Goal: Transaction & Acquisition: Purchase product/service

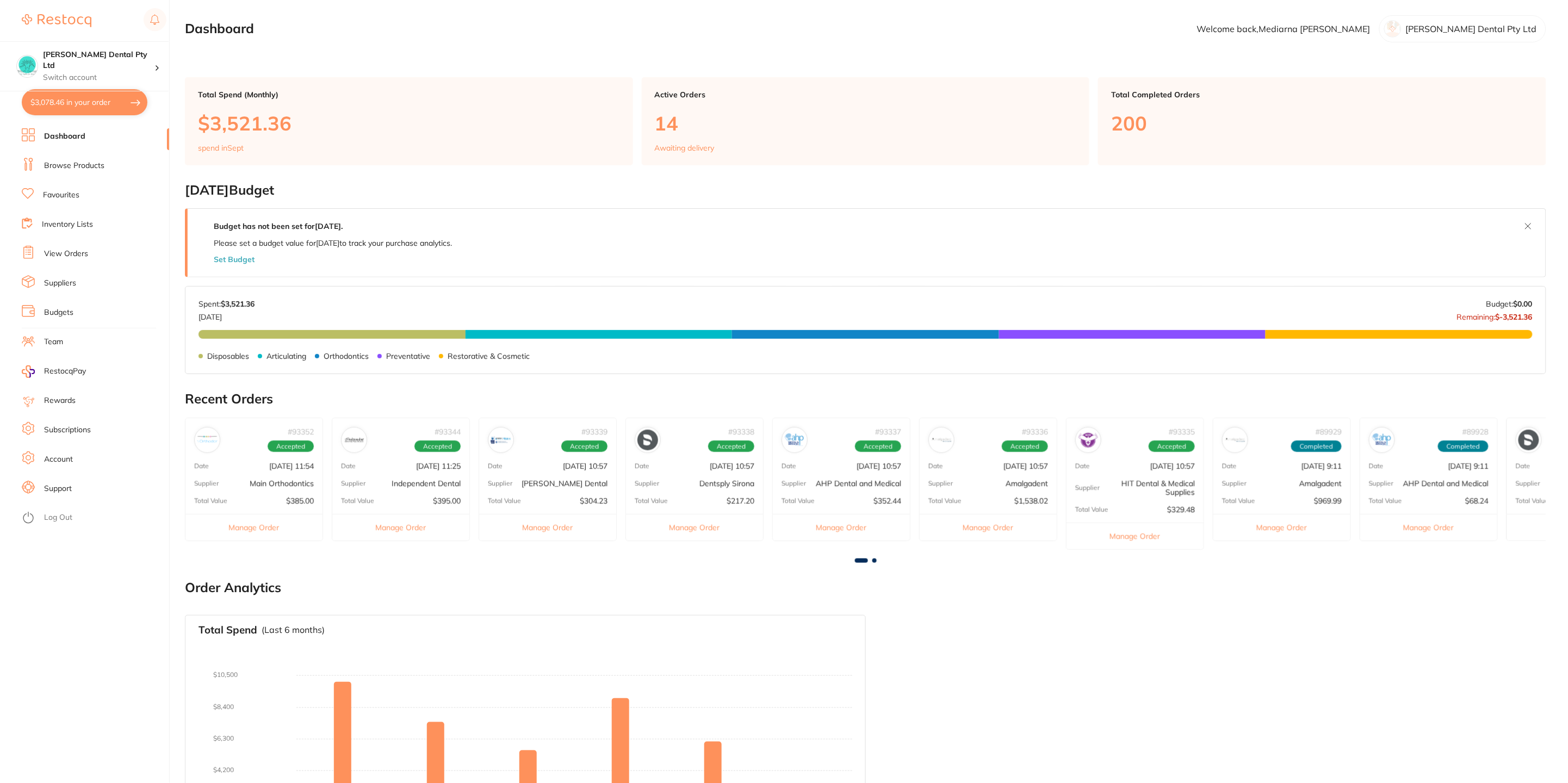
click at [57, 105] on button "$3,078.46 in your order" at bounding box center [85, 102] width 126 height 26
checkbox input "true"
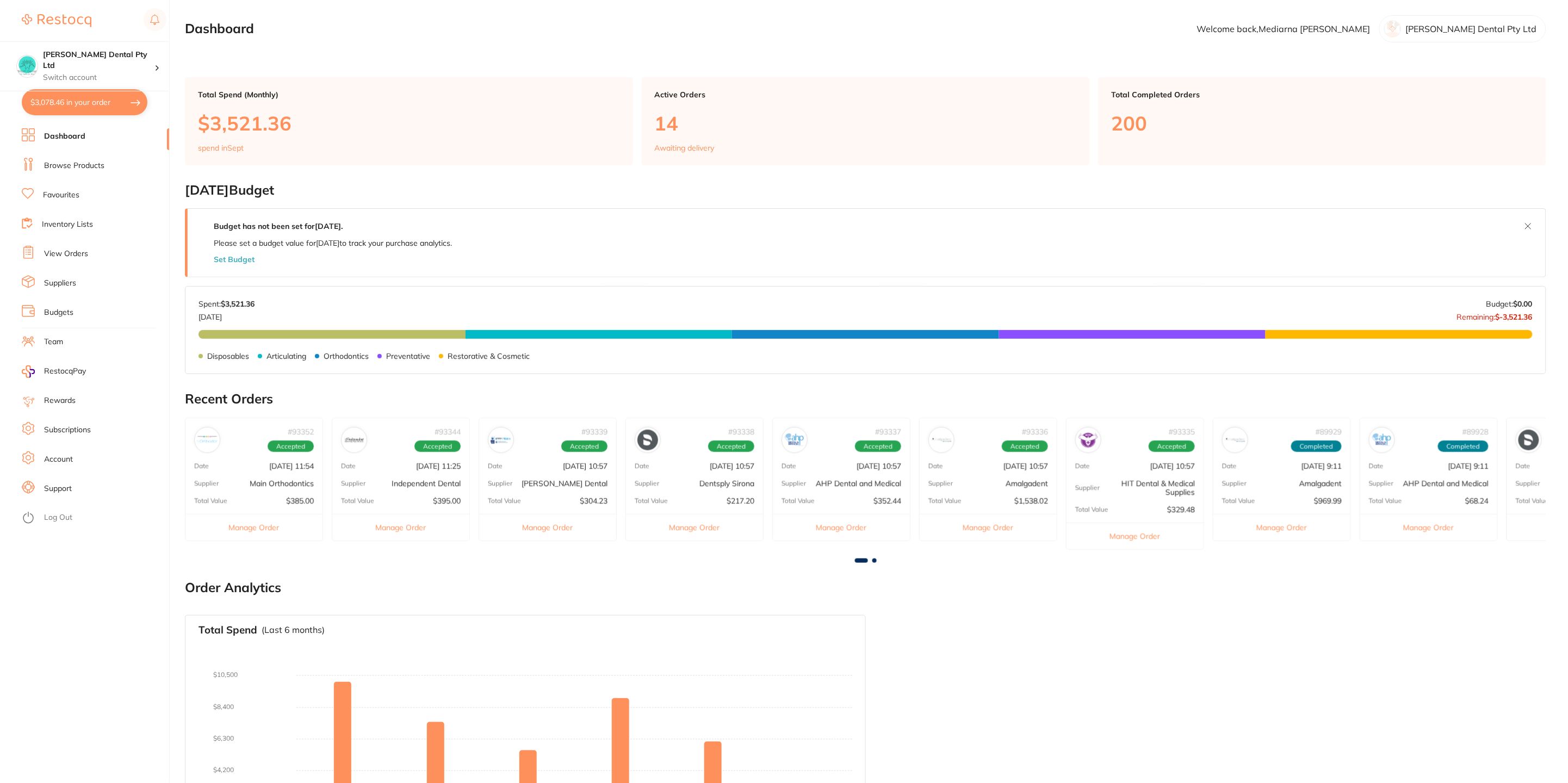
checkbox input "true"
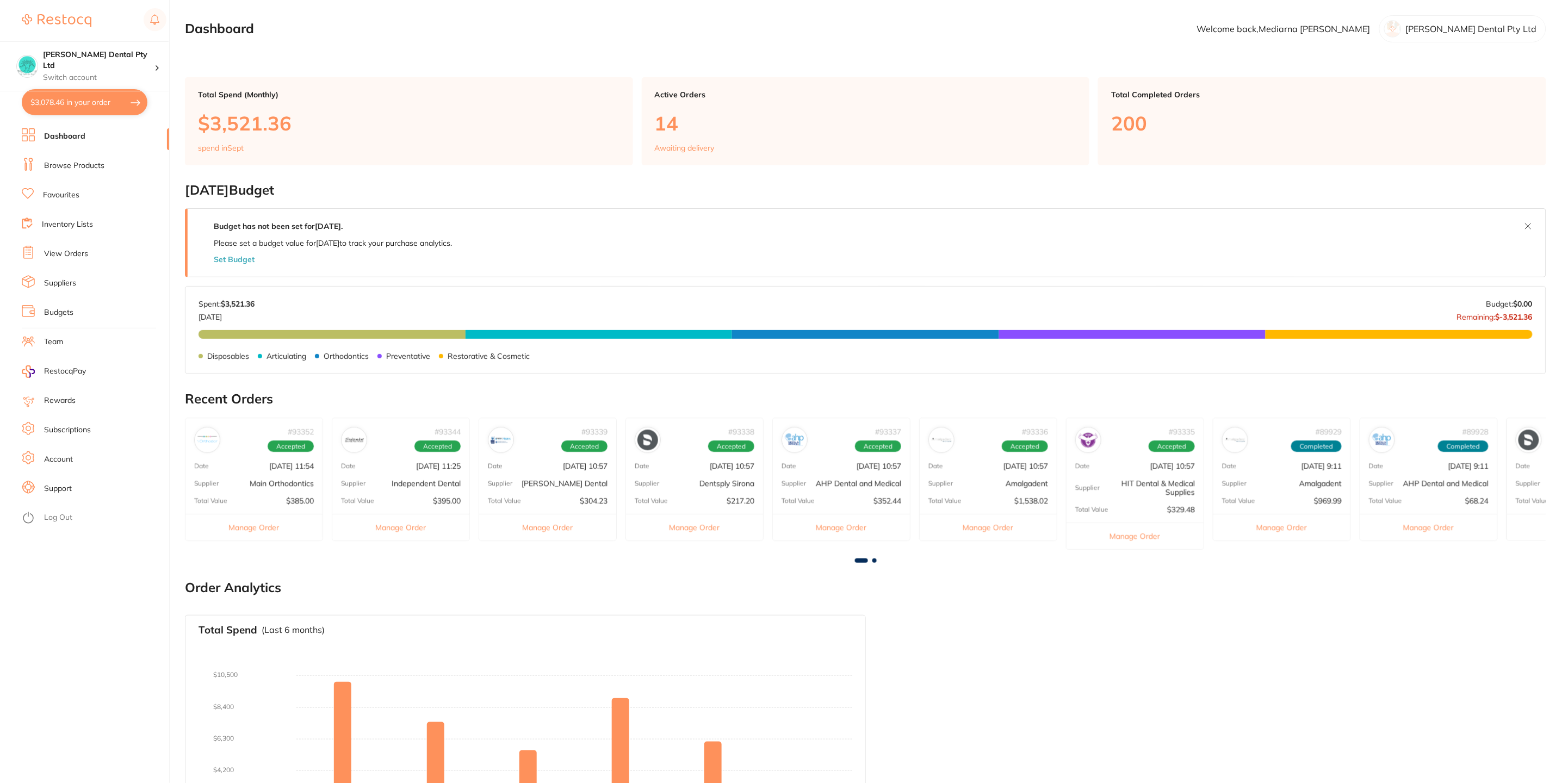
checkbox input "true"
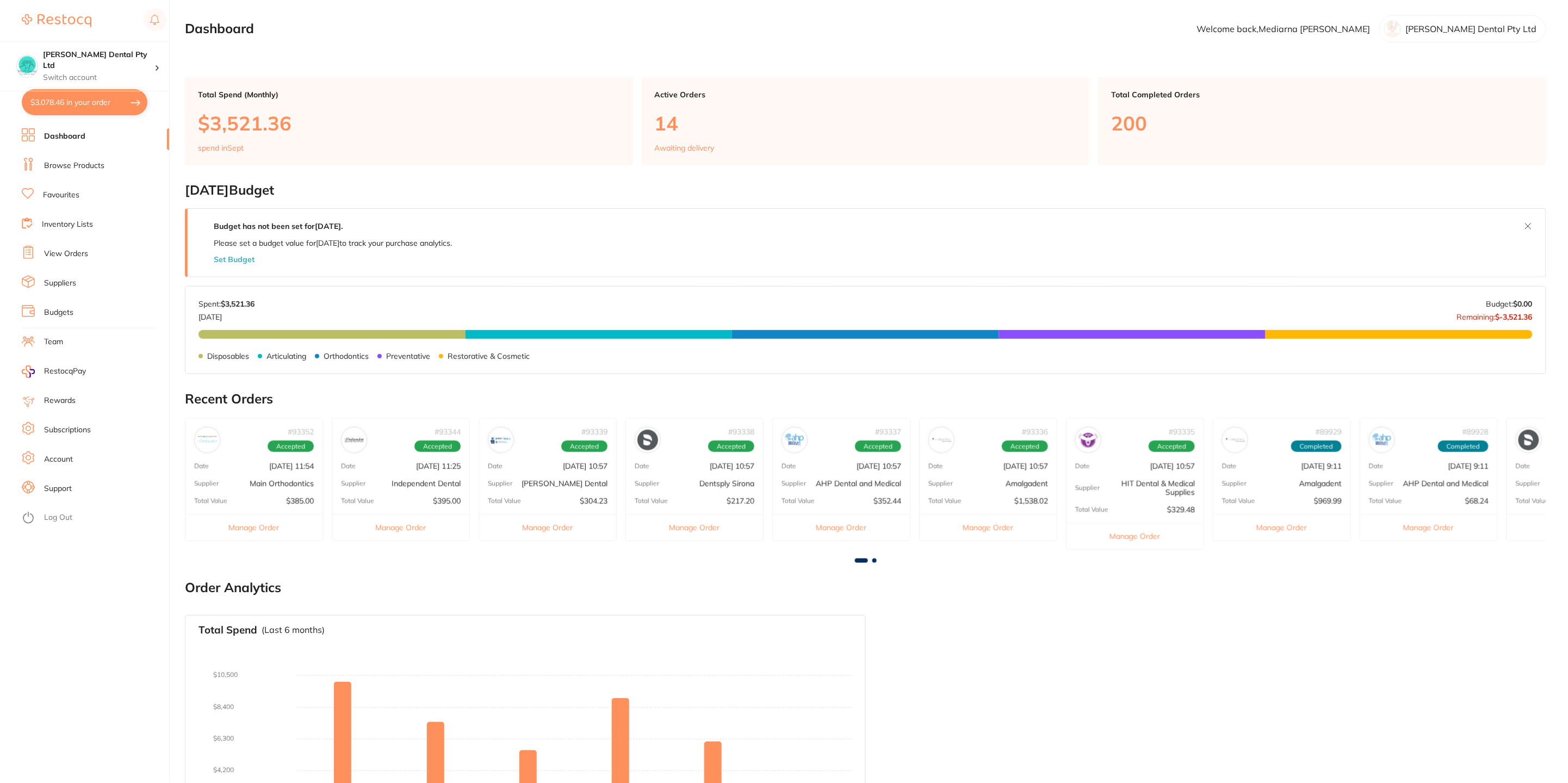
checkbox input "true"
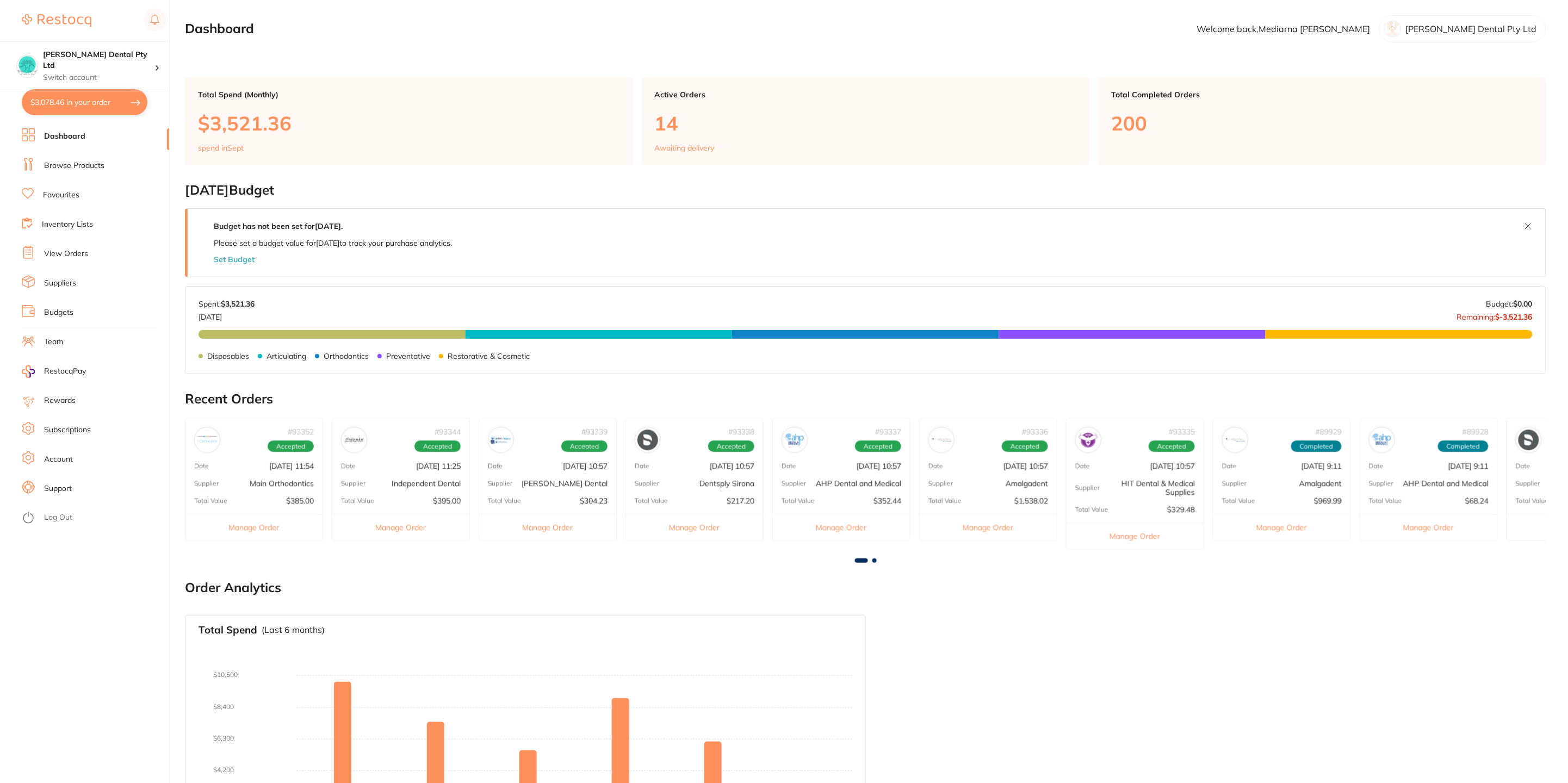
checkbox input "true"
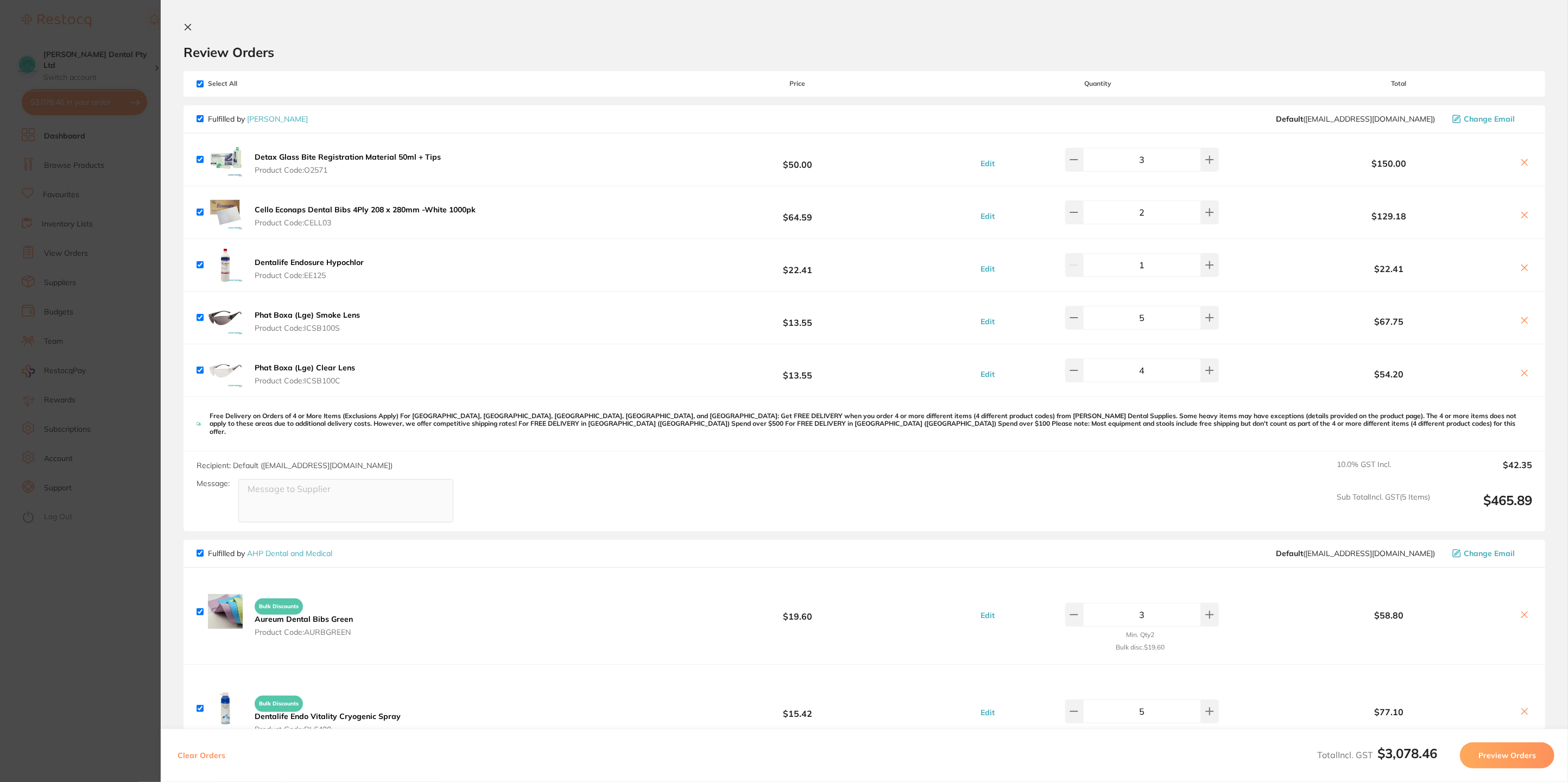
click at [186, 30] on icon at bounding box center [187, 27] width 9 height 9
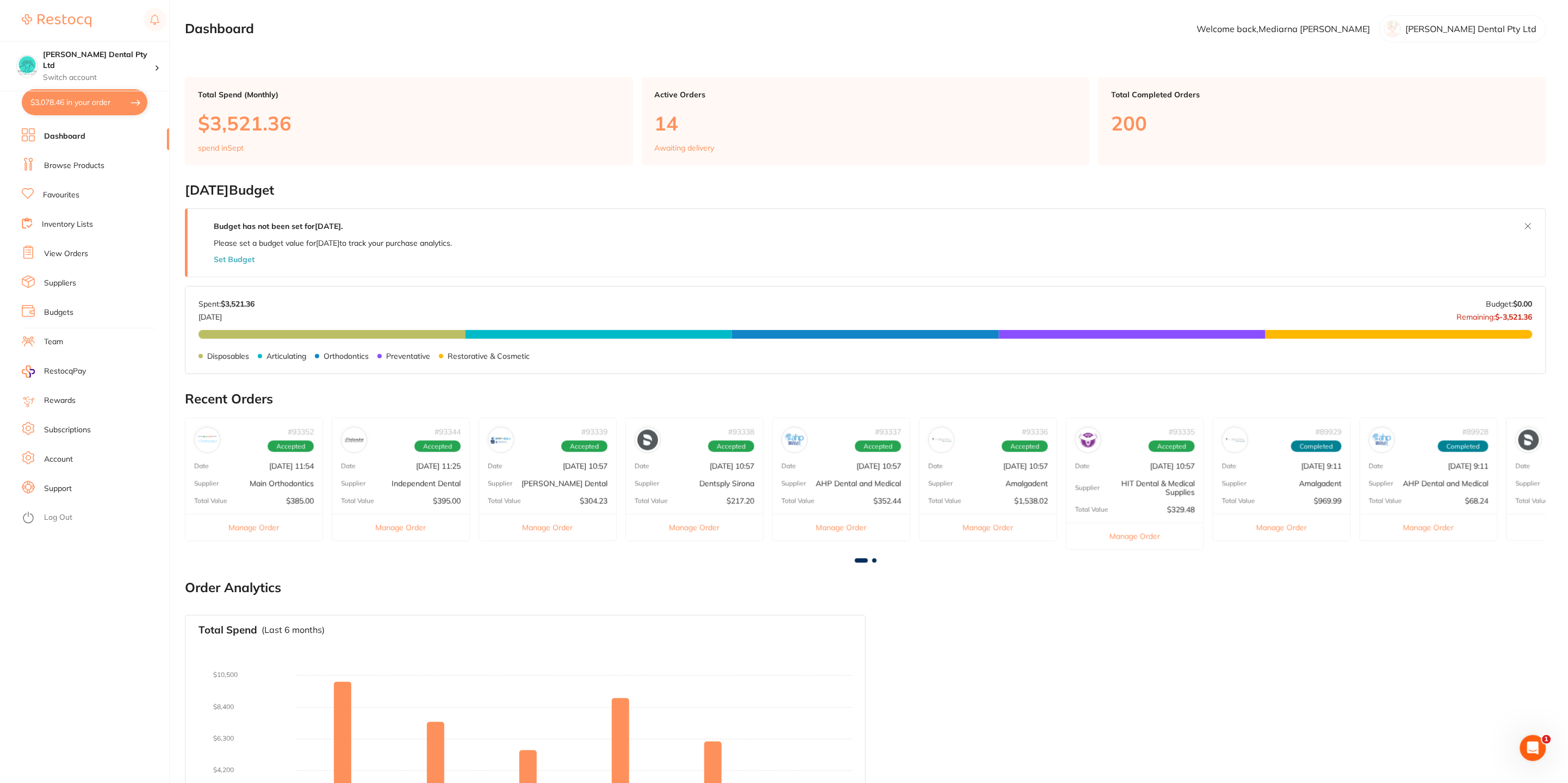
click at [65, 162] on link "Browse Products" at bounding box center [74, 166] width 60 height 11
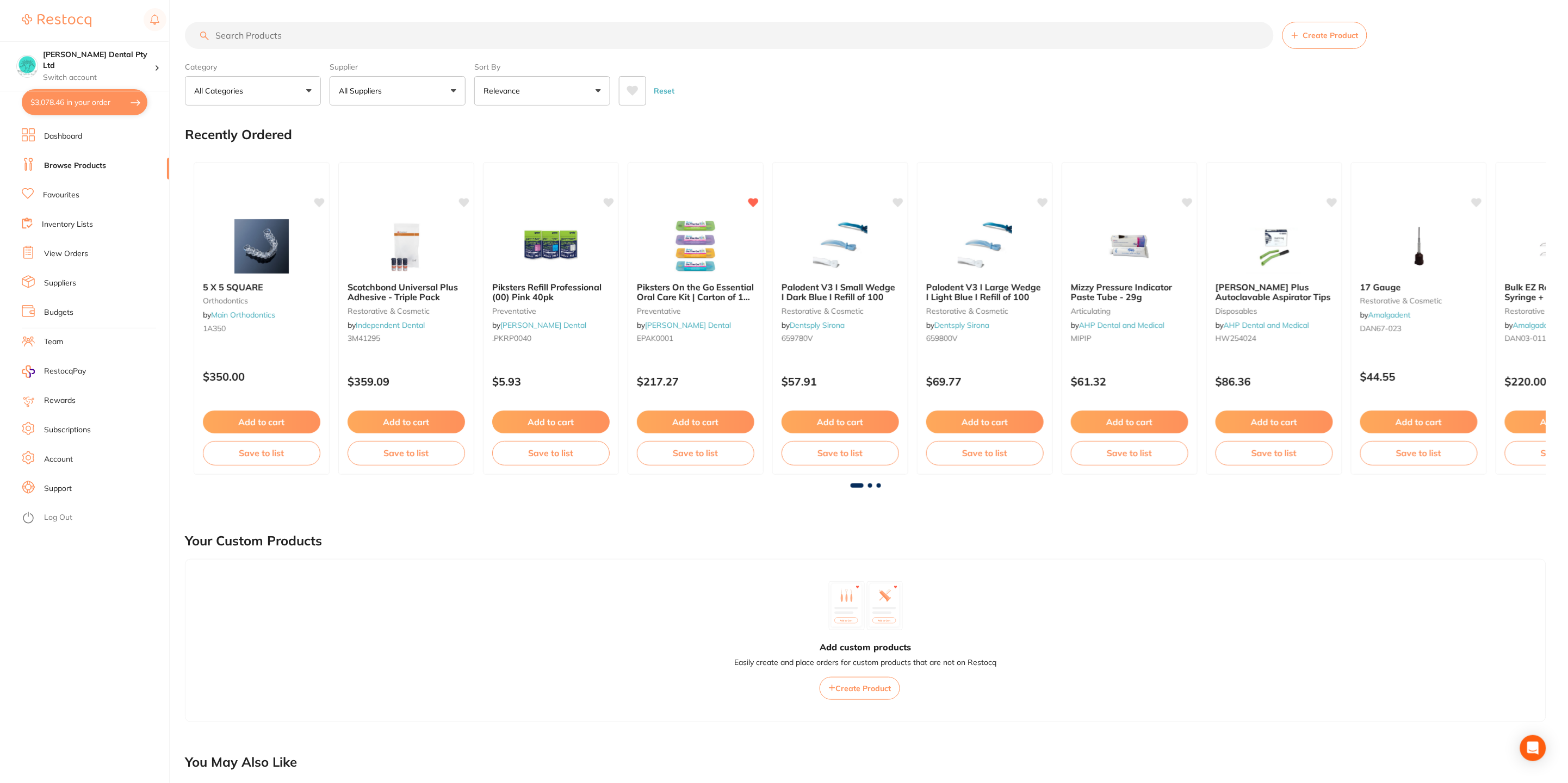
click at [384, 95] on p "All Suppliers" at bounding box center [363, 91] width 48 height 11
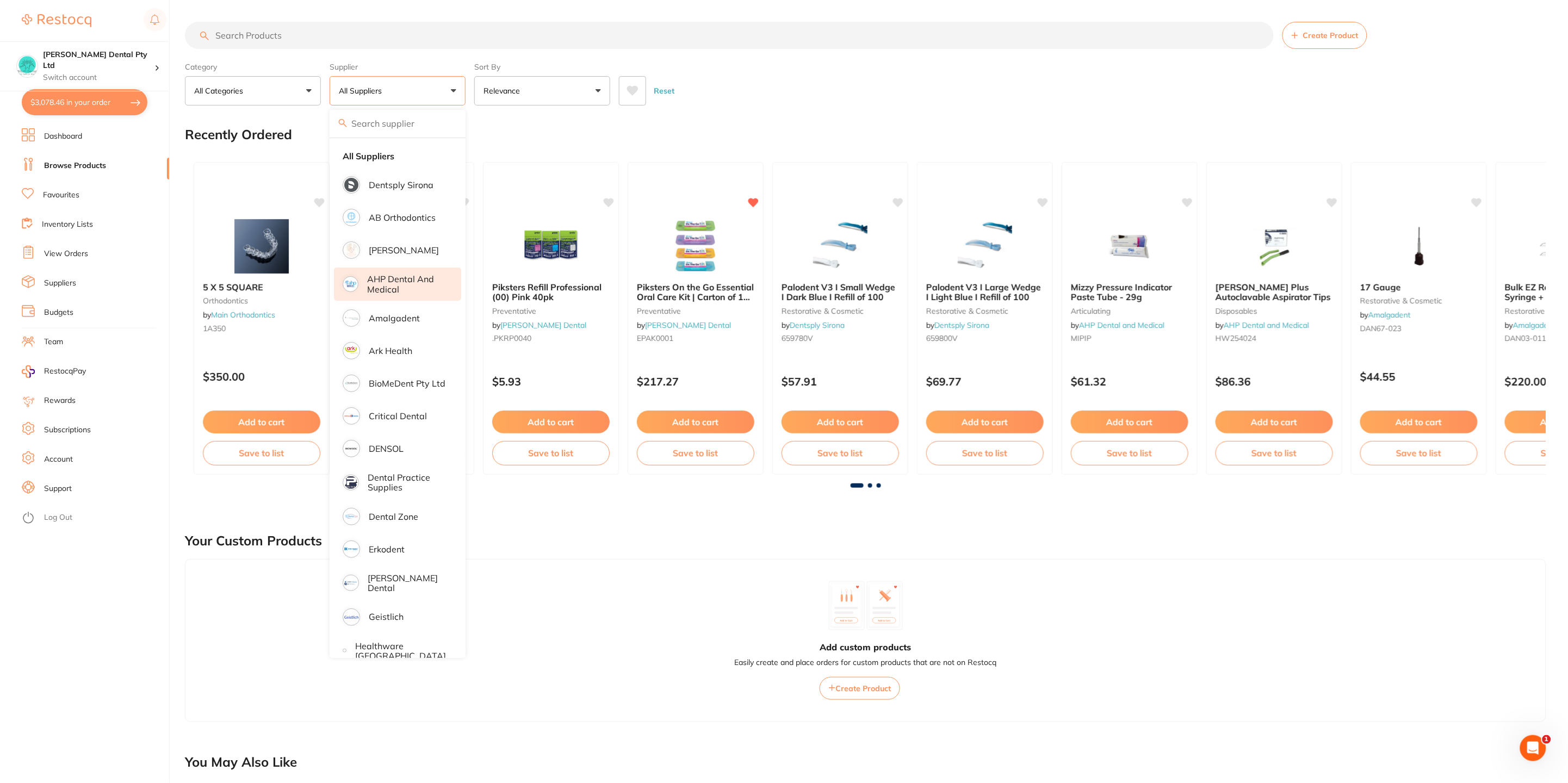
click at [429, 284] on p "AHP Dental and Medical" at bounding box center [406, 284] width 79 height 20
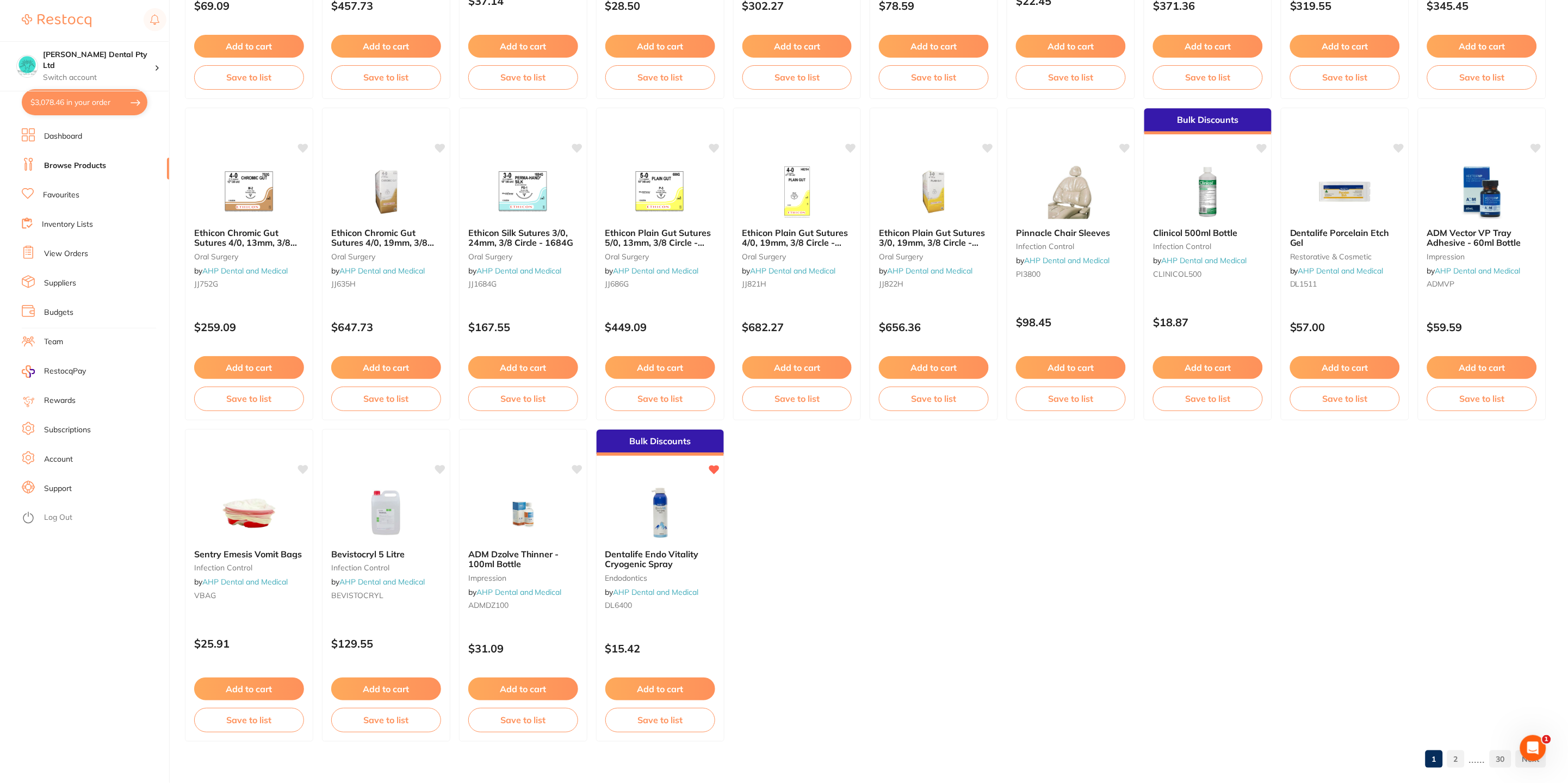
scroll to position [1346, 0]
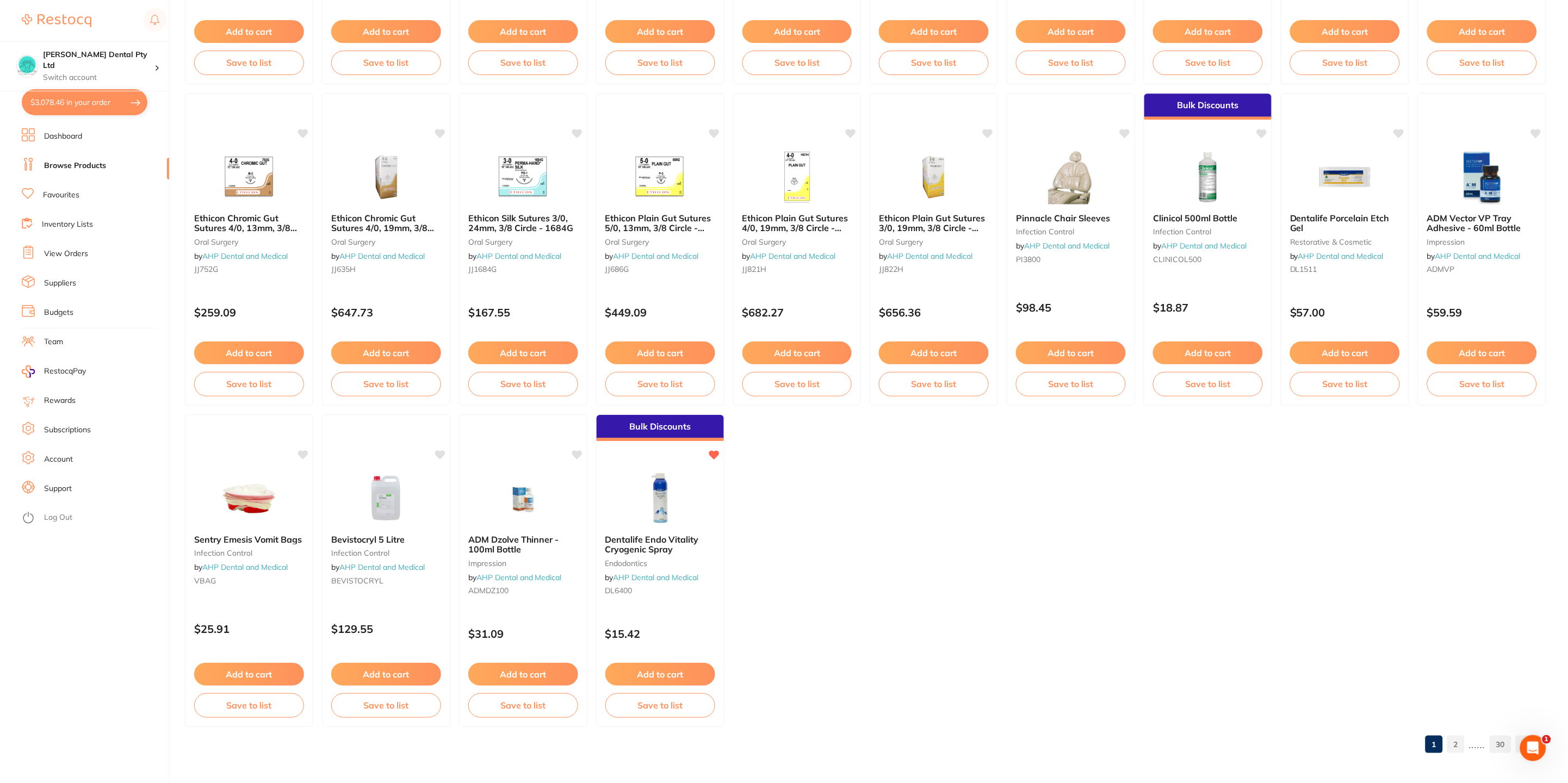
click at [63, 254] on link "View Orders" at bounding box center [66, 254] width 44 height 11
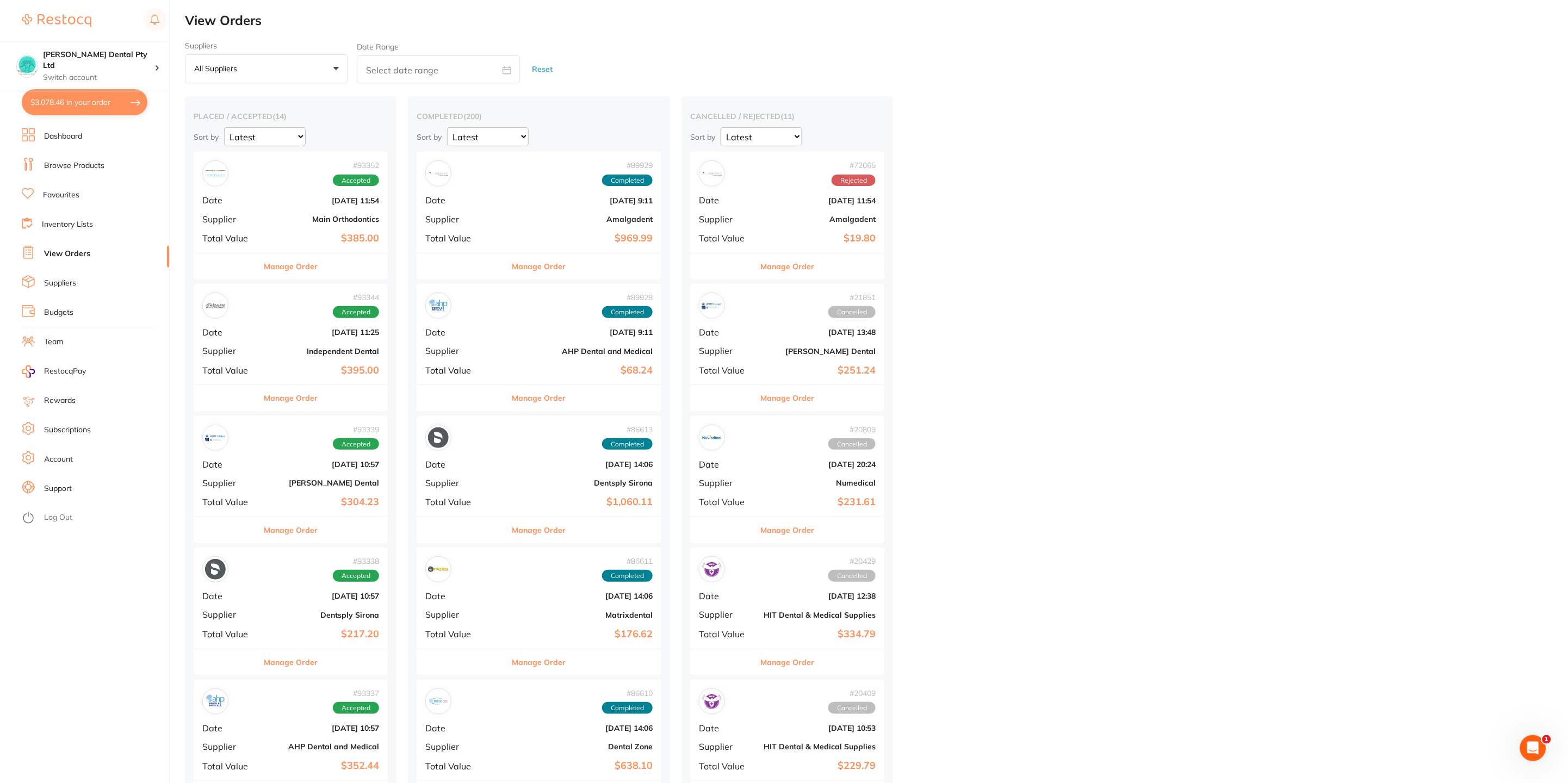
click at [512, 269] on button "Manage Order" at bounding box center [539, 266] width 54 height 26
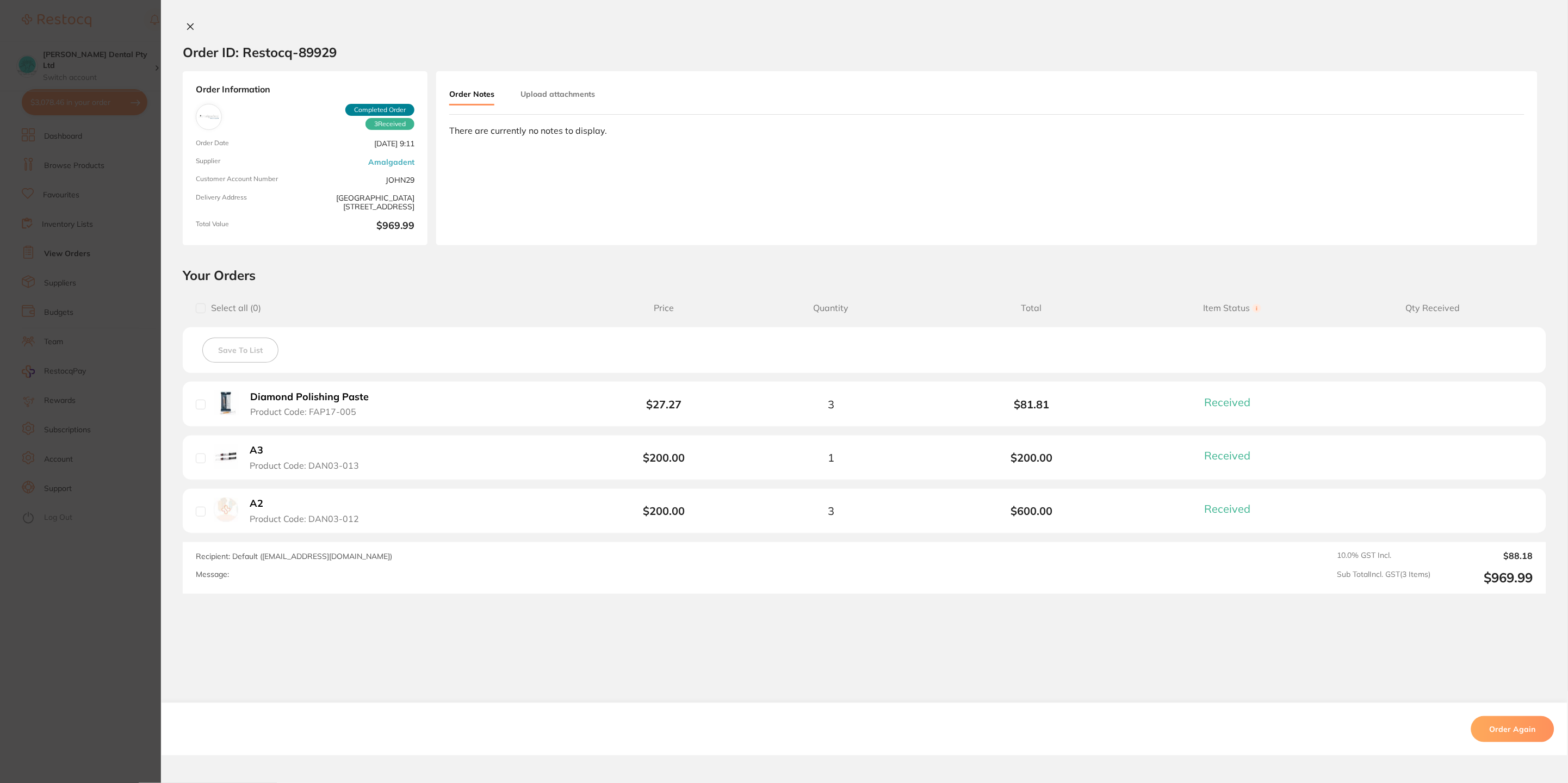
click at [188, 32] on button at bounding box center [190, 27] width 15 height 12
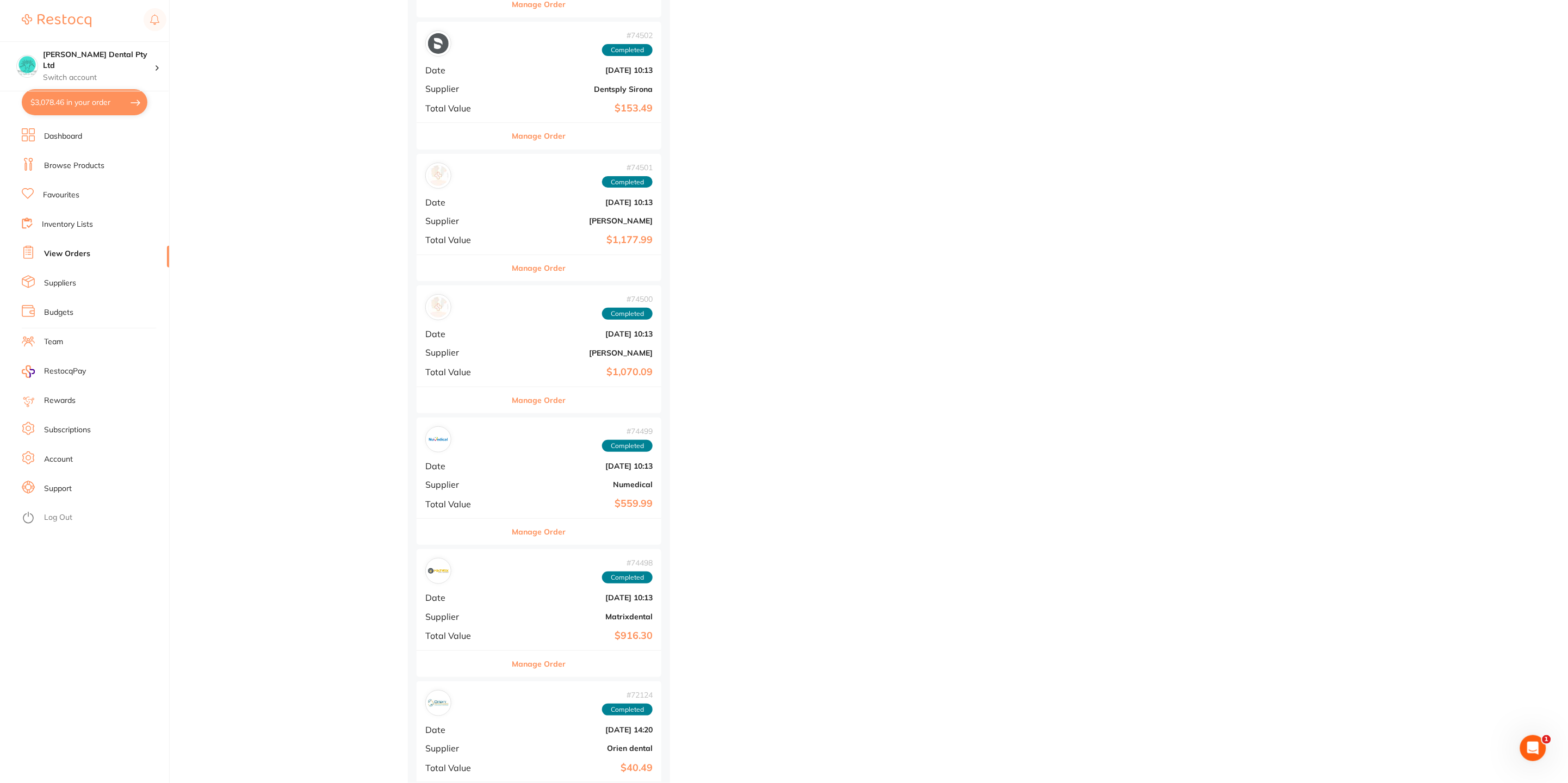
scroll to position [4650, 0]
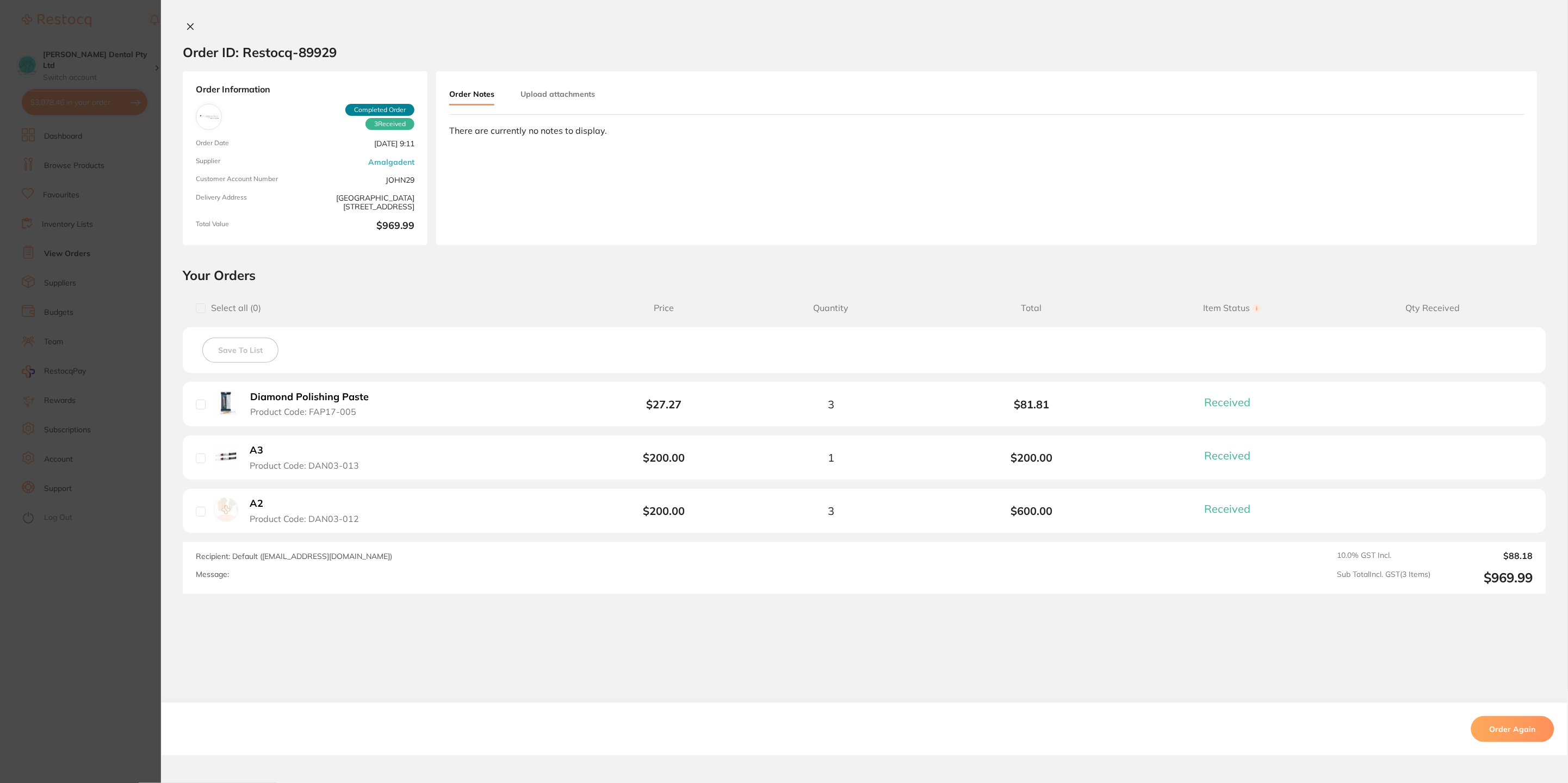
drag, startPoint x: 188, startPoint y: 26, endPoint x: 308, endPoint y: 101, distance: 141.5
click at [188, 26] on icon at bounding box center [191, 27] width 6 height 6
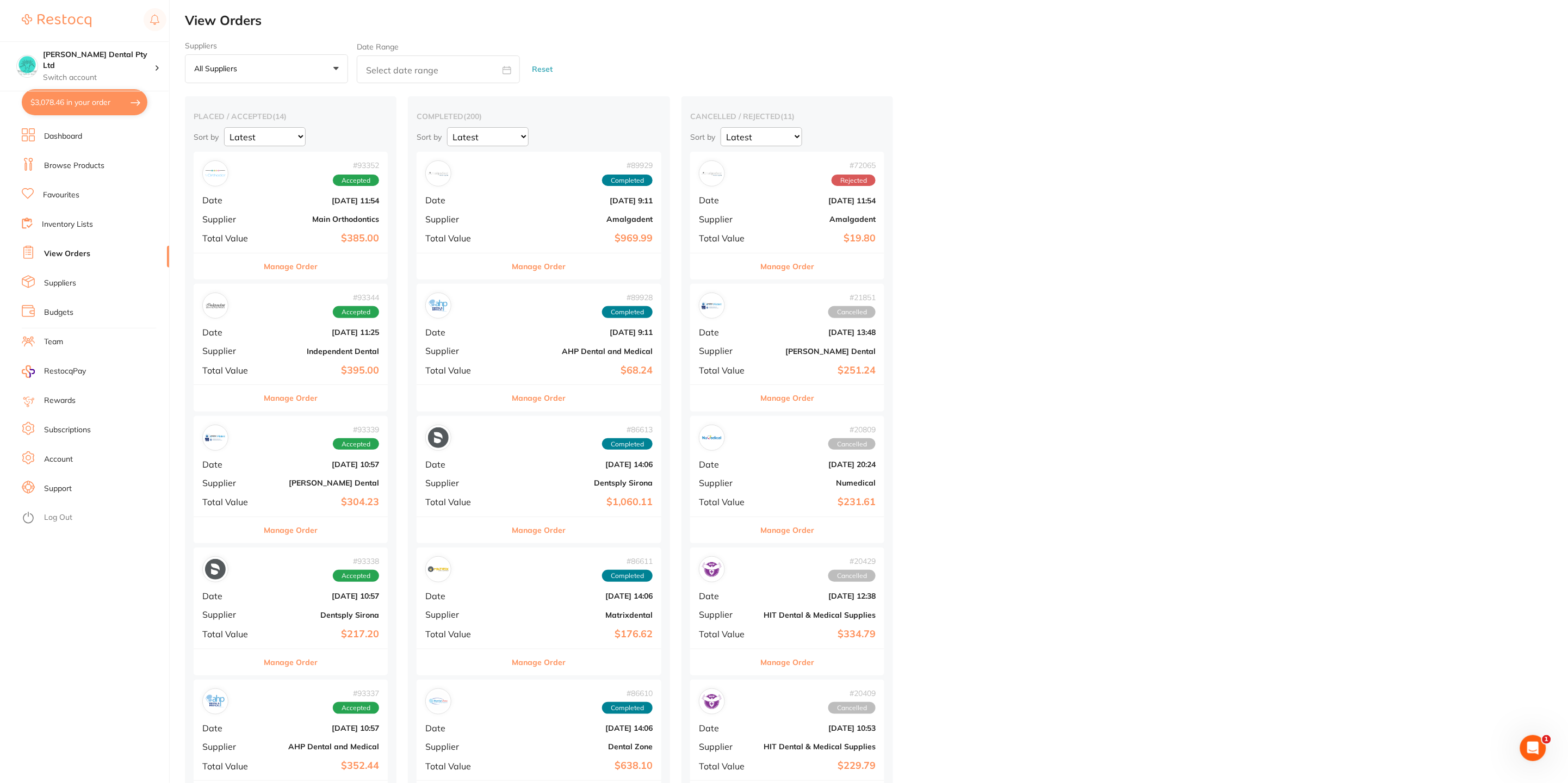
click at [63, 132] on link "Dashboard" at bounding box center [63, 137] width 38 height 11
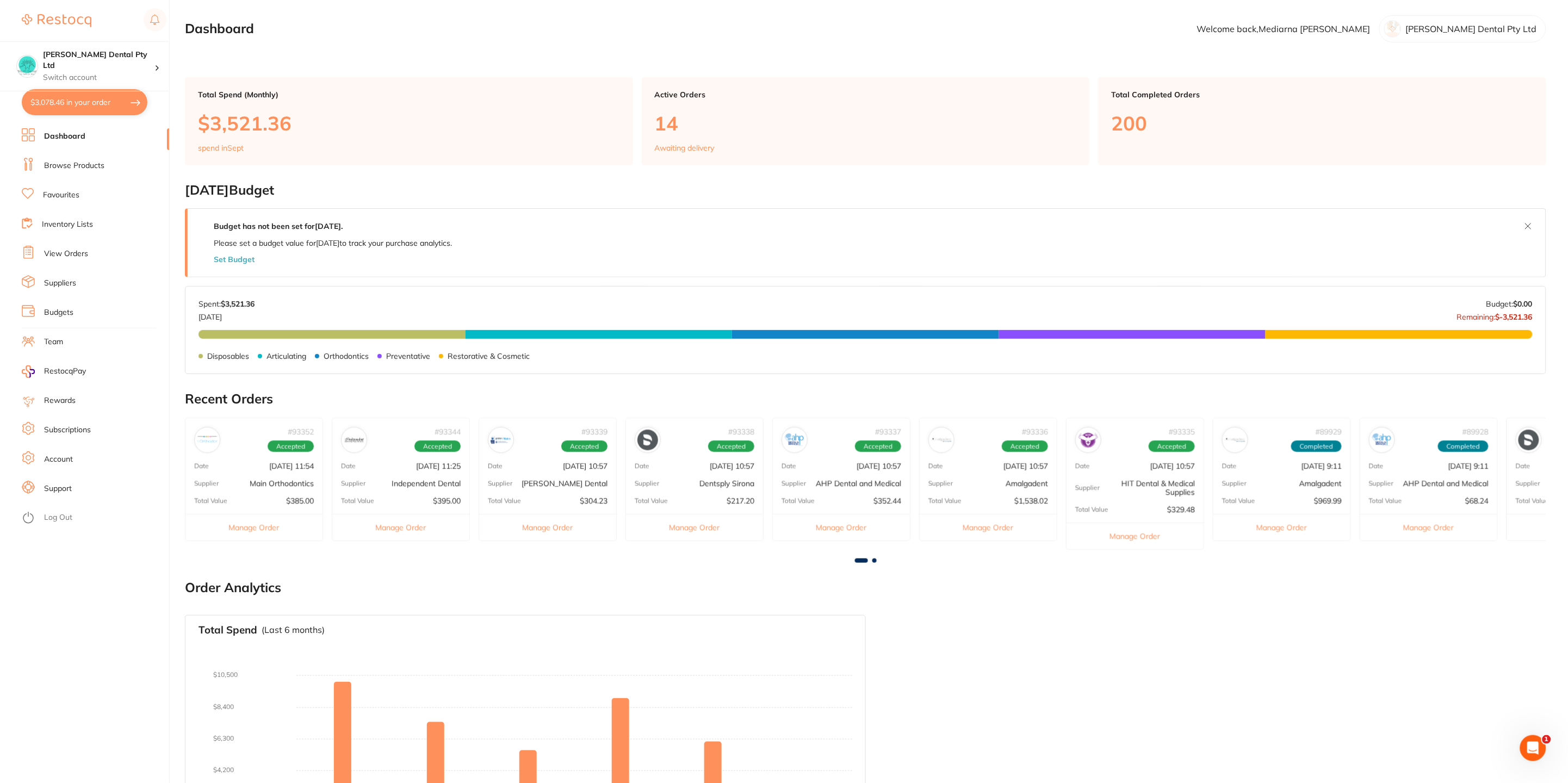
click at [76, 164] on link "Browse Products" at bounding box center [74, 166] width 60 height 11
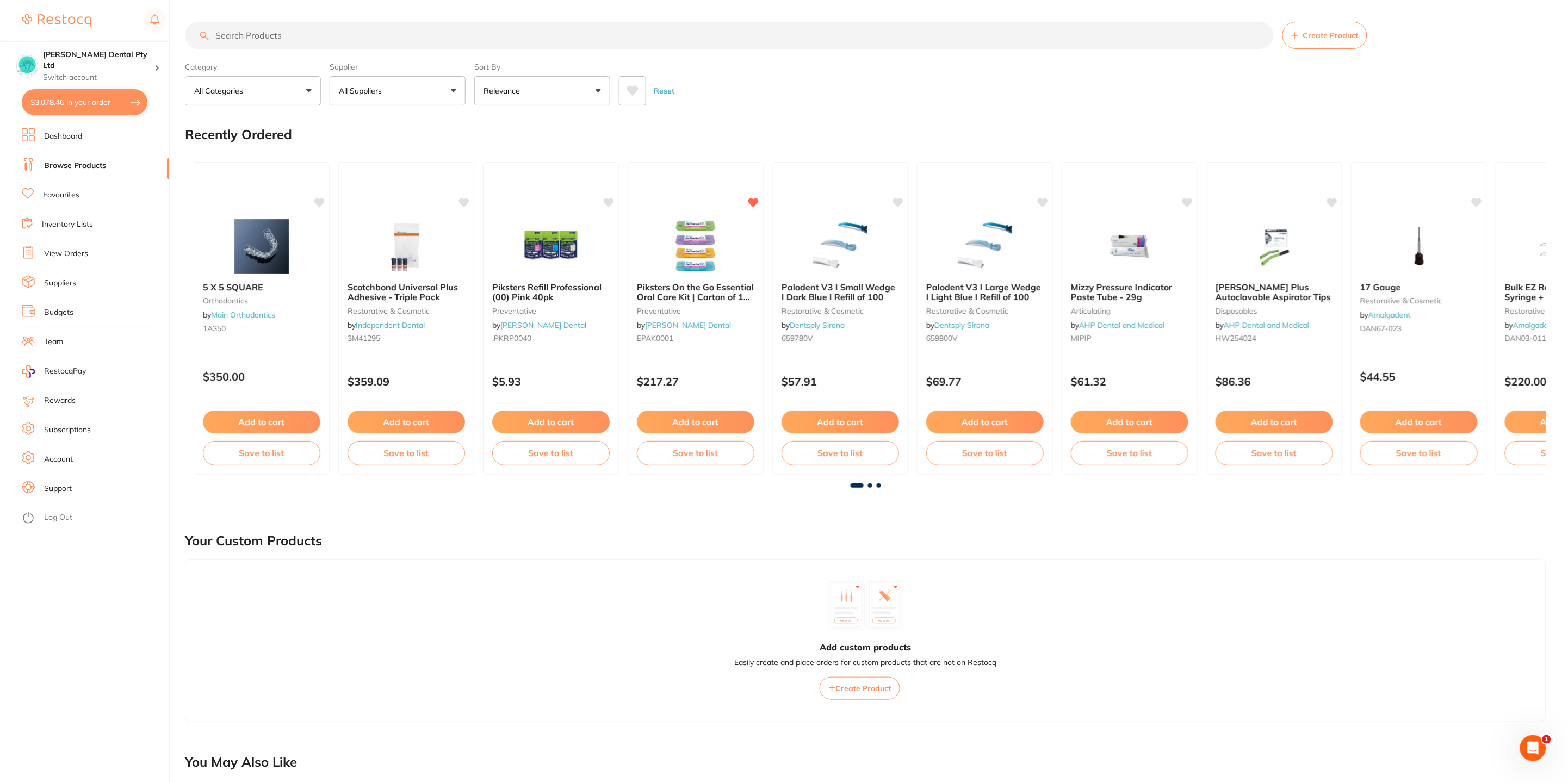
drag, startPoint x: 274, startPoint y: 37, endPoint x: 291, endPoint y: 38, distance: 17.0
click at [275, 36] on input "search" at bounding box center [729, 35] width 1089 height 27
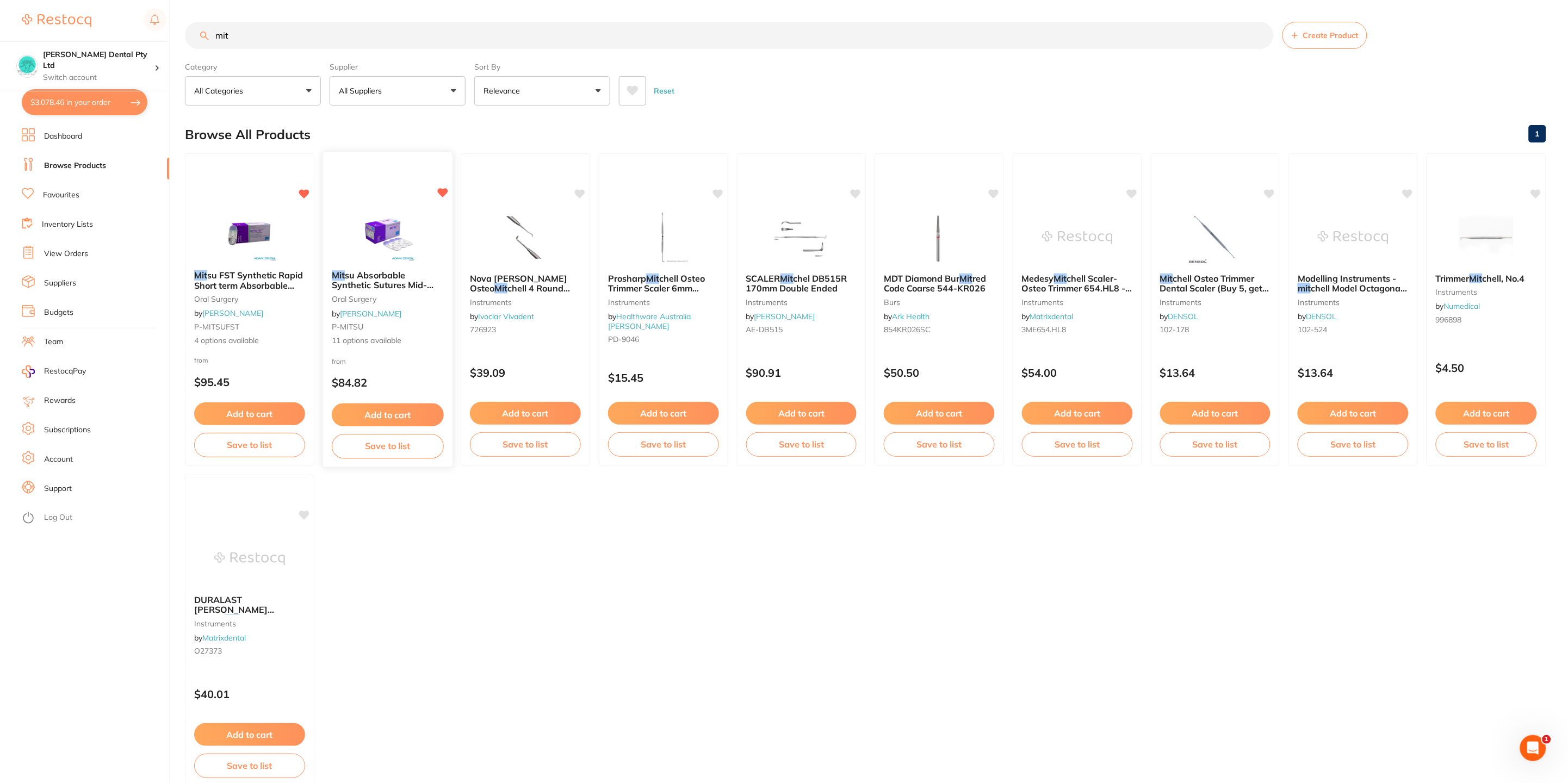
type input "mit"
click at [415, 406] on button "Add to cart" at bounding box center [388, 415] width 112 height 23
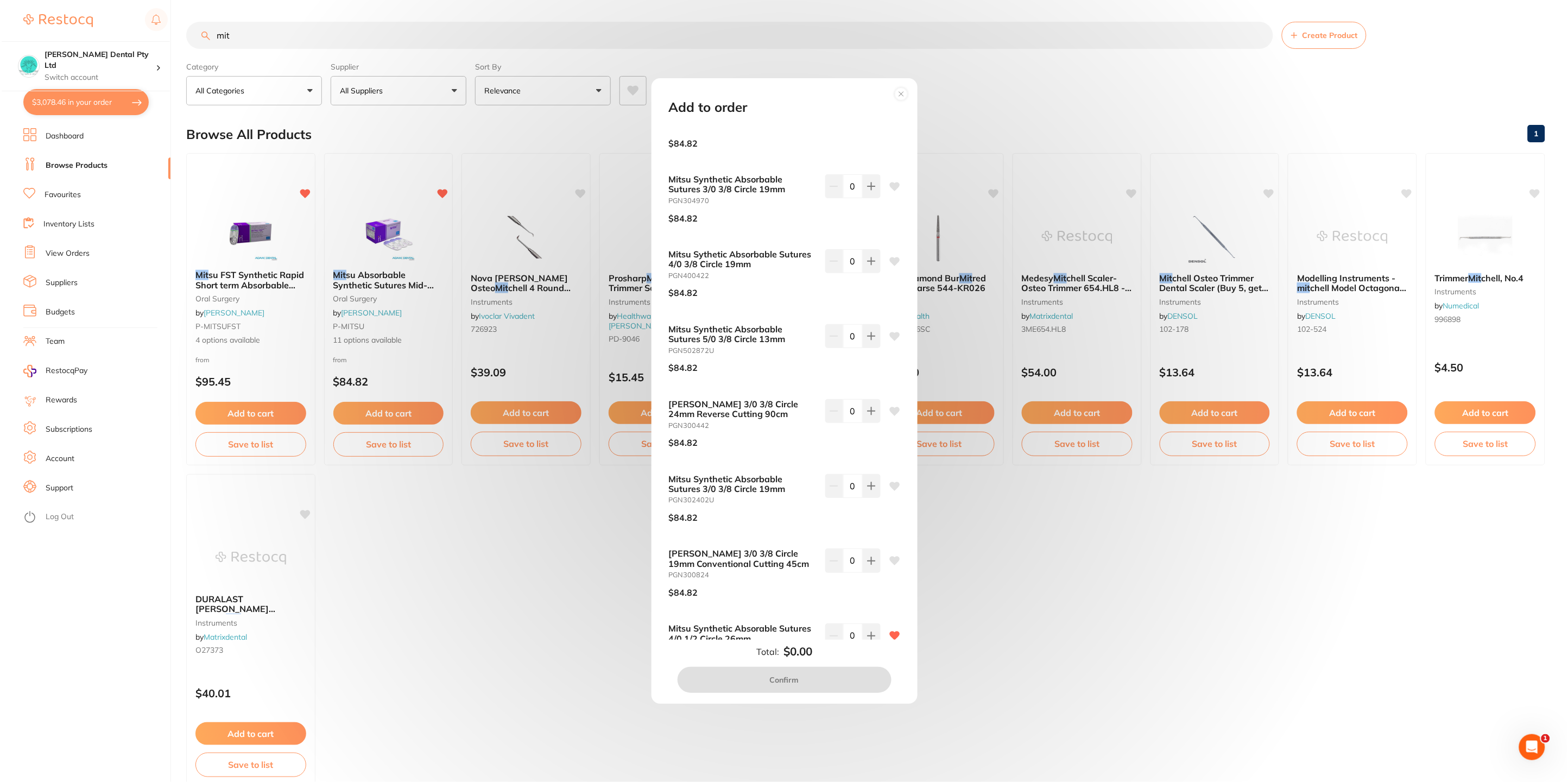
scroll to position [311, 0]
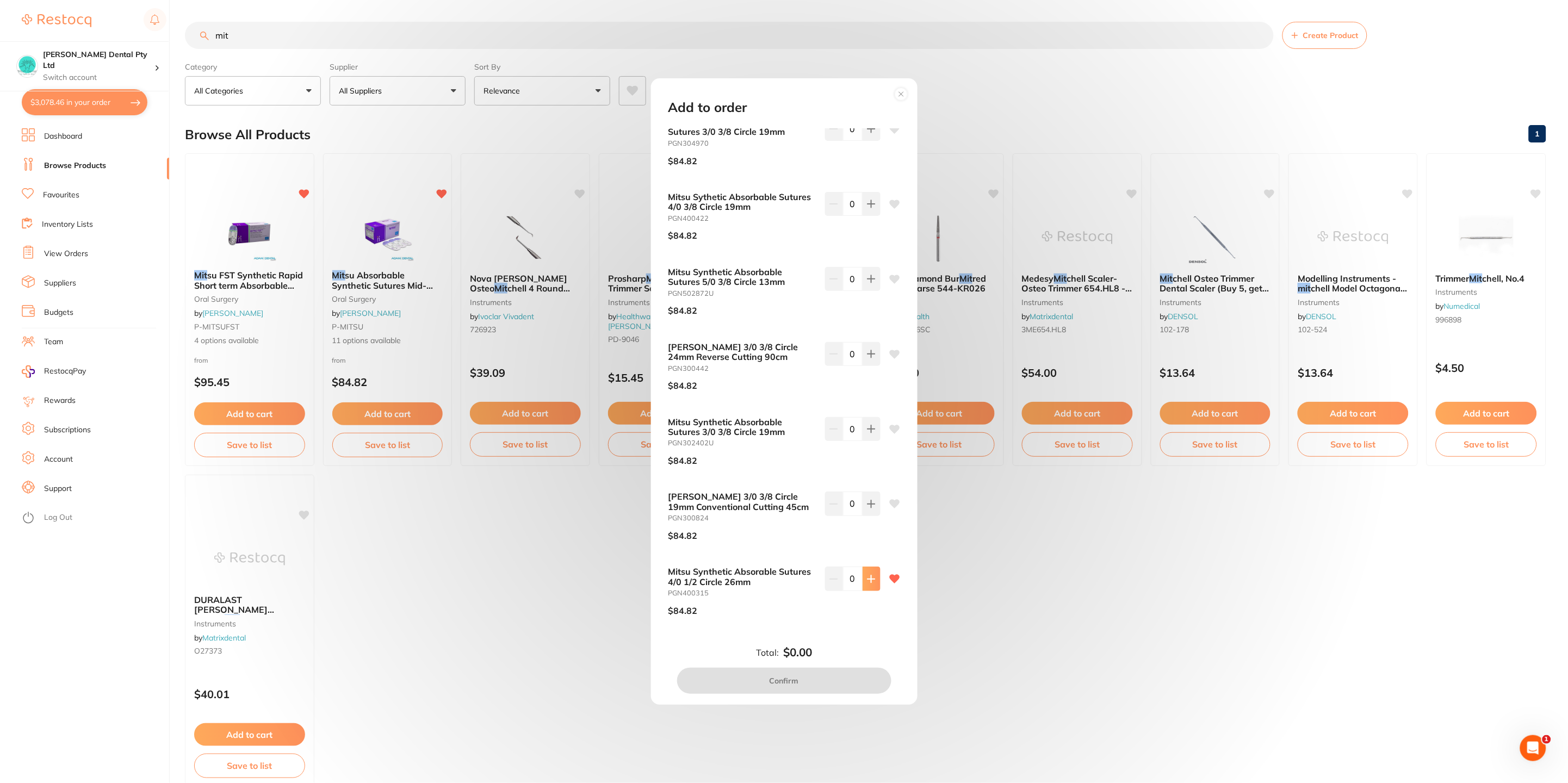
click at [869, 583] on button at bounding box center [871, 578] width 18 height 24
click at [833, 584] on button at bounding box center [833, 578] width 18 height 24
click at [869, 582] on icon at bounding box center [871, 579] width 9 height 9
type input "2"
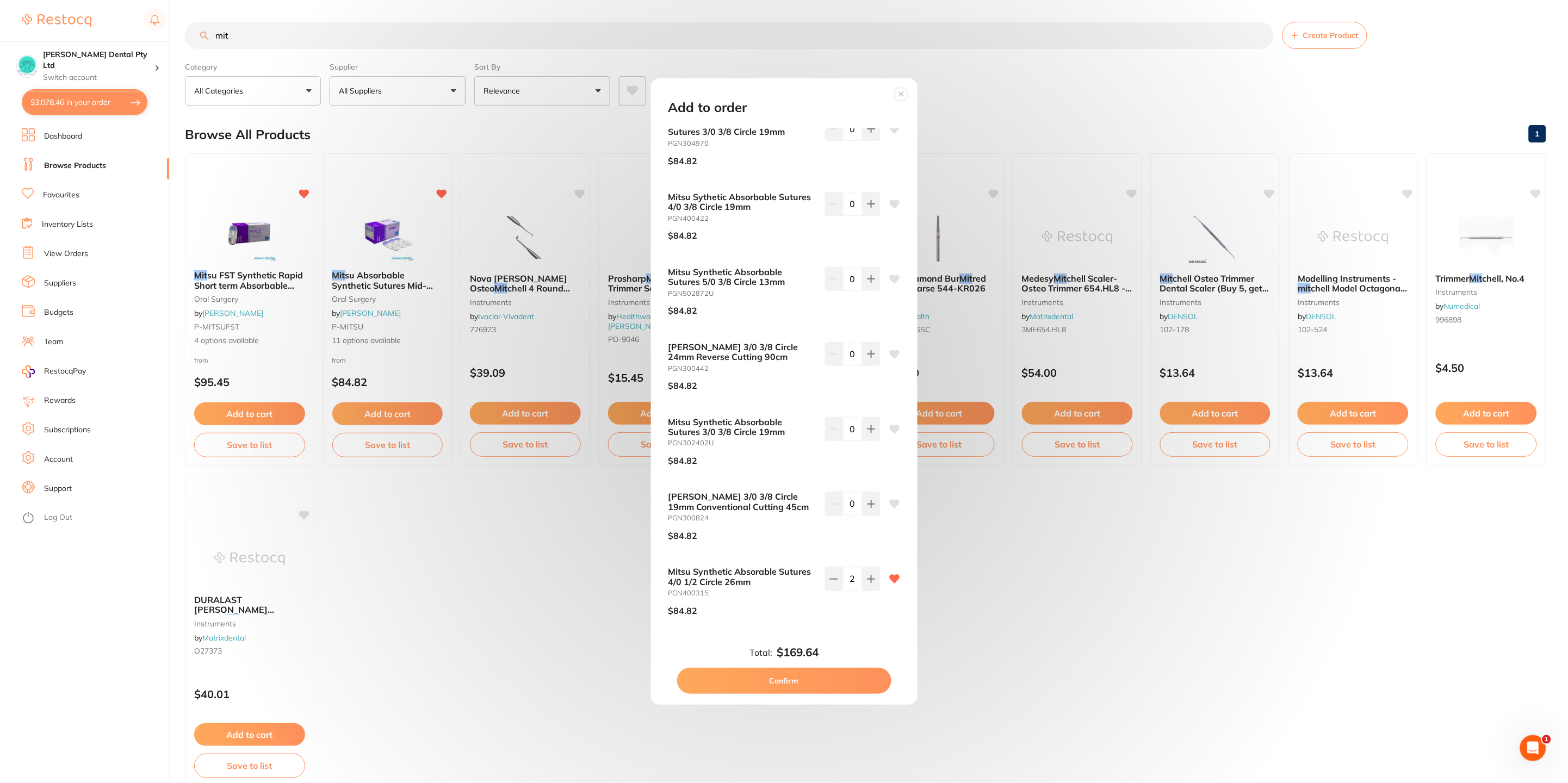
click at [841, 669] on button "Confirm" at bounding box center [783, 681] width 214 height 26
checkbox input "false"
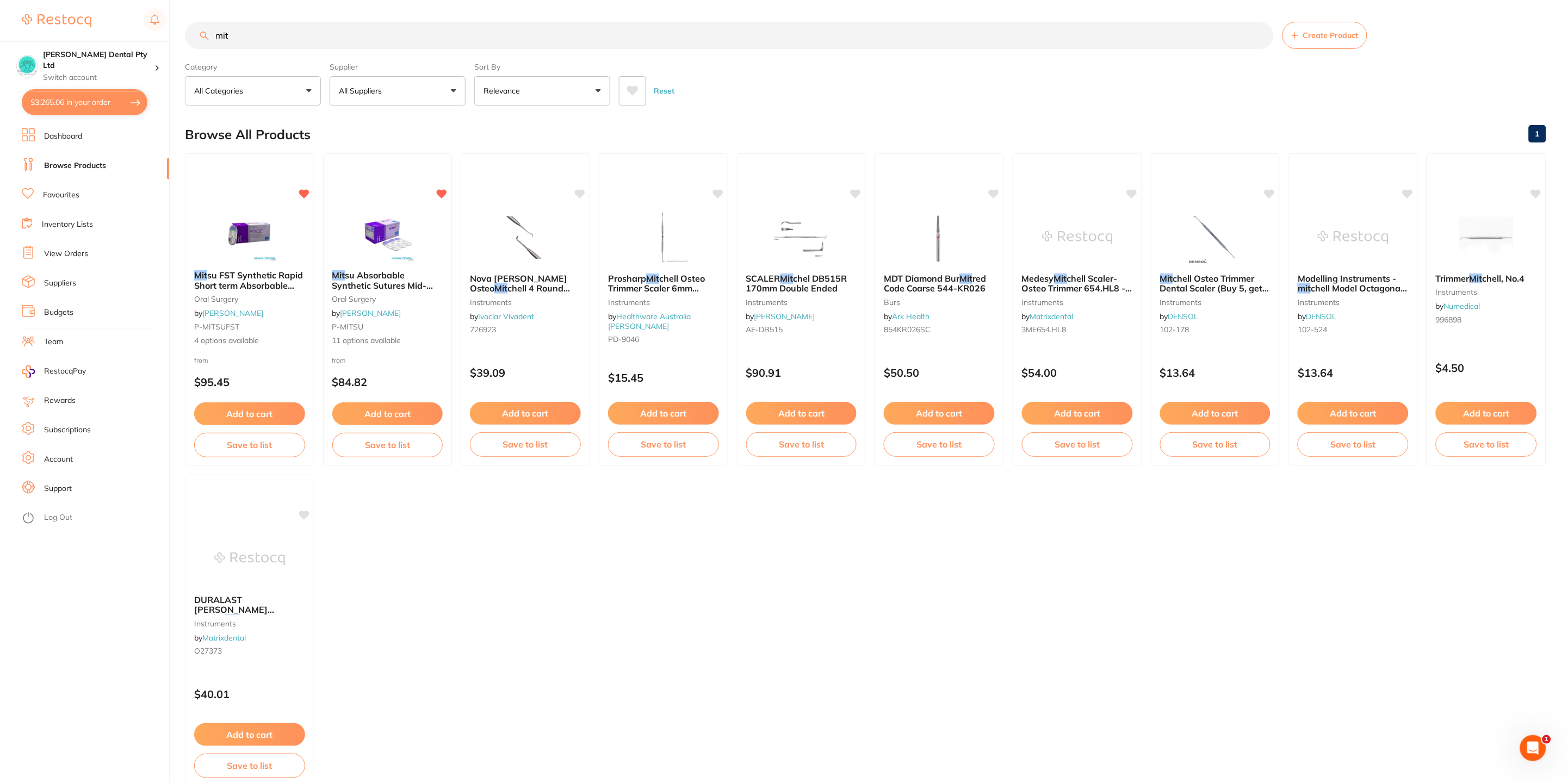
click at [52, 93] on button "$3,265.06 in your order" at bounding box center [85, 102] width 126 height 26
checkbox input "true"
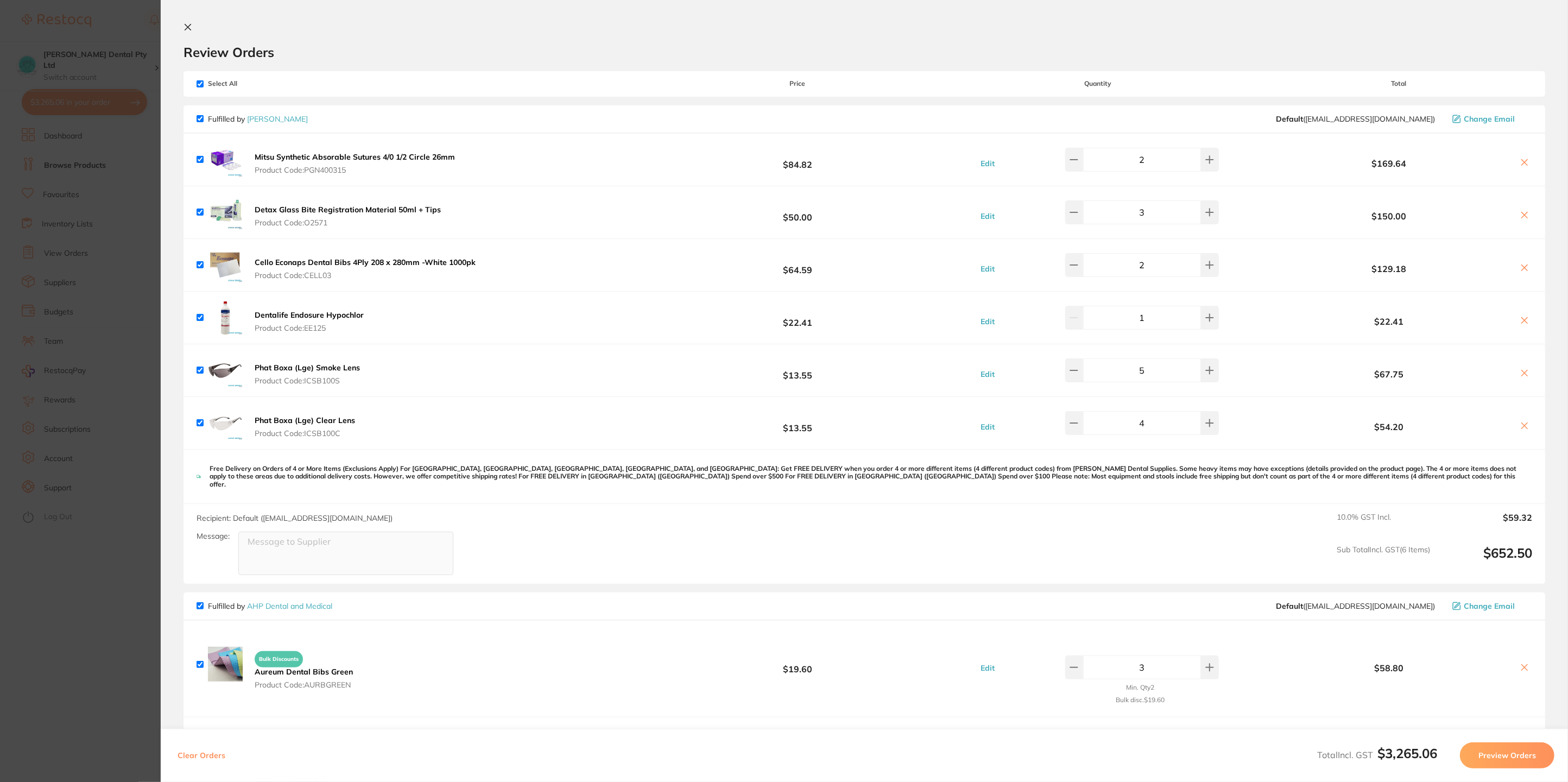
click at [276, 124] on div "Fulfilled by Adam Dental Default ( save@adamdental.com.au ) Change Email" at bounding box center [864, 119] width 1362 height 28
click at [276, 116] on link "[PERSON_NAME]" at bounding box center [278, 119] width 61 height 10
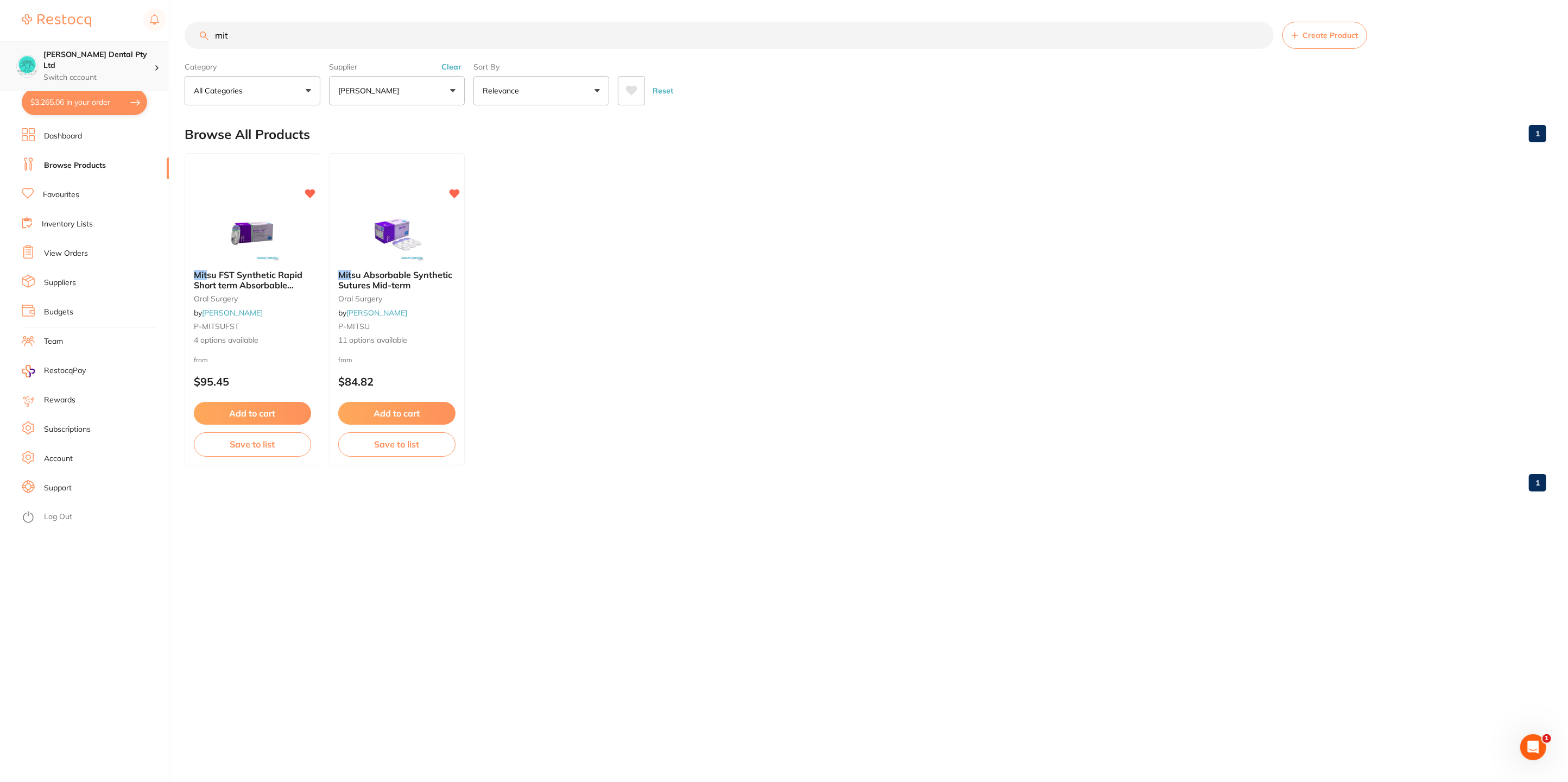
drag, startPoint x: 290, startPoint y: 30, endPoint x: 143, endPoint y: 66, distance: 151.3
click at [143, 66] on div "$3,265.06 Biltoft Dental Pty Ltd Switch account Biltoft Dental Pty Ltd $3,265.0…" at bounding box center [784, 391] width 1568 height 782
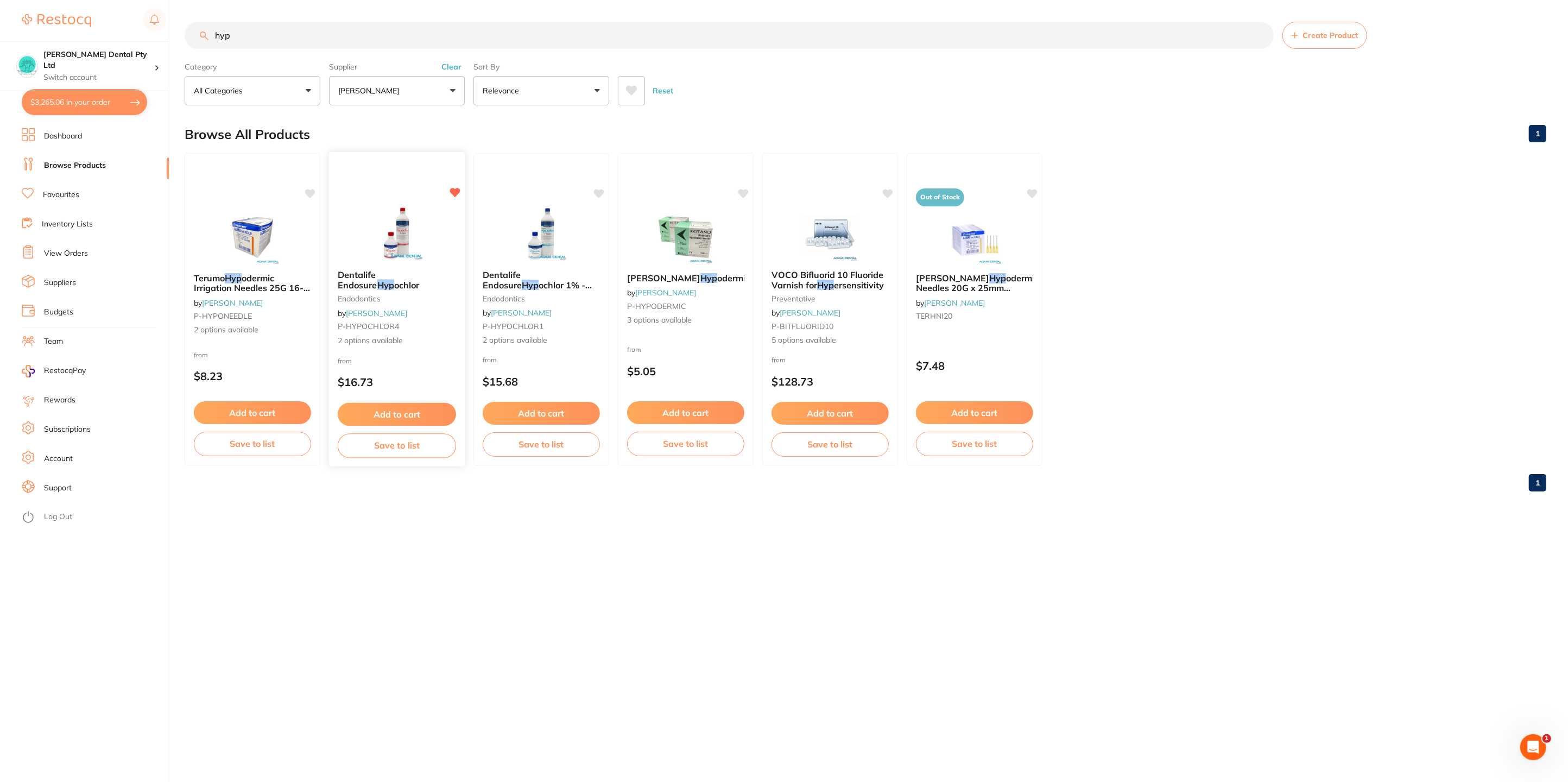
click at [390, 407] on button "Add to cart" at bounding box center [397, 415] width 118 height 23
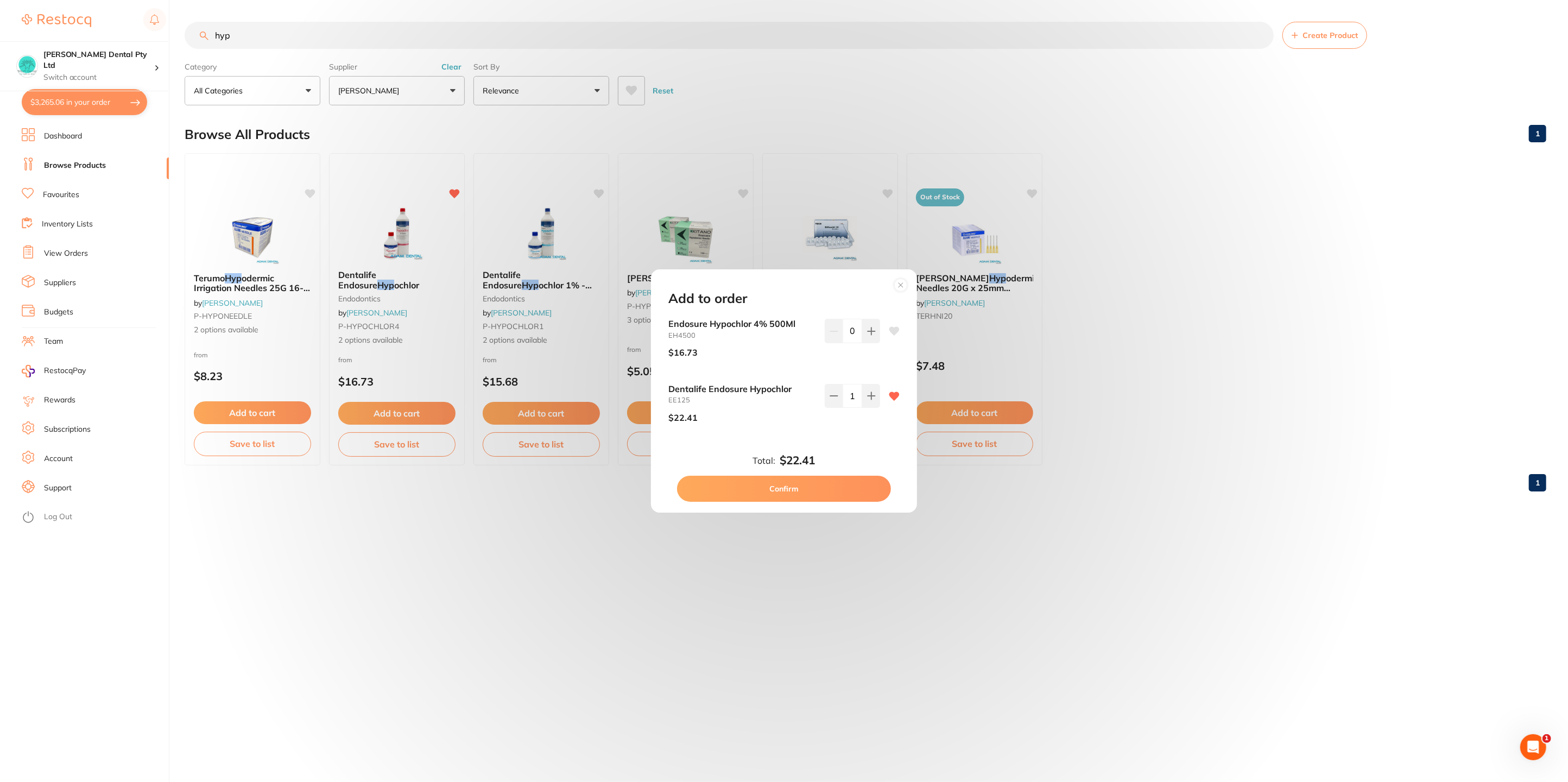
drag, startPoint x: 264, startPoint y: 33, endPoint x: 178, endPoint y: 49, distance: 87.5
click at [178, 49] on div "Add to order Endosure Hypochlor 4% 500Ml EH4500 $16.73 0 Dentalife Endosure Hyp…" at bounding box center [784, 391] width 1568 height 782
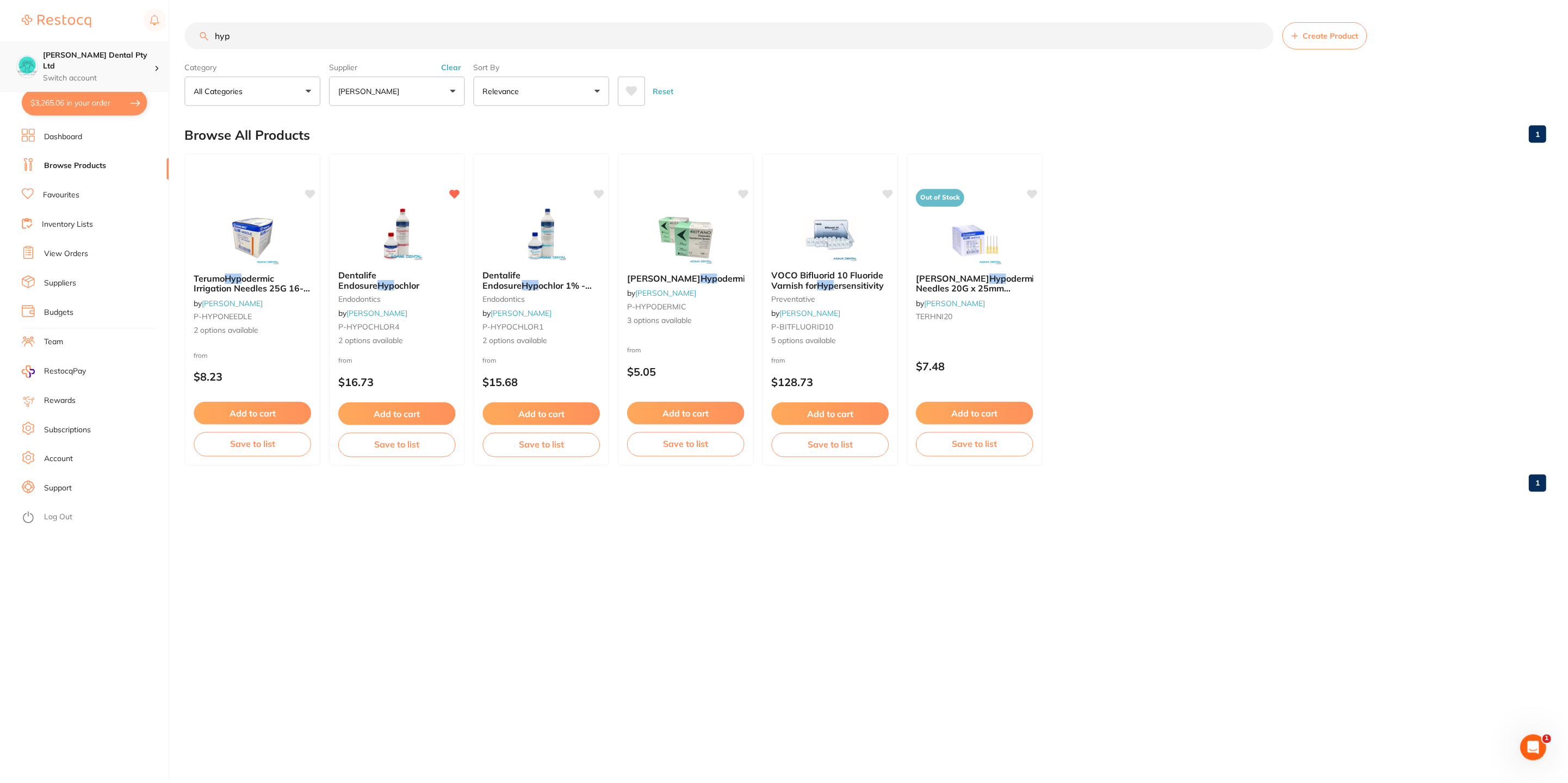
scroll to position [1, 0]
drag, startPoint x: 237, startPoint y: 37, endPoint x: 157, endPoint y: 49, distance: 80.9
click at [157, 49] on div "$3,265.06 Biltoft Dental Pty Ltd Switch account Biltoft Dental Pty Ltd $3,265.0…" at bounding box center [785, 392] width 1570 height 783
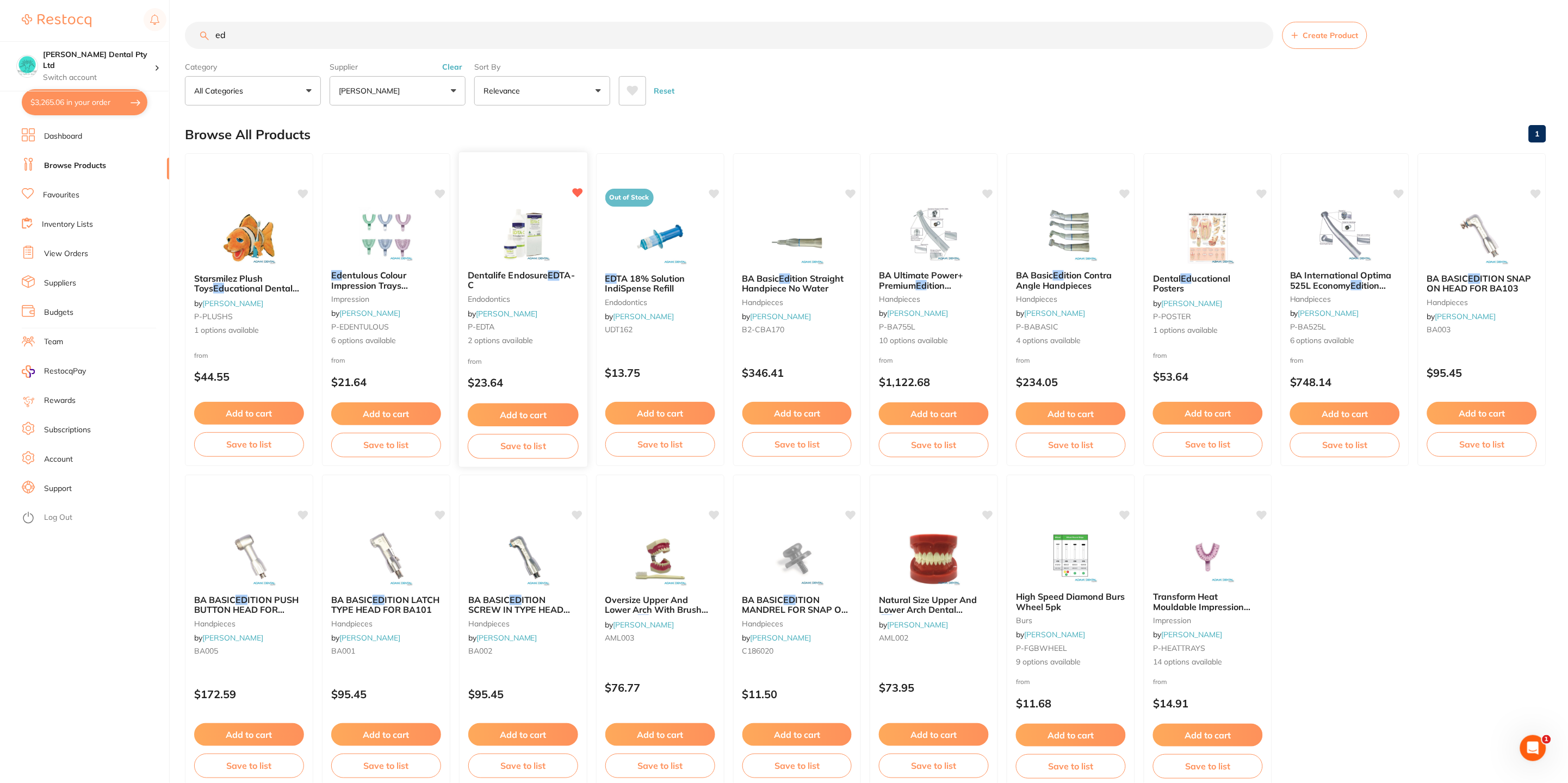
scroll to position [0, 0]
type input "ed"
click at [511, 281] on b "Dentalife Endosure ED TA-C" at bounding box center [523, 280] width 111 height 20
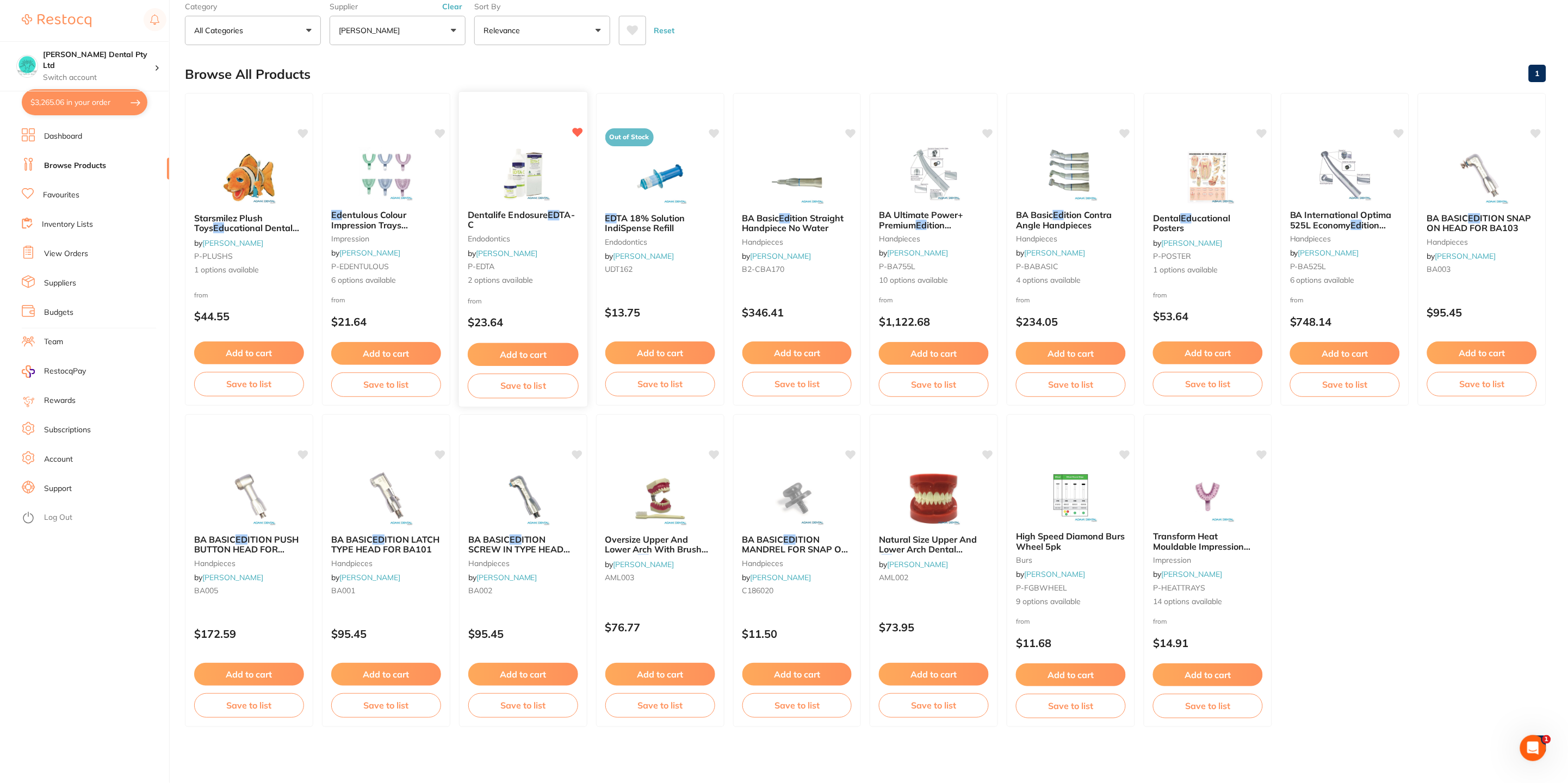
click at [508, 349] on button "Add to cart" at bounding box center [523, 355] width 111 height 23
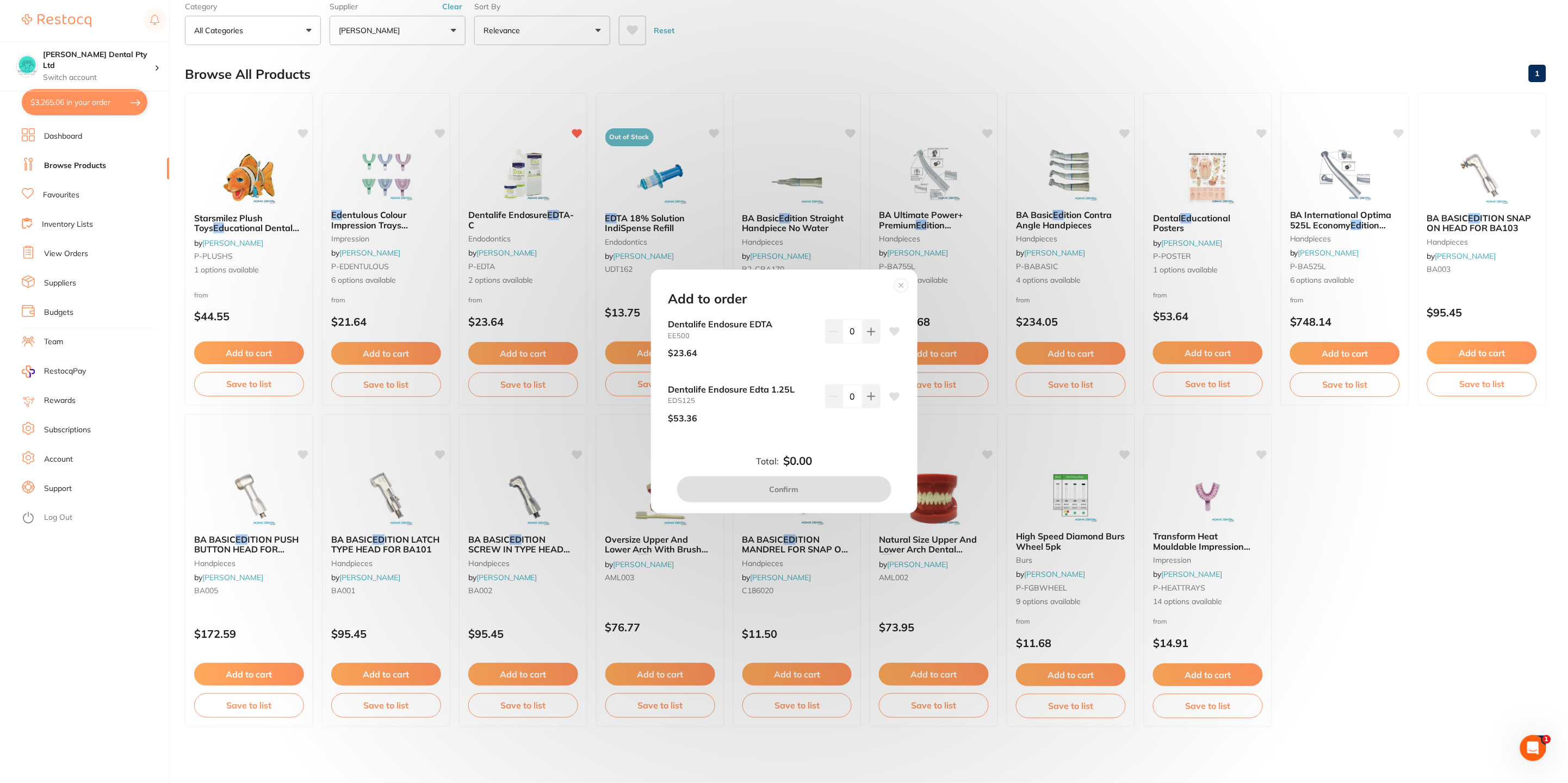
scroll to position [0, 0]
click at [868, 403] on button at bounding box center [871, 396] width 18 height 24
type input "1"
click at [825, 487] on button "Confirm" at bounding box center [783, 489] width 214 height 26
checkbox input "false"
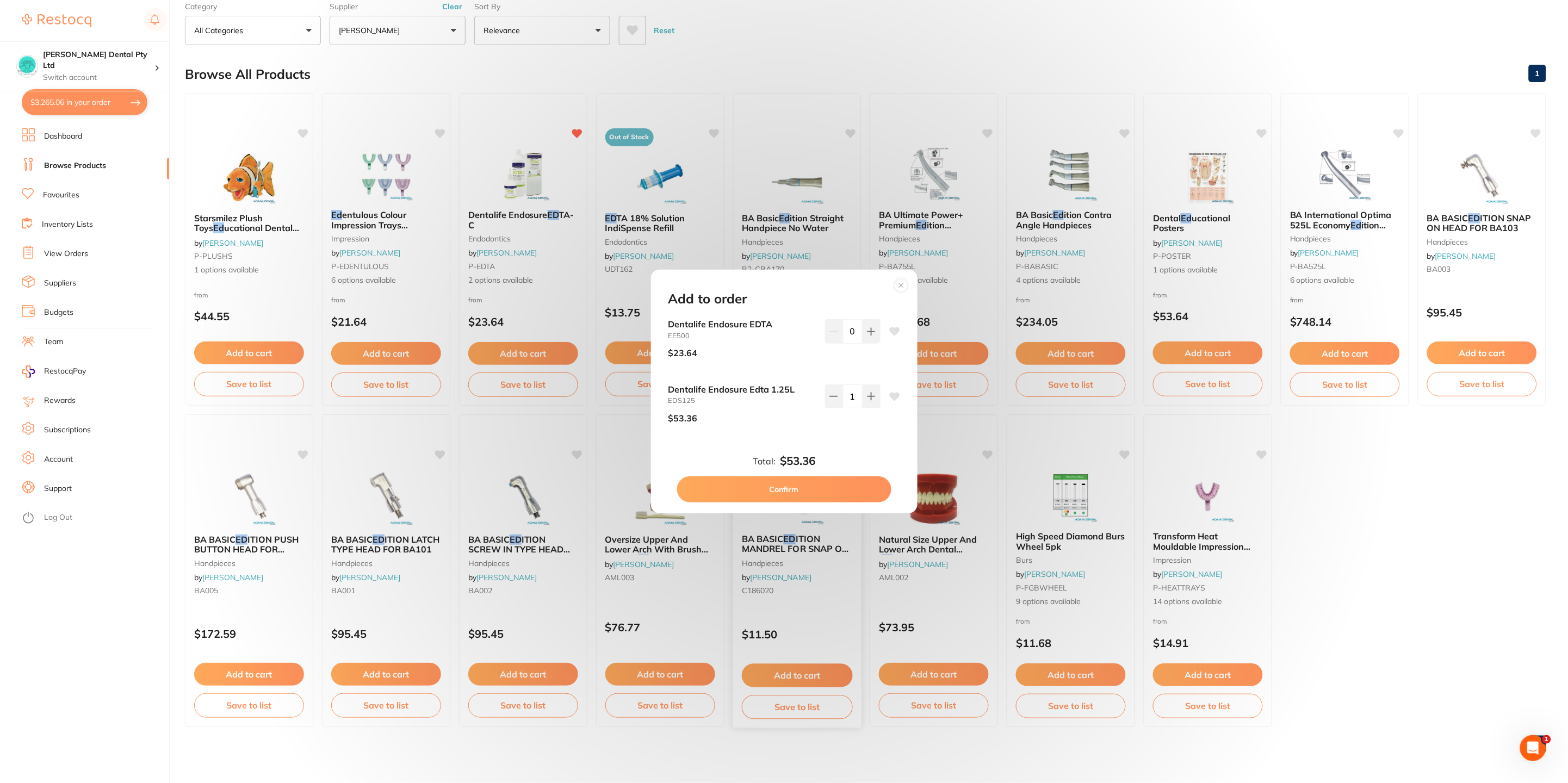
checkbox input "false"
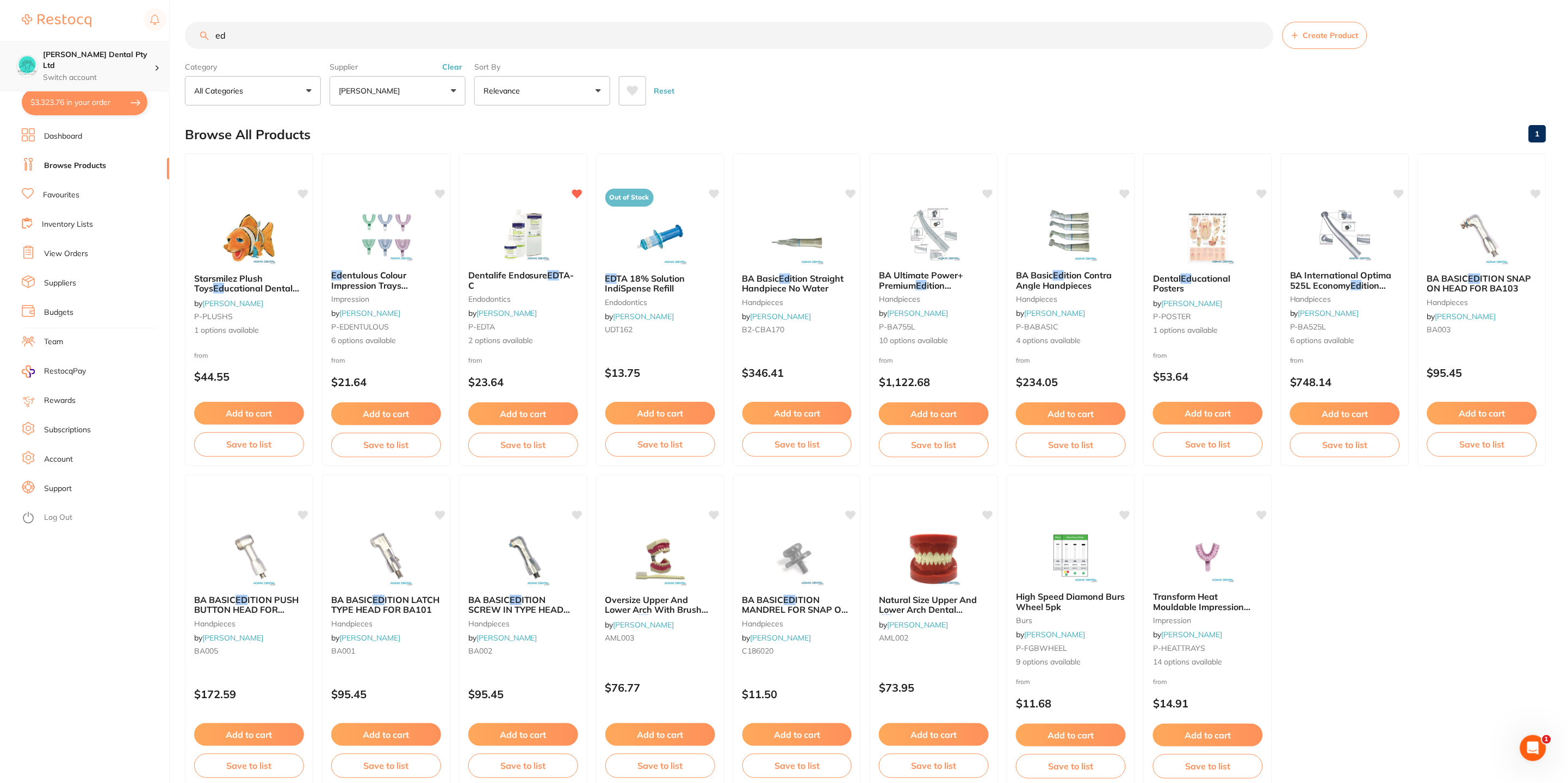
scroll to position [1, 0]
drag, startPoint x: 243, startPoint y: 43, endPoint x: 133, endPoint y: 46, distance: 110.0
click at [133, 46] on div "$3,323.76 Biltoft Dental Pty Ltd Switch account Biltoft Dental Pty Ltd $3,323.7…" at bounding box center [784, 392] width 1568 height 783
click at [429, 93] on button "[PERSON_NAME]" at bounding box center [397, 91] width 136 height 29
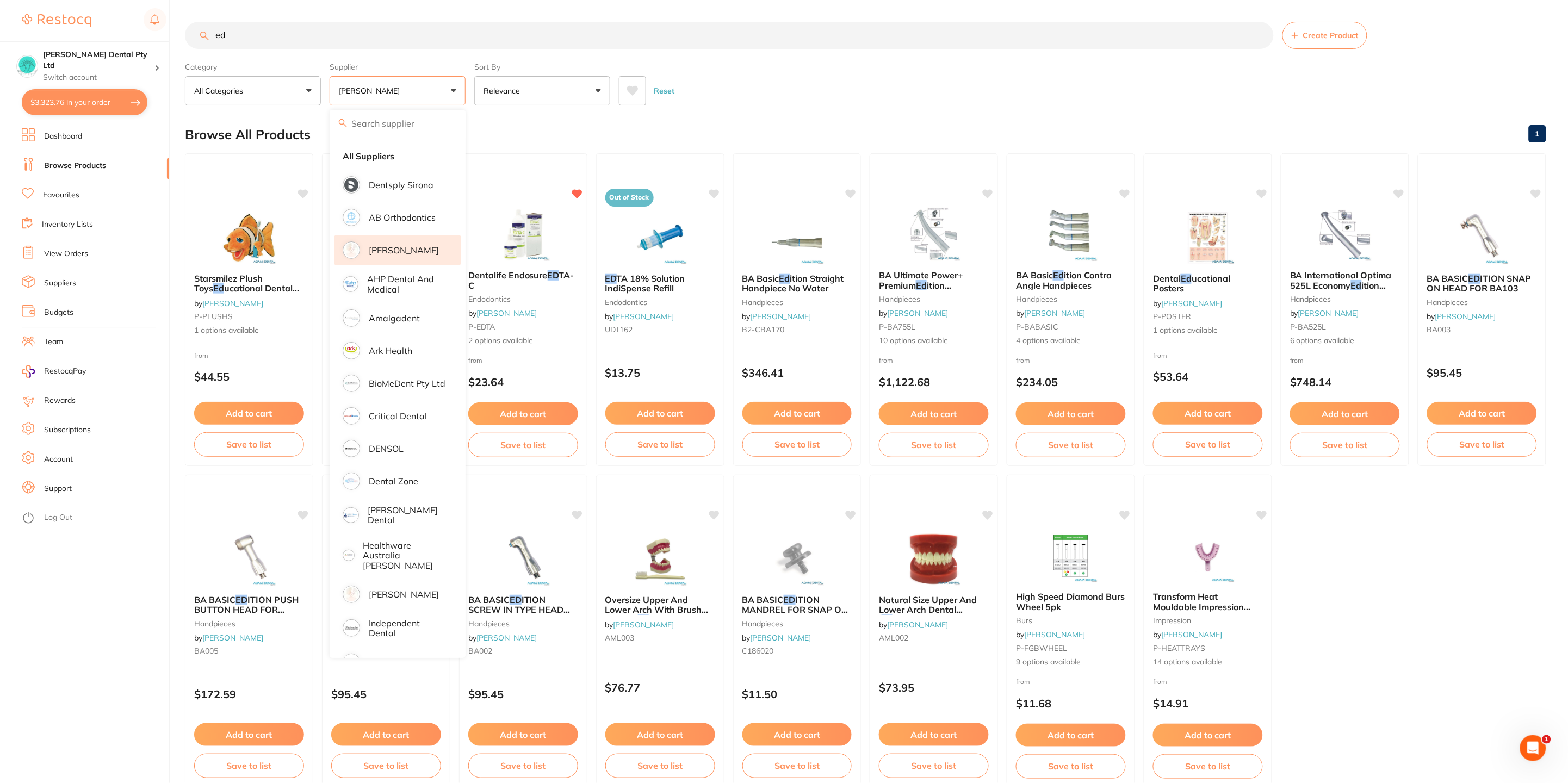
scroll to position [0, 0]
click at [414, 98] on button "[PERSON_NAME]" at bounding box center [397, 91] width 136 height 29
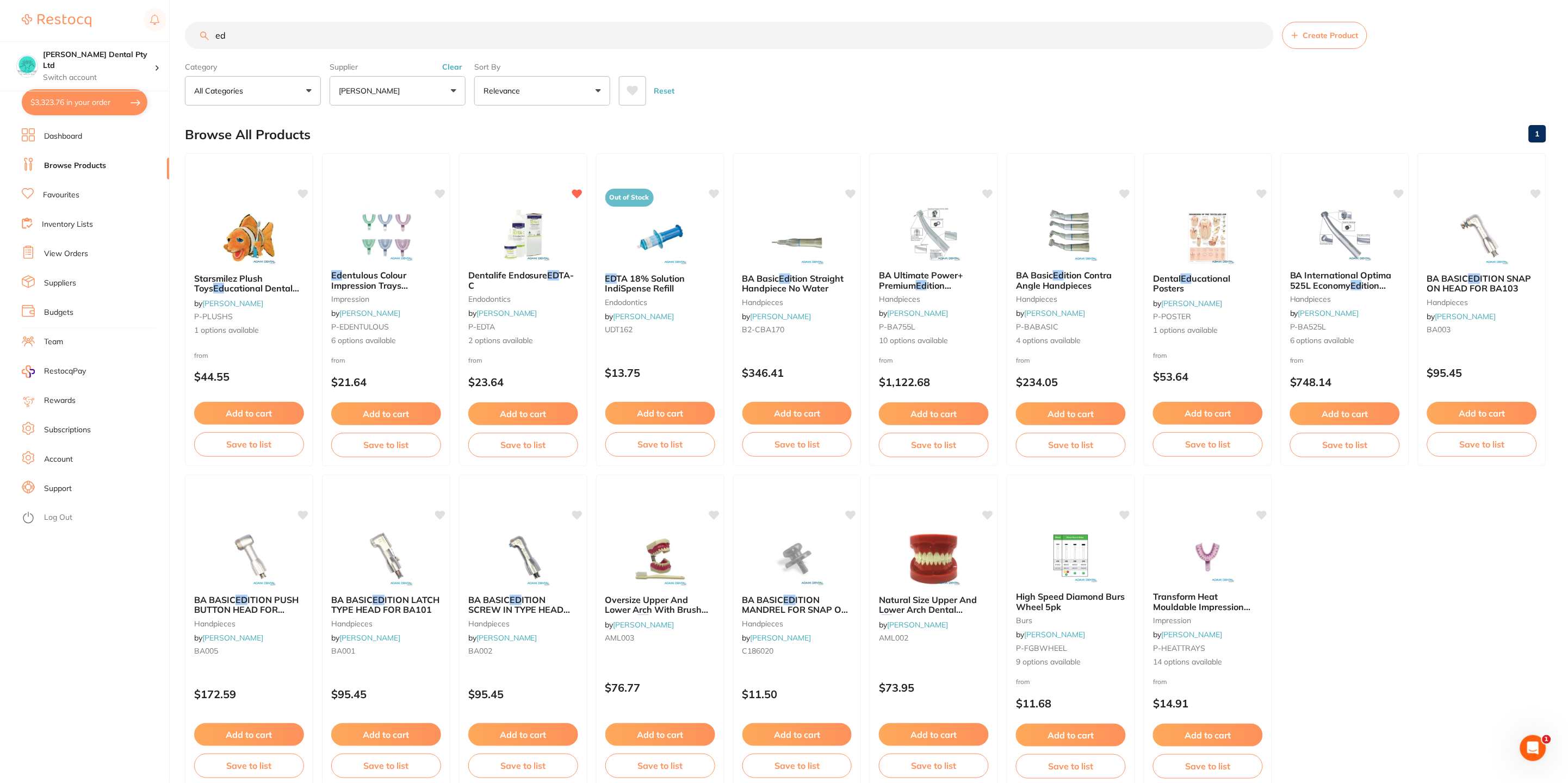
click at [450, 64] on button "Clear" at bounding box center [452, 67] width 27 height 10
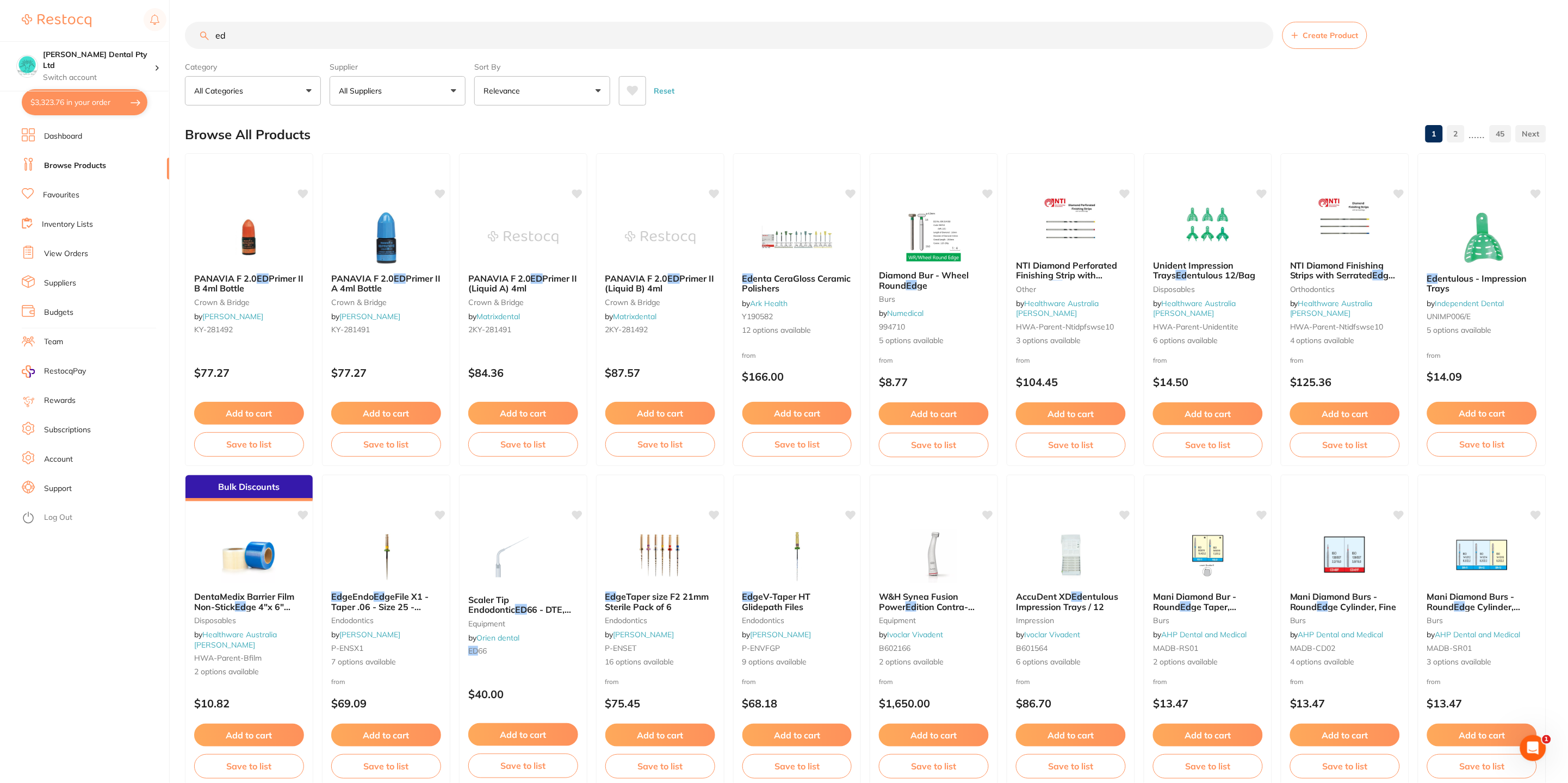
click at [325, 27] on input "ed" at bounding box center [729, 35] width 1089 height 27
type input "e"
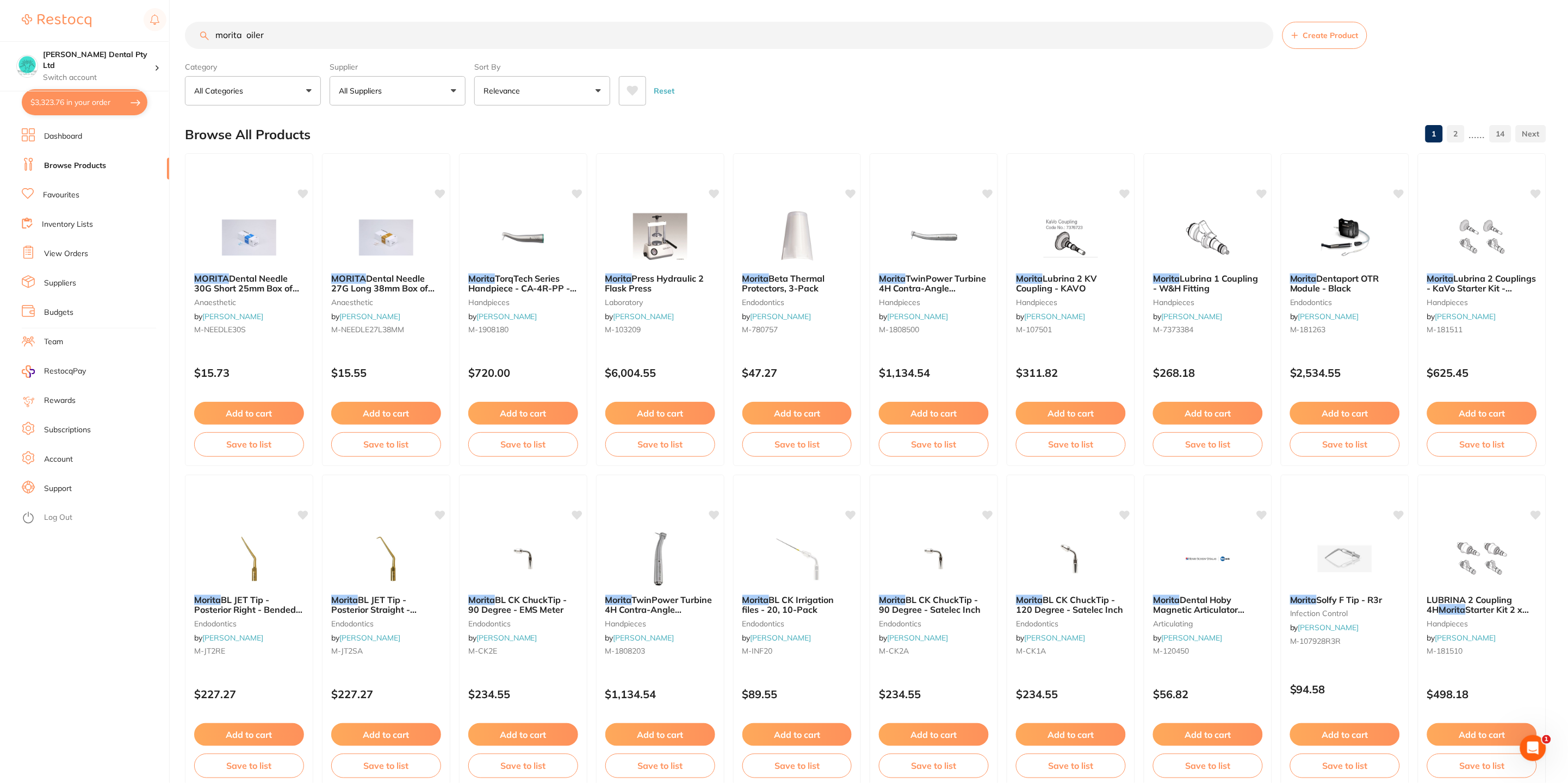
click at [1454, 135] on link "2" at bounding box center [1456, 134] width 18 height 22
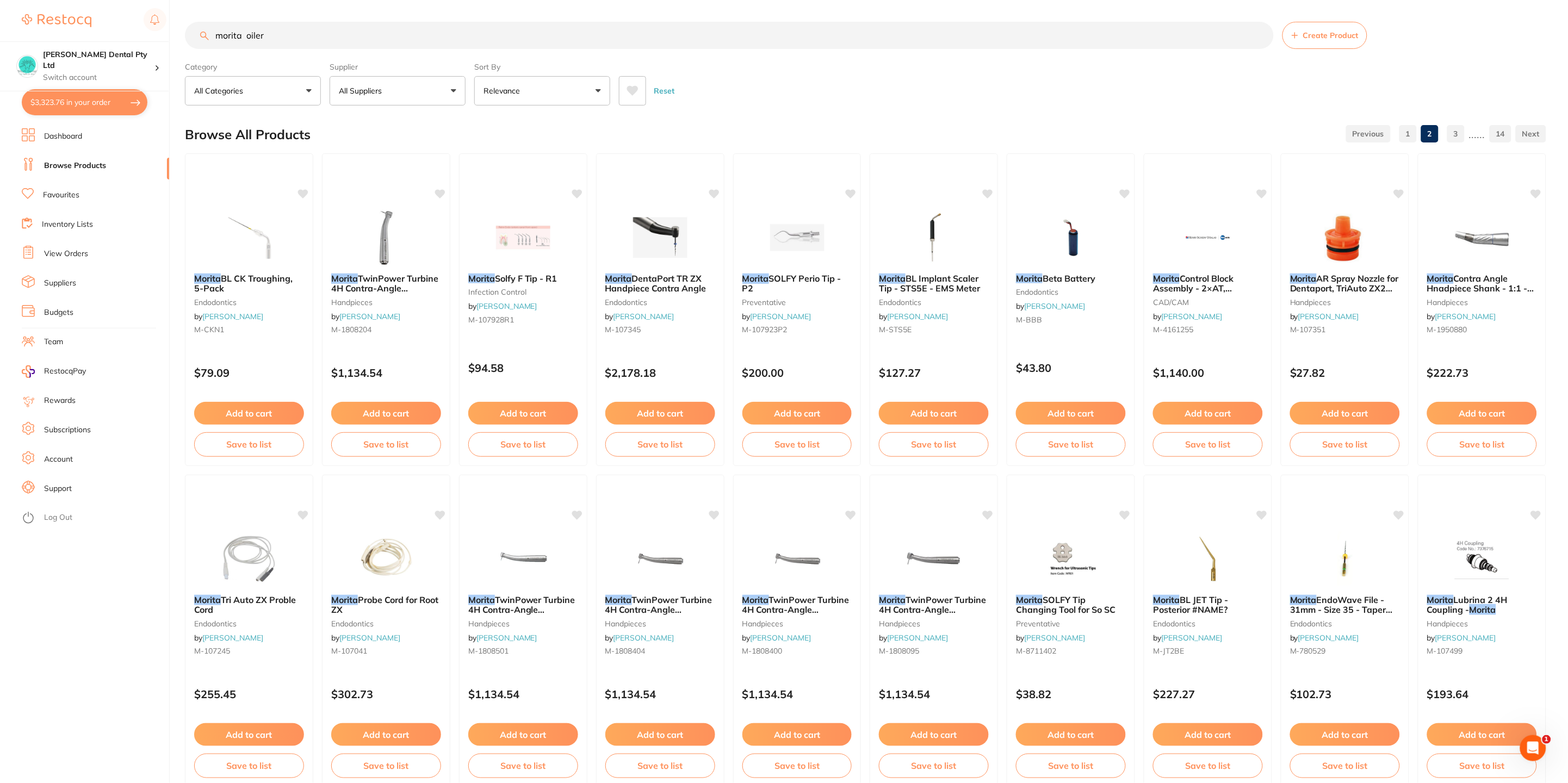
click at [335, 35] on input "morita oiler" at bounding box center [729, 35] width 1089 height 27
type input "morita oilerdoor"
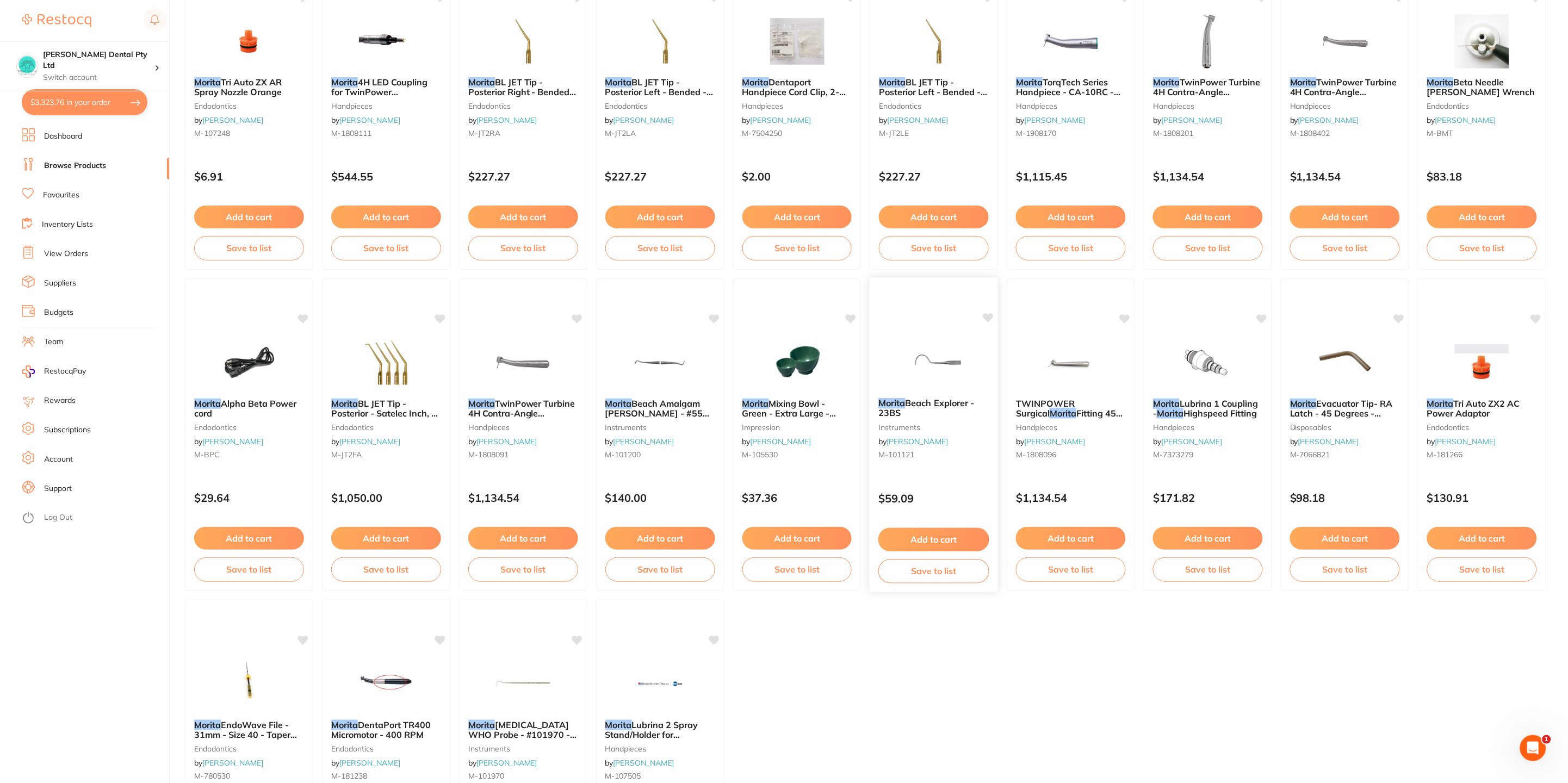
scroll to position [1346, 0]
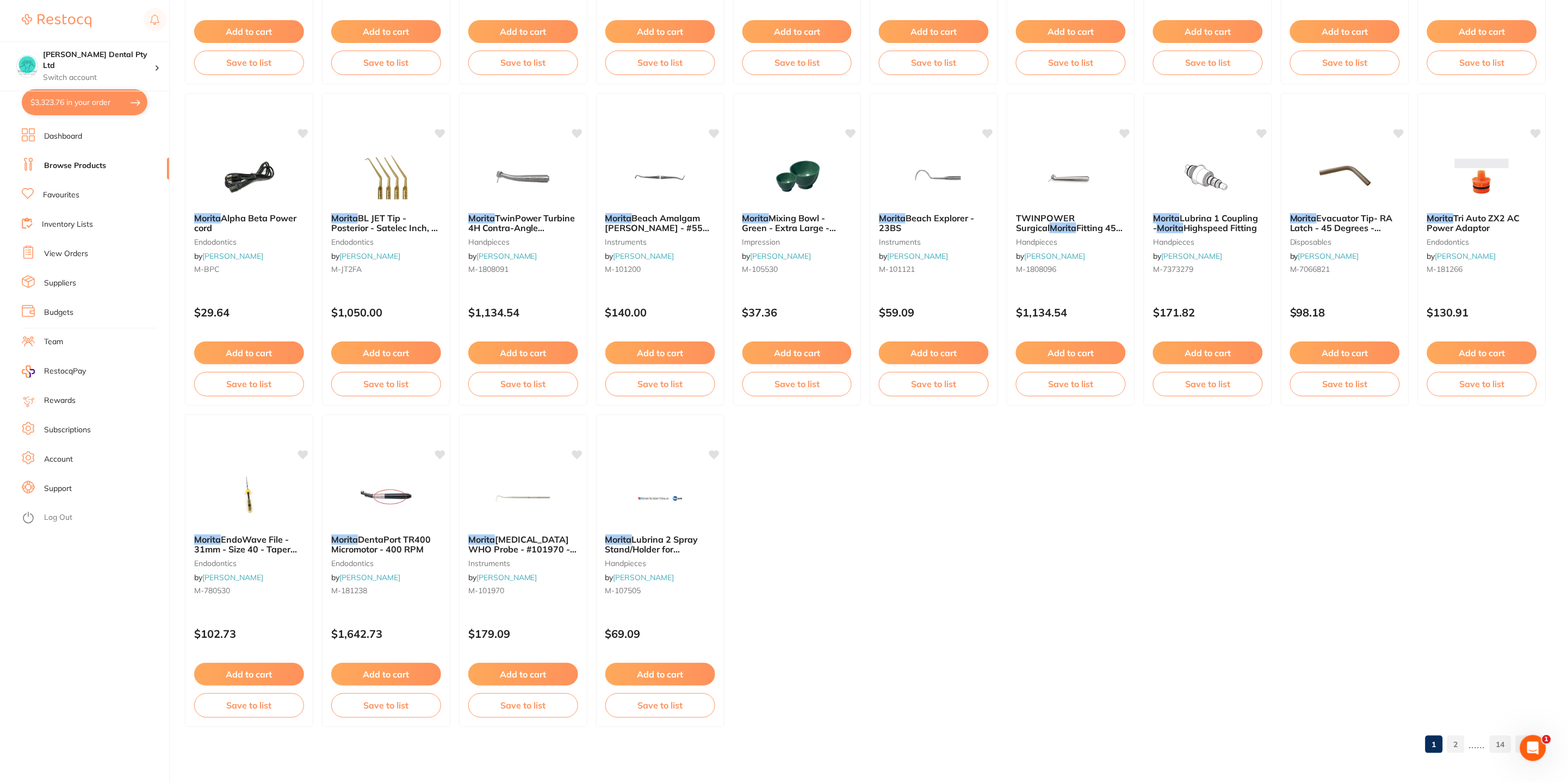
click at [1459, 745] on link "2" at bounding box center [1456, 745] width 18 height 22
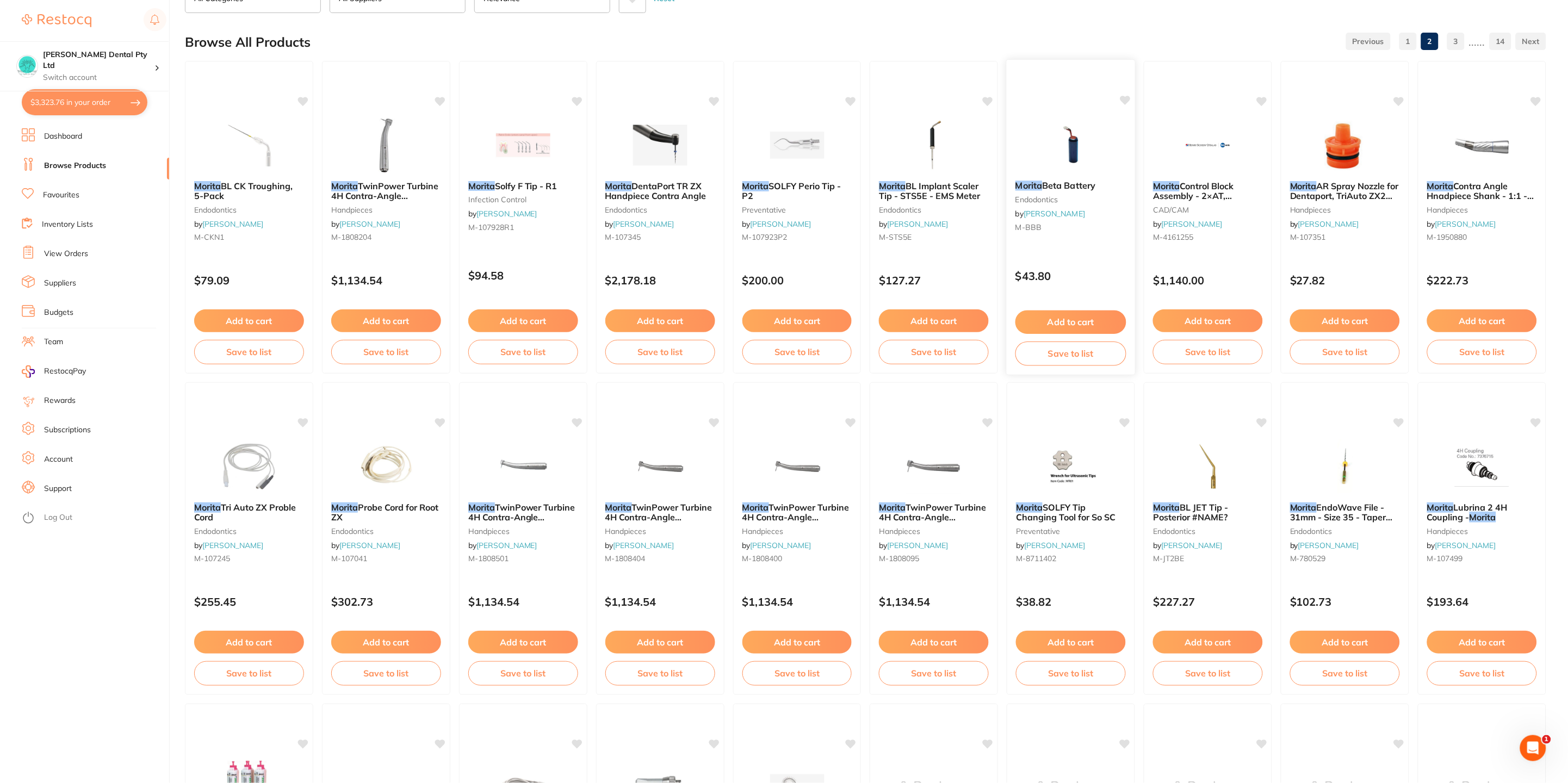
scroll to position [0, 0]
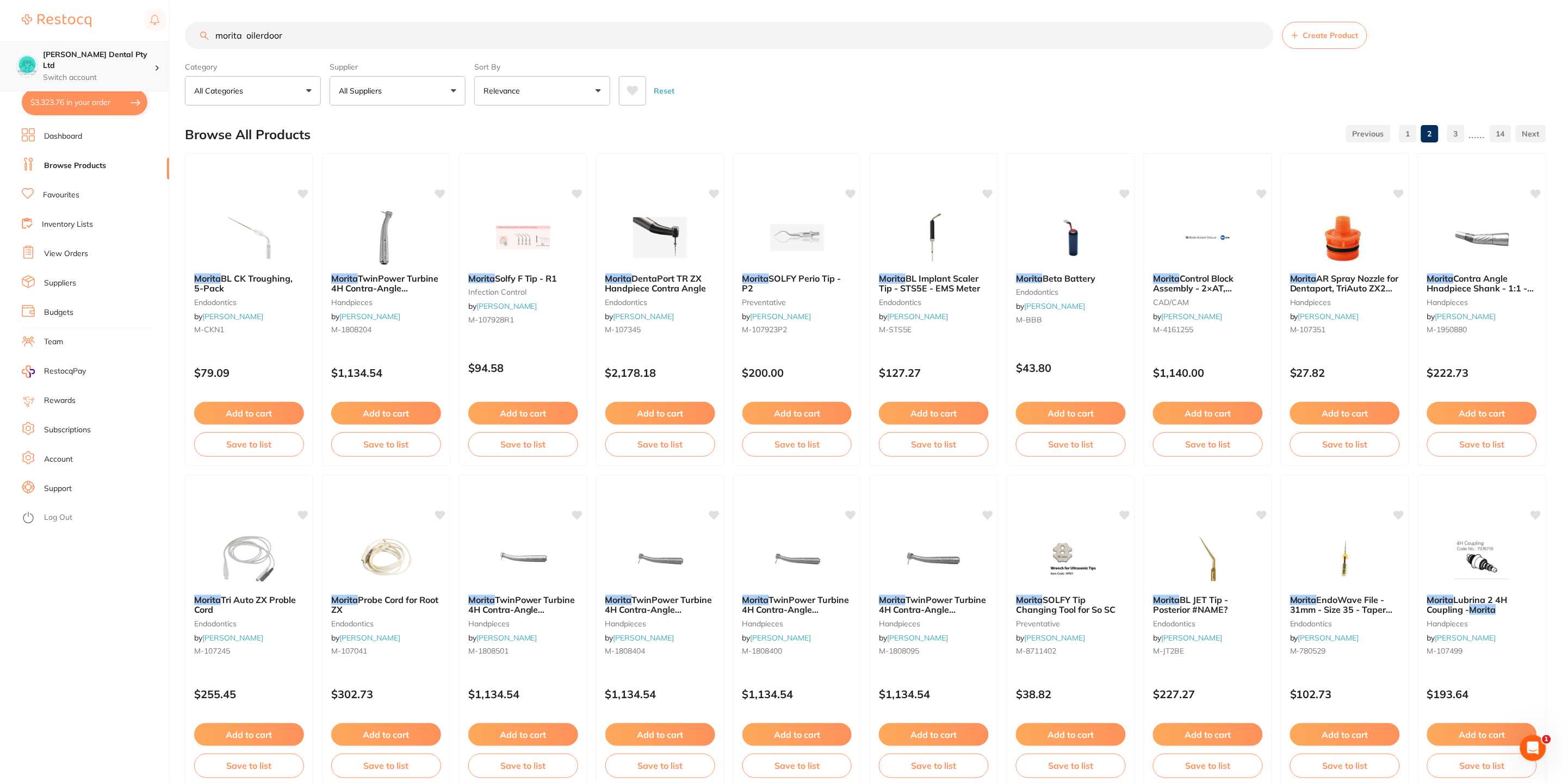
drag, startPoint x: 286, startPoint y: 31, endPoint x: 0, endPoint y: 45, distance: 286.3
click at [0, 45] on div "$3,323.76 Biltoft Dental Pty Ltd Switch account Biltoft Dental Pty Ltd $3,323.7…" at bounding box center [784, 392] width 1568 height 783
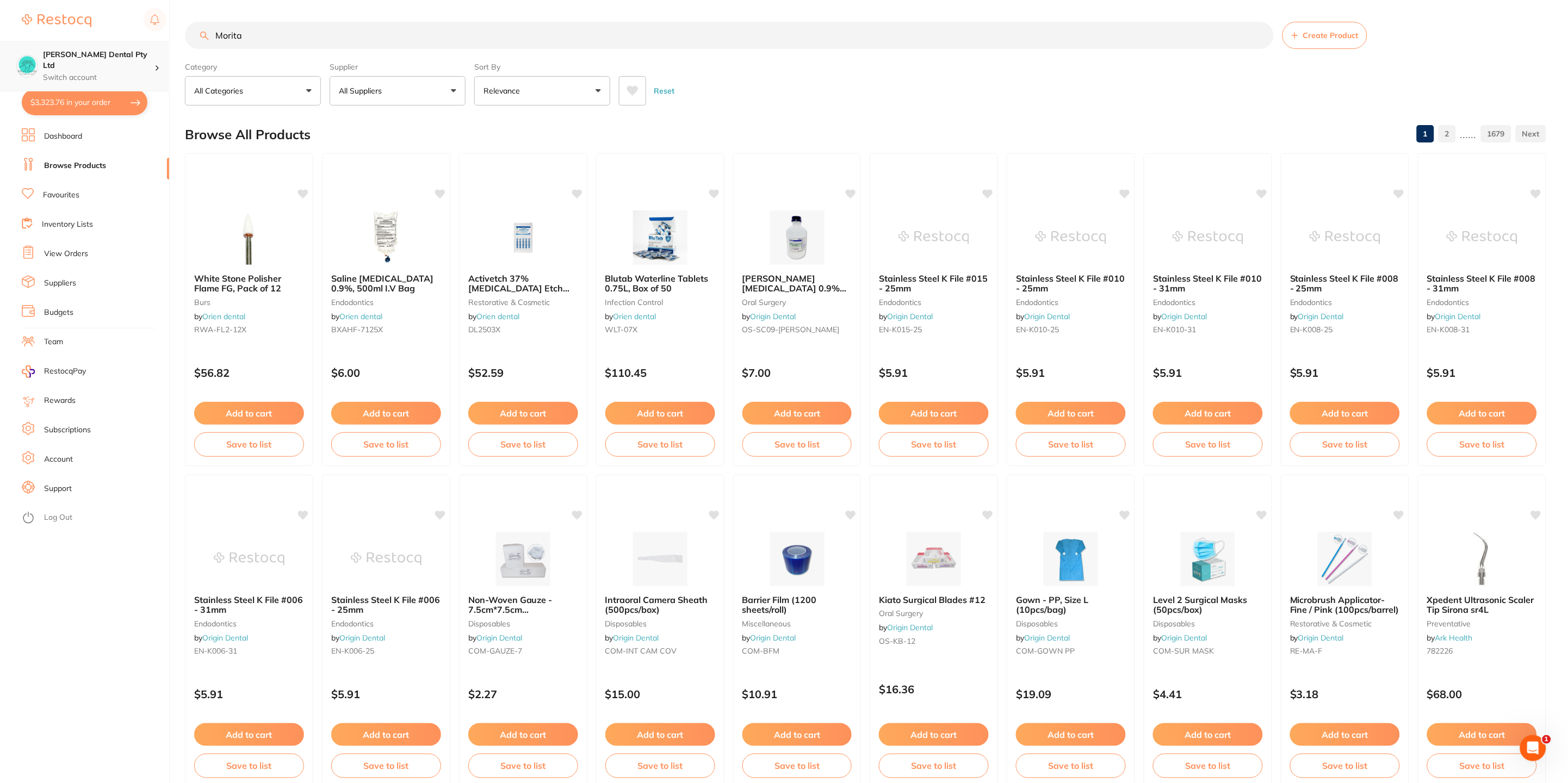
type input "Morita"
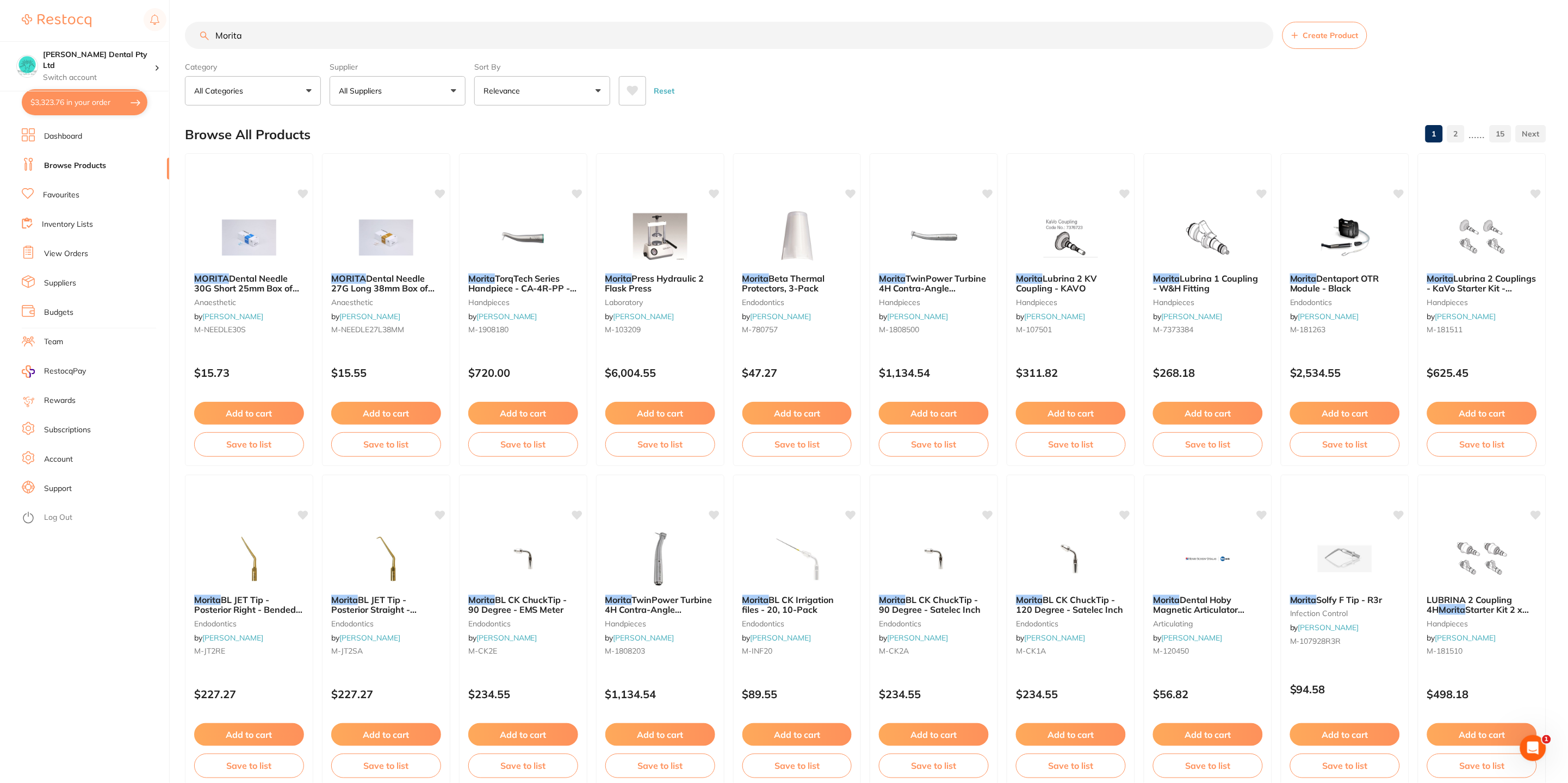
scroll to position [1, 0]
drag, startPoint x: 252, startPoint y: 33, endPoint x: 222, endPoint y: 37, distance: 30.3
click at [203, 53] on section "Morita Create Product Category All Categories All Categories anaesthetic articu…" at bounding box center [865, 63] width 1361 height 84
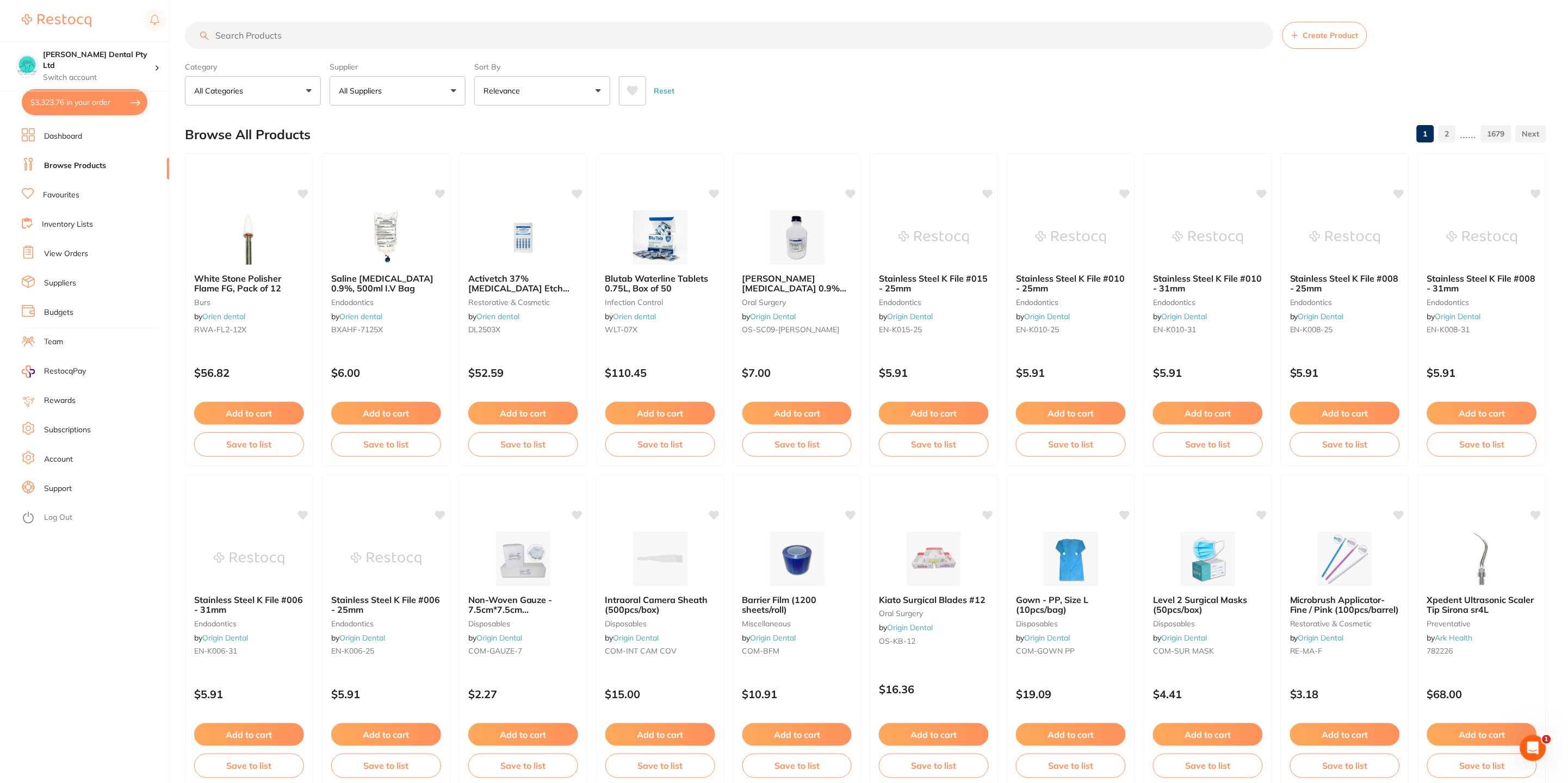
scroll to position [0, 0]
click at [304, 40] on input "search" at bounding box center [729, 35] width 1089 height 27
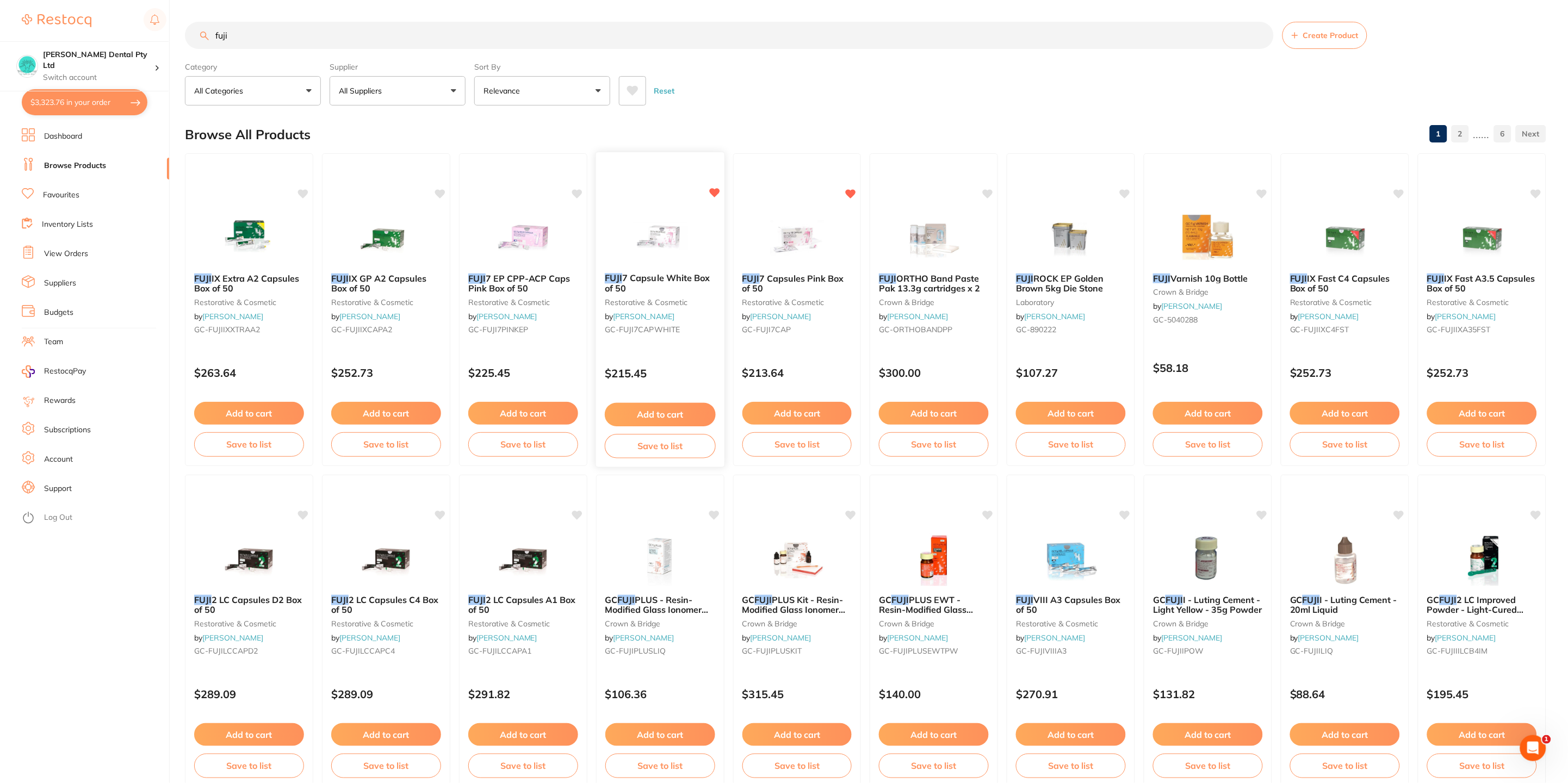
type input "fuji"
click at [666, 408] on button "Add to cart" at bounding box center [660, 415] width 111 height 23
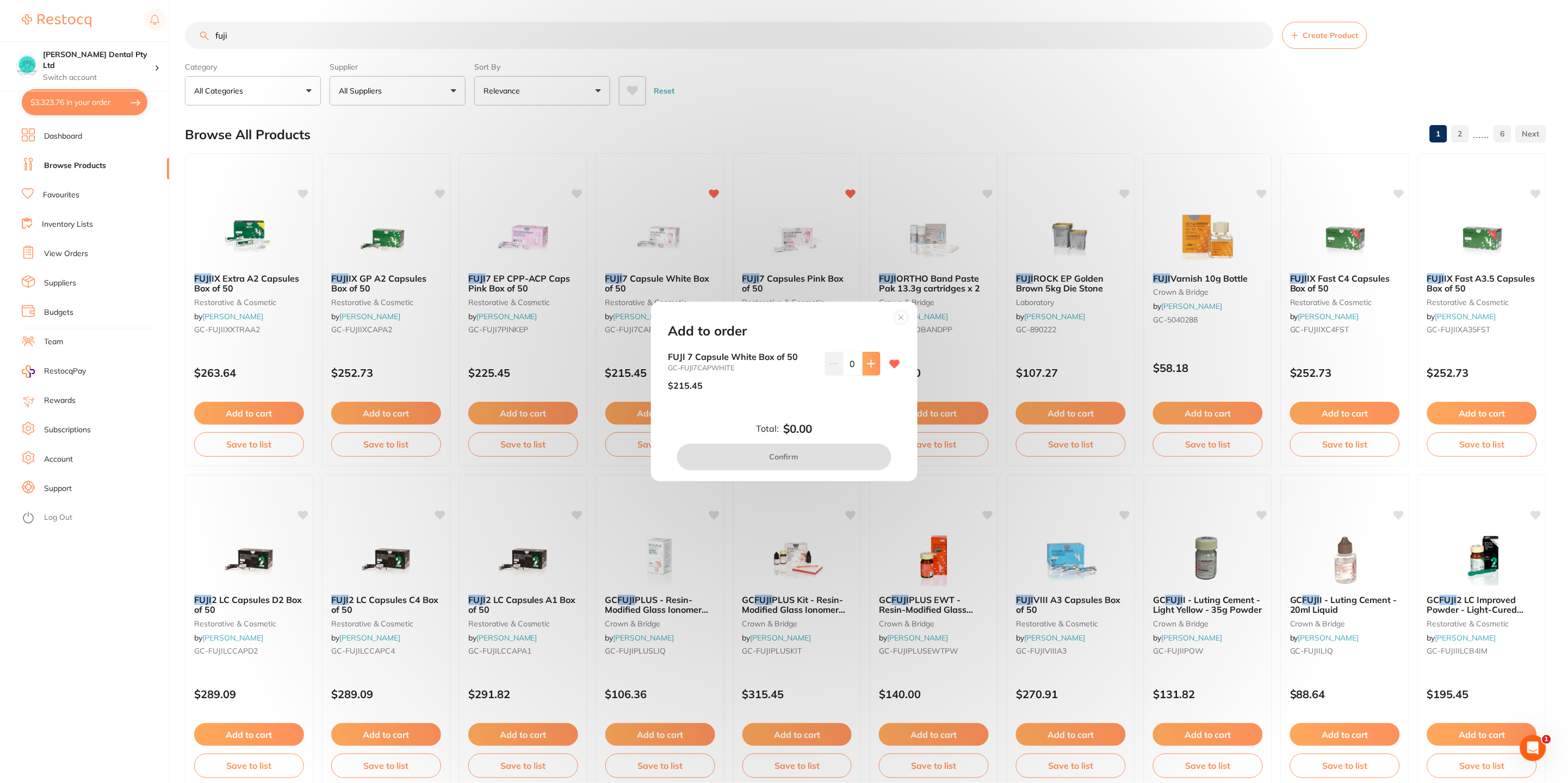
click at [867, 365] on icon at bounding box center [871, 364] width 9 height 9
type input "1"
click at [799, 466] on button "Confirm" at bounding box center [783, 457] width 214 height 26
checkbox input "false"
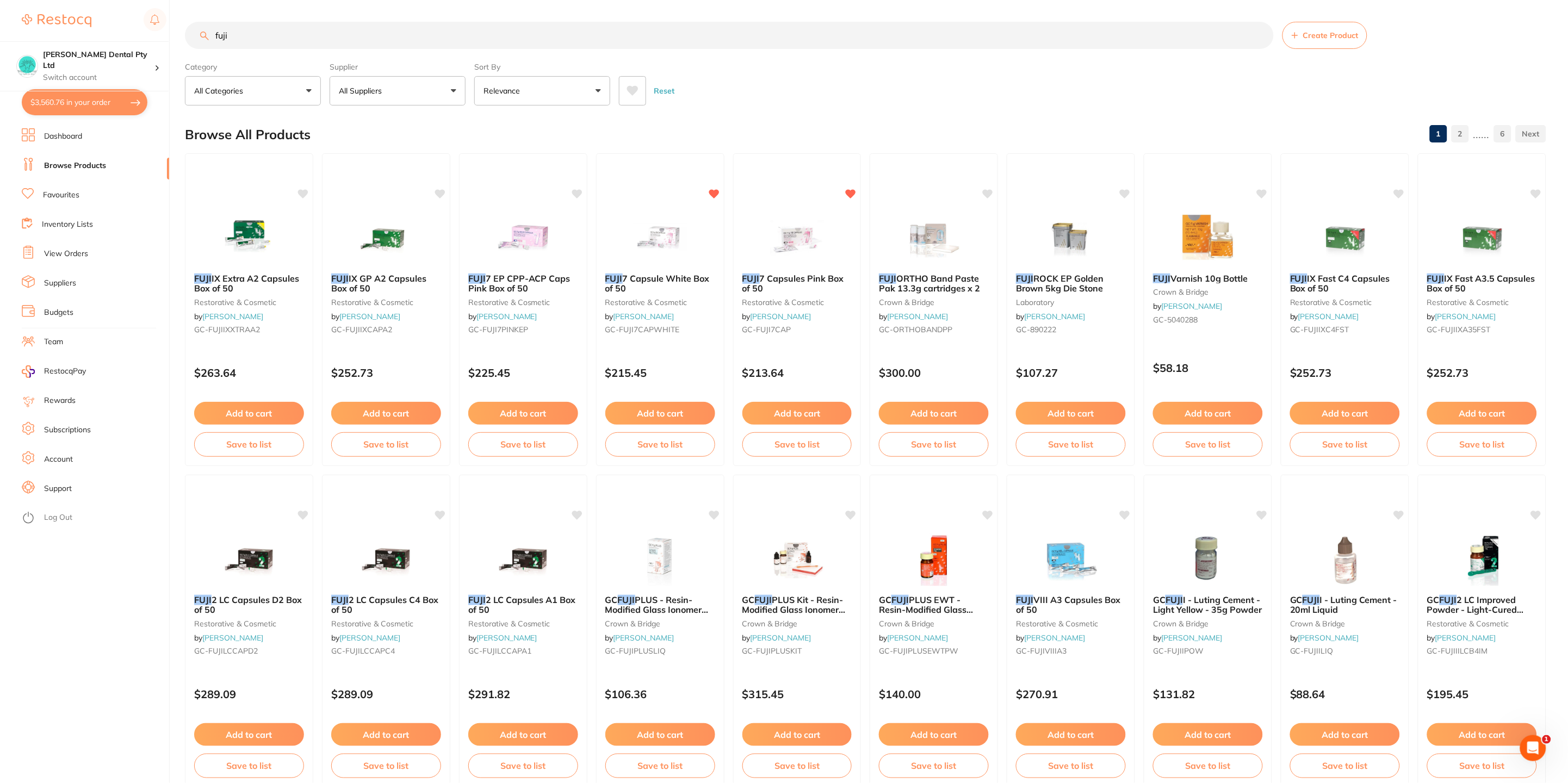
click at [257, 38] on input "fuji" at bounding box center [729, 35] width 1089 height 27
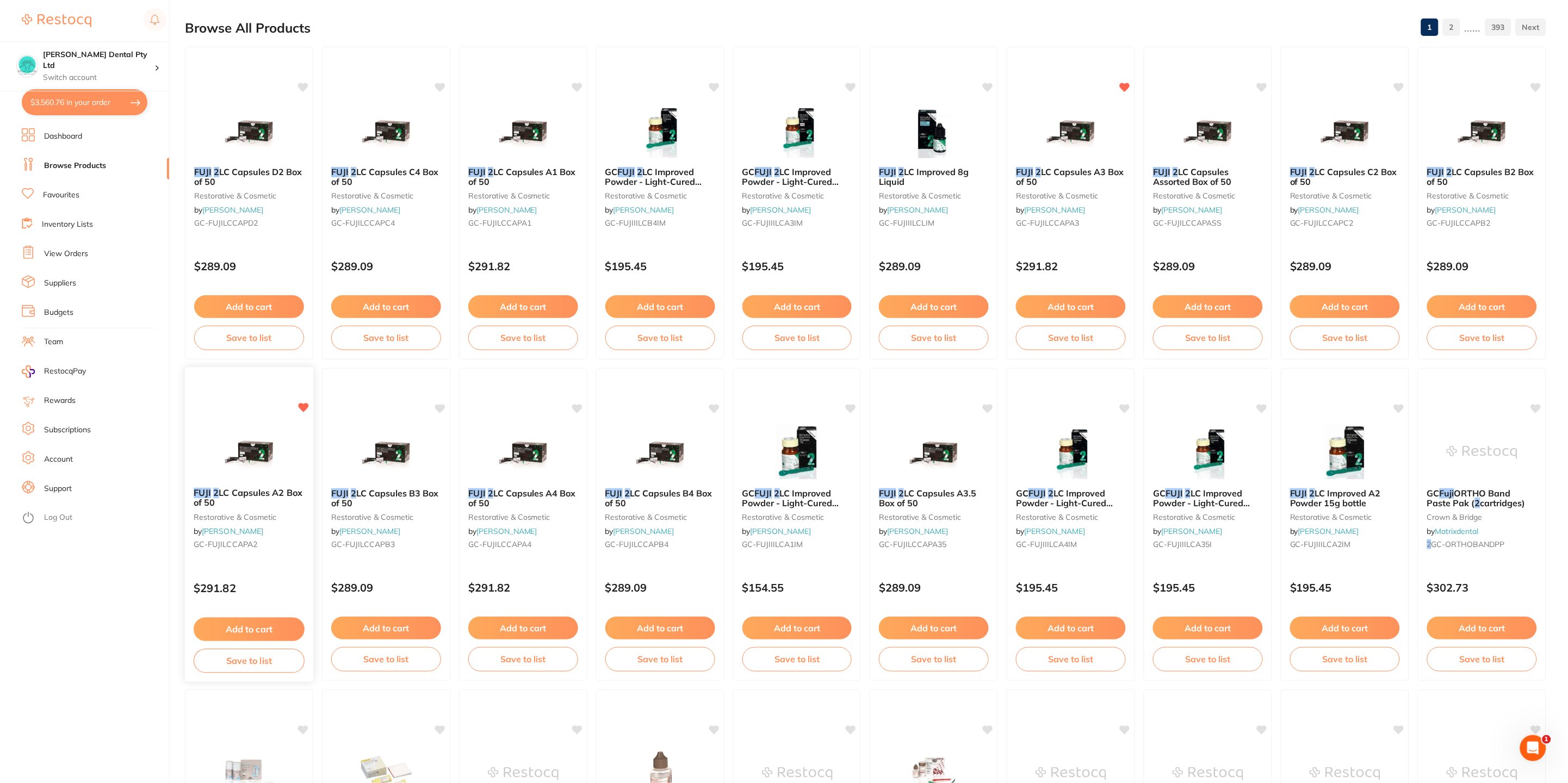
scroll to position [244, 0]
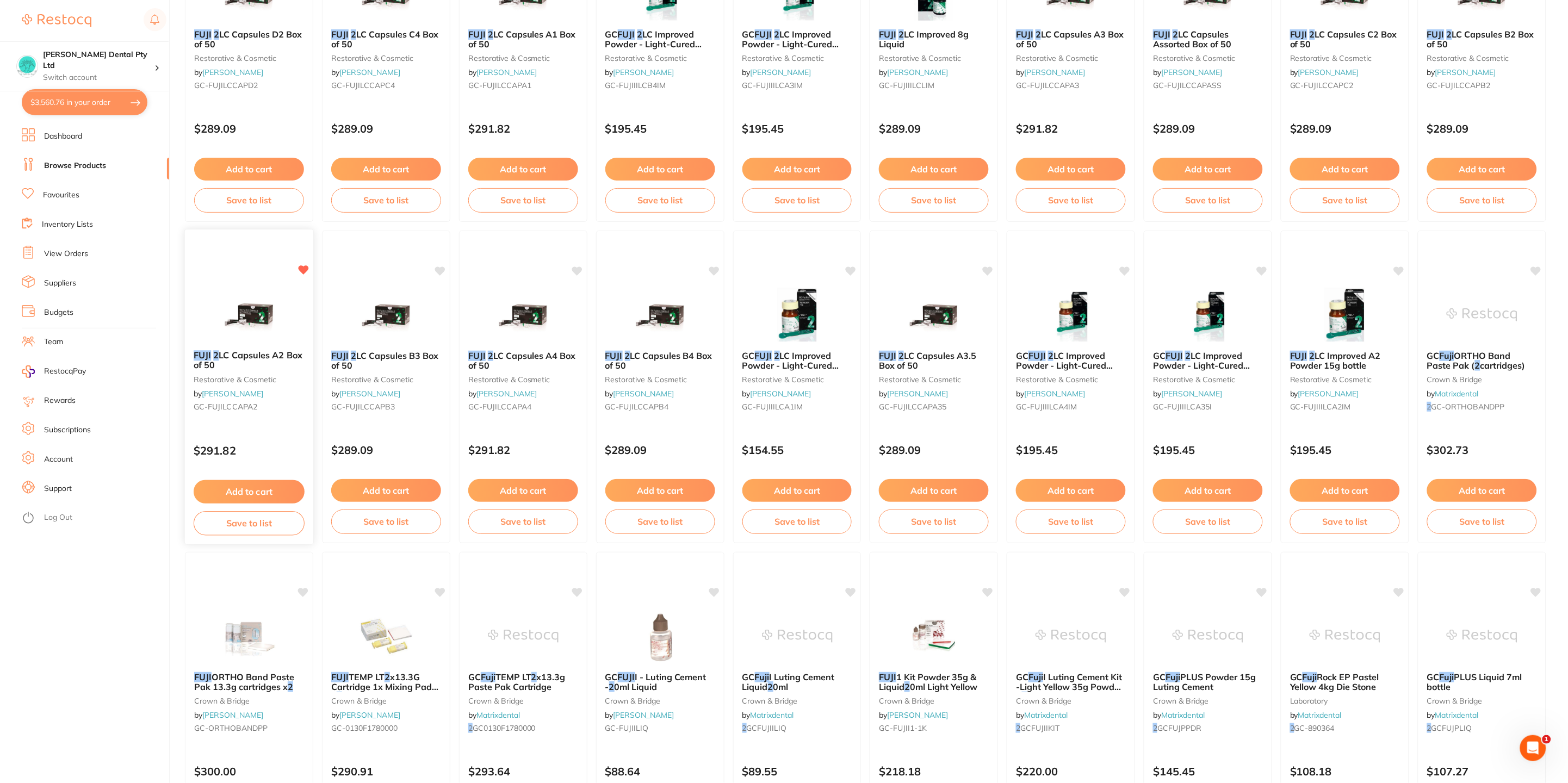
click at [283, 485] on button "Add to cart" at bounding box center [249, 492] width 111 height 23
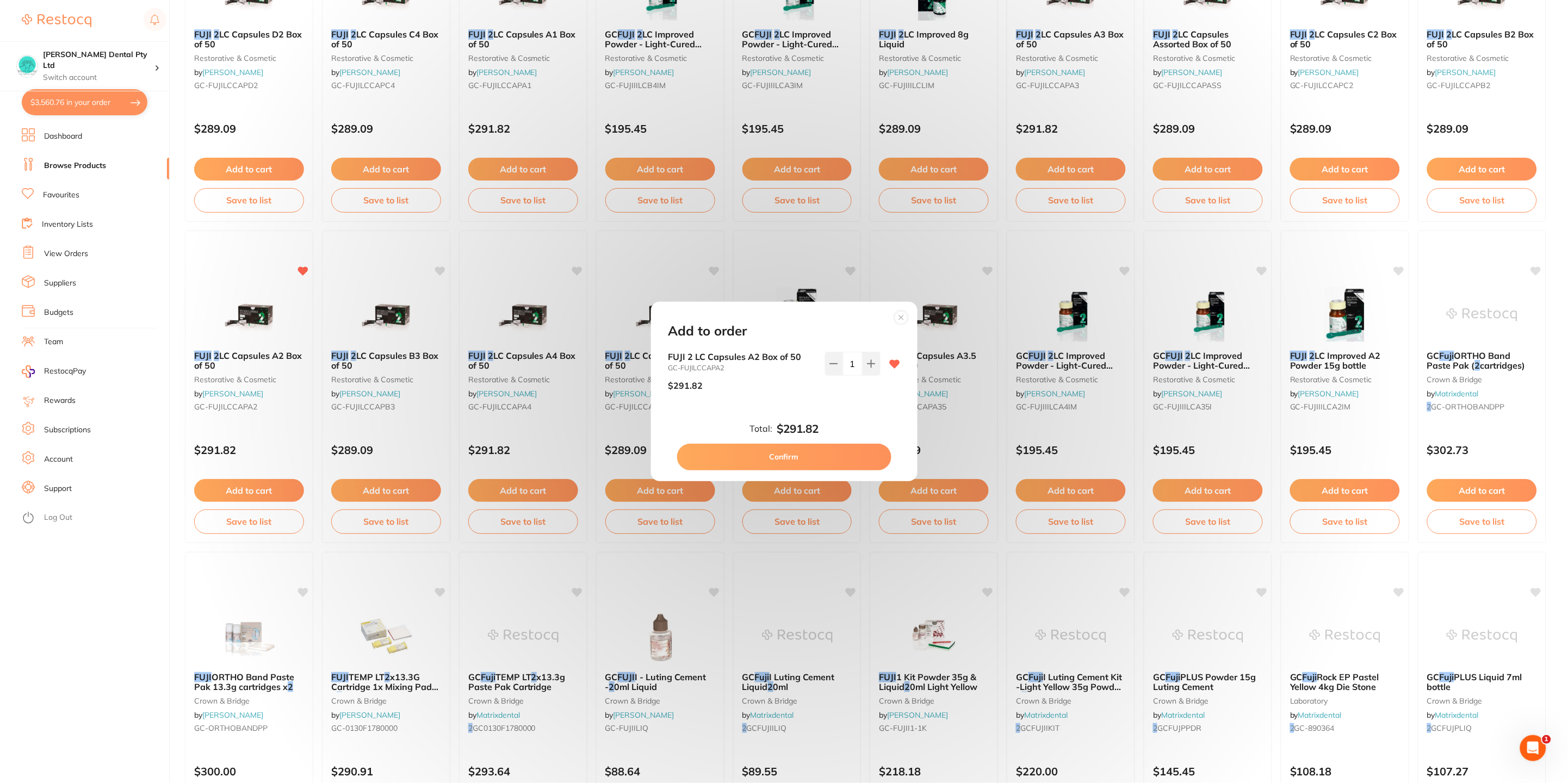
scroll to position [0, 0]
click at [850, 453] on button "Confirm" at bounding box center [783, 457] width 214 height 26
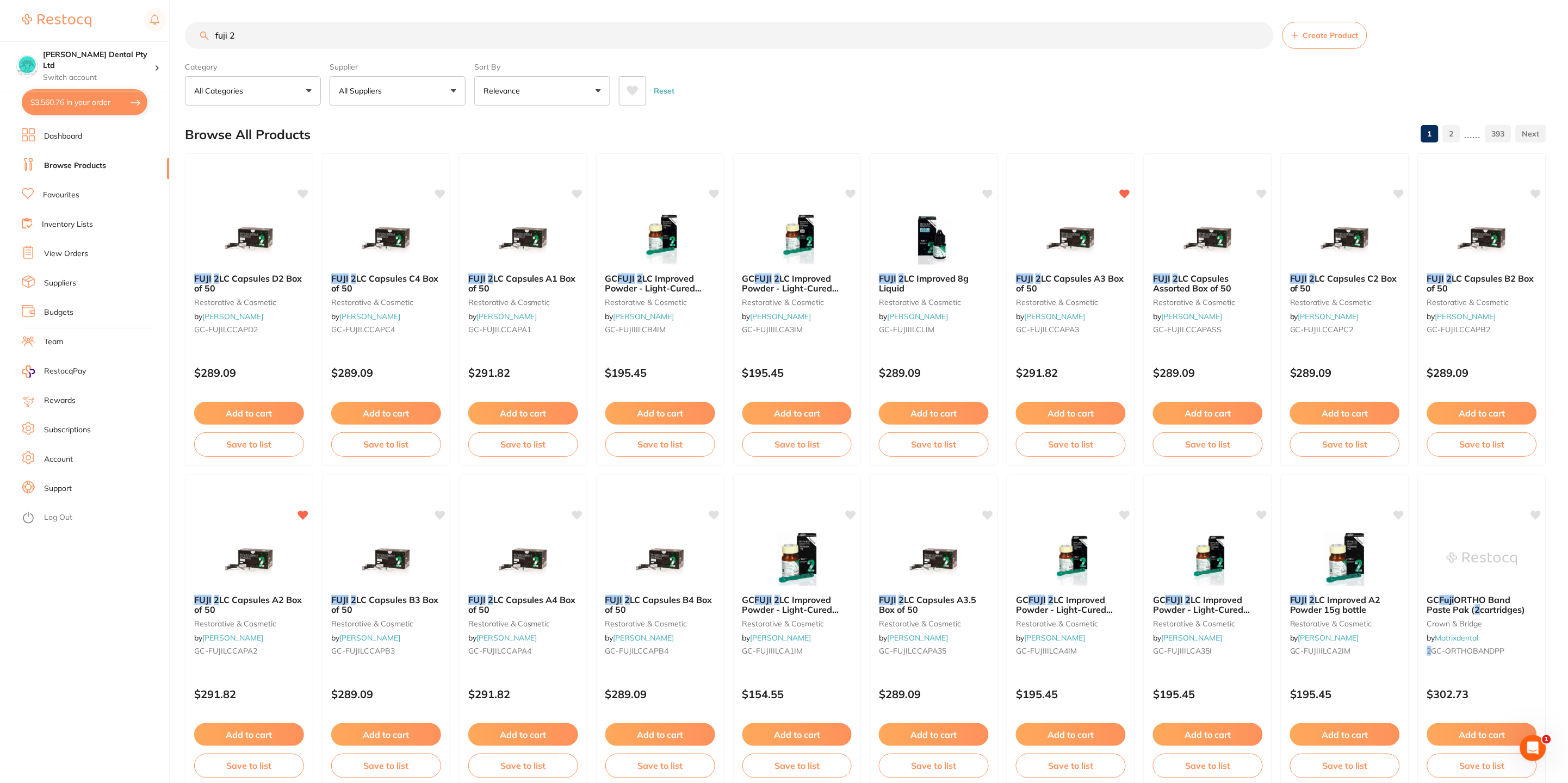
click at [289, 43] on input "fuji 2" at bounding box center [729, 35] width 1089 height 27
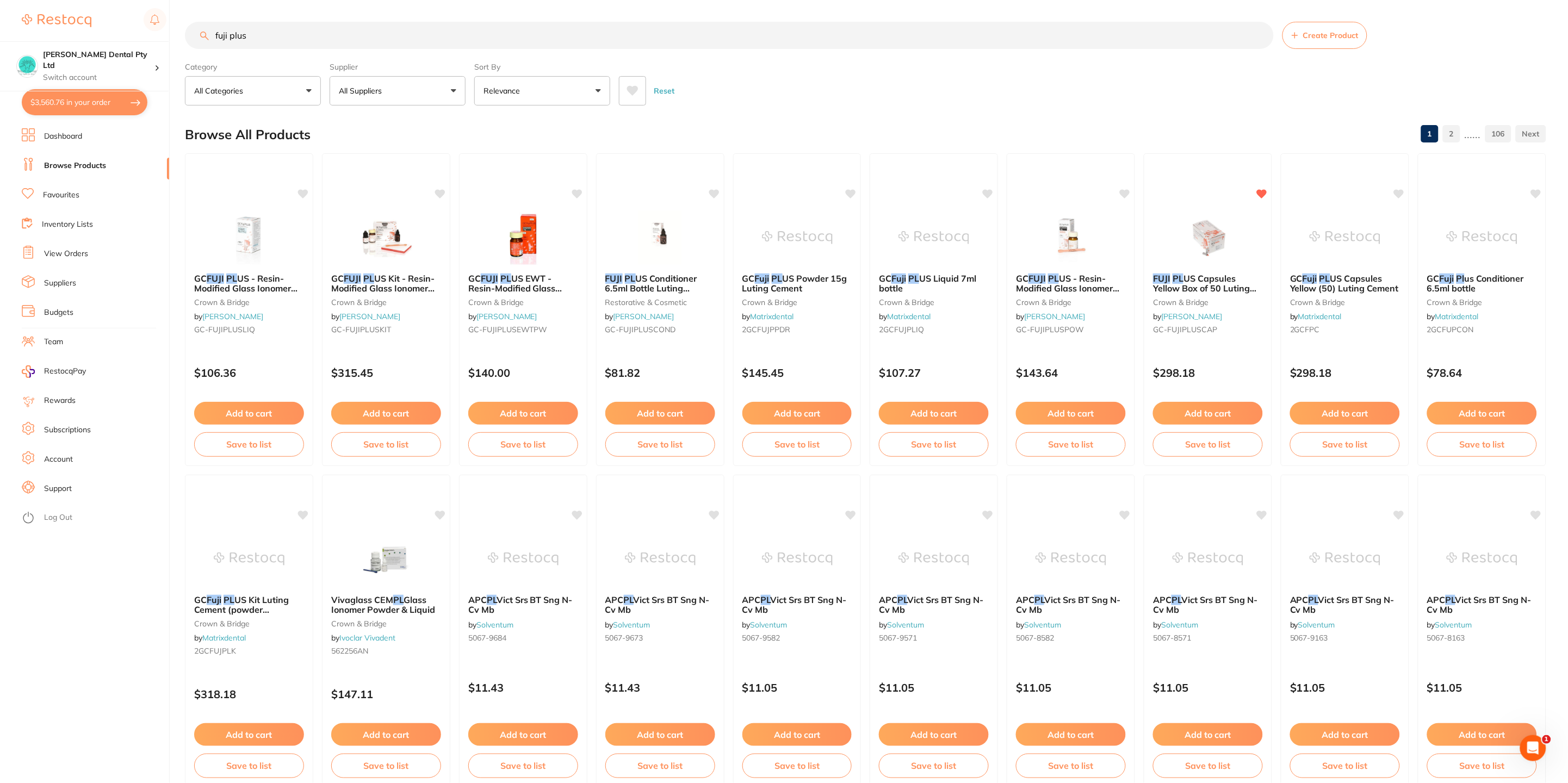
type input "fuji plus"
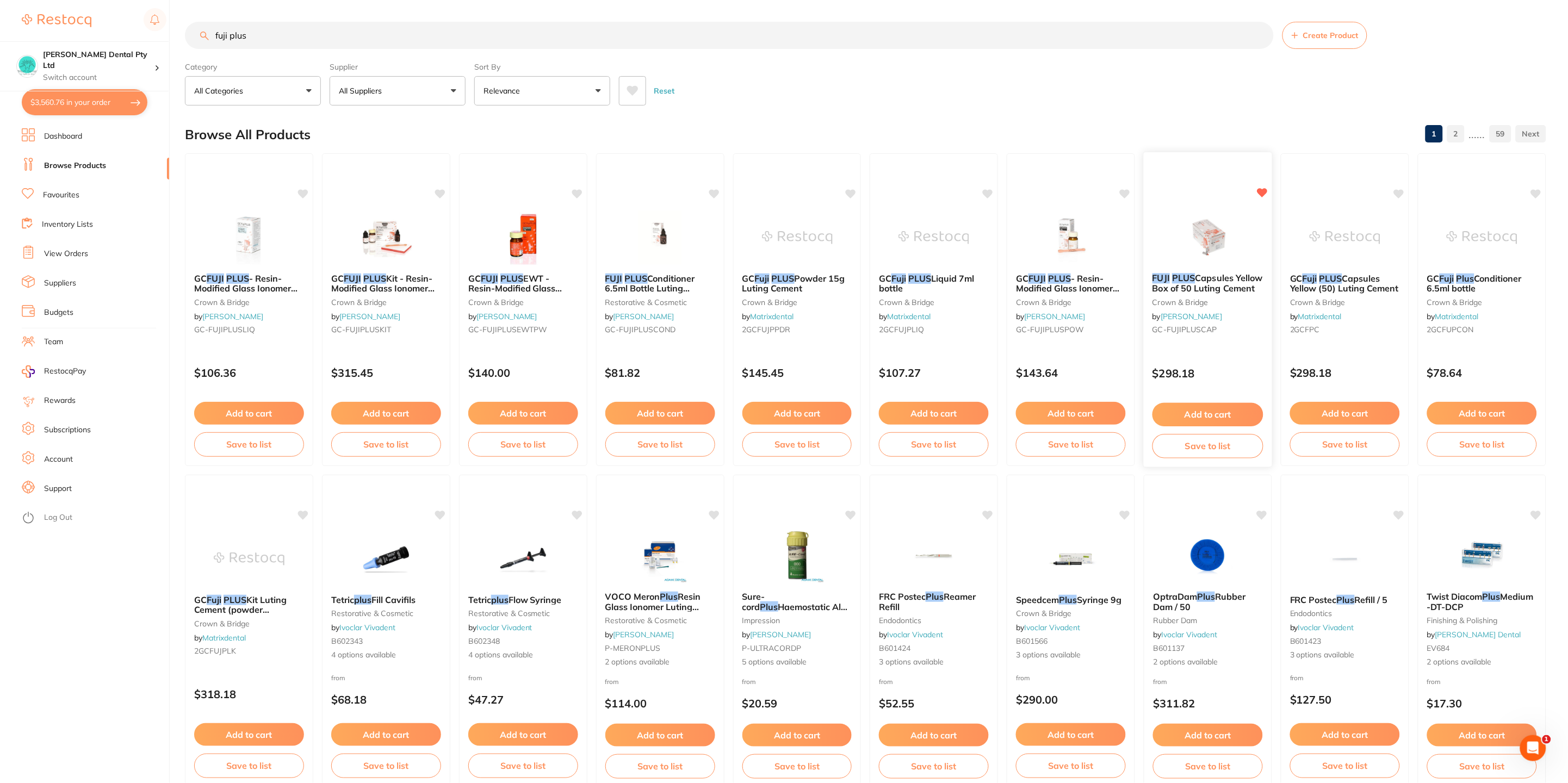
click at [1239, 418] on button "Add to cart" at bounding box center [1208, 415] width 111 height 23
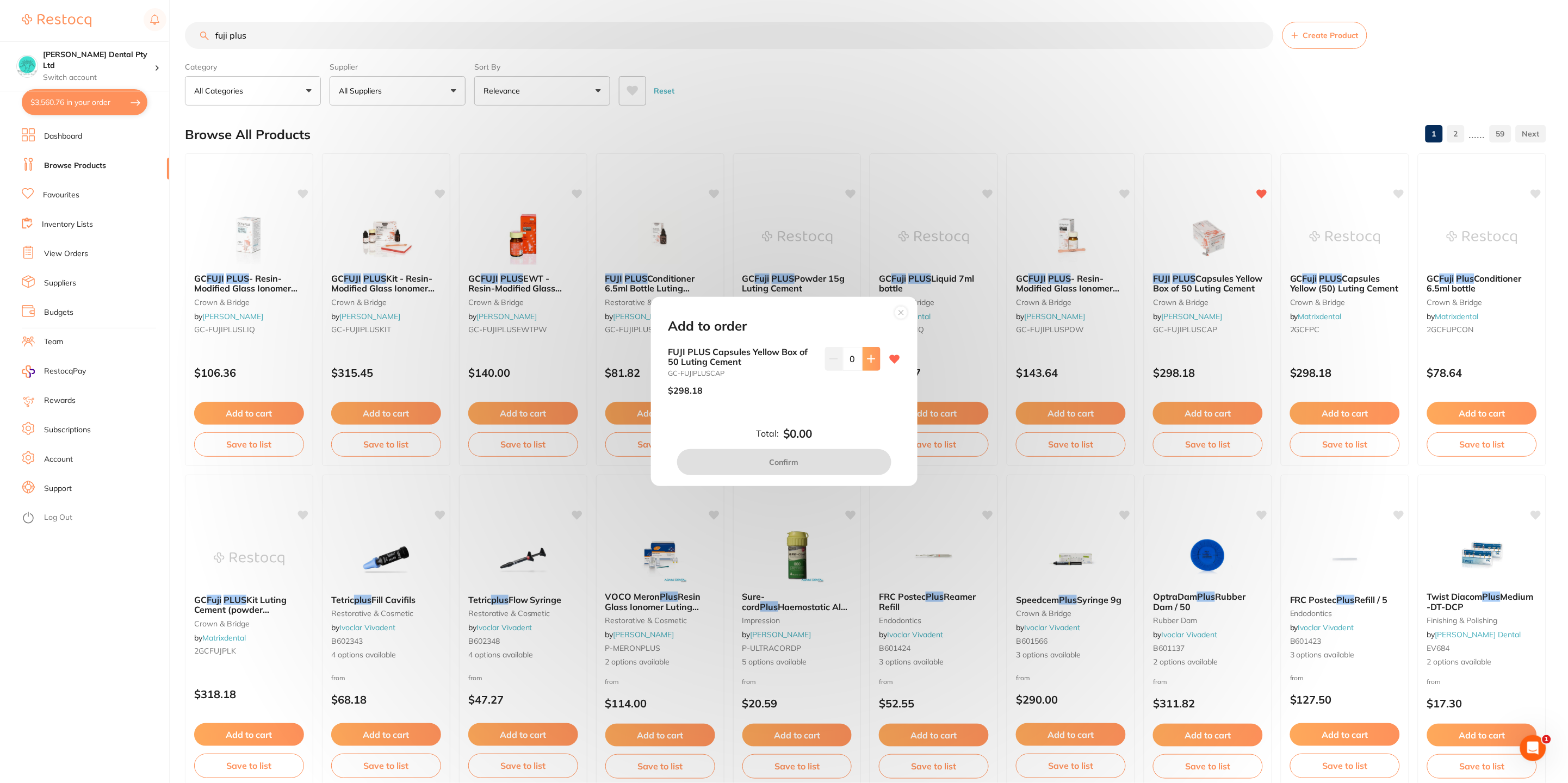
click at [876, 355] on button at bounding box center [871, 359] width 18 height 24
type input "1"
drag, startPoint x: 841, startPoint y: 467, endPoint x: 1006, endPoint y: 428, distance: 169.5
click at [843, 467] on button "Confirm" at bounding box center [783, 462] width 214 height 26
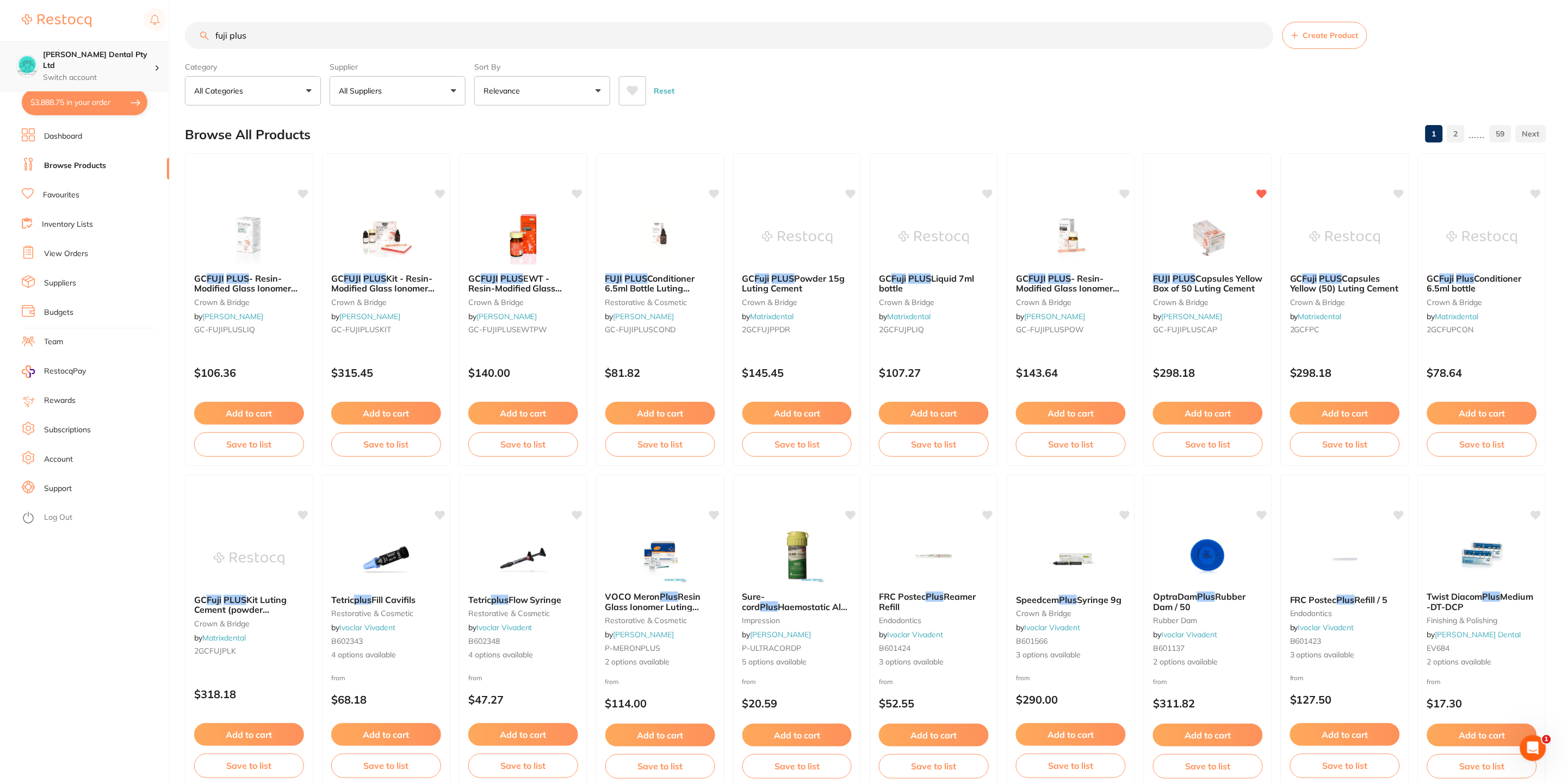
scroll to position [1, 0]
drag, startPoint x: 270, startPoint y: 32, endPoint x: 85, endPoint y: 58, distance: 186.8
click at [76, 59] on div "$3,888.75 Biltoft Dental Pty Ltd Switch account Biltoft Dental Pty Ltd $3,888.7…" at bounding box center [784, 392] width 1568 height 783
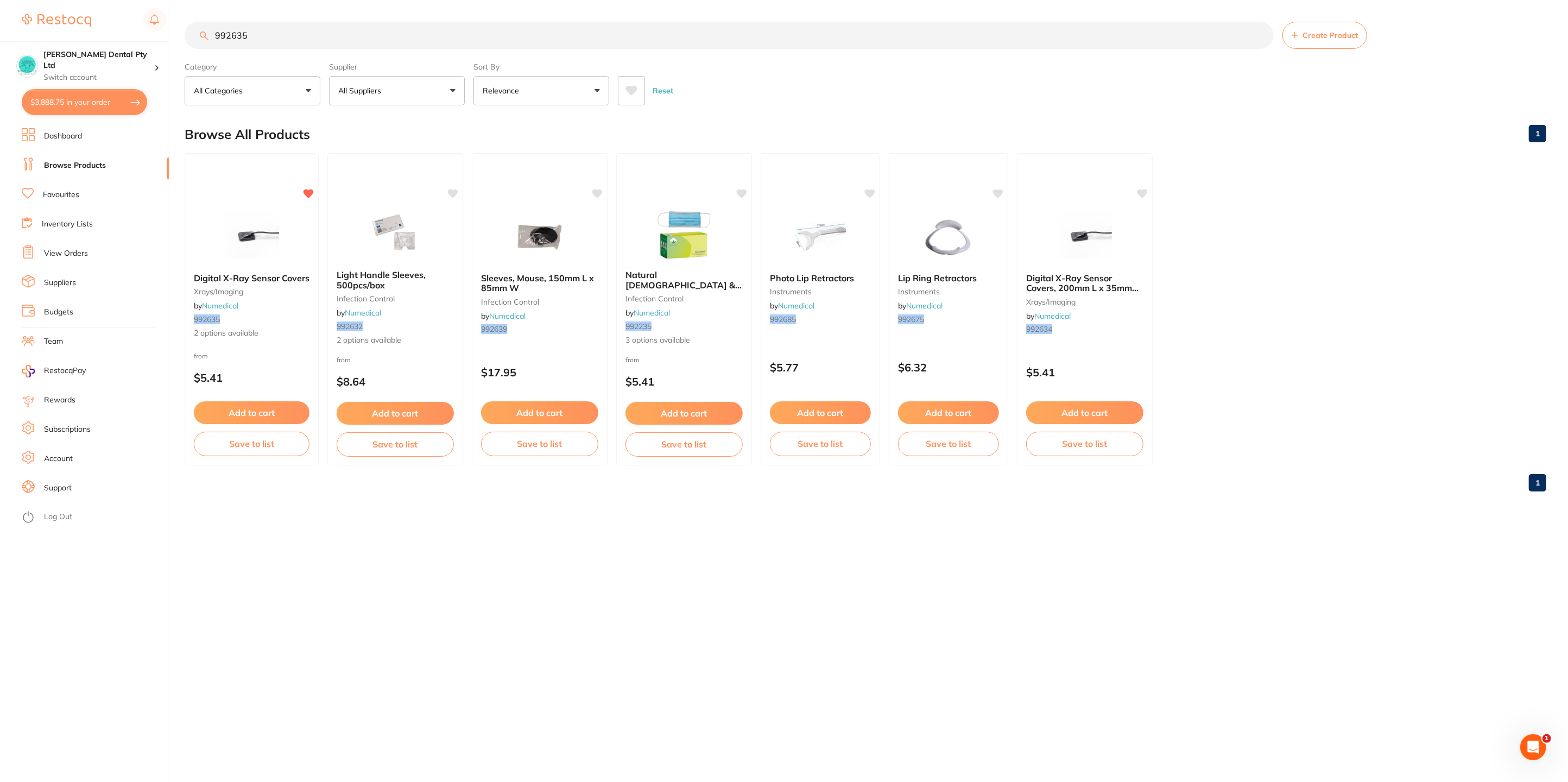
scroll to position [0, 0]
click at [270, 409] on button "Add to cart" at bounding box center [252, 414] width 117 height 23
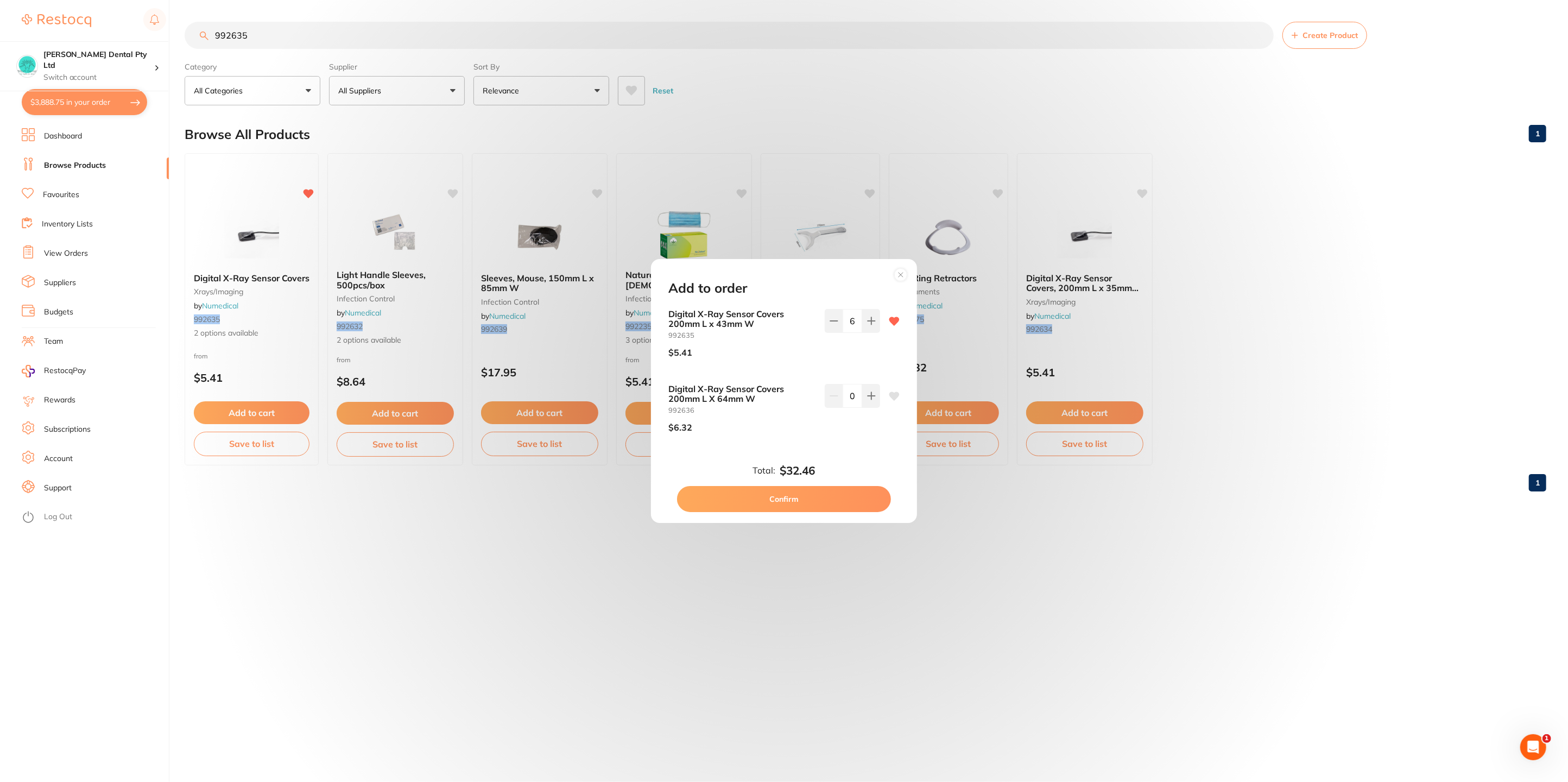
click at [807, 490] on button "Confirm" at bounding box center [783, 499] width 214 height 26
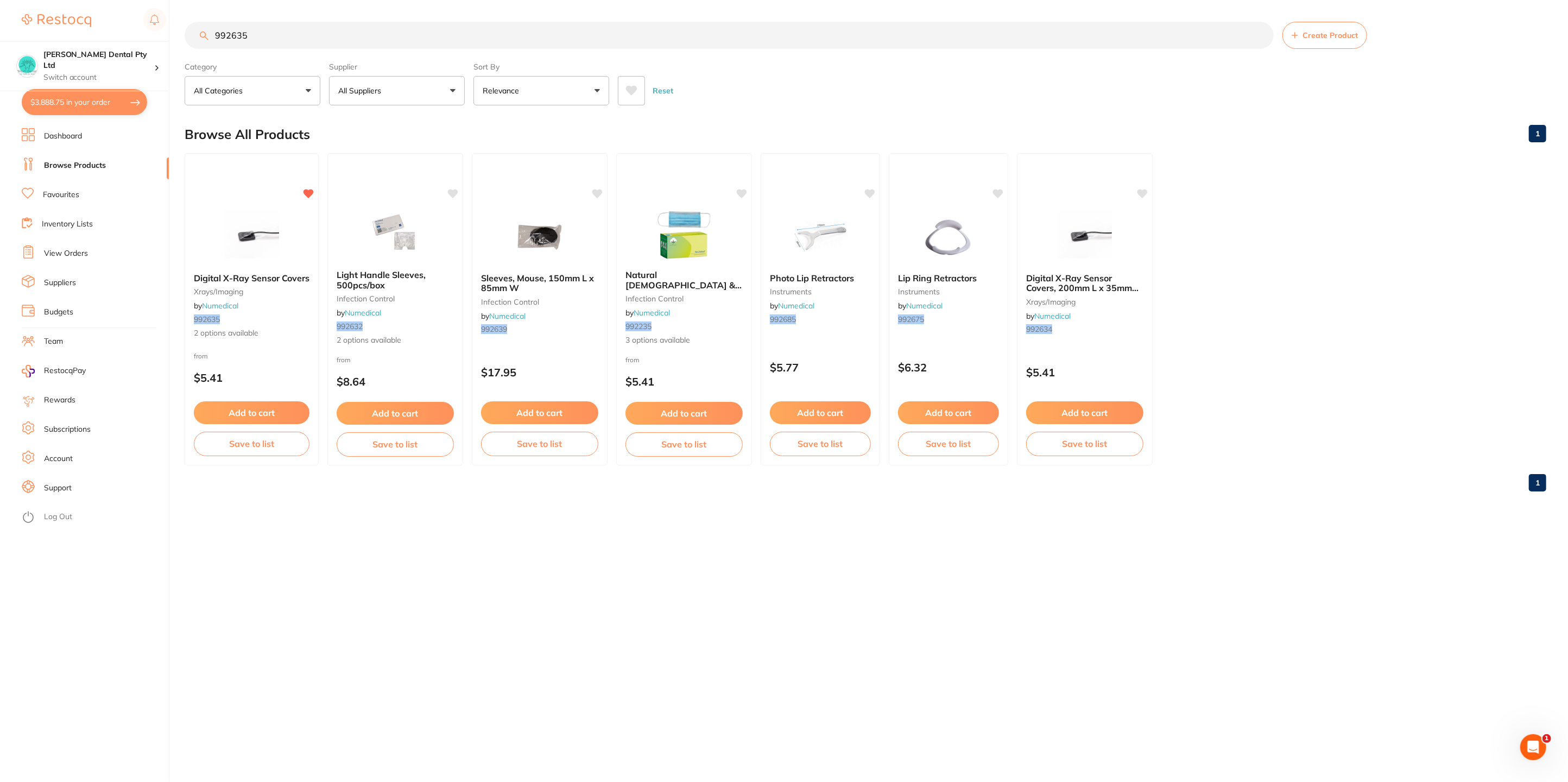
click at [266, 30] on input "992635" at bounding box center [729, 35] width 1089 height 27
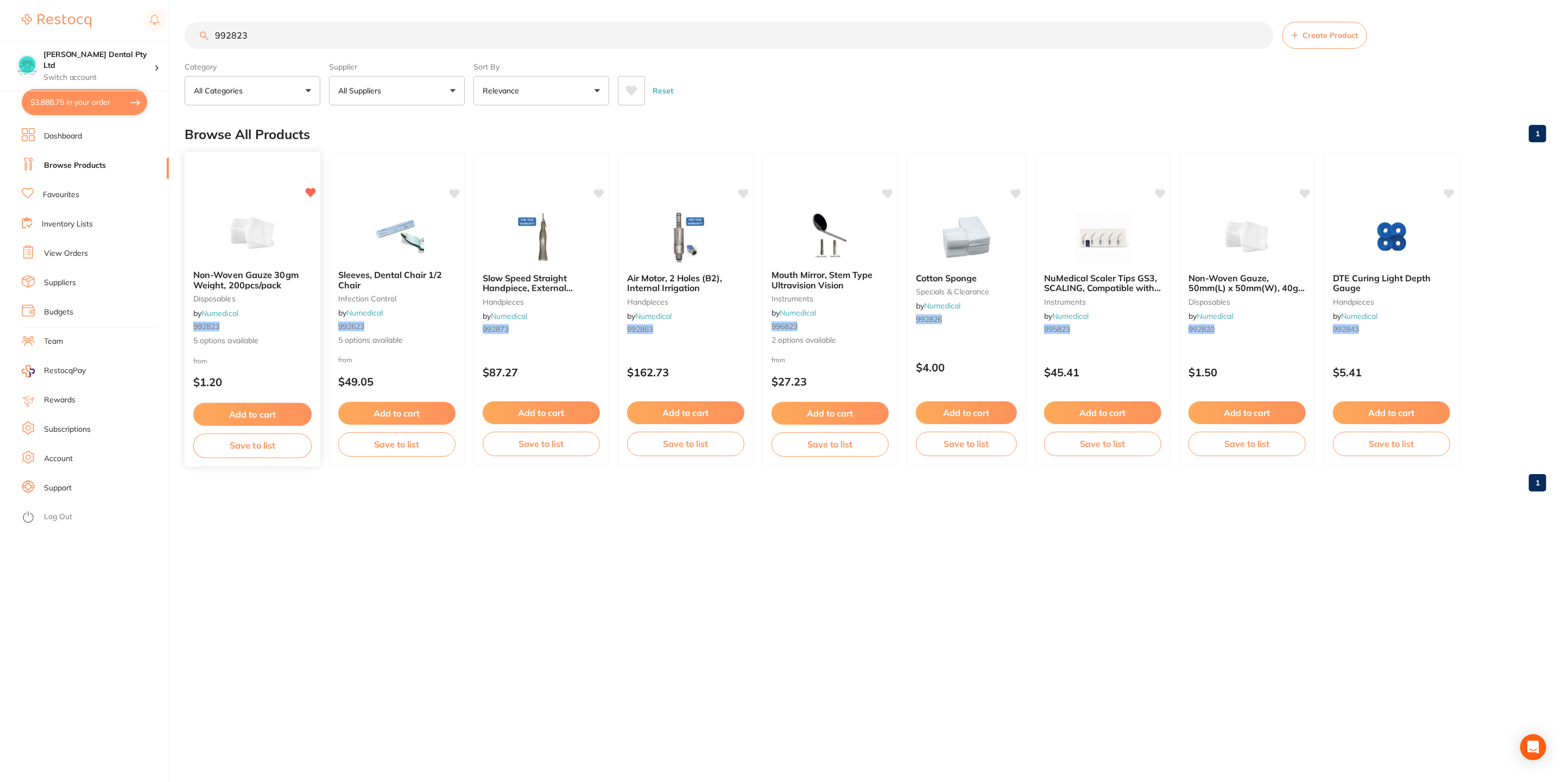
type input "992823"
click at [220, 269] on div "Non-Woven Gauze 30gm Weight, 200pcs/pack disposables by Numedical 992823 5 opti…" at bounding box center [252, 308] width 136 height 94
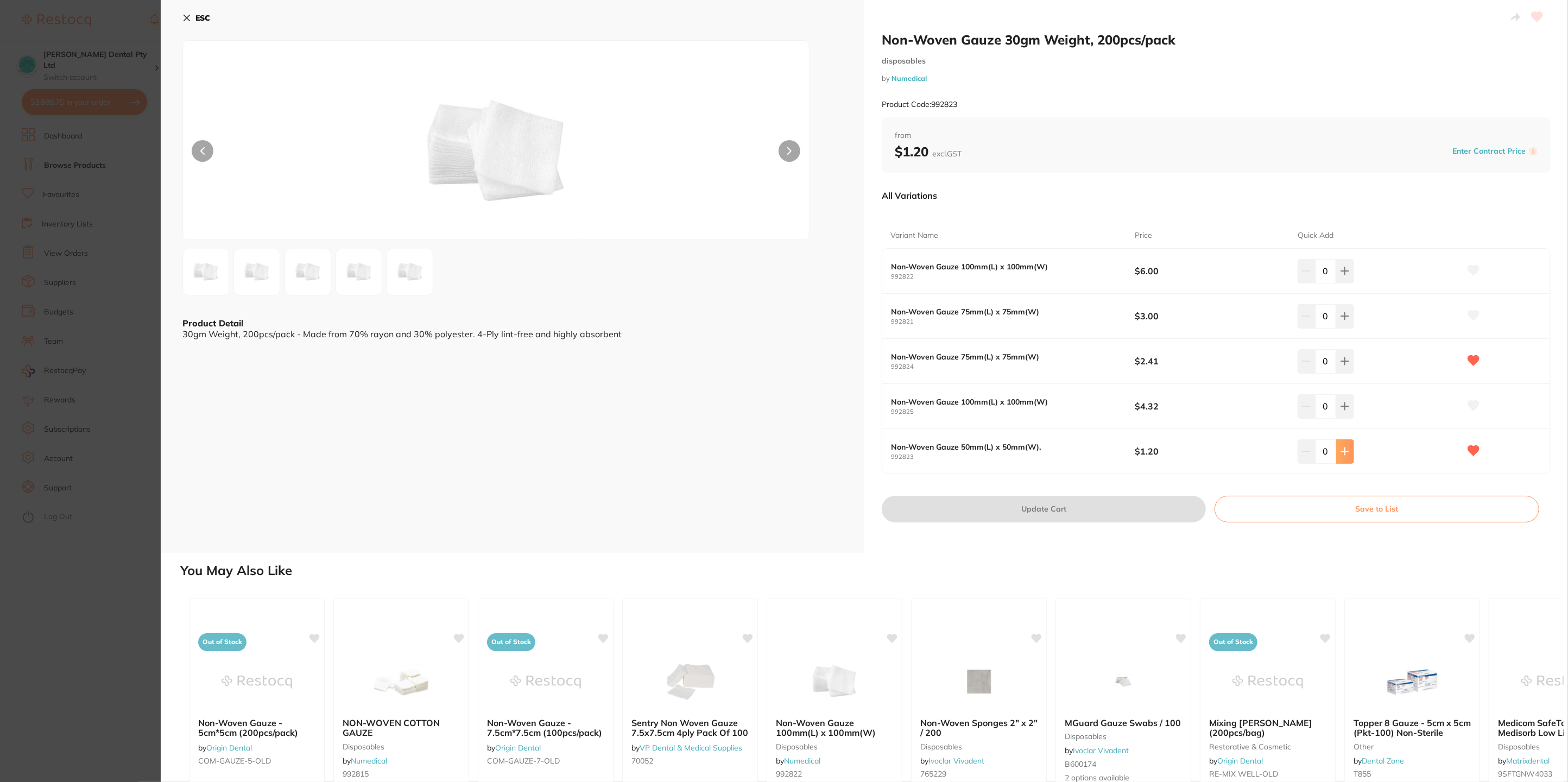
click at [1345, 455] on icon at bounding box center [1345, 451] width 9 height 9
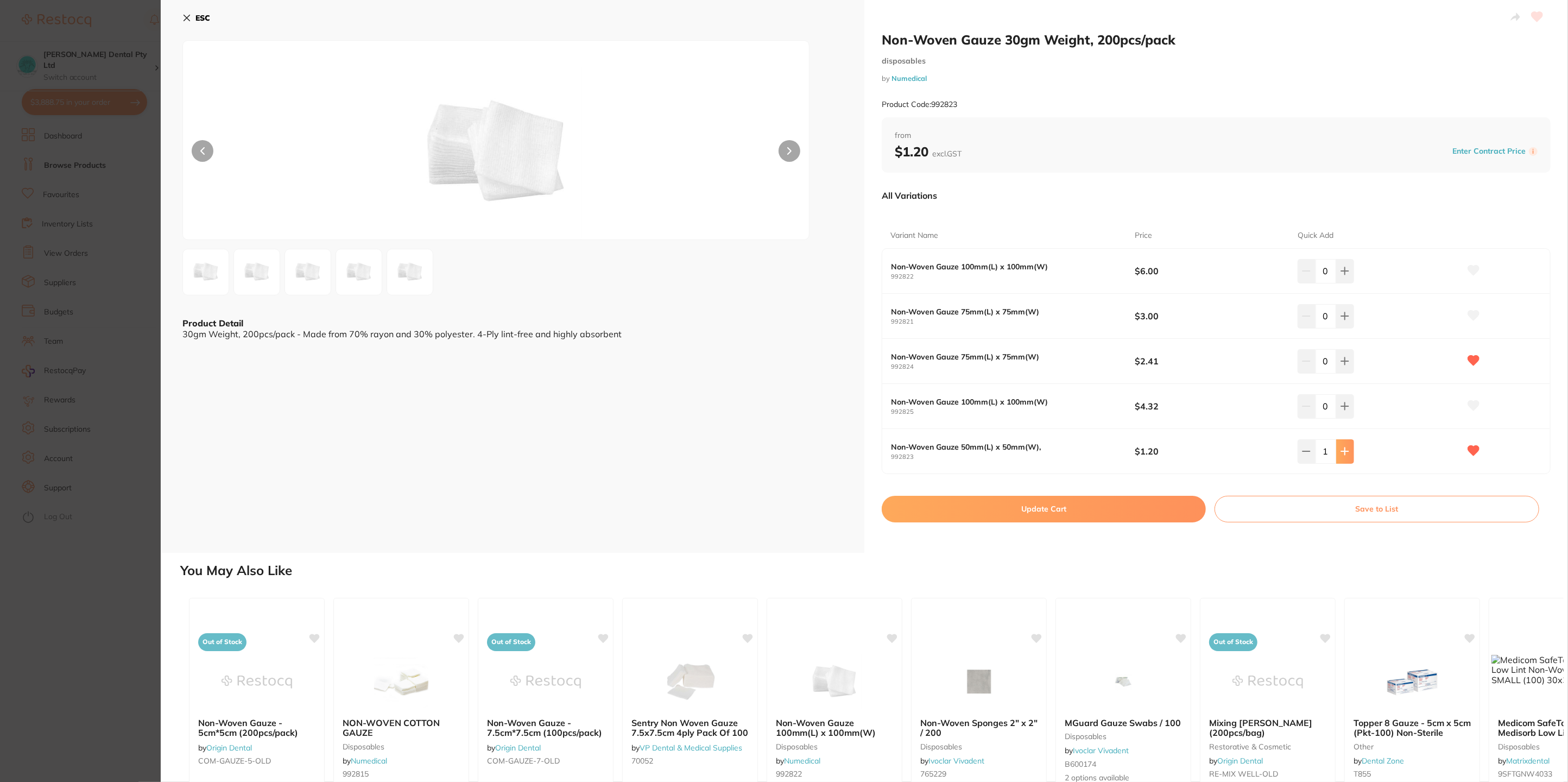
click at [1345, 455] on icon at bounding box center [1345, 451] width 9 height 9
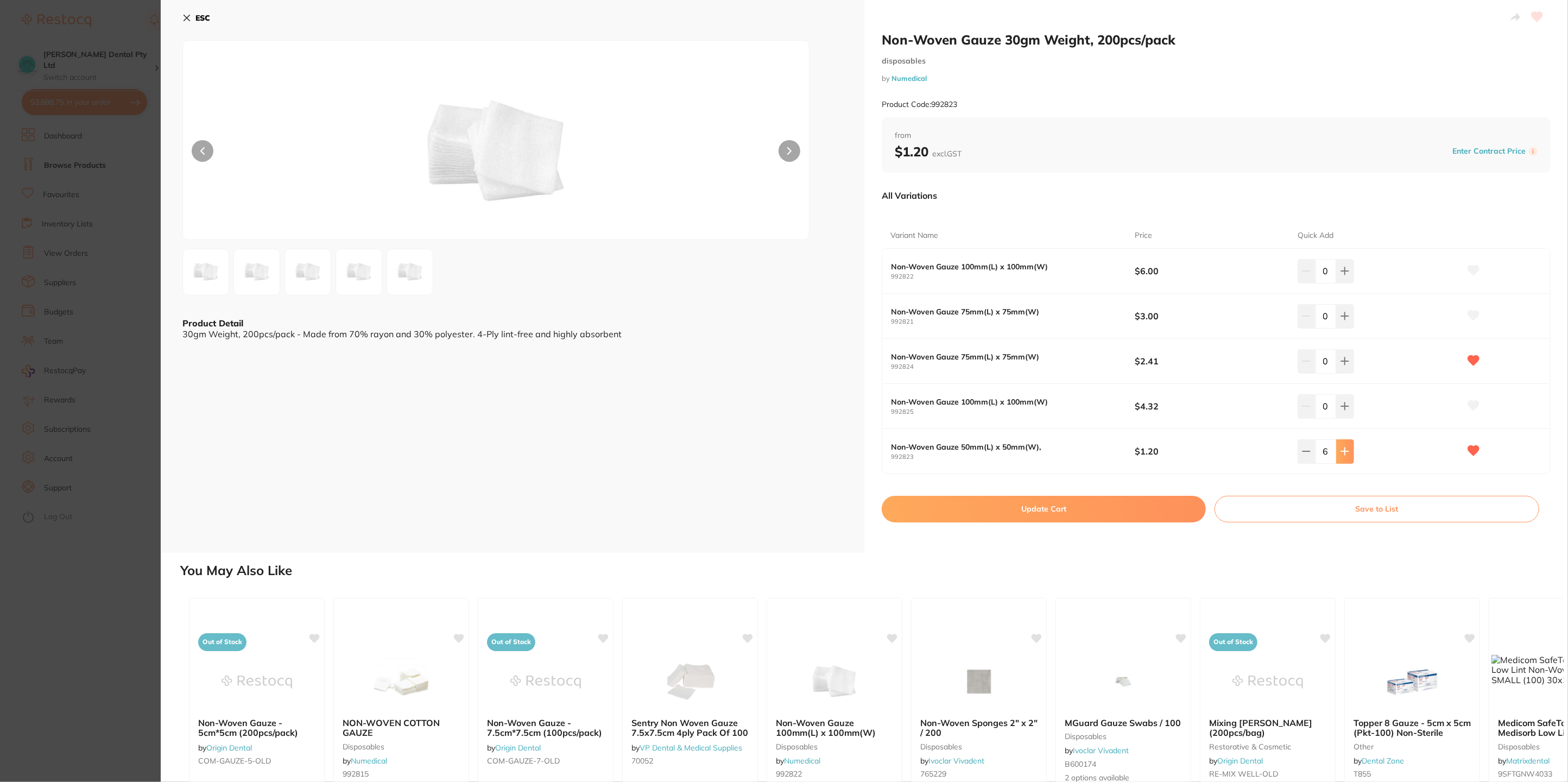
click at [1345, 455] on icon at bounding box center [1345, 451] width 9 height 9
click at [1344, 453] on icon at bounding box center [1345, 451] width 9 height 9
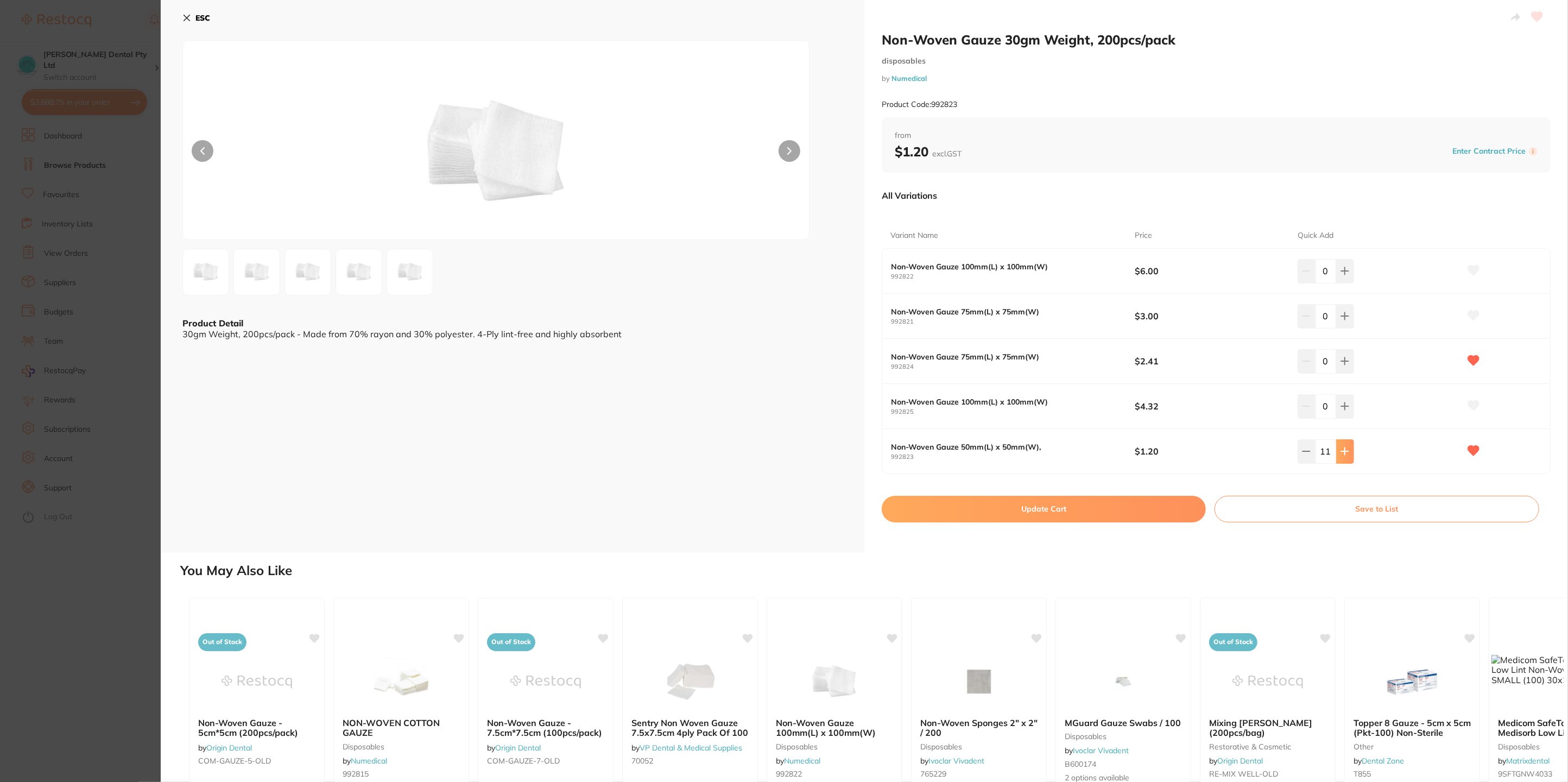
click at [1344, 453] on icon at bounding box center [1345, 451] width 9 height 9
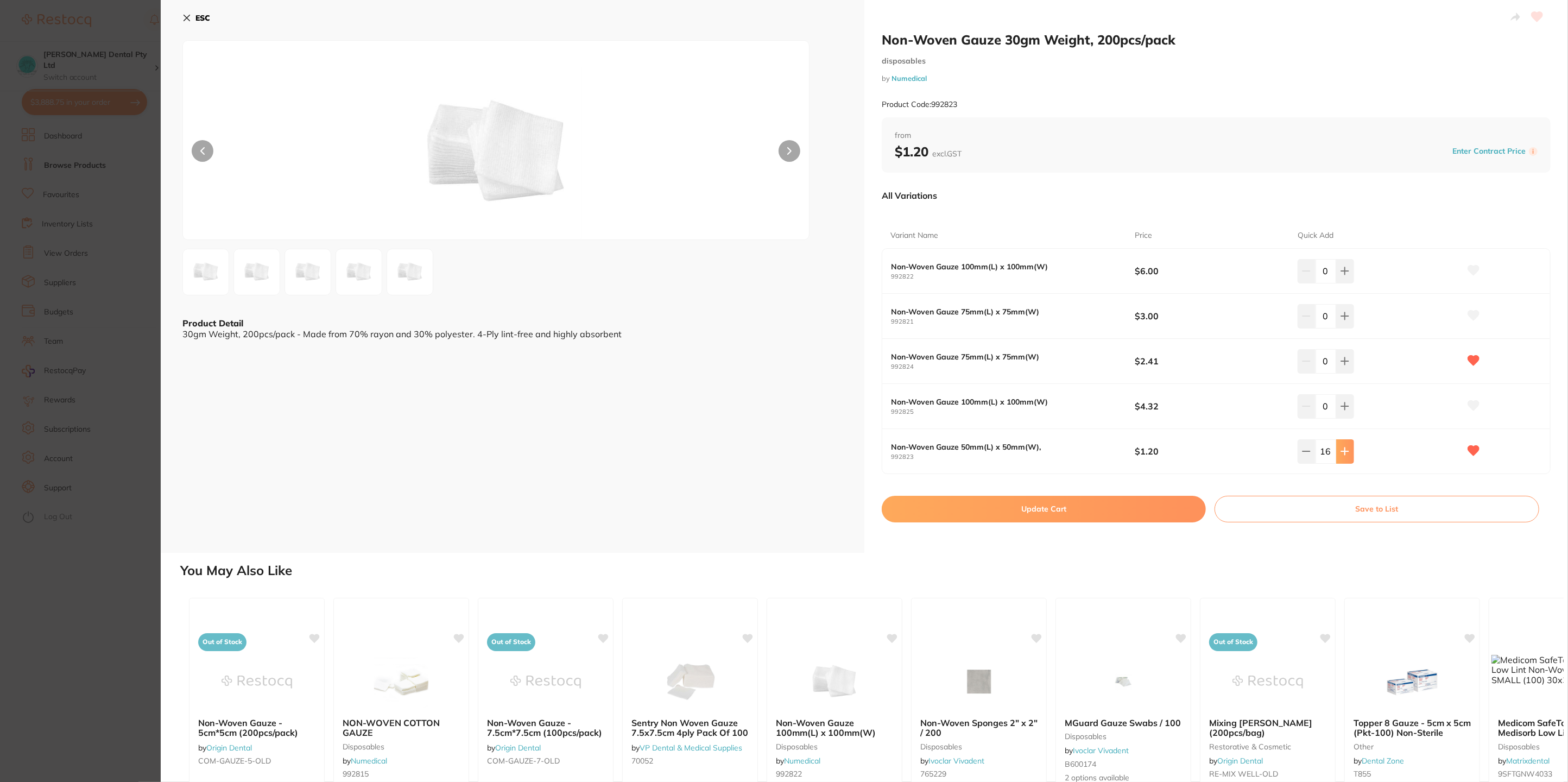
click at [1344, 453] on icon at bounding box center [1345, 451] width 9 height 9
type input "20"
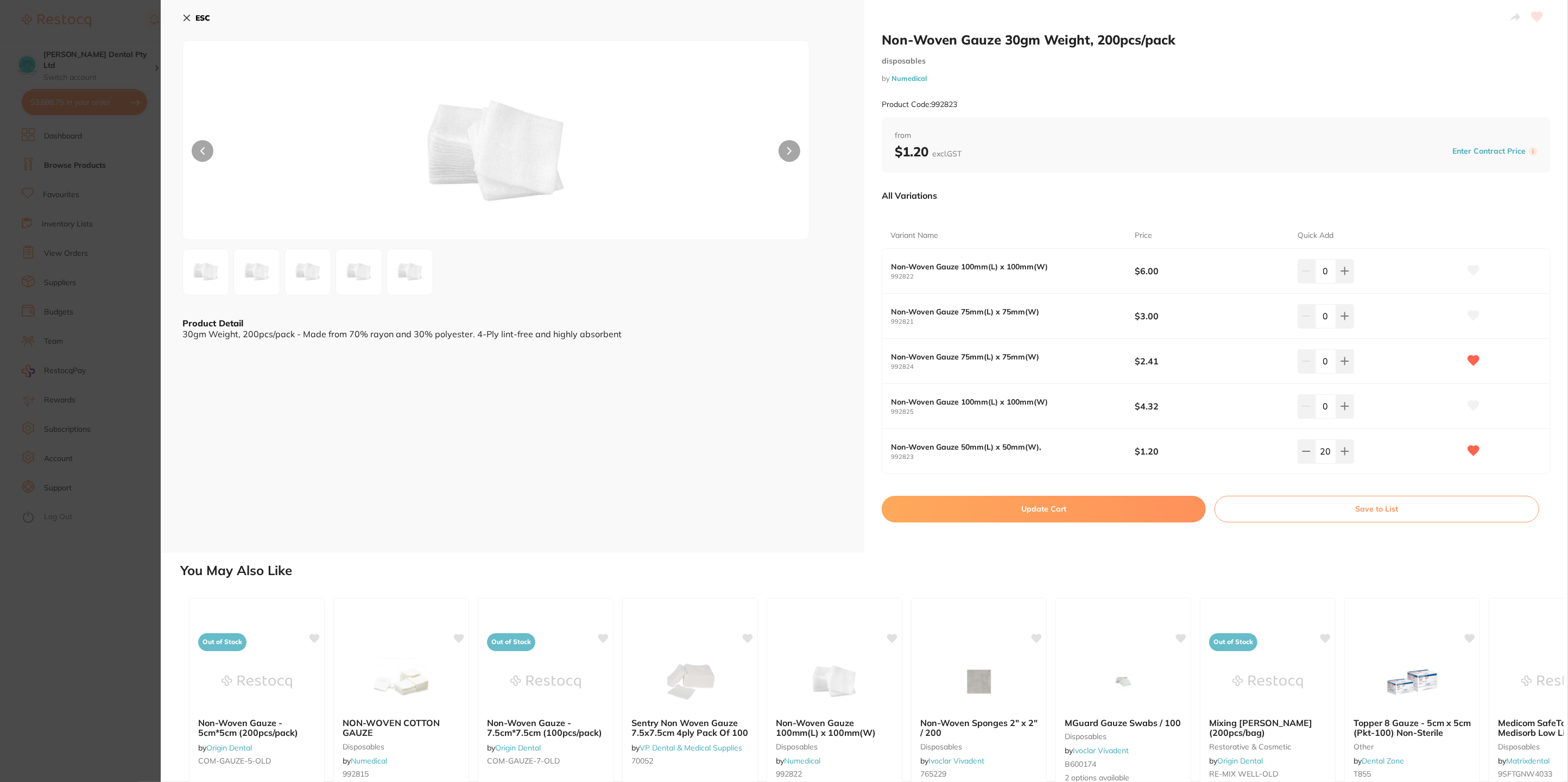
click at [1045, 508] on button "Update Cart" at bounding box center [1044, 509] width 324 height 26
checkbox input "false"
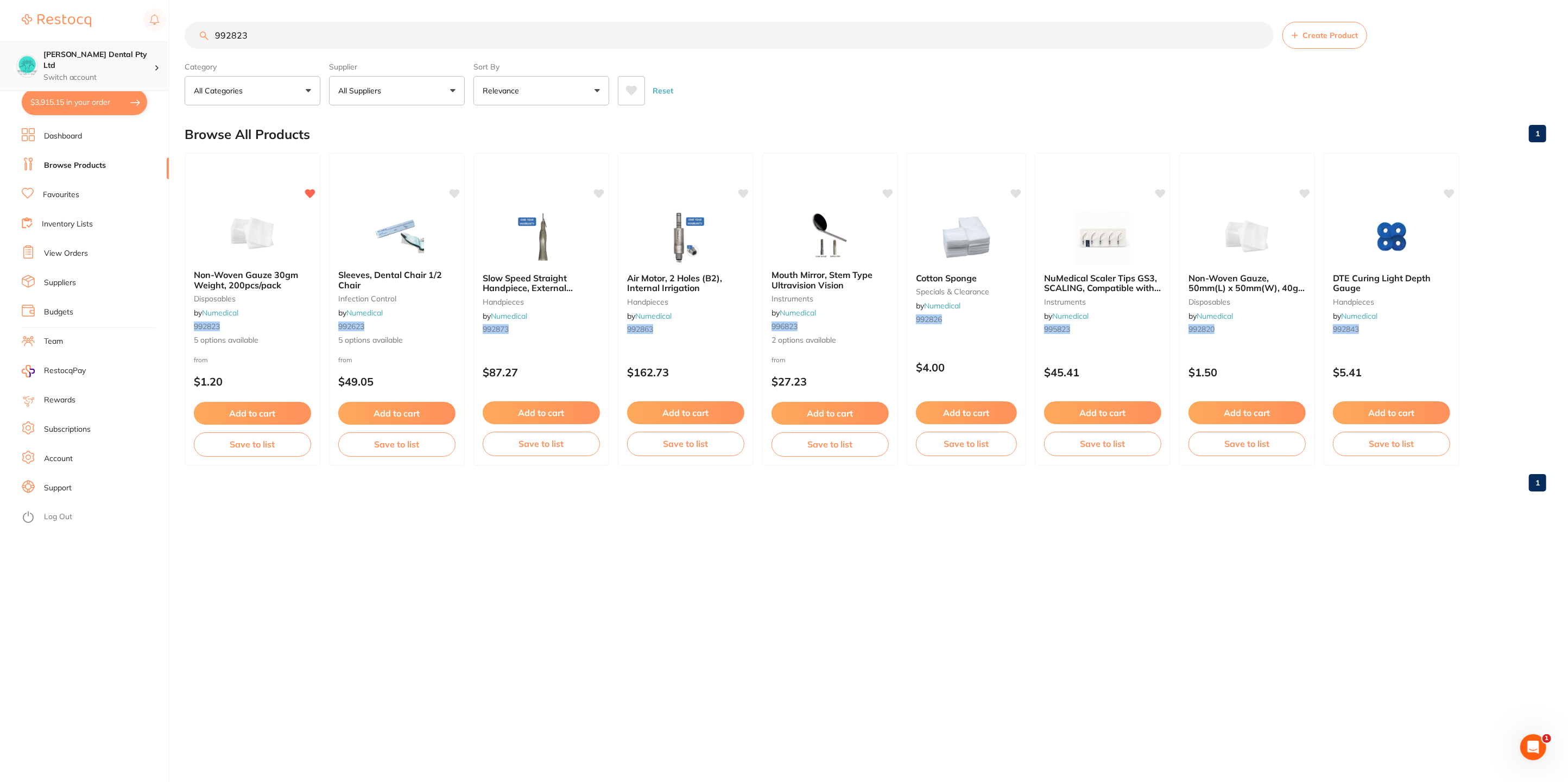
scroll to position [1, 0]
drag, startPoint x: 307, startPoint y: 33, endPoint x: 51, endPoint y: 65, distance: 258.0
click at [51, 65] on div "$3,915.15 Biltoft Dental Pty Ltd Switch account Biltoft Dental Pty Ltd $3,915.1…" at bounding box center [784, 391] width 1568 height 782
type input "c"
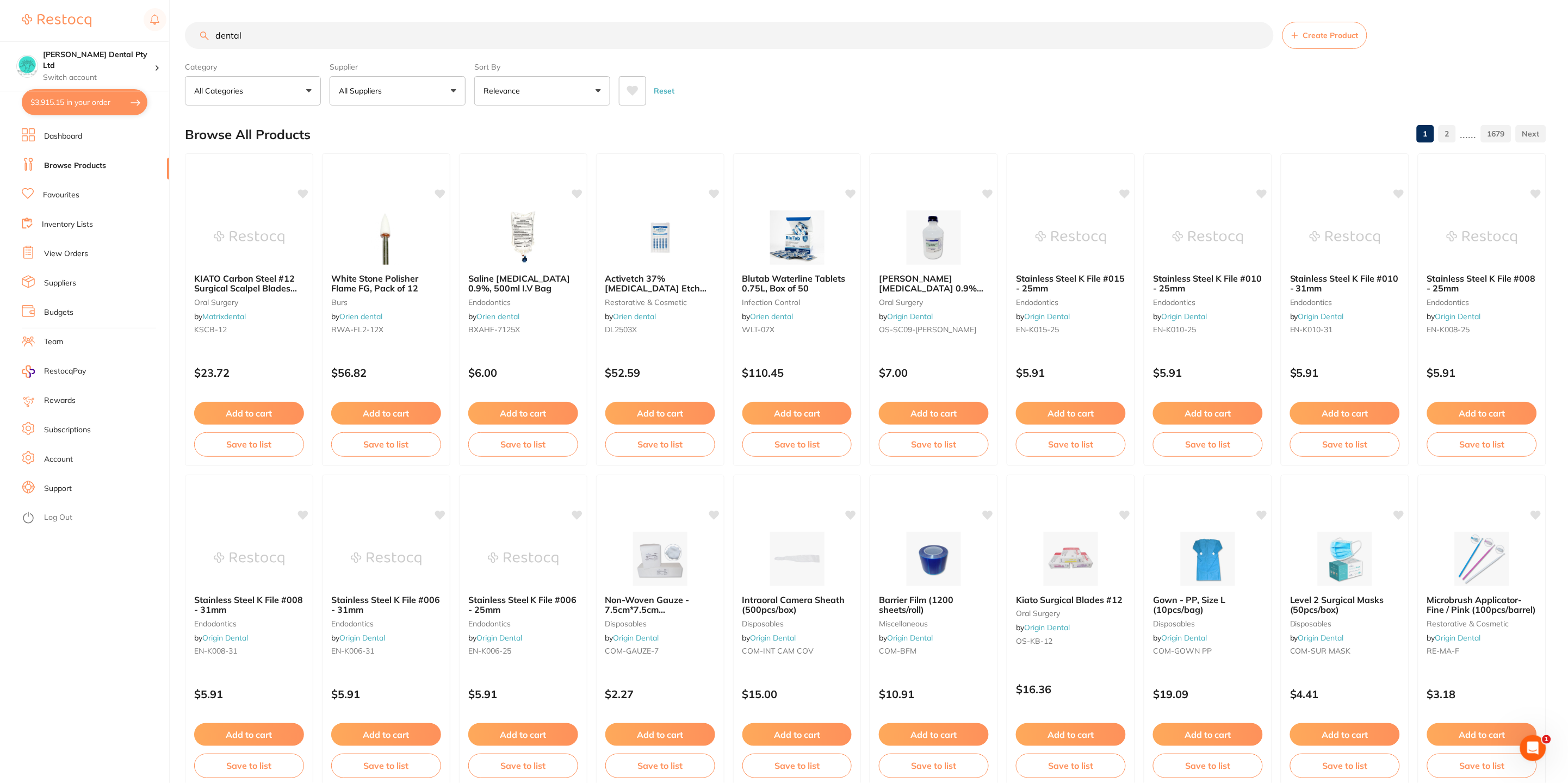
scroll to position [0, 0]
type input "dental tray lid"
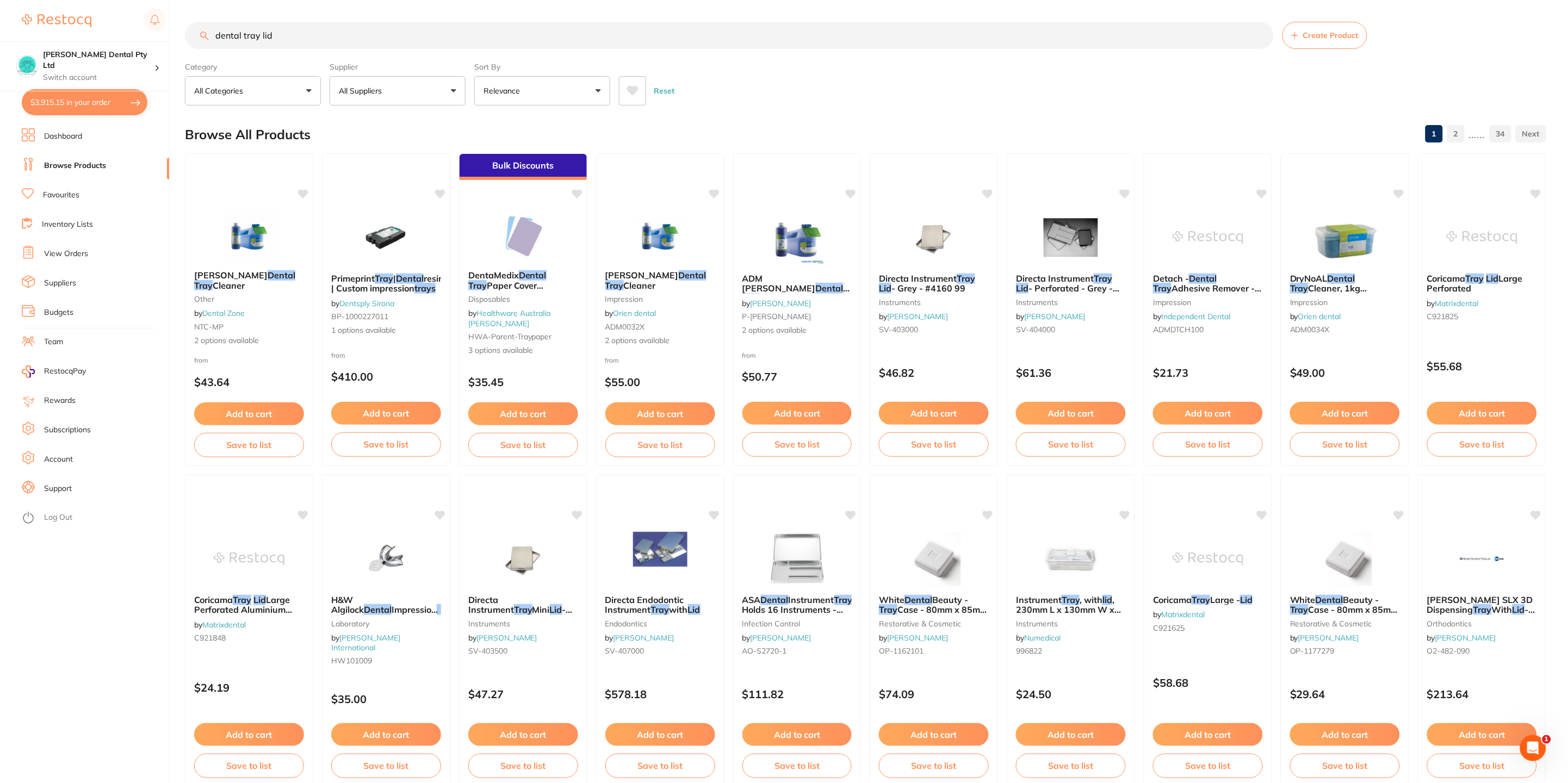
type input "dental tray lid"
click at [360, 87] on p "All Suppliers" at bounding box center [363, 91] width 48 height 11
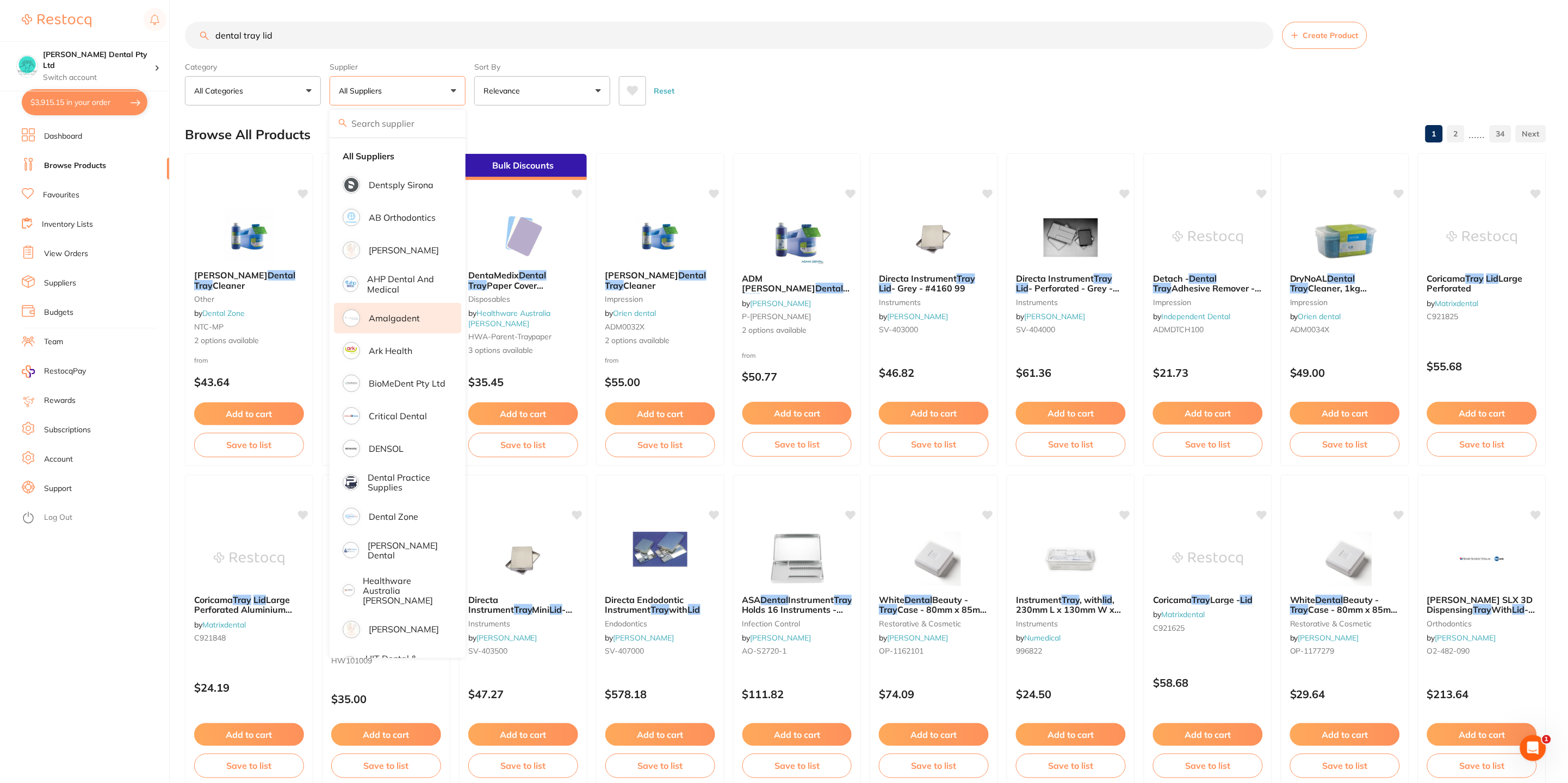
scroll to position [454, 0]
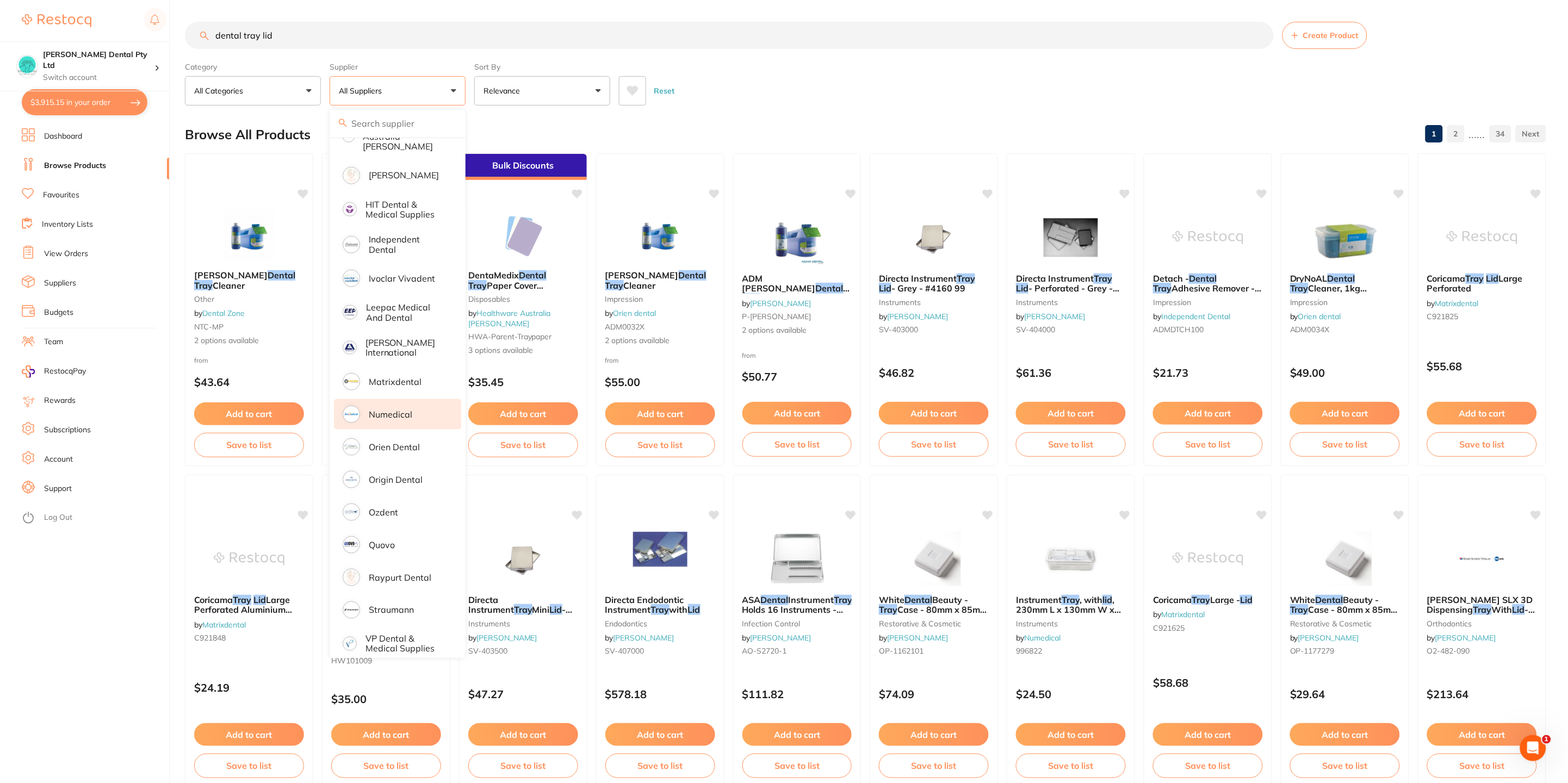
click at [376, 399] on li "Numedical" at bounding box center [397, 415] width 127 height 30
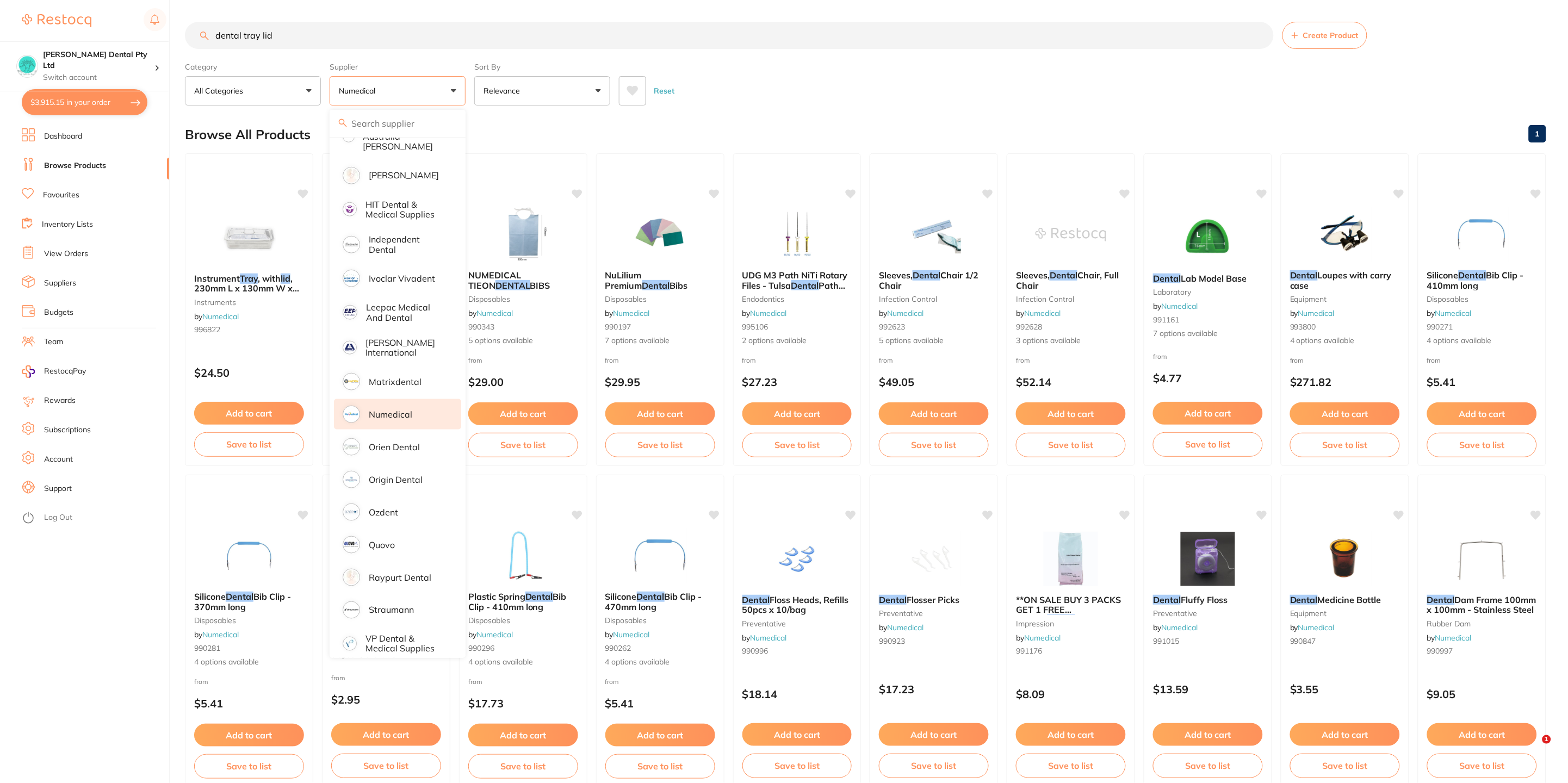
click at [919, 105] on div "Reset" at bounding box center [1078, 87] width 919 height 38
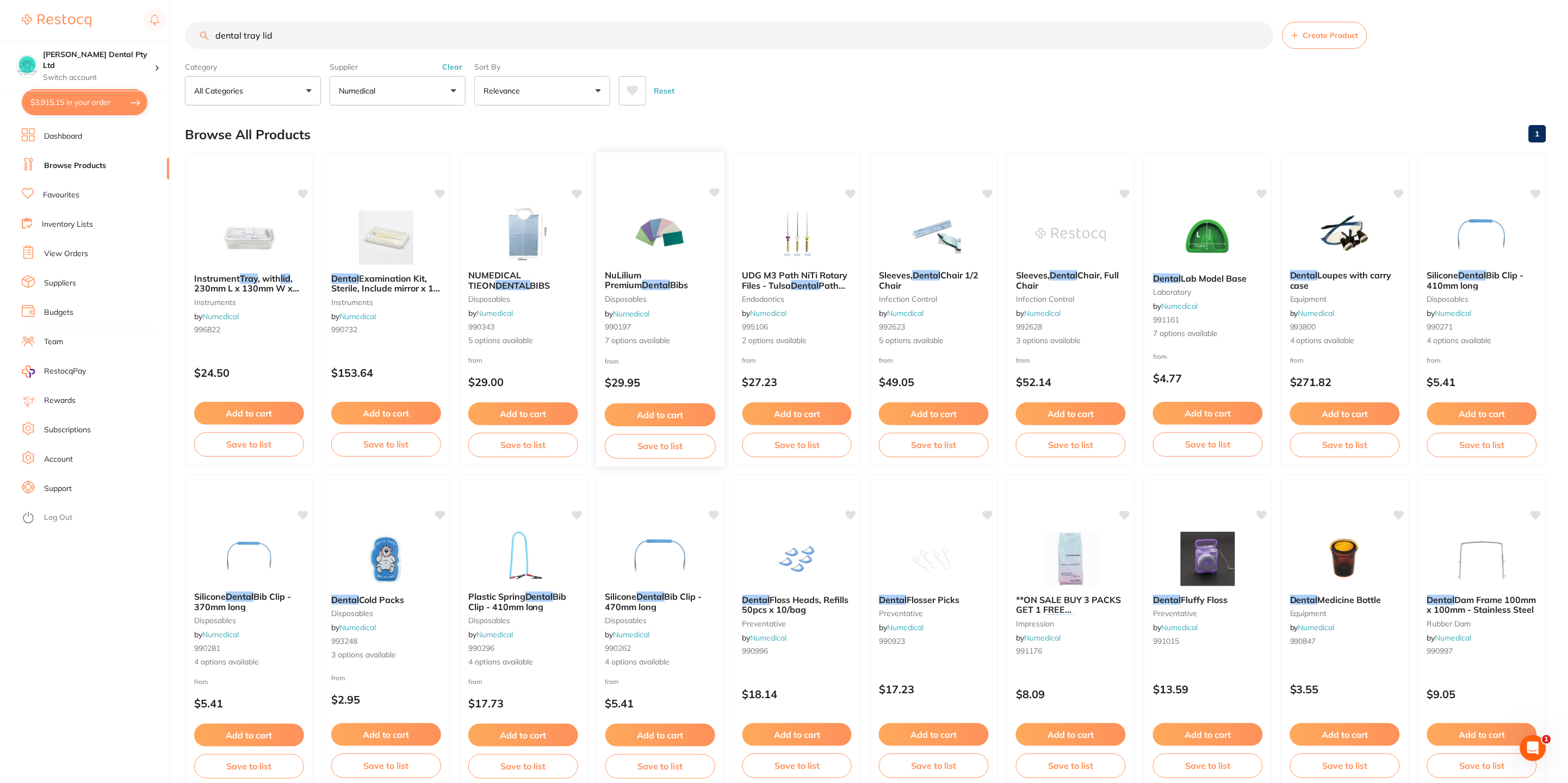
click at [674, 413] on button "Add to cart" at bounding box center [660, 415] width 111 height 23
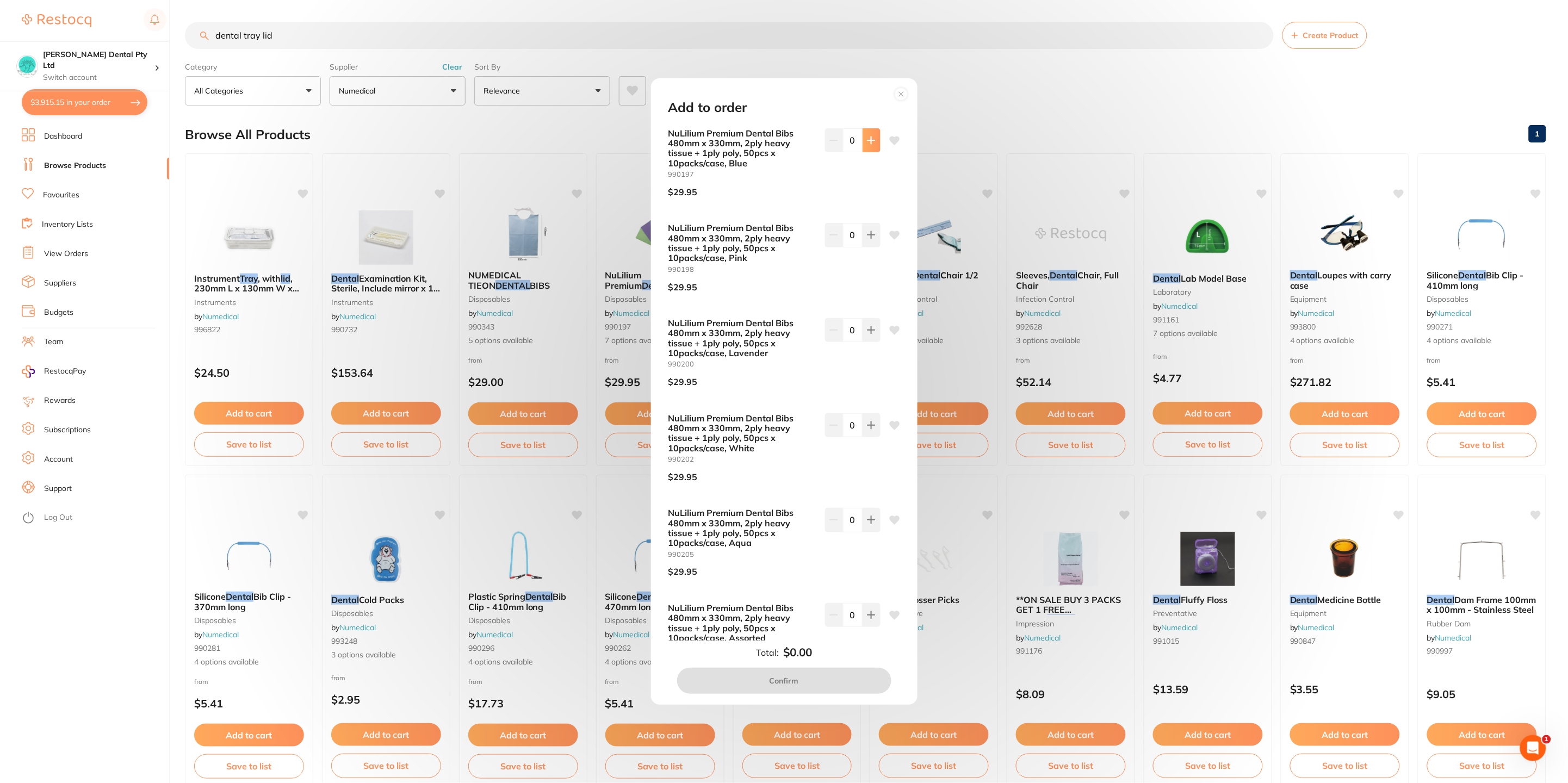
click at [869, 136] on icon at bounding box center [871, 140] width 9 height 9
type input "3"
click at [889, 140] on icon at bounding box center [894, 140] width 10 height 9
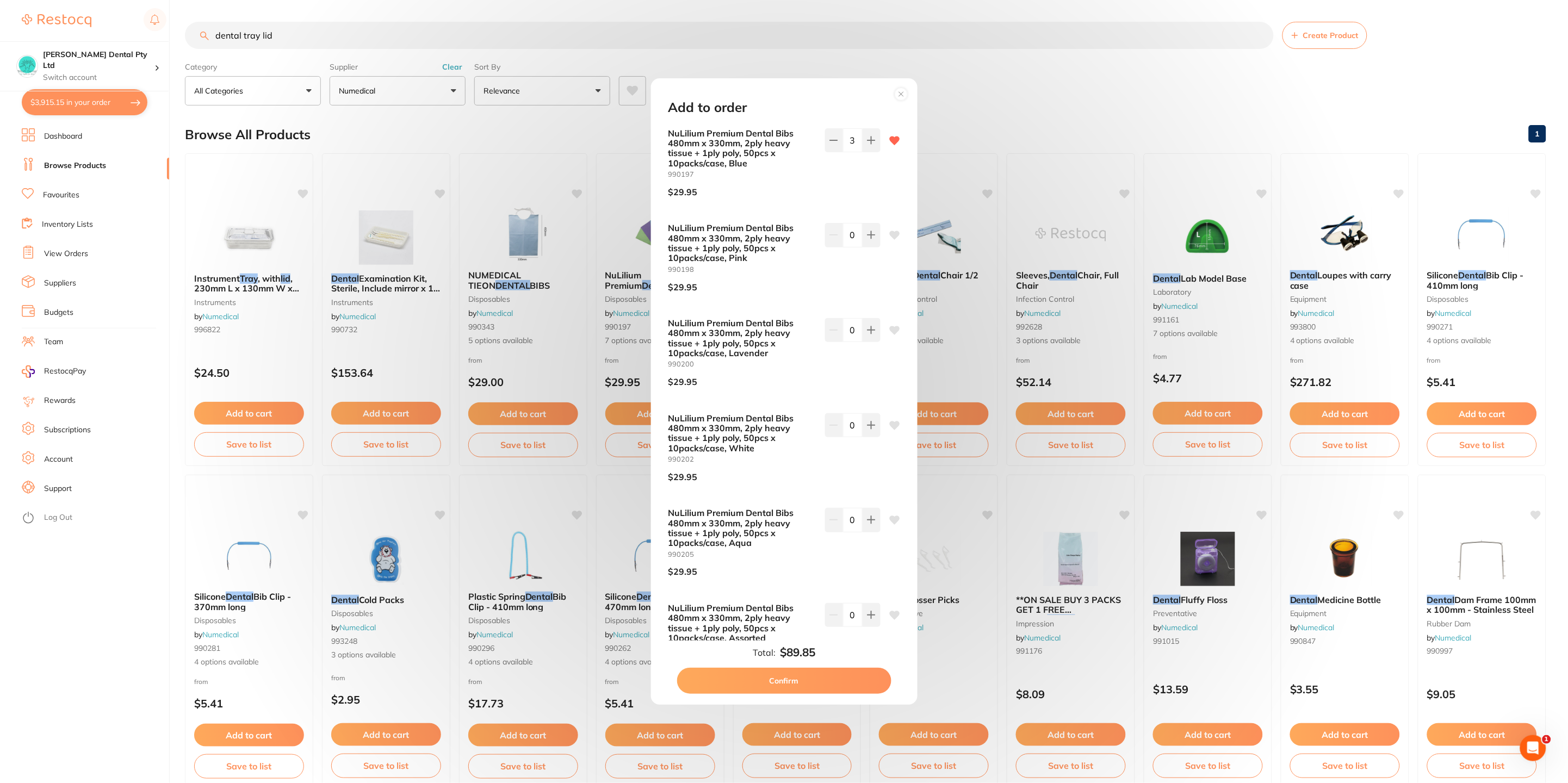
click at [758, 683] on button "Confirm" at bounding box center [783, 681] width 214 height 26
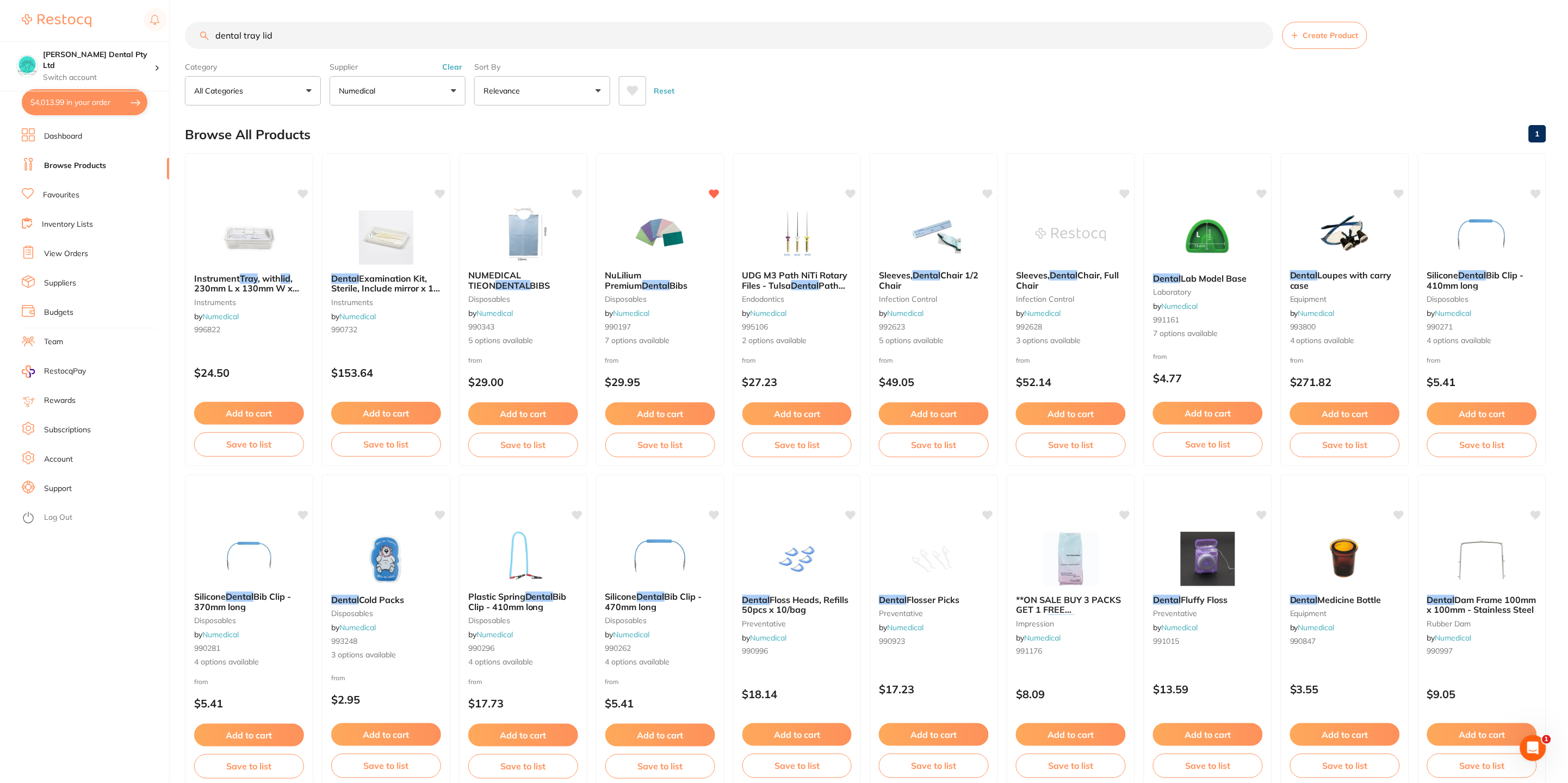
drag, startPoint x: 294, startPoint y: 37, endPoint x: 137, endPoint y: 37, distance: 157.0
click at [137, 37] on div "$4,013.99 [PERSON_NAME] Dental Pty Ltd Switch account [PERSON_NAME] Dental Pty …" at bounding box center [784, 392] width 1568 height 783
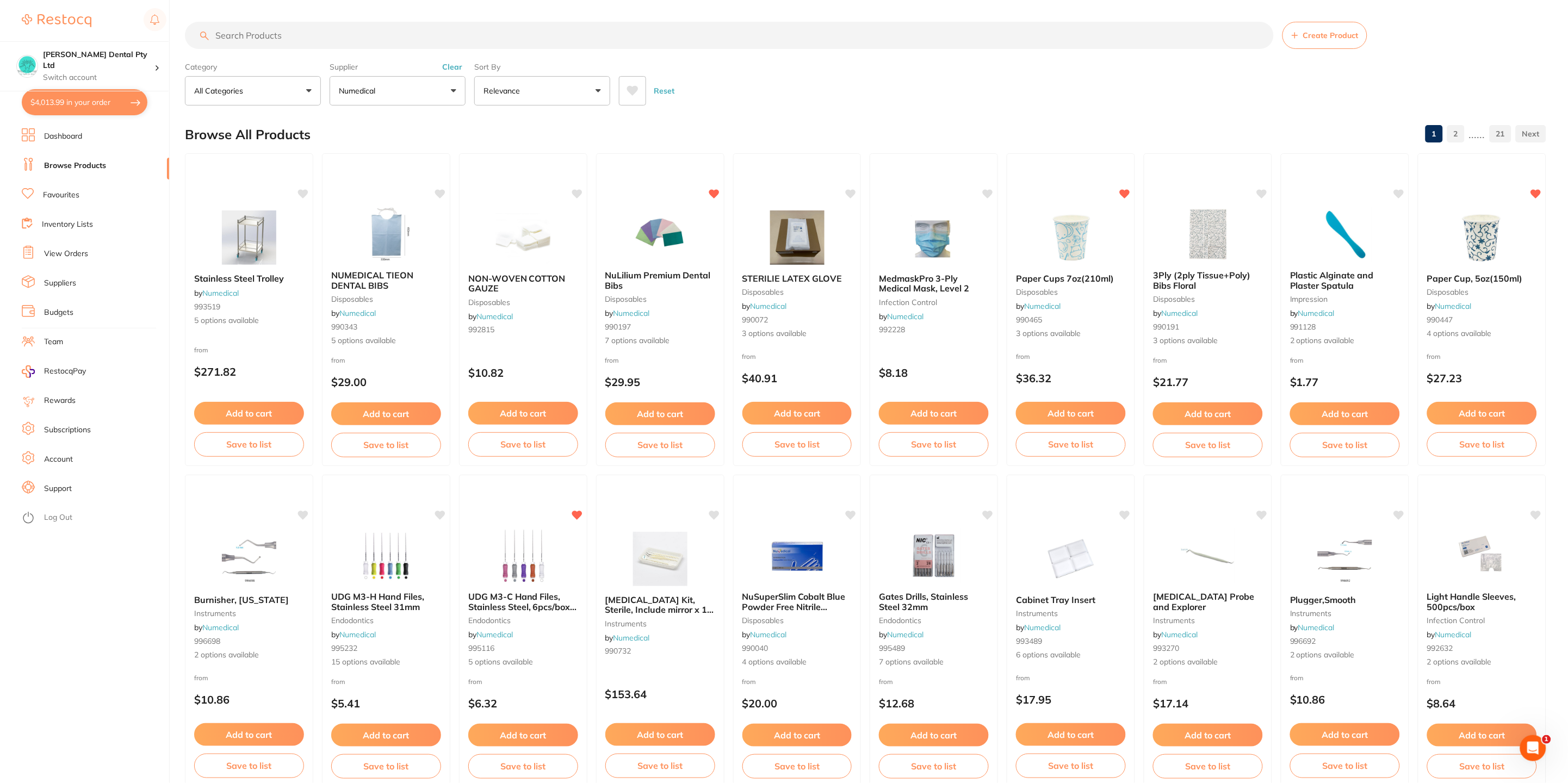
click at [227, 41] on input "search" at bounding box center [729, 35] width 1089 height 27
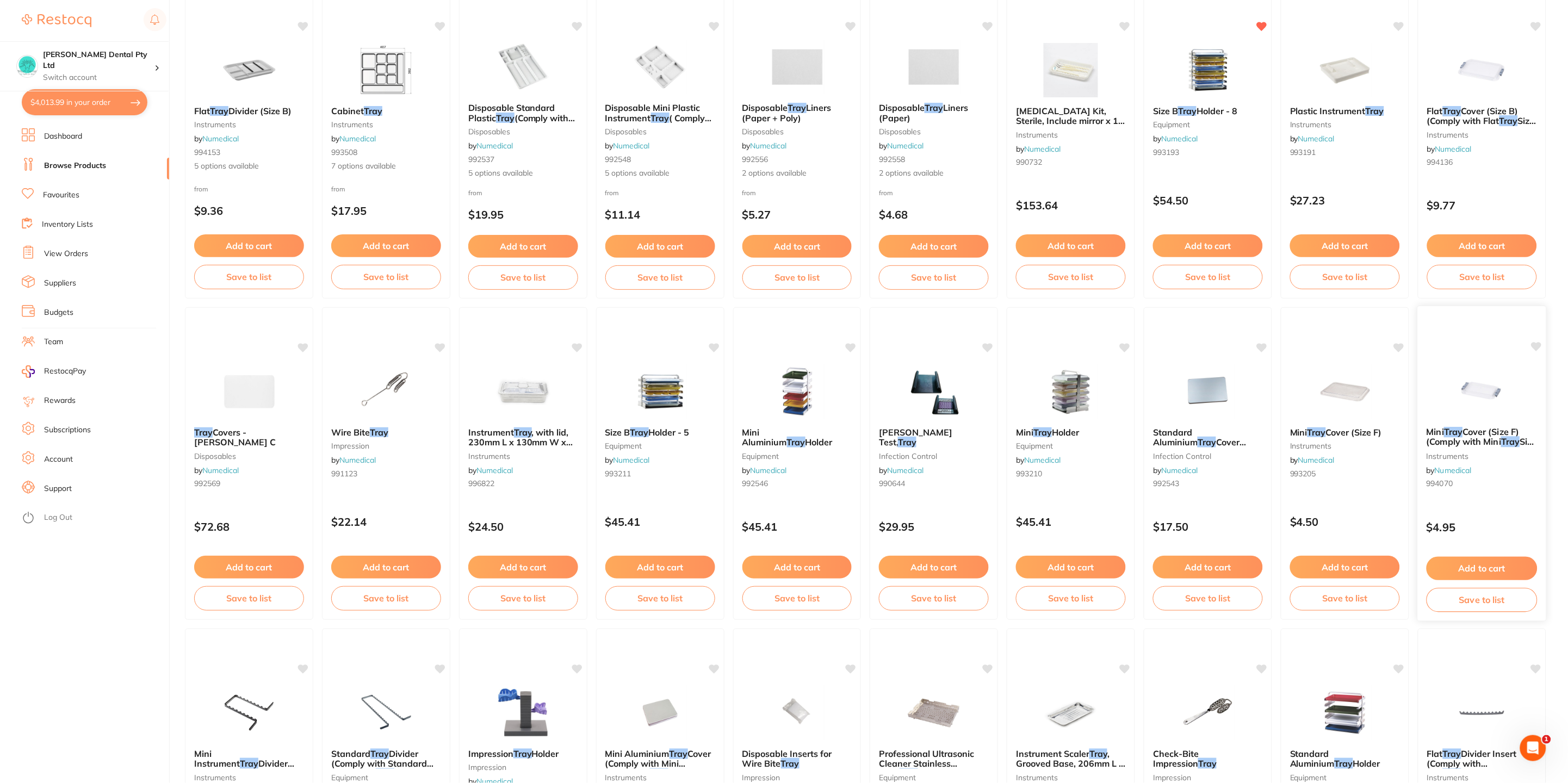
scroll to position [571, 0]
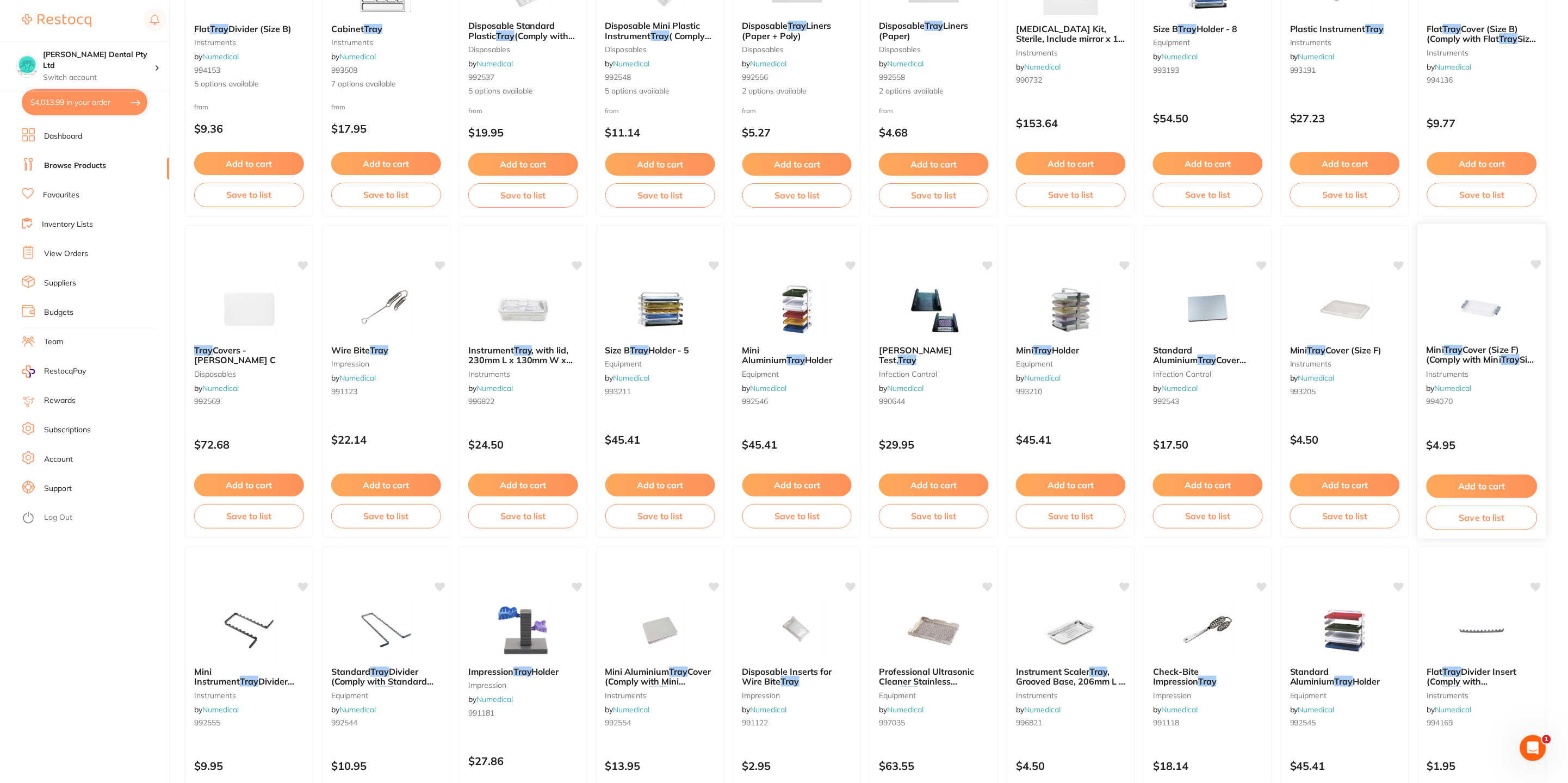
click at [1483, 329] on img at bounding box center [1481, 309] width 71 height 55
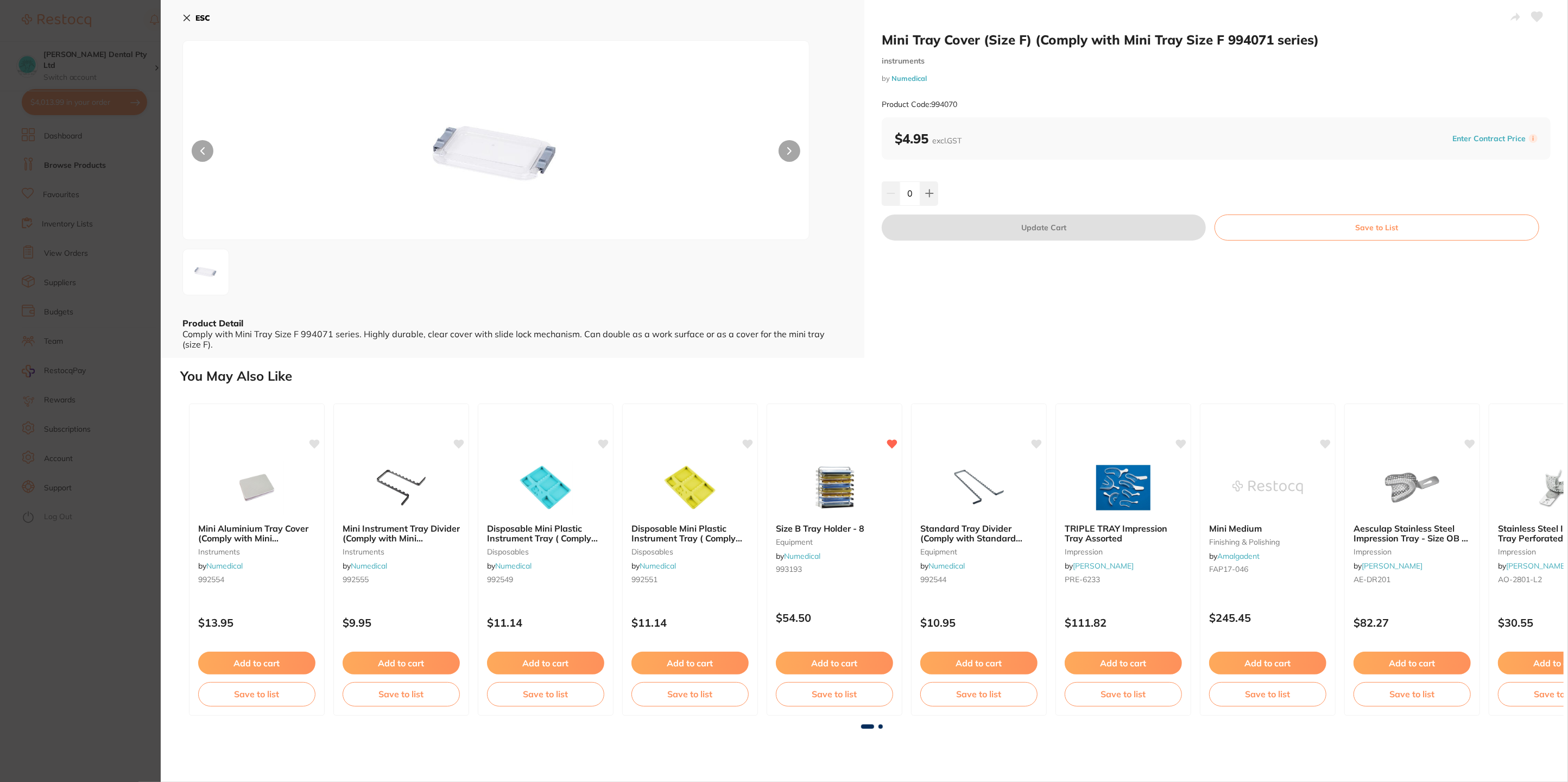
click at [197, 18] on b "ESC" at bounding box center [203, 18] width 15 height 10
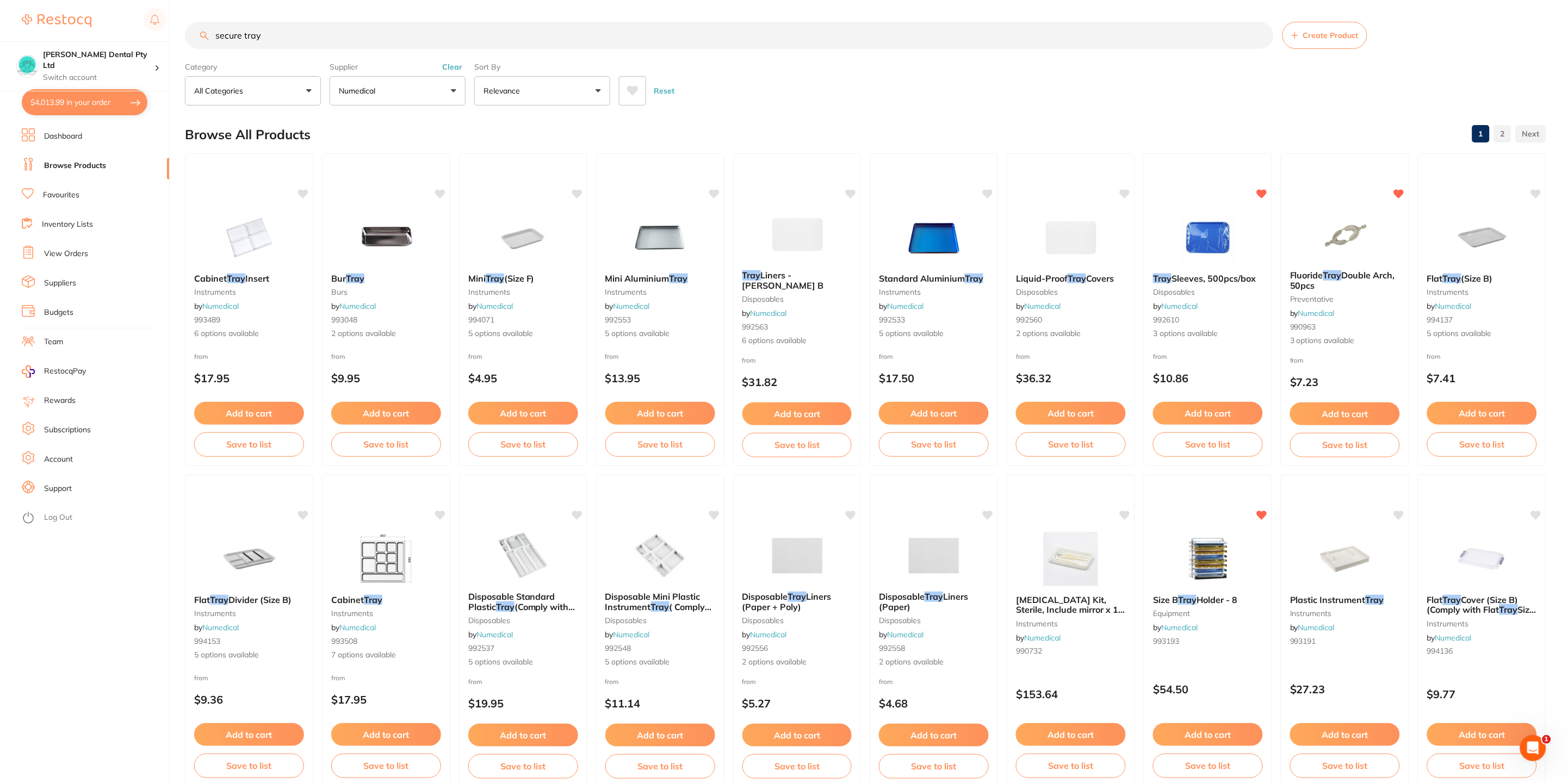
drag, startPoint x: 272, startPoint y: 31, endPoint x: 167, endPoint y: 31, distance: 105.0
click at [167, 31] on div "$4,013.99 [PERSON_NAME] Dental Pty Ltd Switch account [PERSON_NAME] Dental Pty …" at bounding box center [784, 392] width 1568 height 783
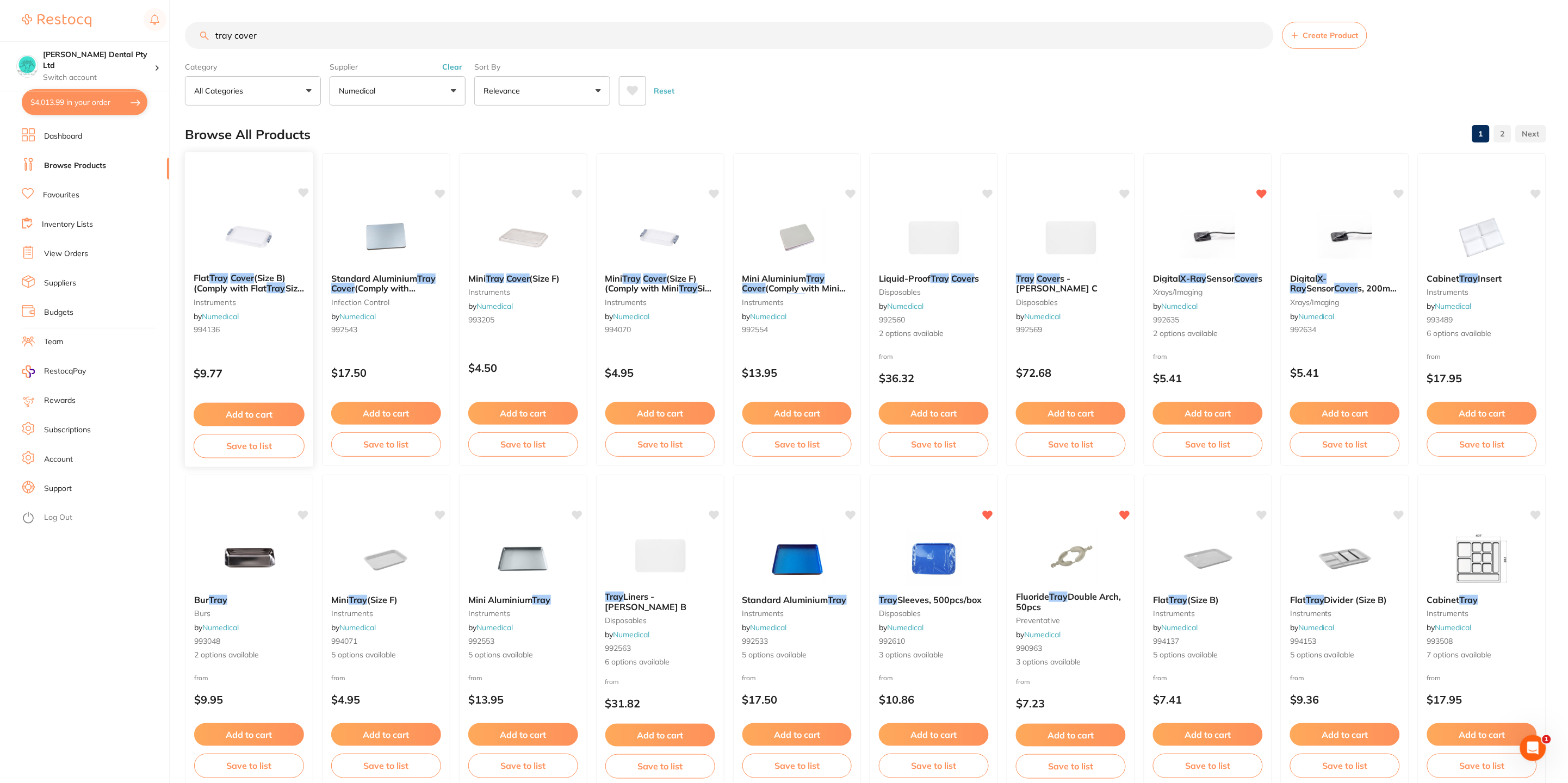
type input "tray cover"
click at [250, 254] on img at bounding box center [249, 237] width 71 height 55
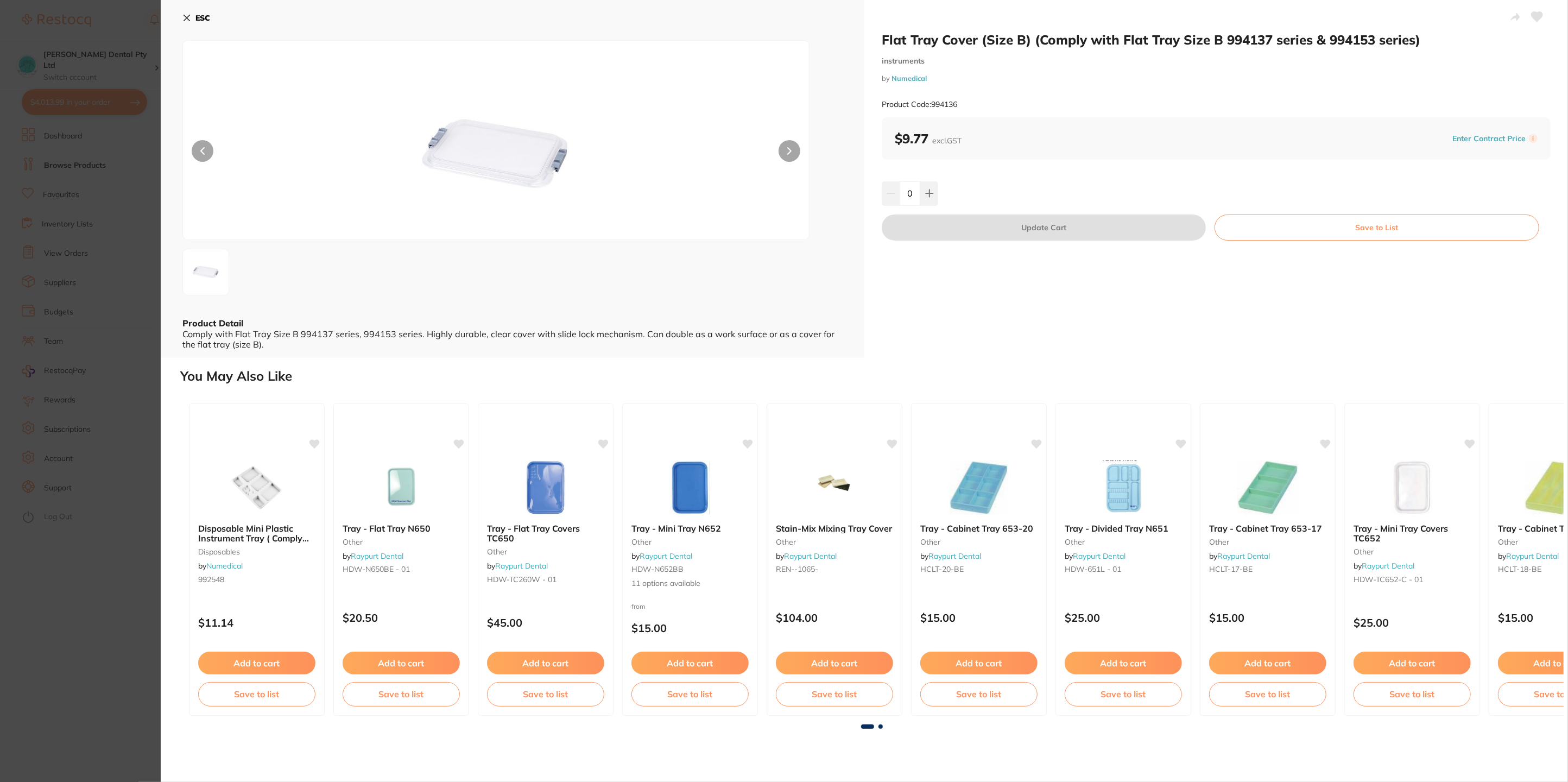
click at [787, 148] on icon at bounding box center [789, 151] width 4 height 7
click at [194, 15] on button "ESC" at bounding box center [196, 18] width 27 height 18
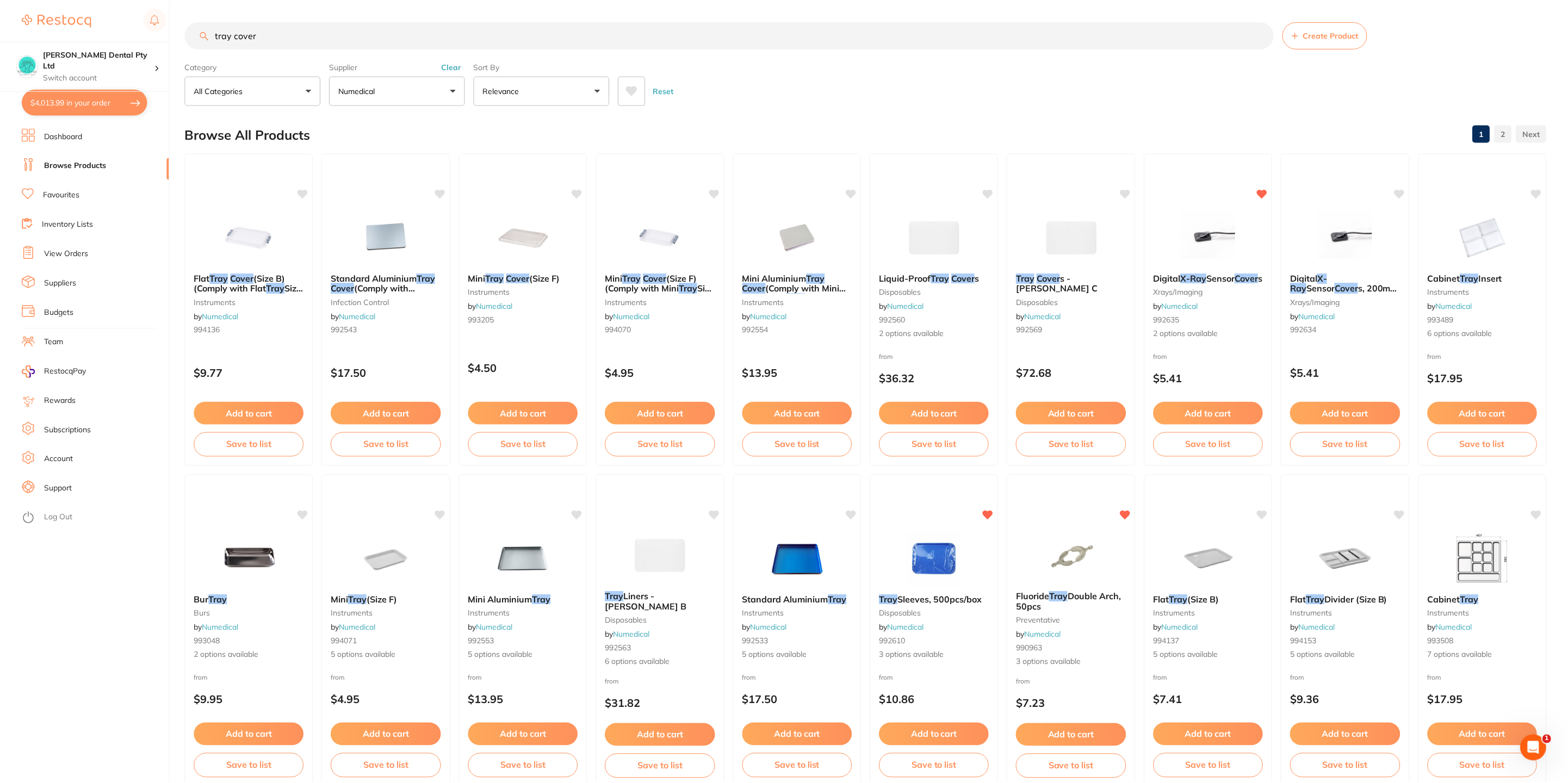
scroll to position [2, 0]
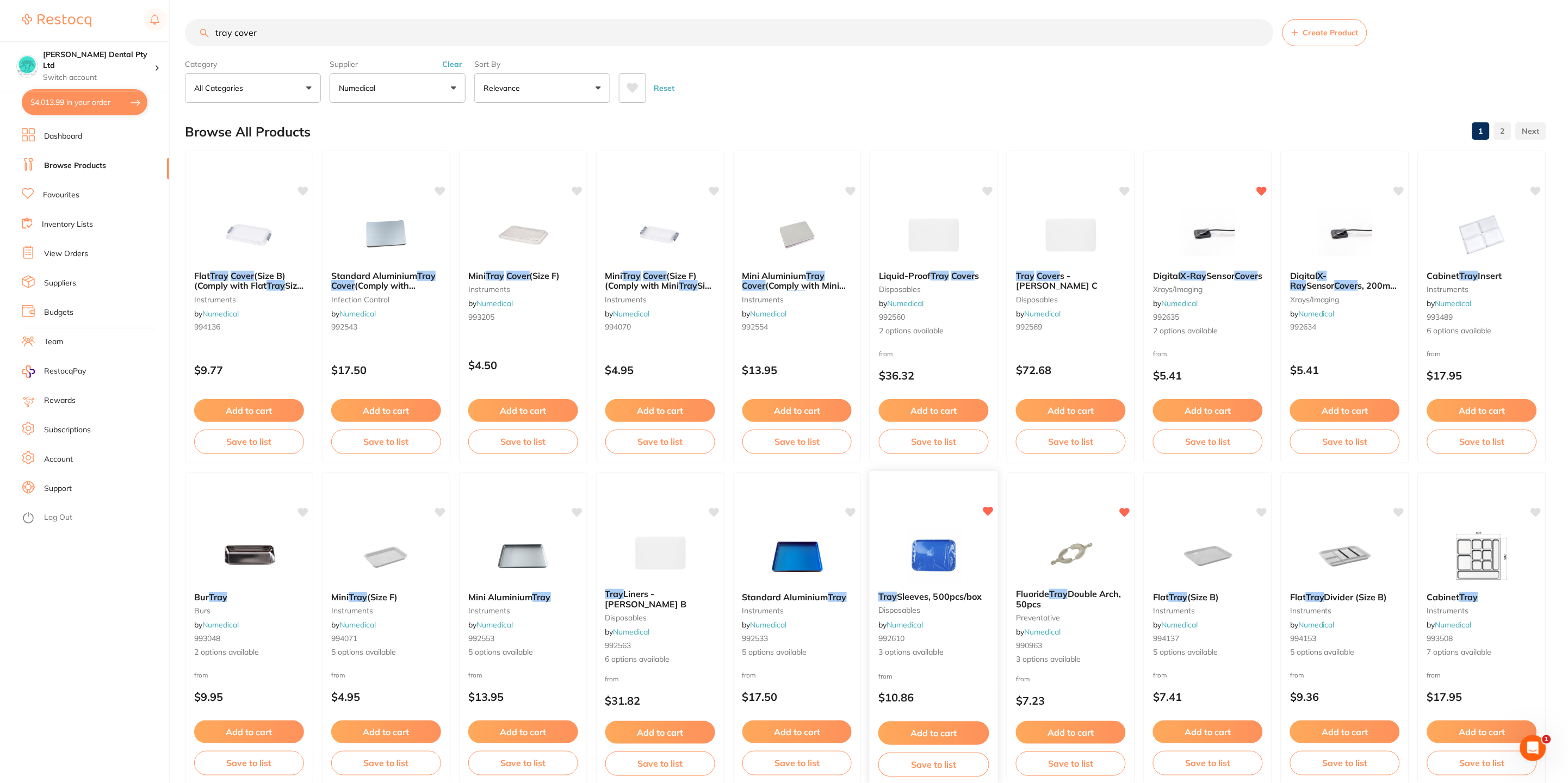
click at [933, 596] on span "Sleeves, 500pcs/box" at bounding box center [940, 597] width 85 height 11
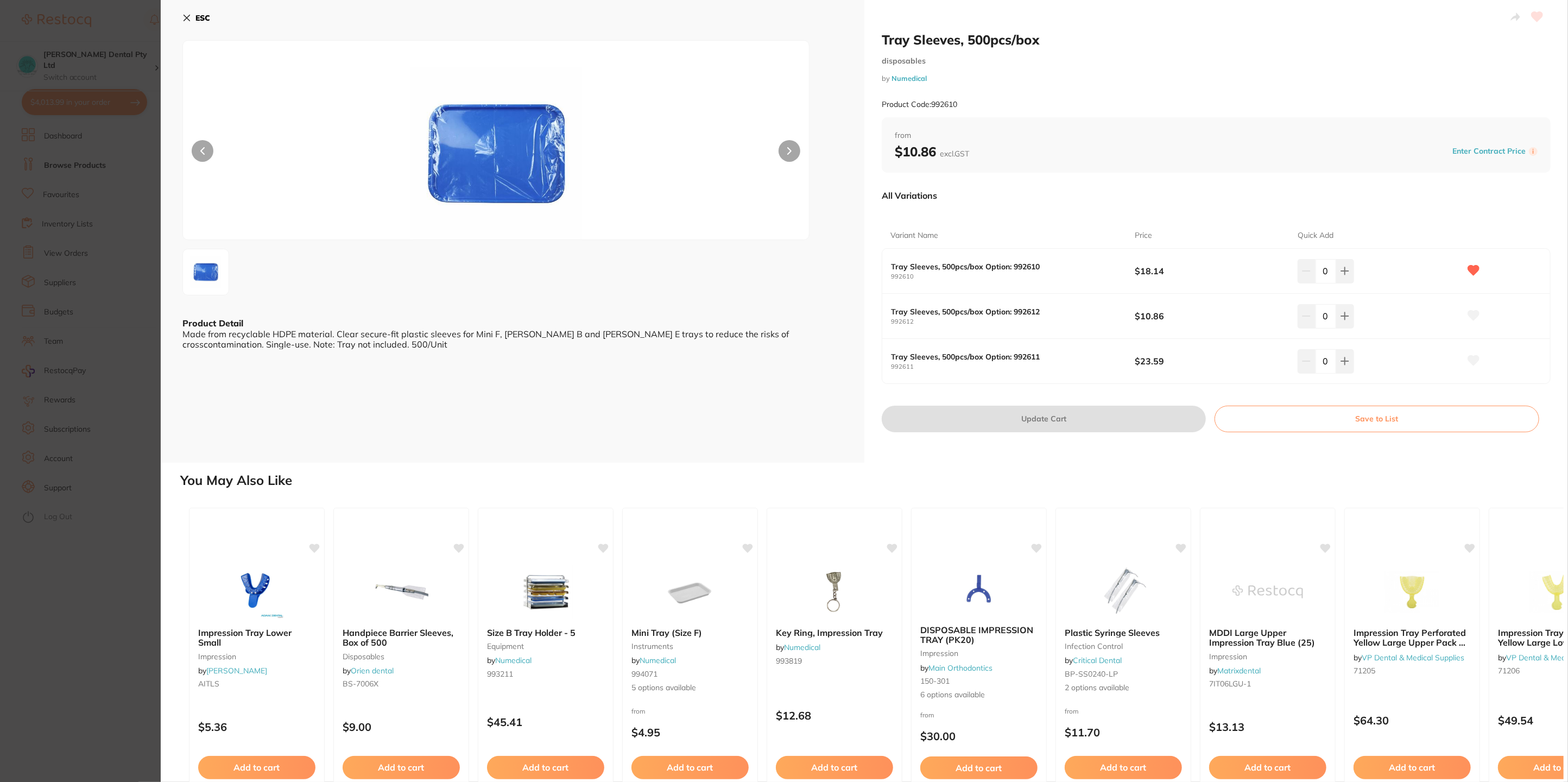
click at [198, 17] on b "ESC" at bounding box center [203, 18] width 15 height 10
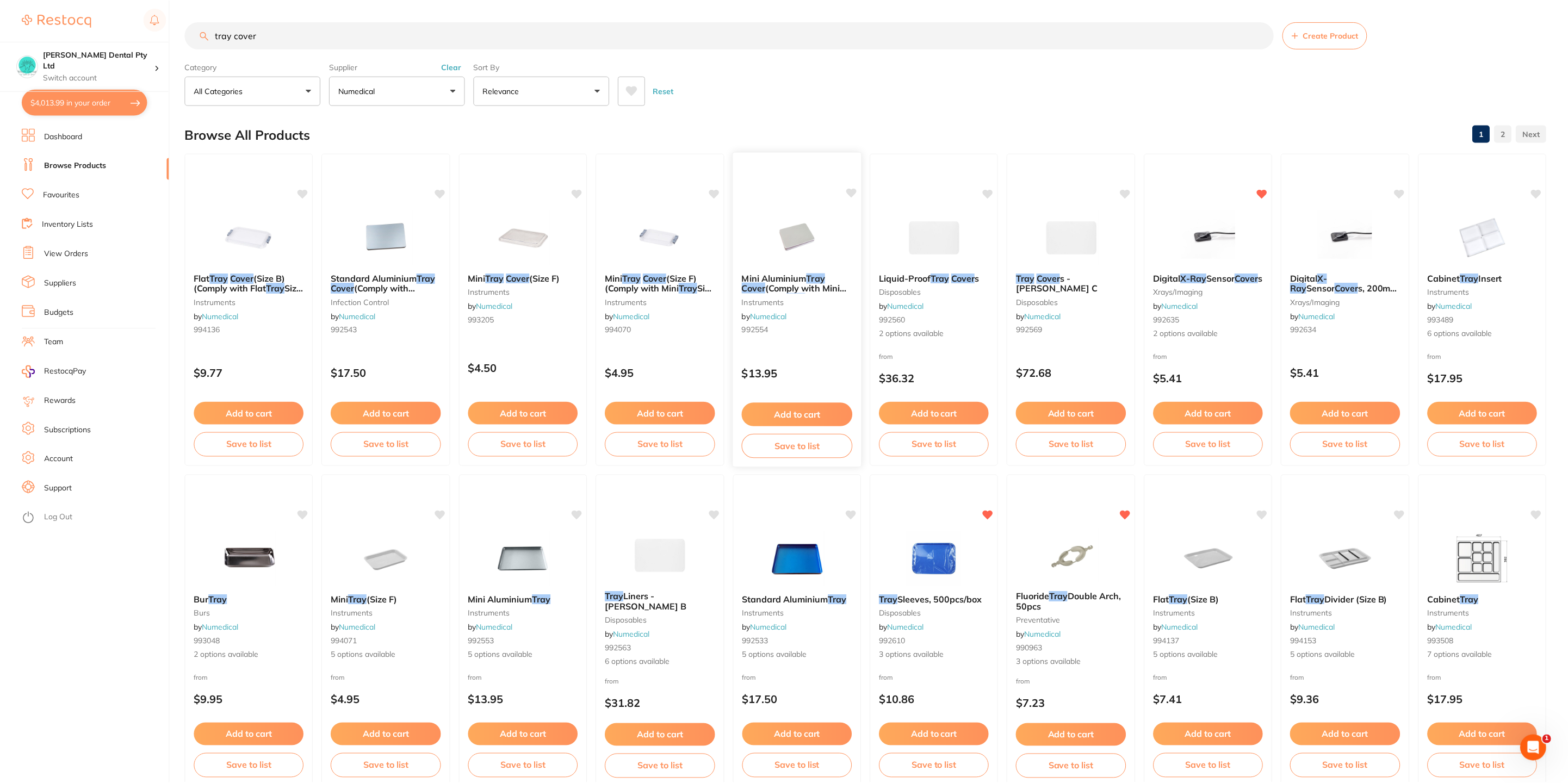
scroll to position [2, 0]
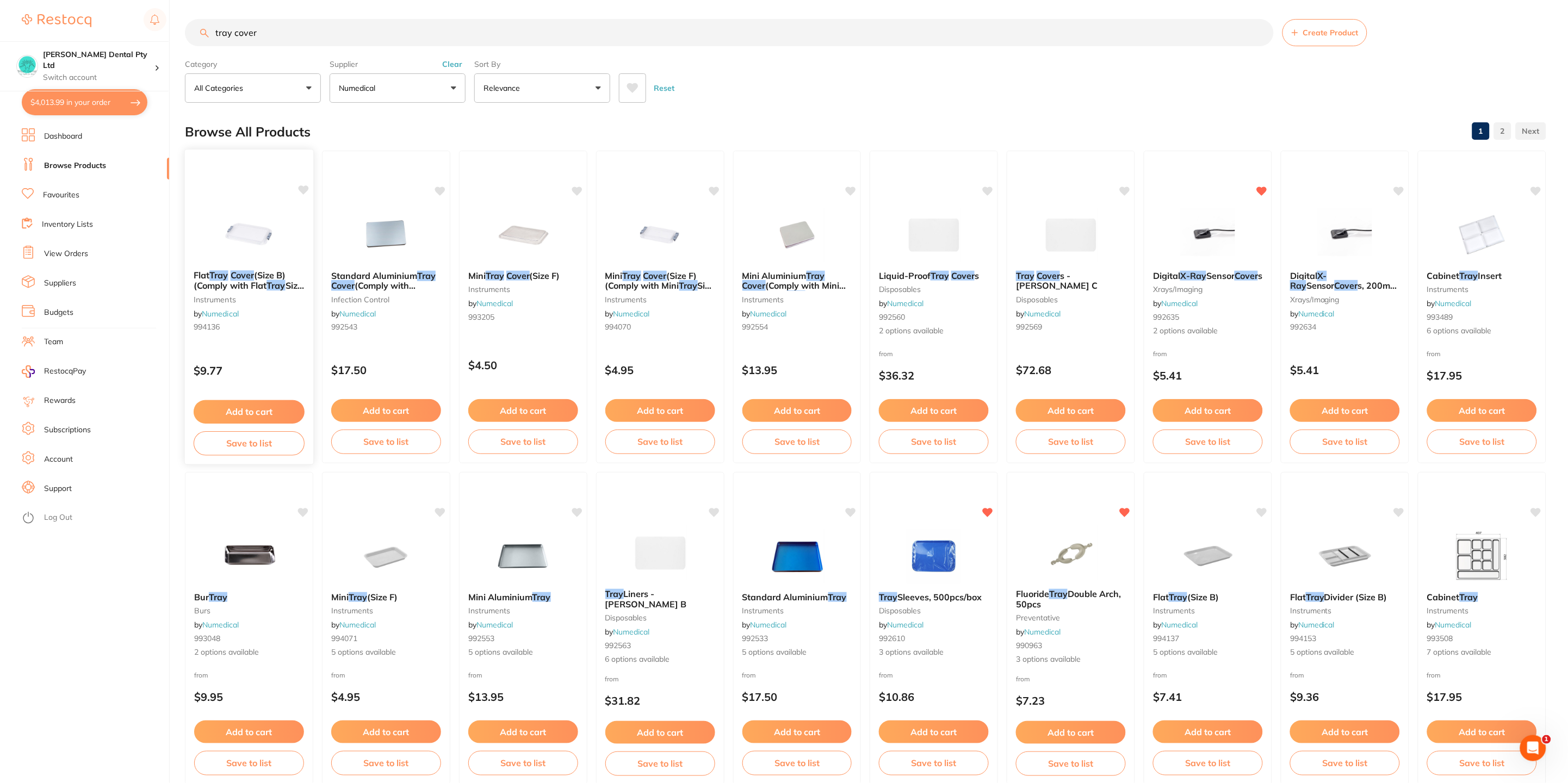
click at [248, 279] on span "(Size B) (Comply with Flat" at bounding box center [240, 280] width 93 height 21
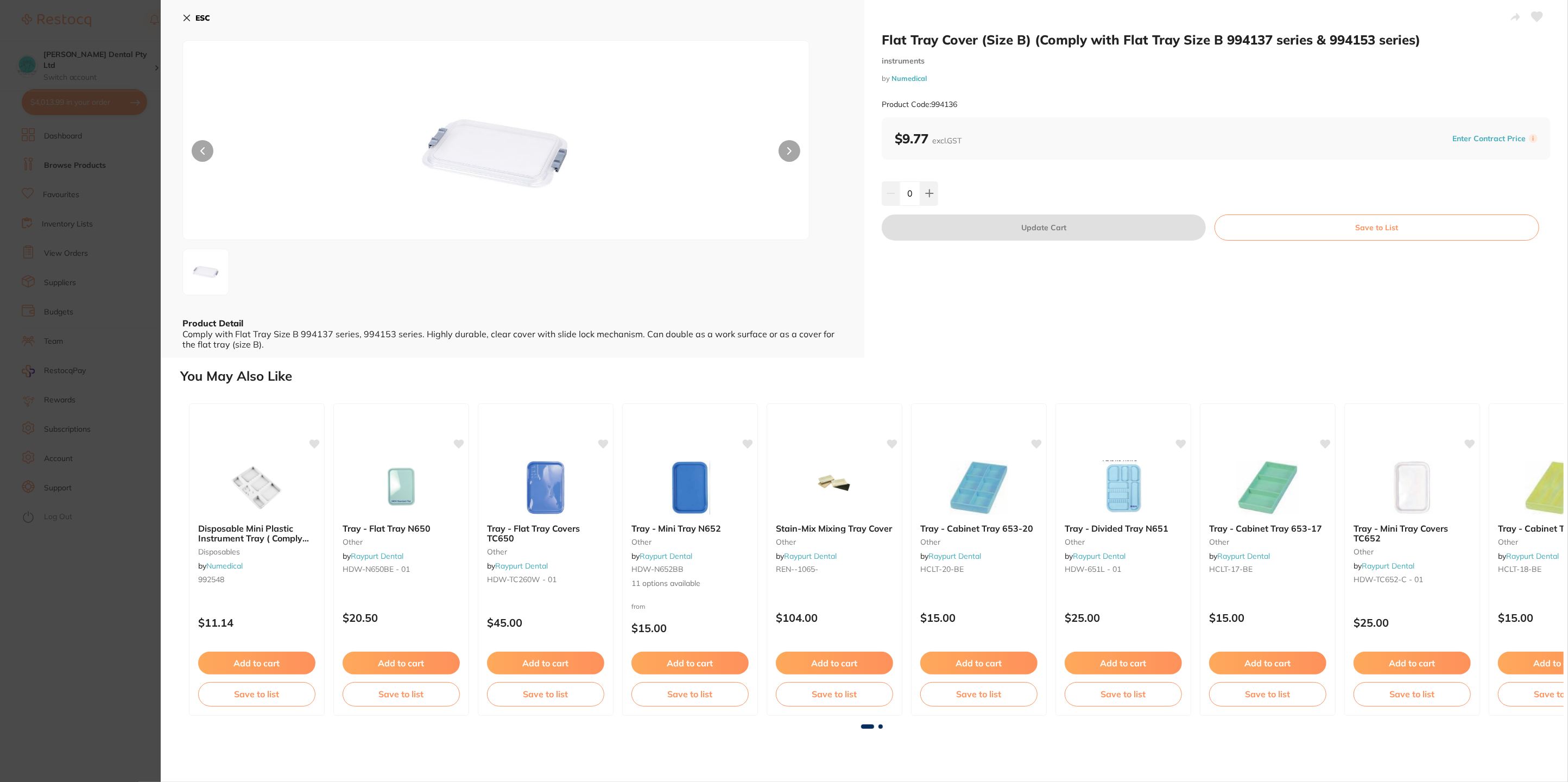
click at [796, 152] on button at bounding box center [789, 151] width 22 height 22
click at [794, 152] on button at bounding box center [789, 151] width 22 height 22
click at [200, 13] on b "ESC" at bounding box center [203, 18] width 15 height 10
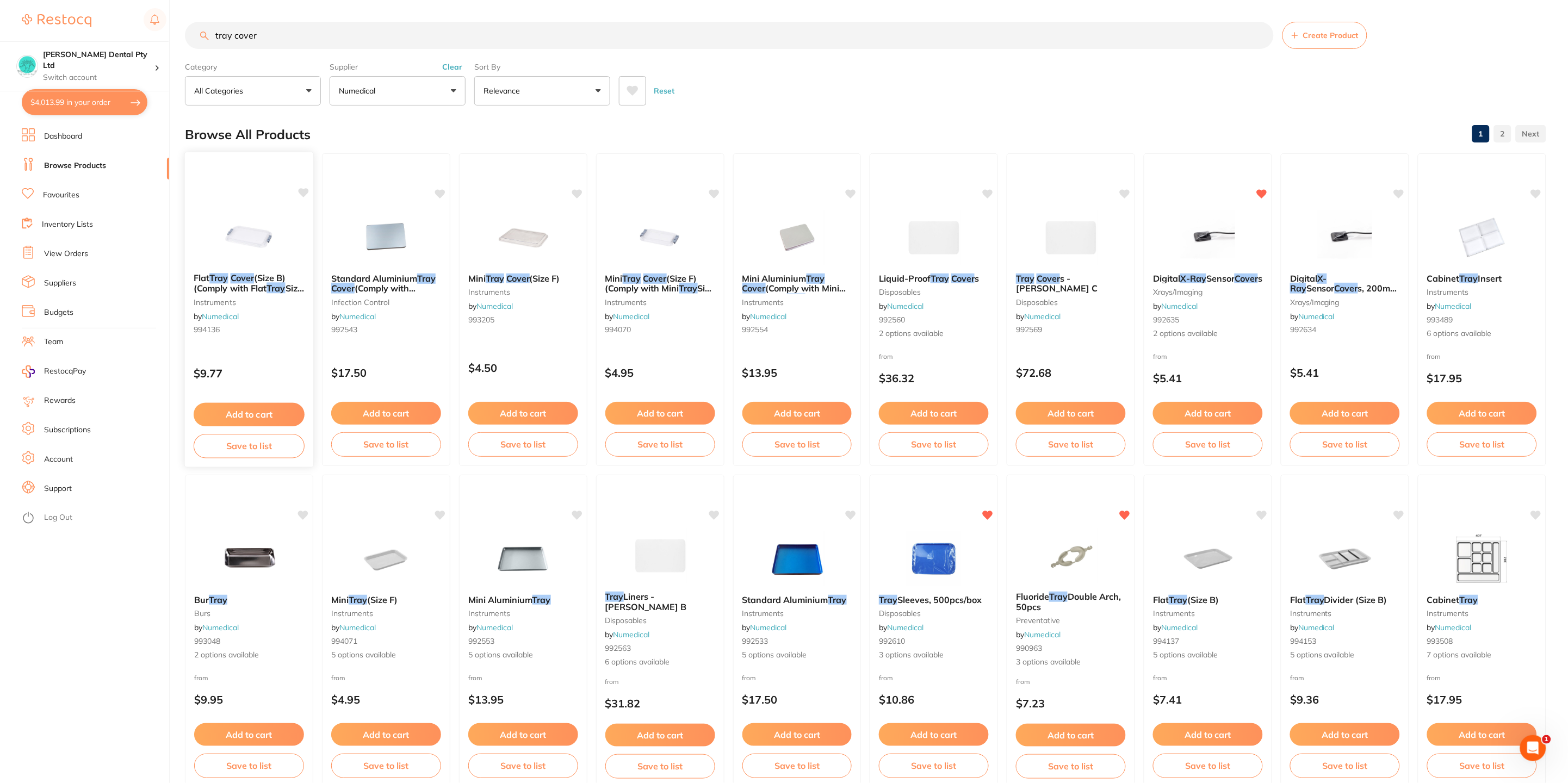
click at [255, 415] on button "Add to cart" at bounding box center [249, 415] width 111 height 23
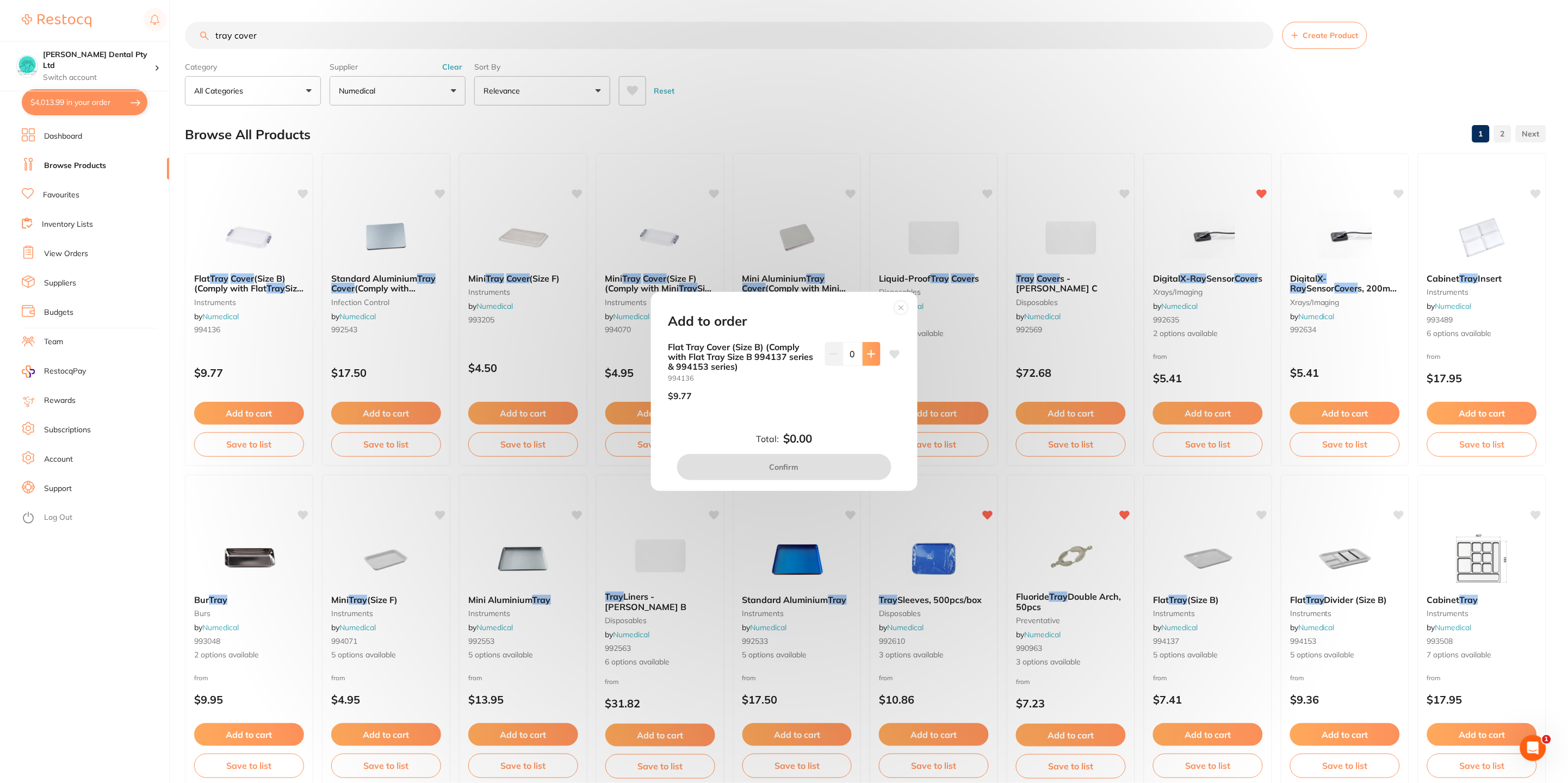
click at [874, 362] on button at bounding box center [871, 354] width 18 height 24
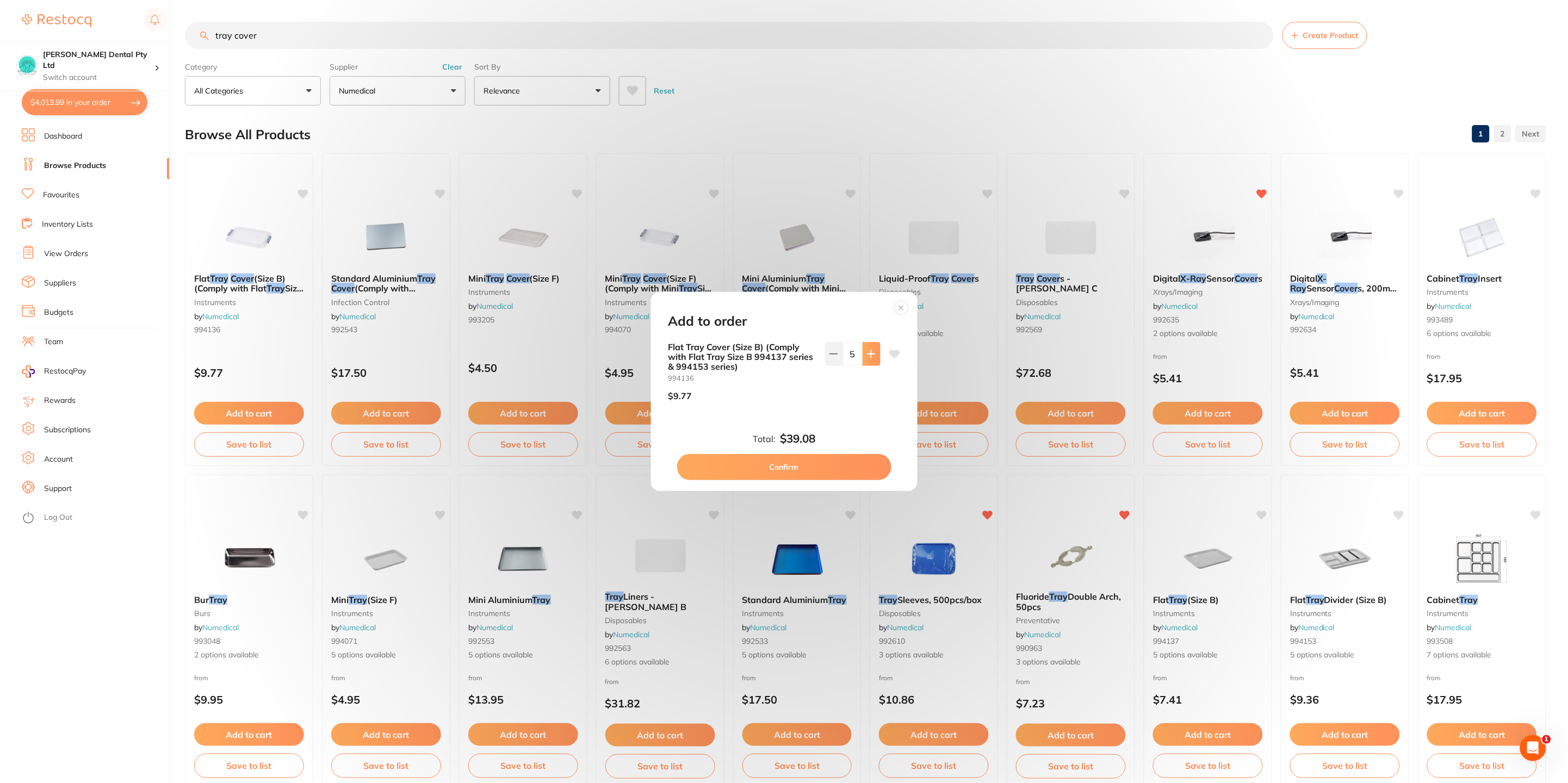
click at [874, 362] on button at bounding box center [871, 354] width 18 height 24
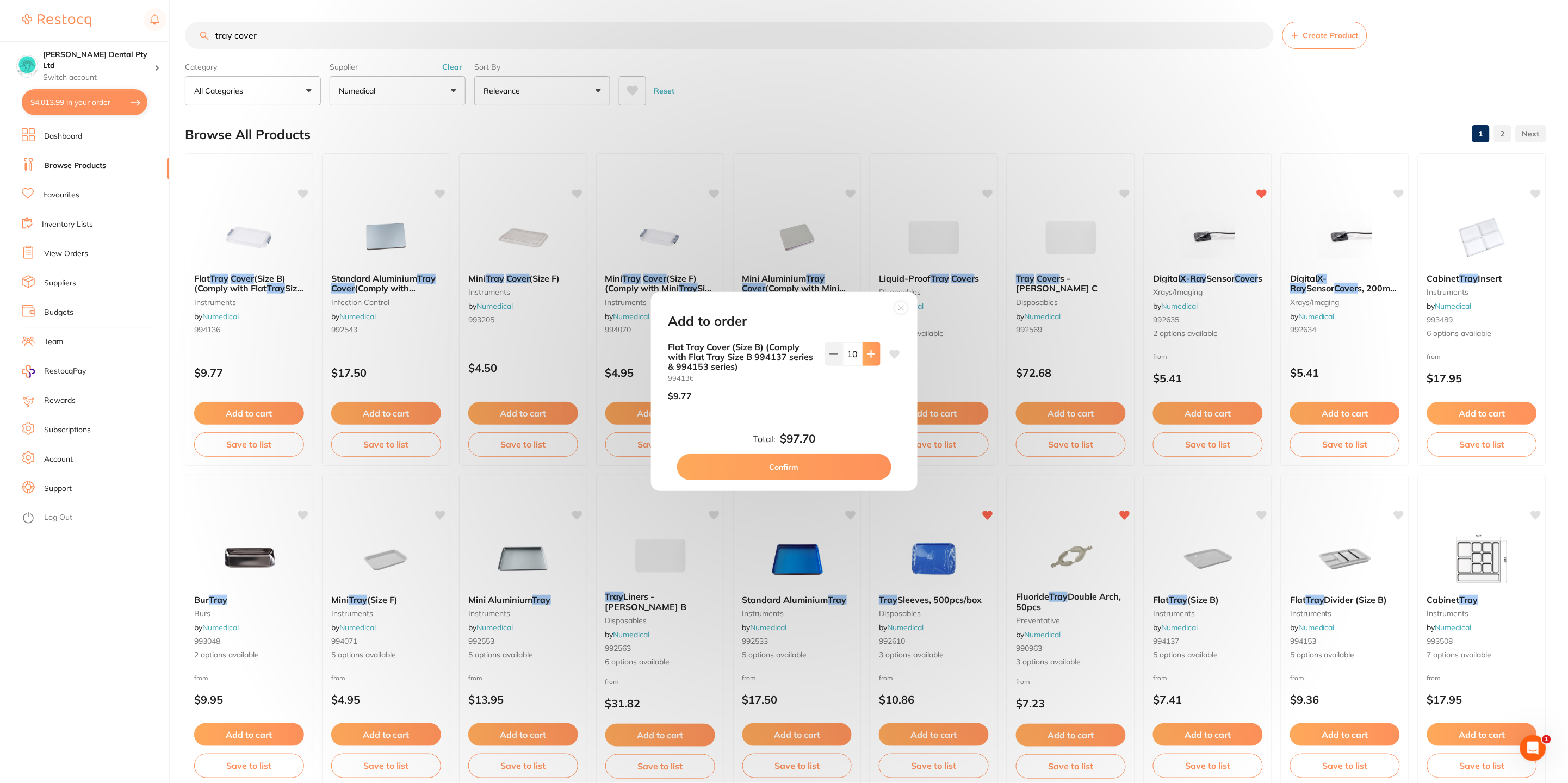
click at [874, 362] on button at bounding box center [871, 354] width 18 height 24
click at [874, 361] on button at bounding box center [871, 354] width 18 height 24
click at [873, 360] on button at bounding box center [871, 354] width 18 height 24
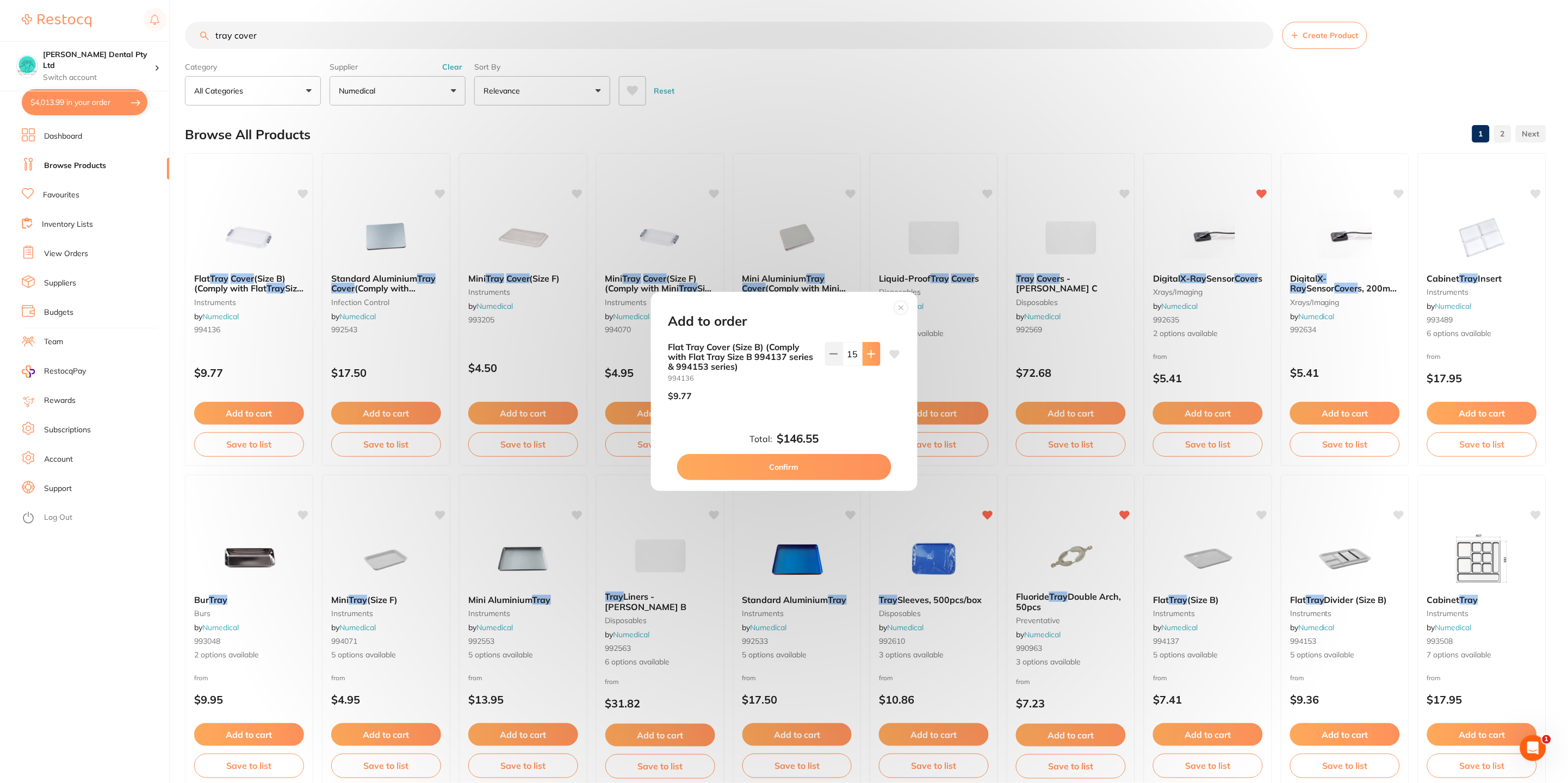
click at [873, 360] on button at bounding box center [871, 354] width 18 height 24
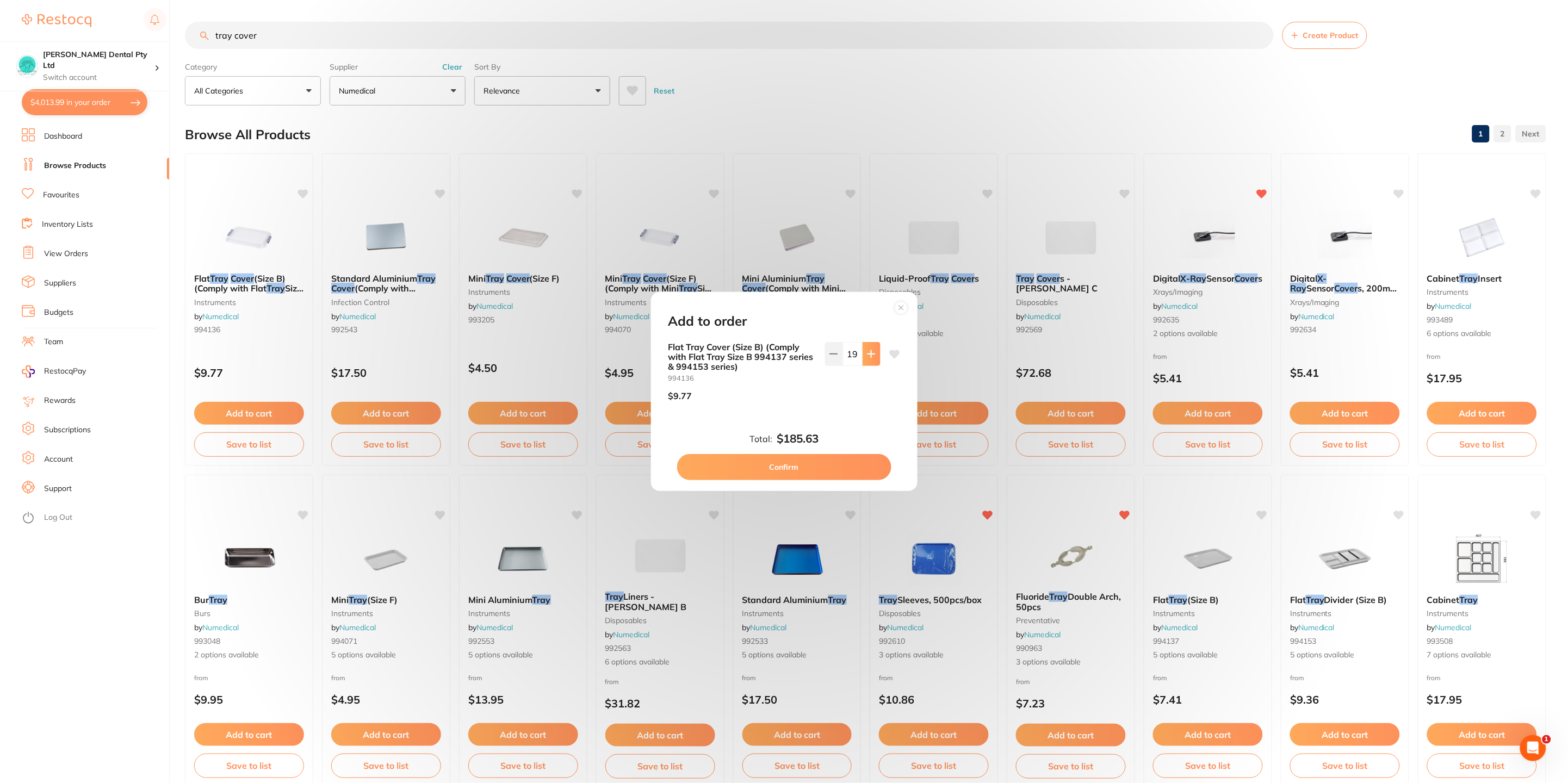
type input "20"
click at [827, 460] on button "Confirm" at bounding box center [783, 467] width 214 height 26
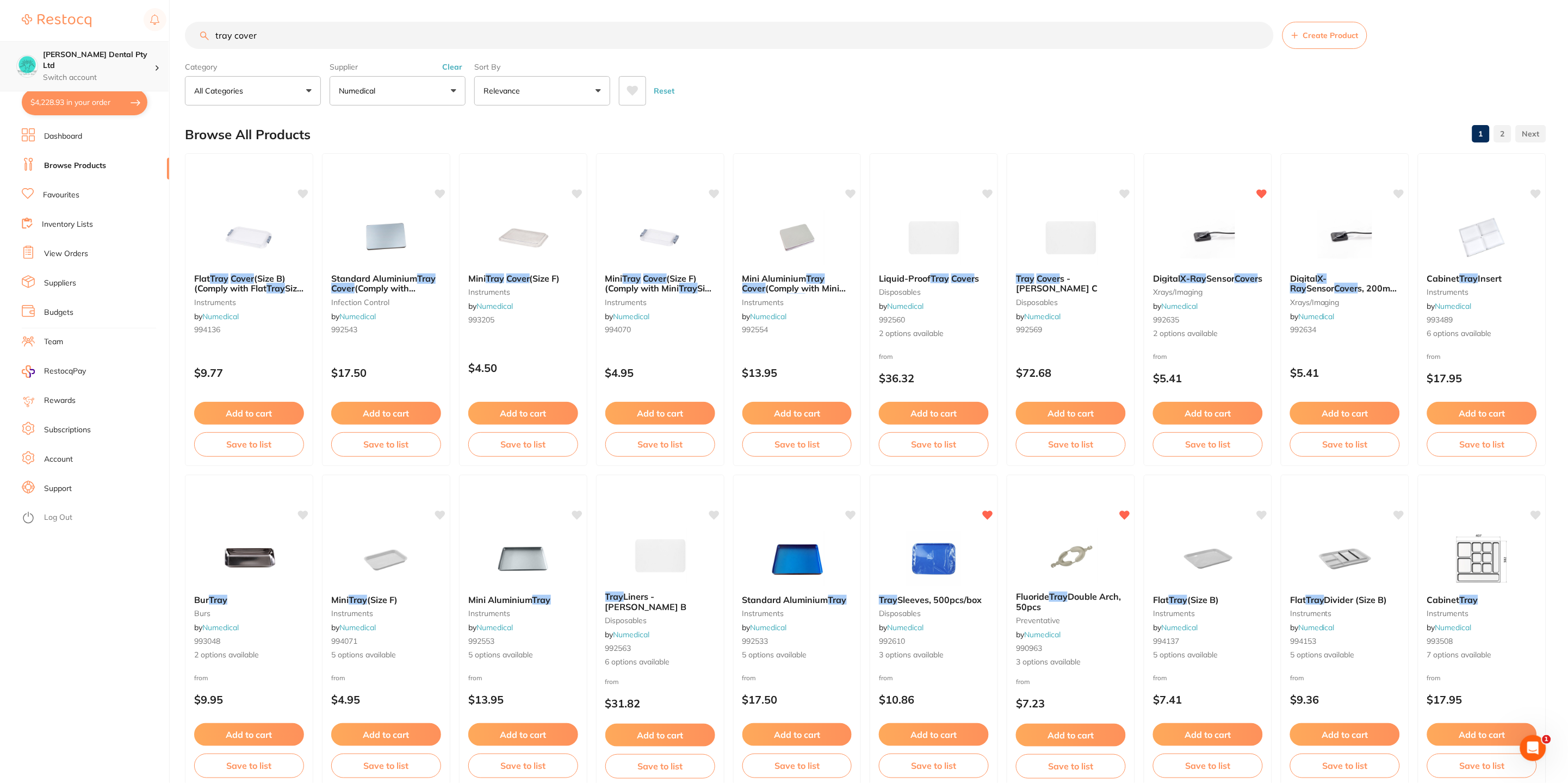
scroll to position [1, 0]
drag, startPoint x: 249, startPoint y: 35, endPoint x: 93, endPoint y: 59, distance: 157.8
click at [84, 58] on div "$4,228.93 [PERSON_NAME] Dental Pty Ltd Switch account [PERSON_NAME] Dental Pty …" at bounding box center [784, 392] width 1568 height 783
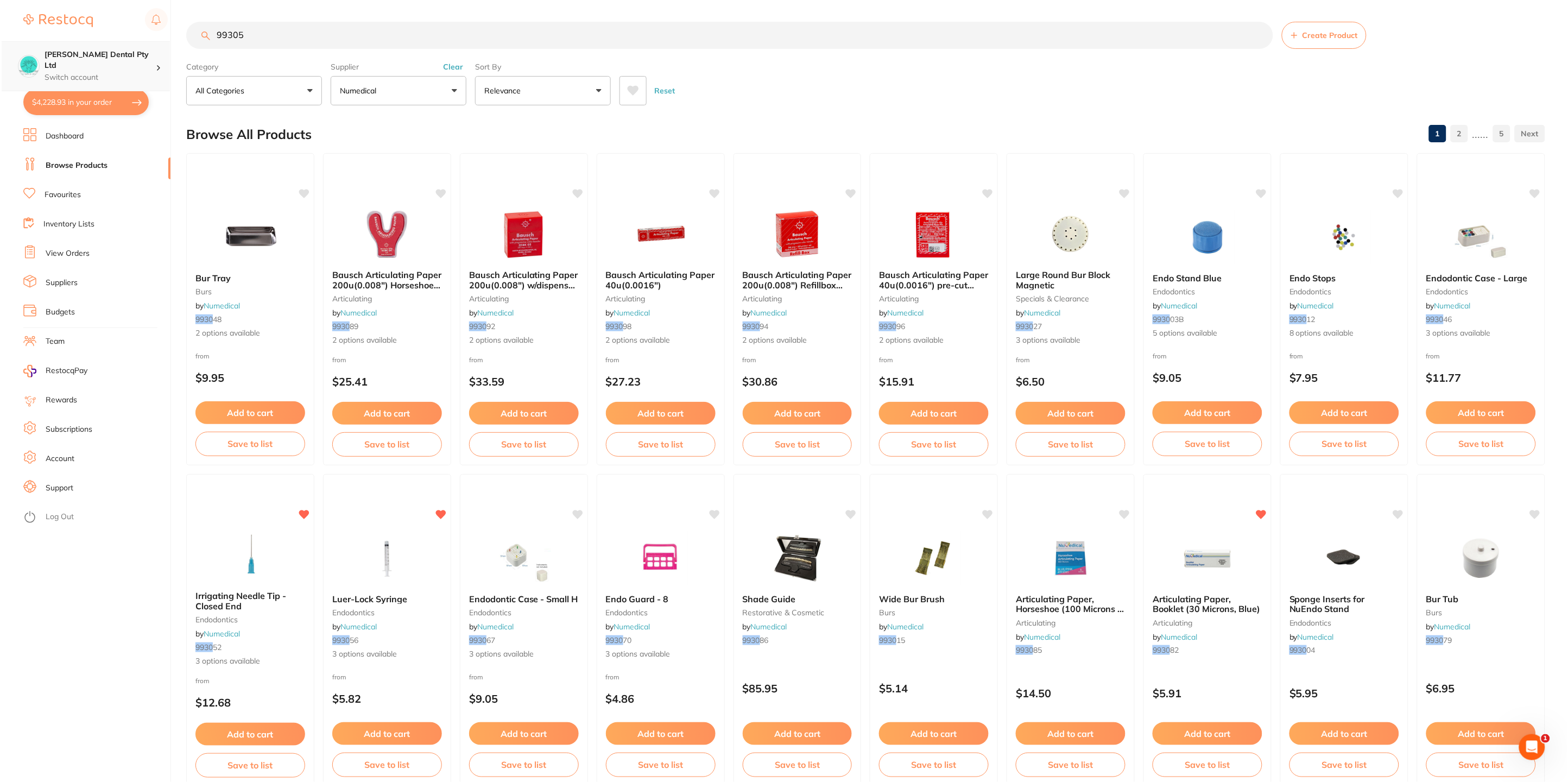
scroll to position [0, 0]
type input "993057"
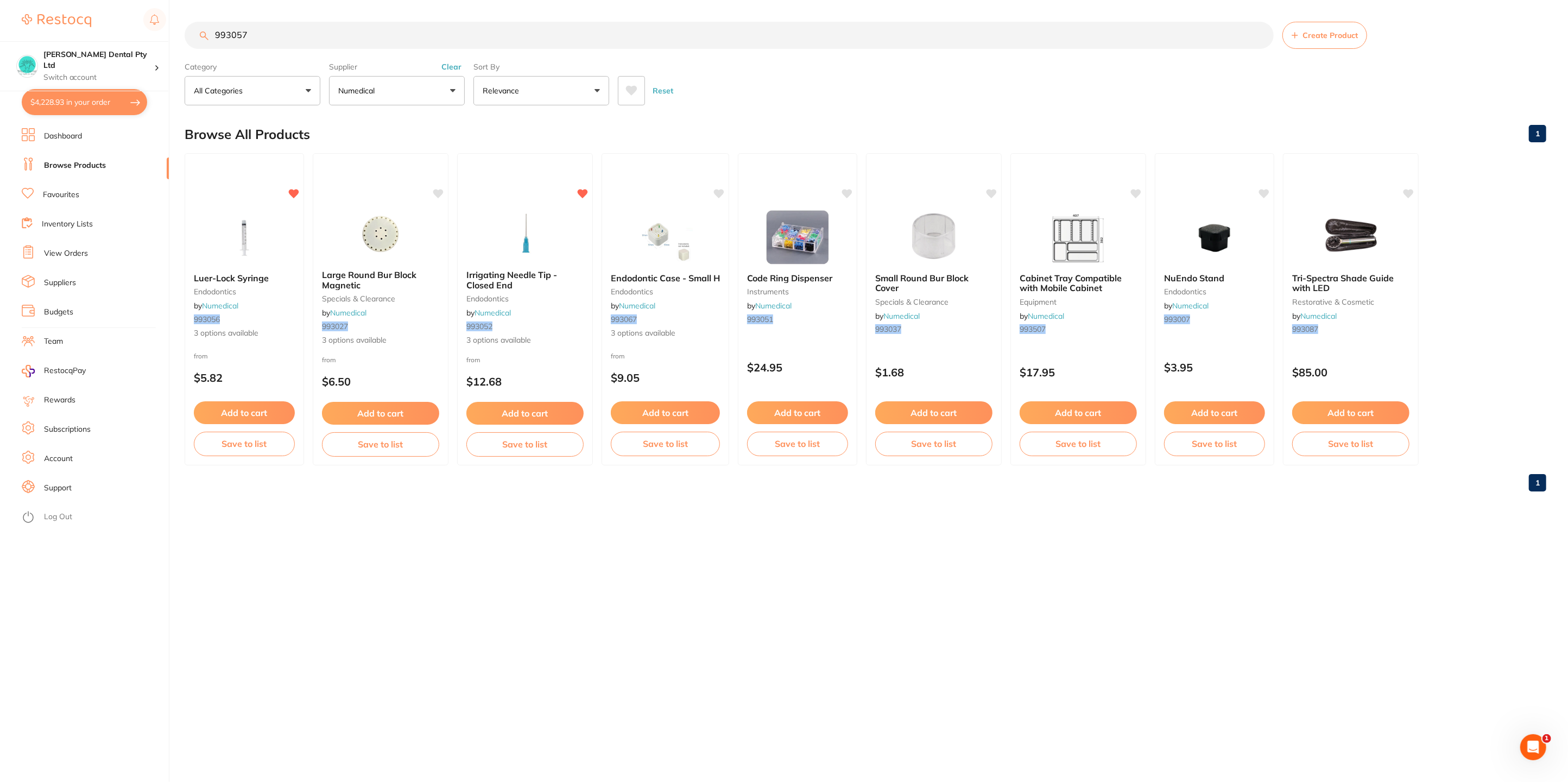
click at [246, 284] on div "Luer-Lock Syringe endodontics by Numedical 993056 3 options available" at bounding box center [244, 306] width 118 height 83
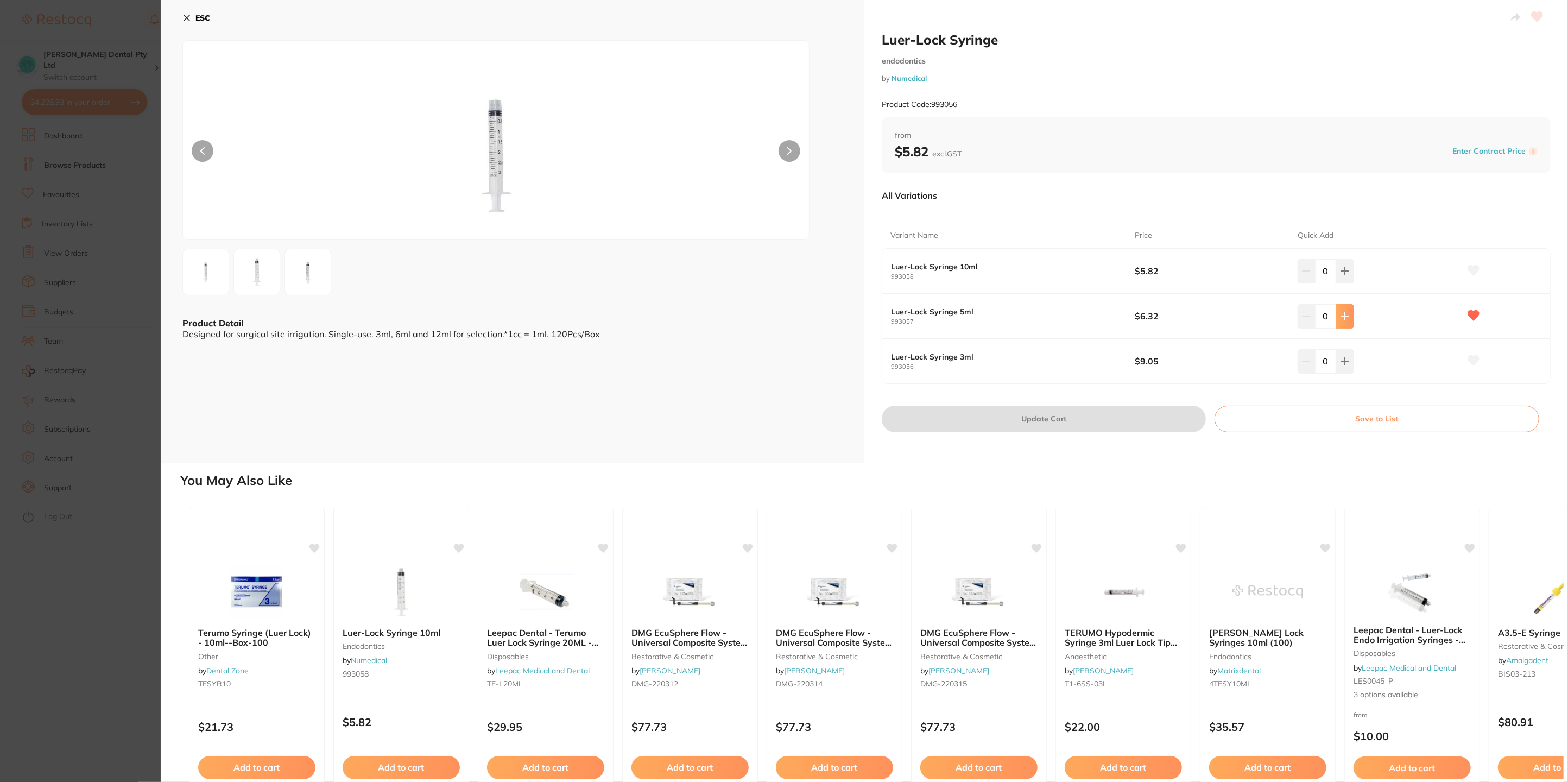
click at [1350, 308] on button at bounding box center [1345, 316] width 18 height 24
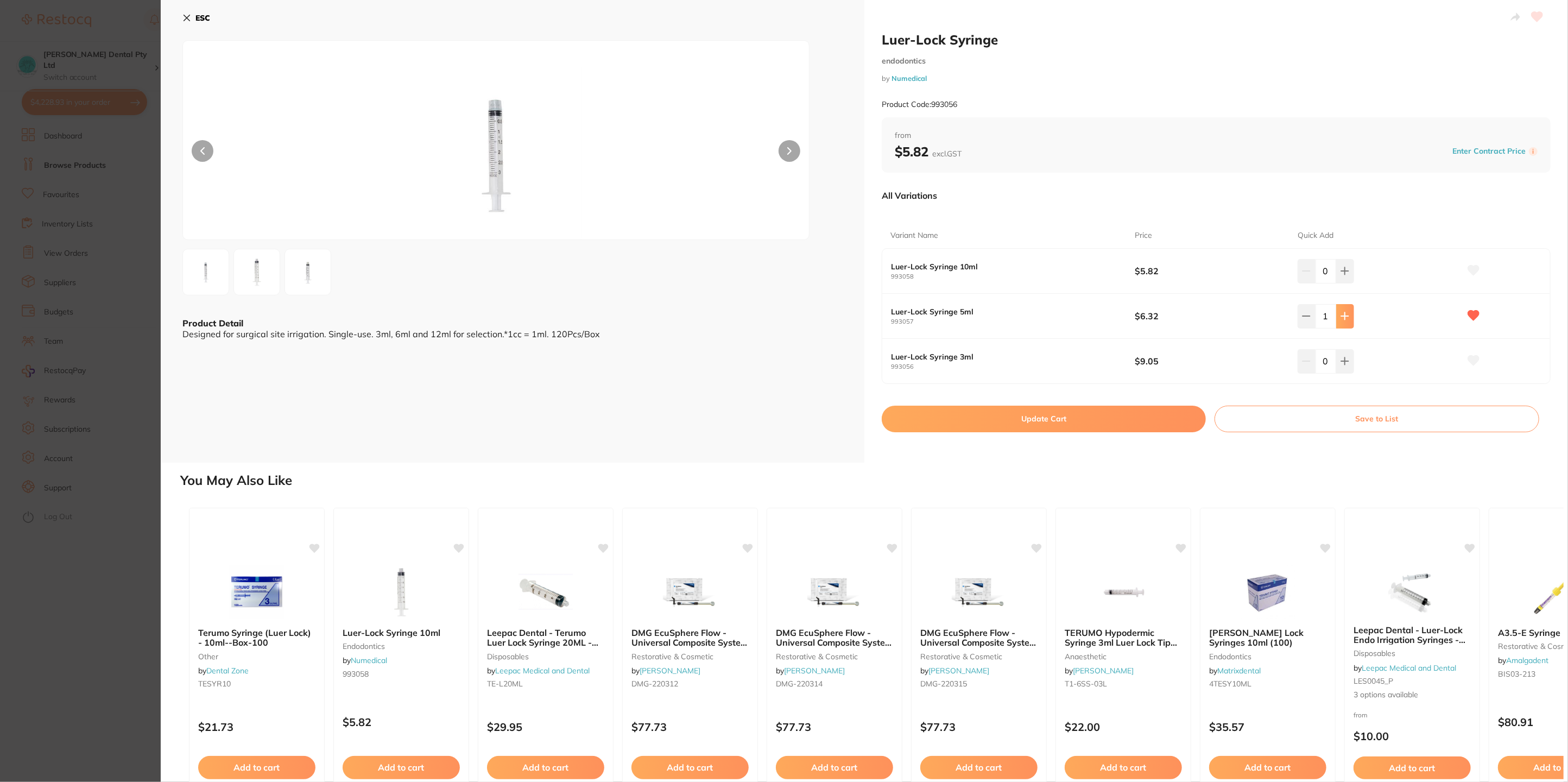
click at [1348, 312] on button at bounding box center [1345, 316] width 18 height 24
type input "4"
click at [1148, 415] on button "Update Cart" at bounding box center [1044, 418] width 324 height 26
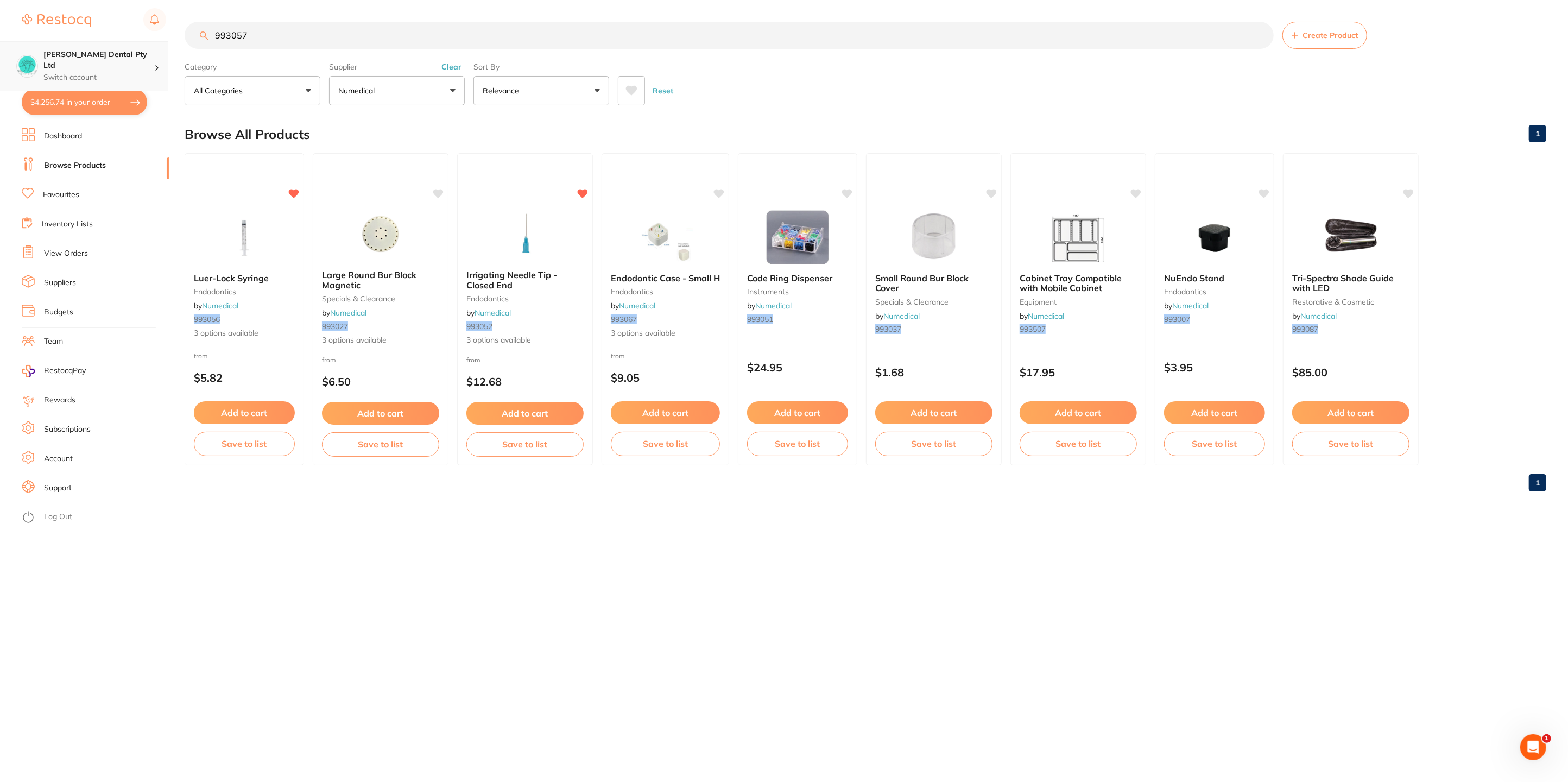
drag, startPoint x: 283, startPoint y: 34, endPoint x: 0, endPoint y: 49, distance: 283.4
click at [0, 49] on div "$4,256.74 [PERSON_NAME] Dental Pty Ltd Switch account [PERSON_NAME] Dental Pty …" at bounding box center [784, 391] width 1568 height 782
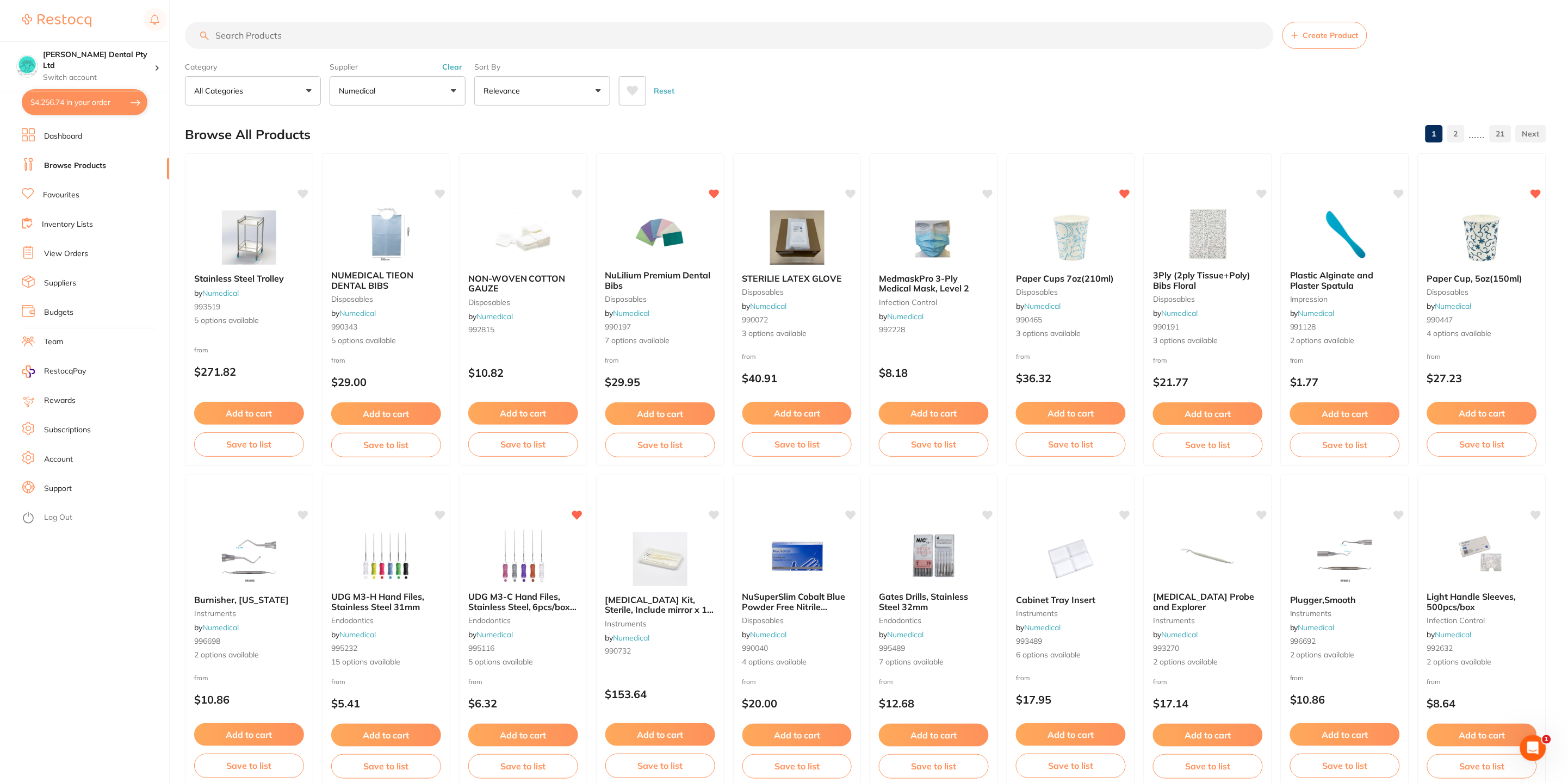
drag, startPoint x: 79, startPoint y: 160, endPoint x: 177, endPoint y: 157, distance: 98.0
click at [80, 160] on link "Browse Products" at bounding box center [75, 166] width 62 height 11
click at [78, 164] on link "Browse Products" at bounding box center [75, 166] width 62 height 11
click at [346, 34] on input "search" at bounding box center [729, 35] width 1089 height 27
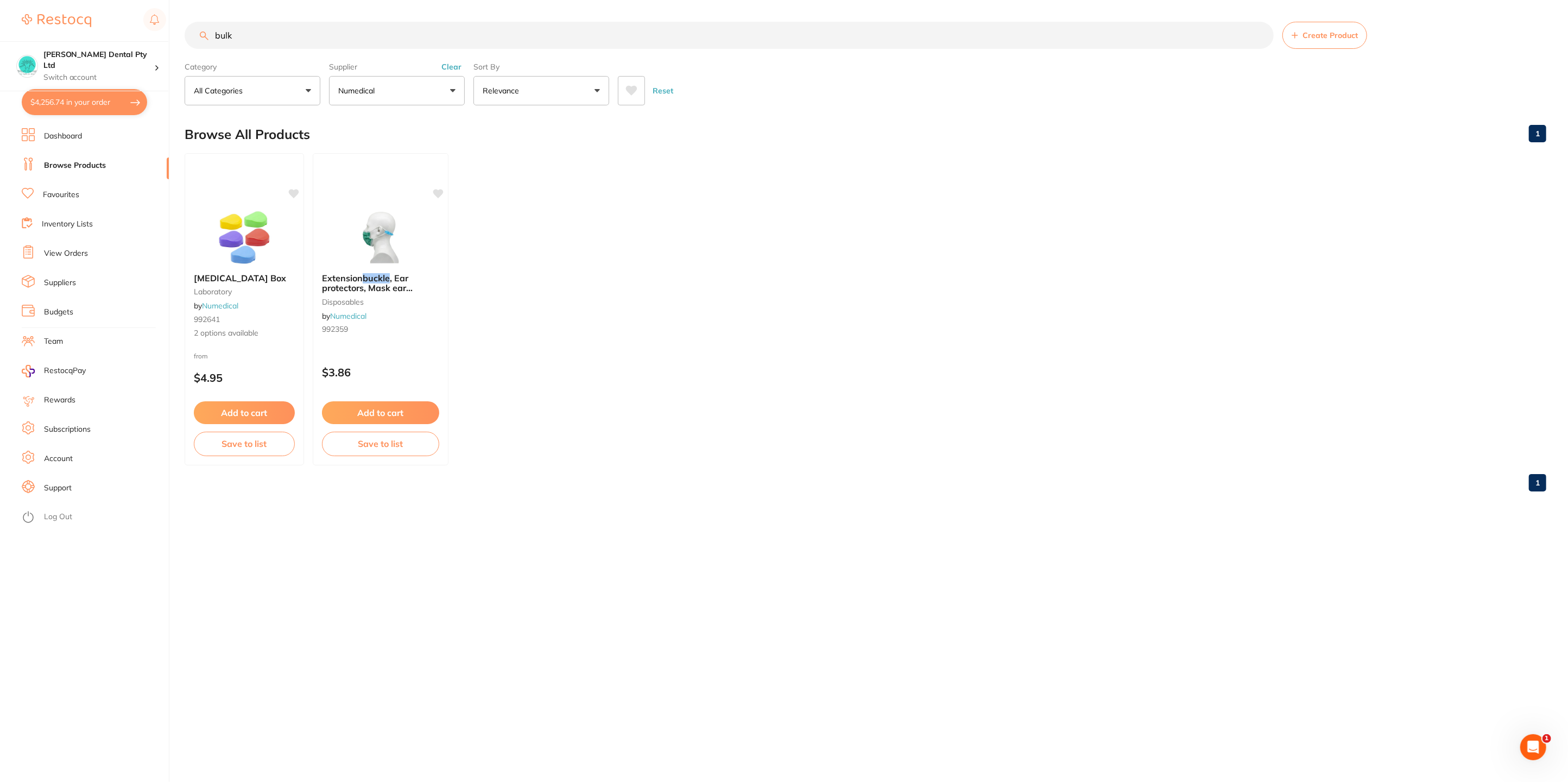
type input "bulk"
click at [453, 68] on button "Clear" at bounding box center [452, 67] width 27 height 10
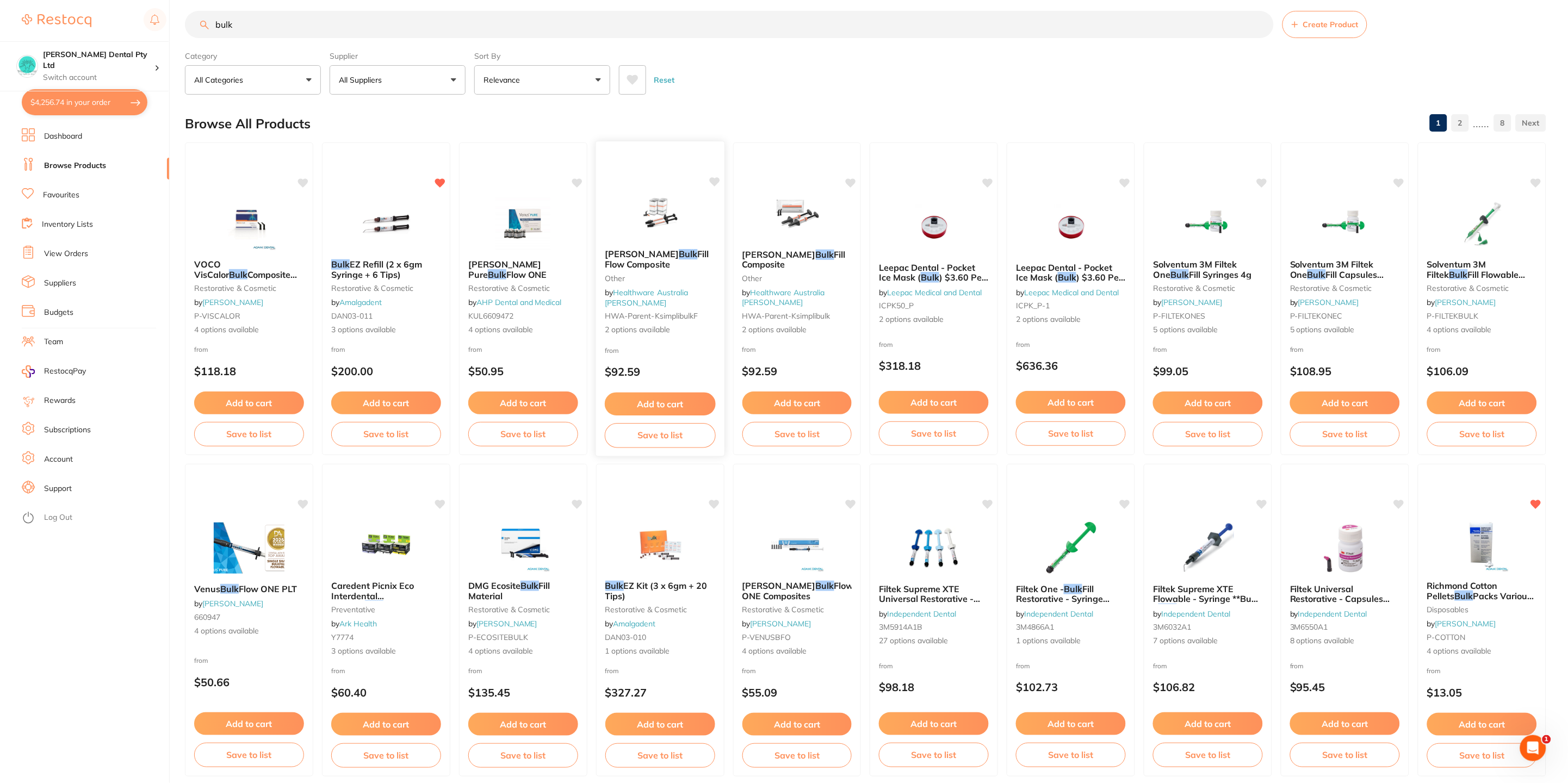
scroll to position [81, 0]
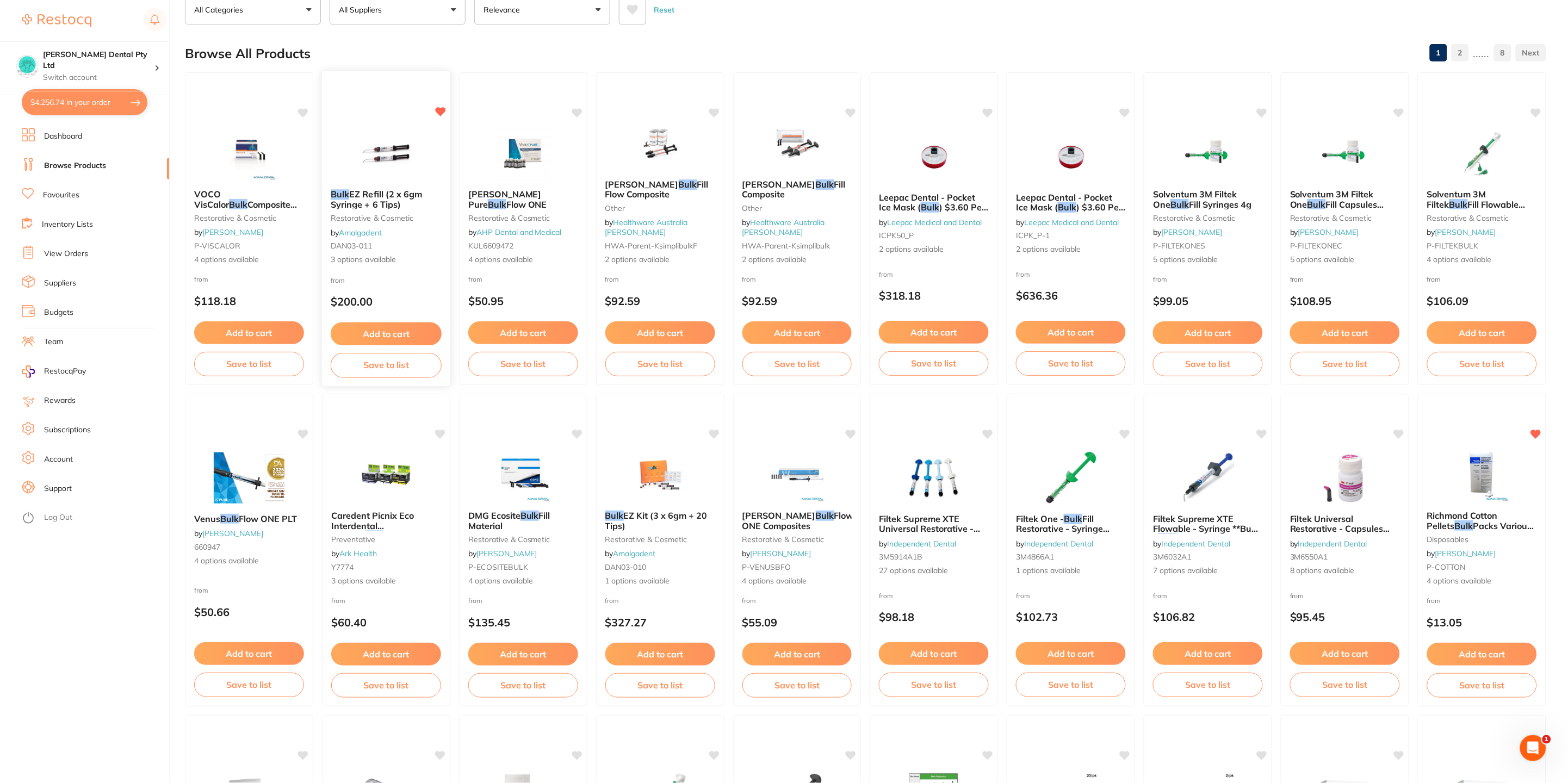
click at [369, 194] on span "EZ Refill (2 x 6gm Syringe + 6 Tips)" at bounding box center [376, 199] width 92 height 21
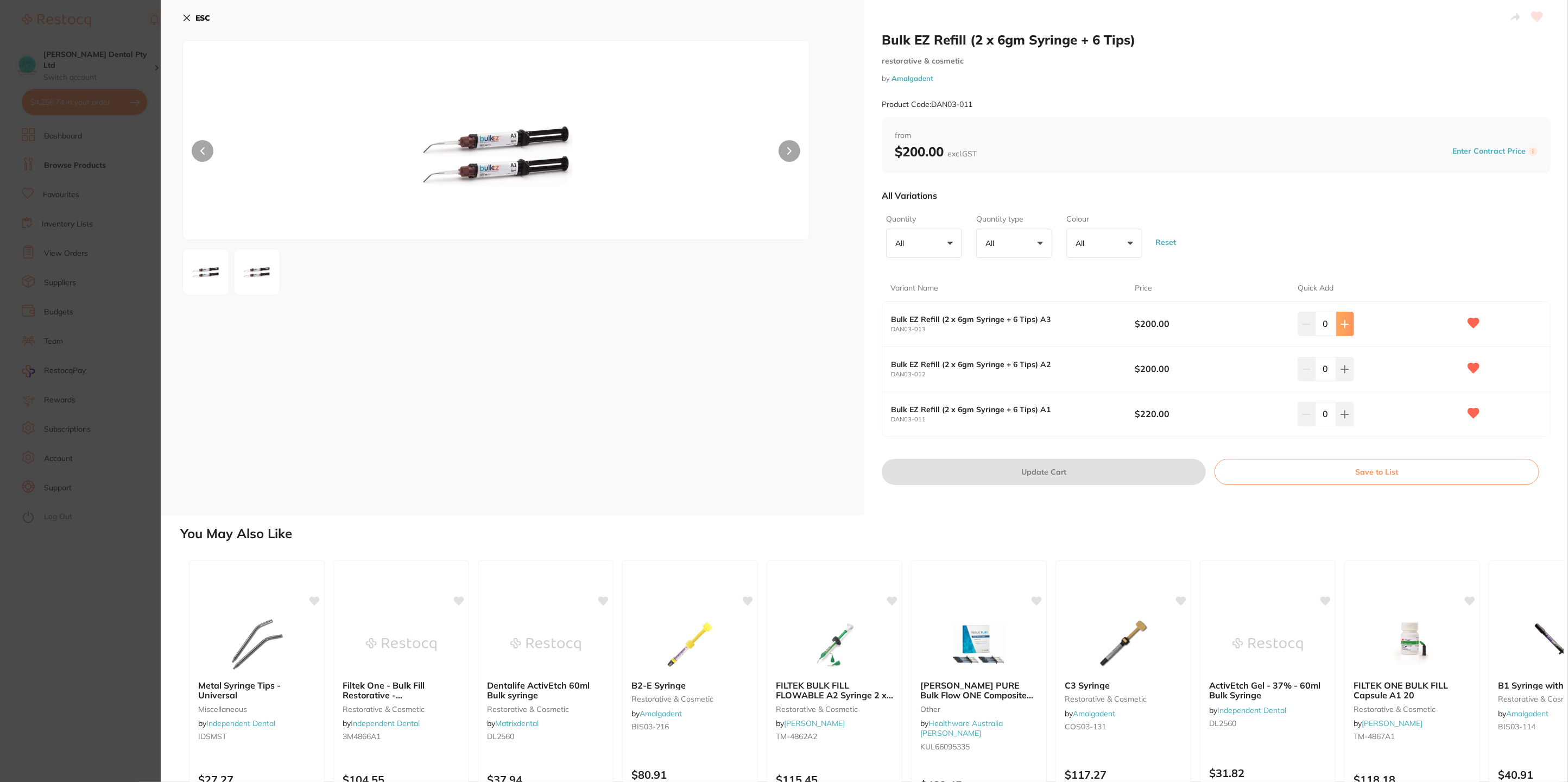
click at [1345, 319] on button at bounding box center [1345, 323] width 18 height 24
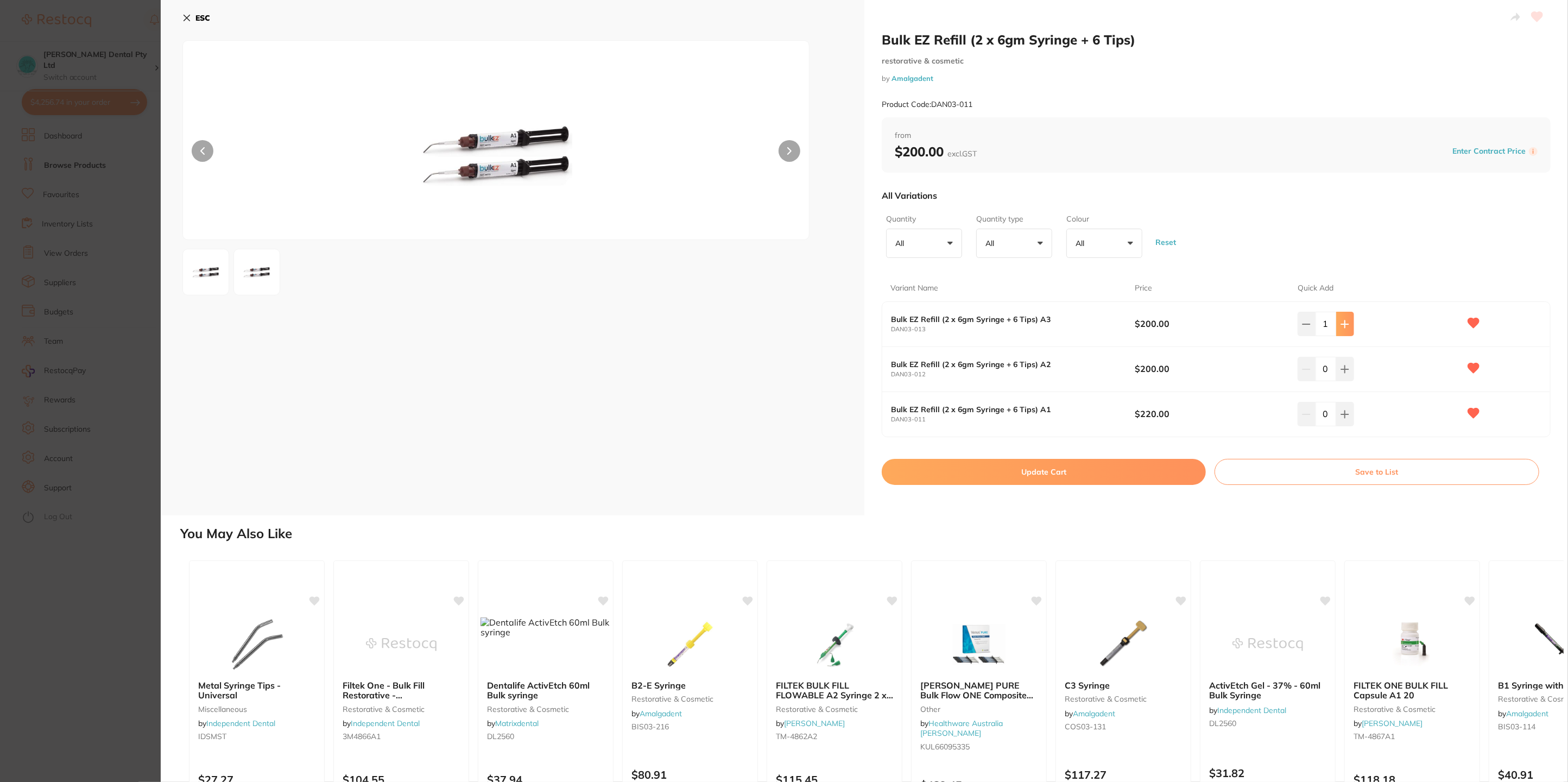
click at [1345, 319] on button at bounding box center [1345, 323] width 18 height 24
type input "4"
click at [1340, 370] on icon at bounding box center [1345, 369] width 9 height 9
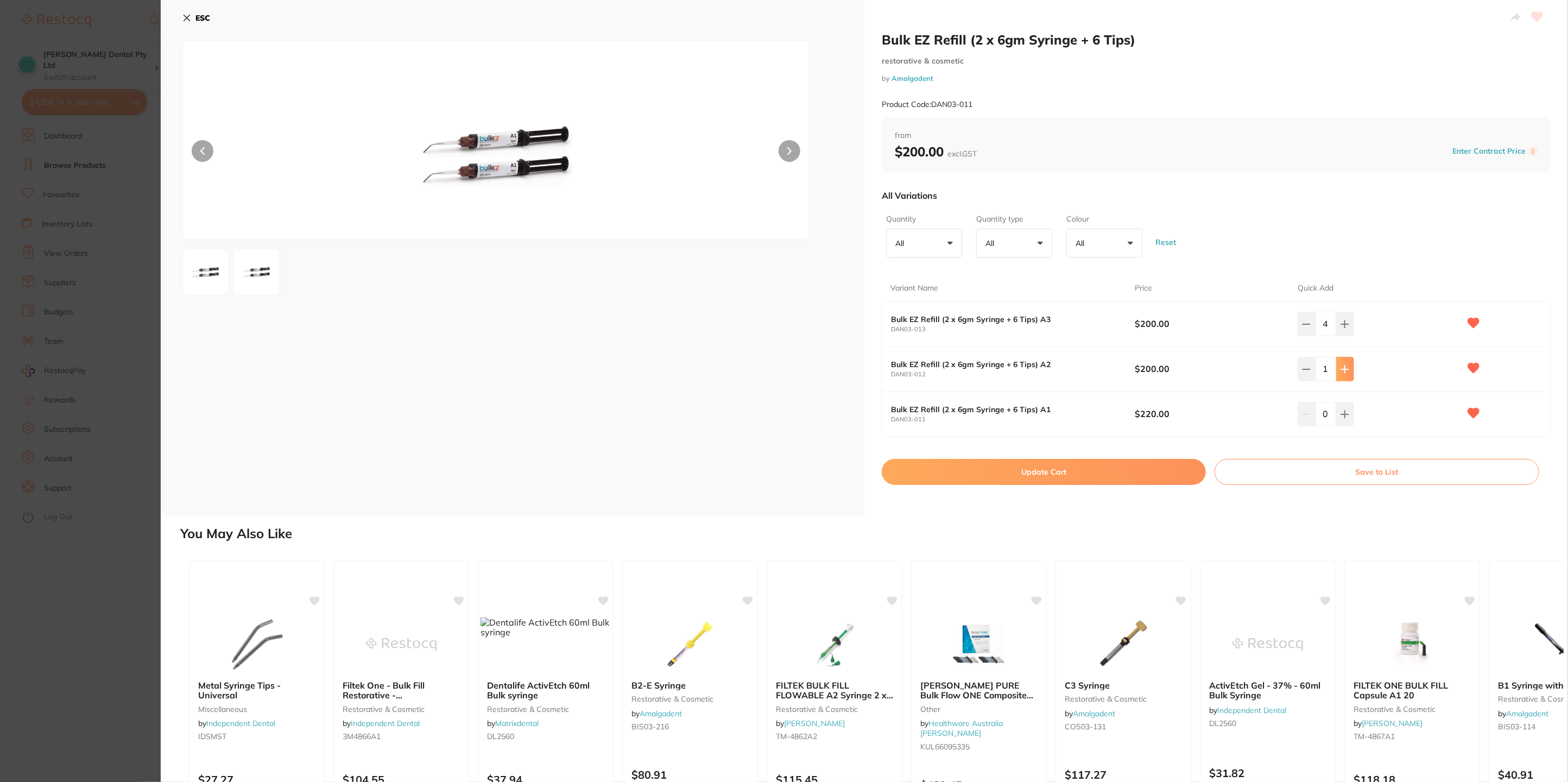
click at [1340, 370] on icon at bounding box center [1345, 369] width 9 height 9
type input "4"
click at [1345, 405] on button at bounding box center [1345, 414] width 18 height 24
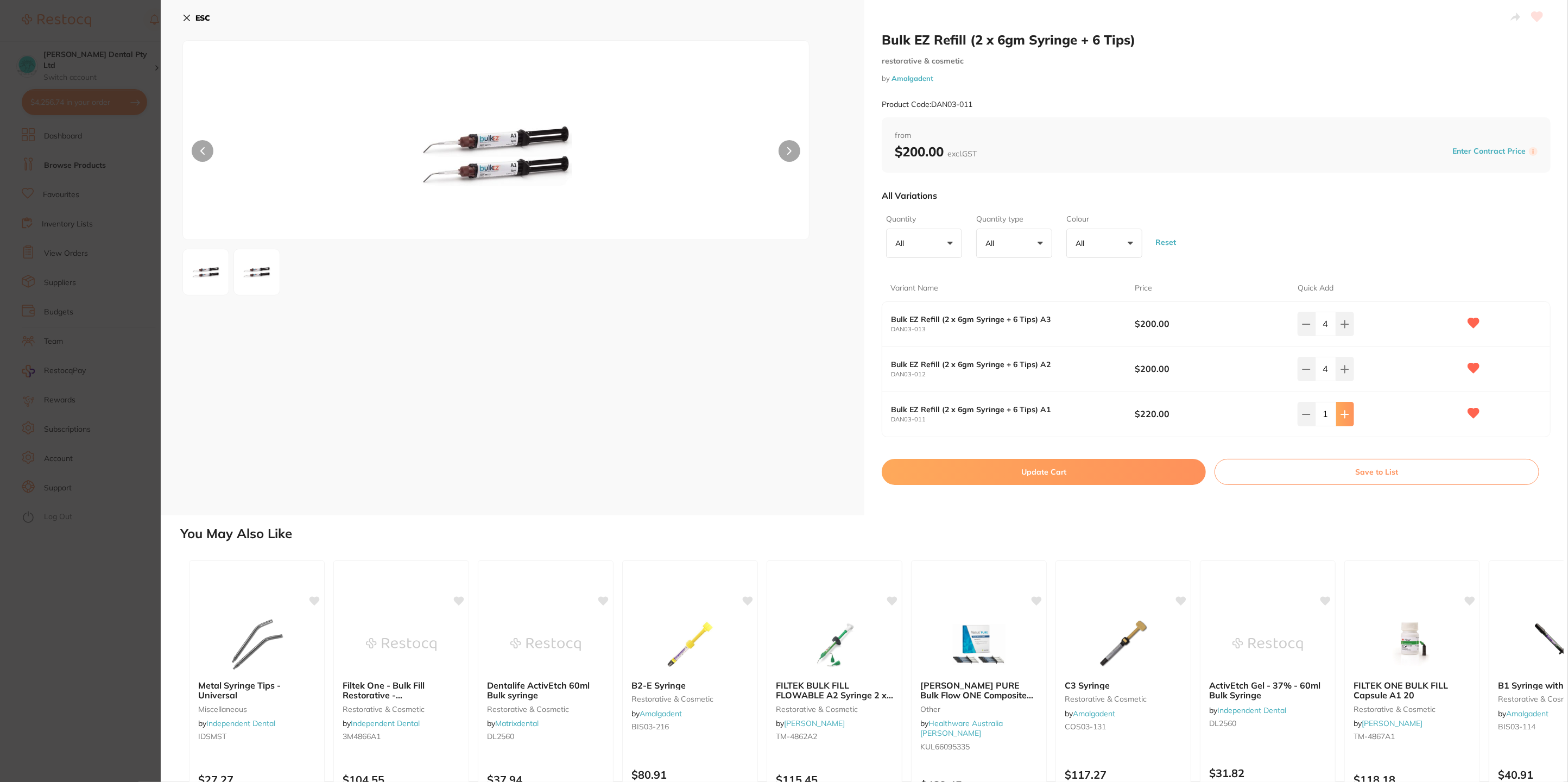
click at [1345, 405] on button at bounding box center [1345, 414] width 18 height 24
type input "4"
drag, startPoint x: 1052, startPoint y: 465, endPoint x: 1055, endPoint y: 457, distance: 8.5
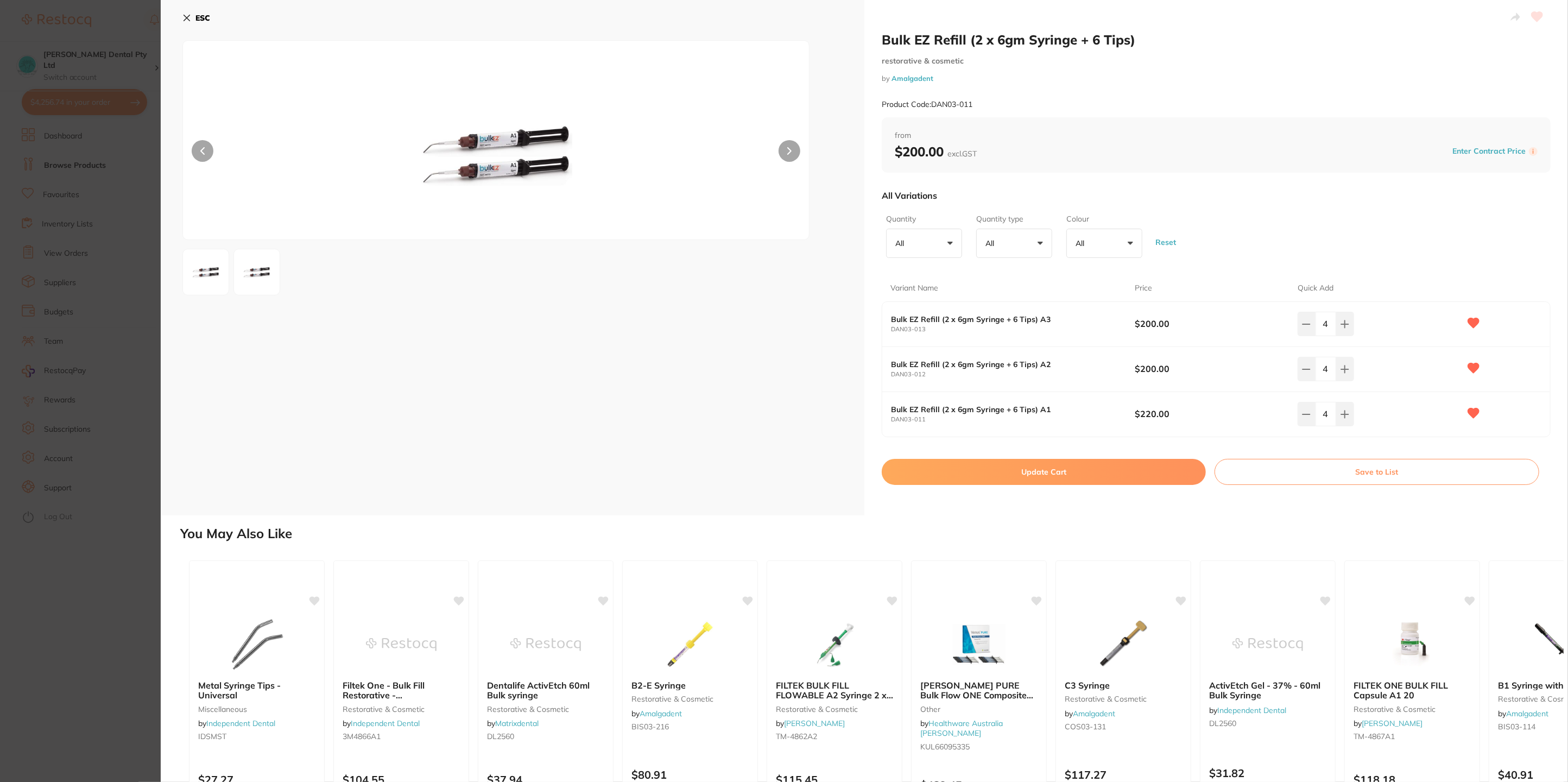
click at [1053, 457] on div "Bulk EZ Refill (2 x 6gm Syringe + 6 Tips) restorative & cosmetic by Amalgadent …" at bounding box center [1216, 258] width 704 height 515
click at [1079, 476] on button "Update Cart" at bounding box center [1044, 472] width 324 height 26
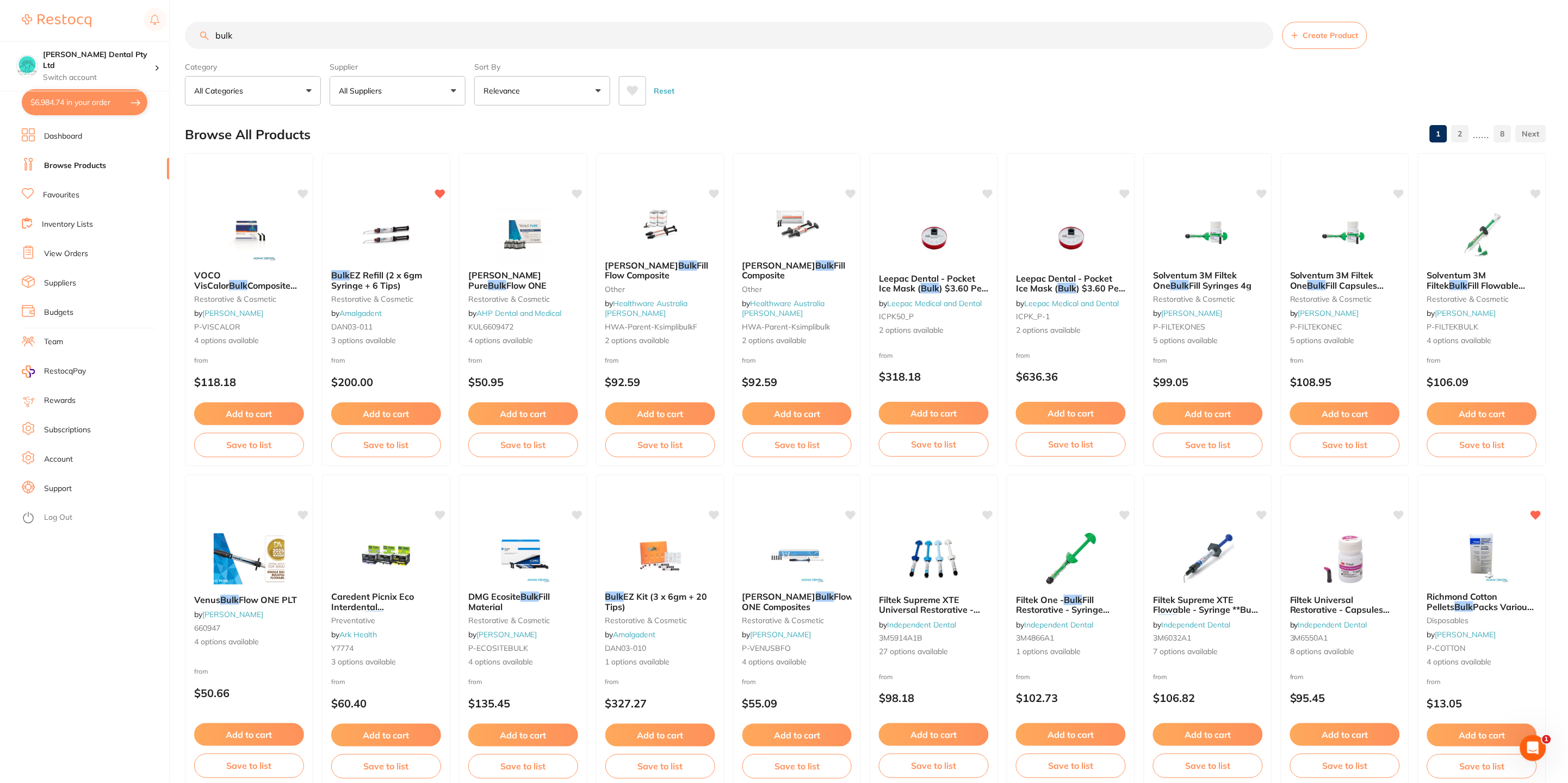
drag, startPoint x: 46, startPoint y: 95, endPoint x: 98, endPoint y: 109, distance: 53.9
click at [47, 95] on button "$6,984.74 in your order" at bounding box center [85, 102] width 126 height 26
checkbox input "true"
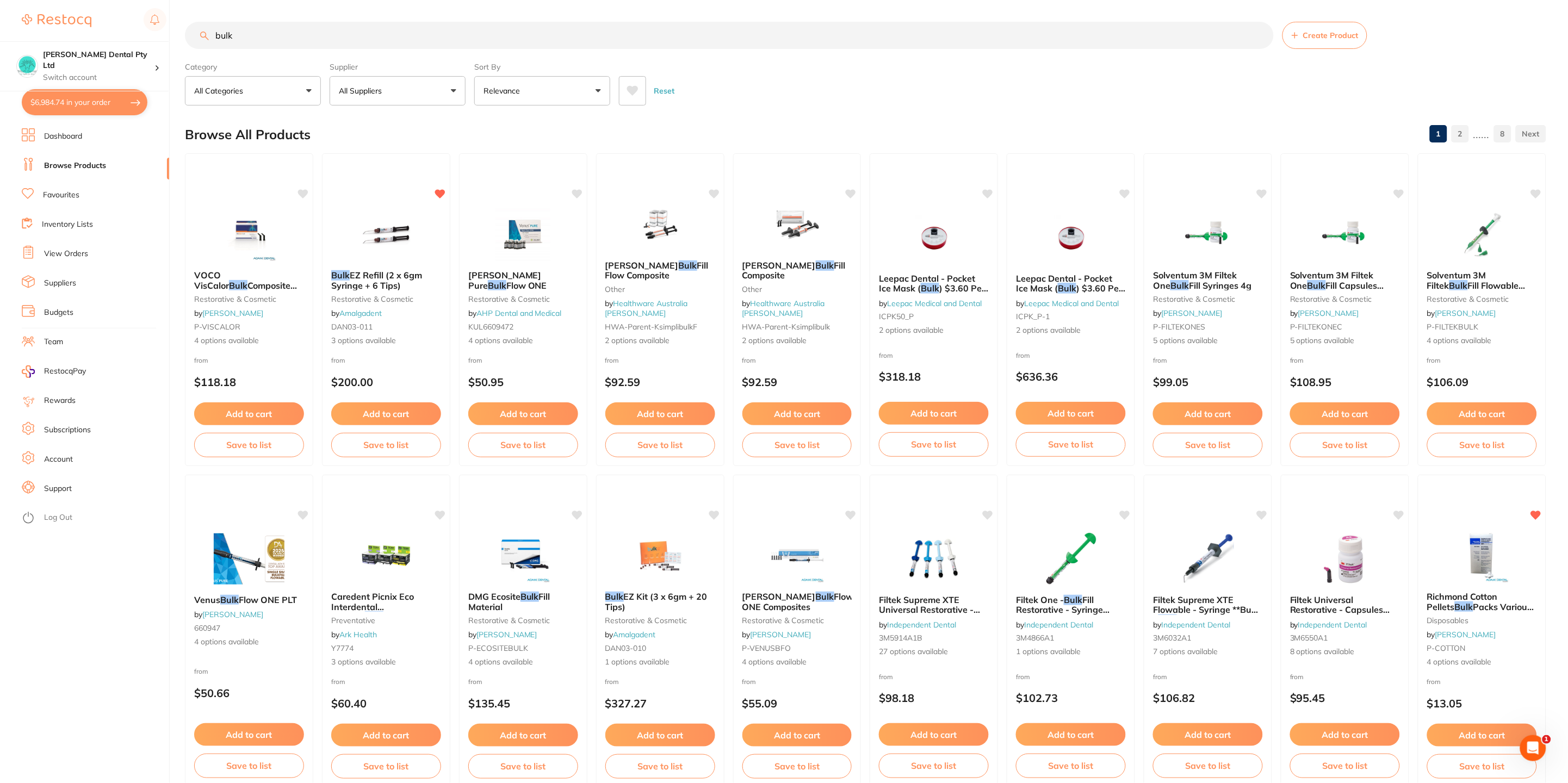
checkbox input "true"
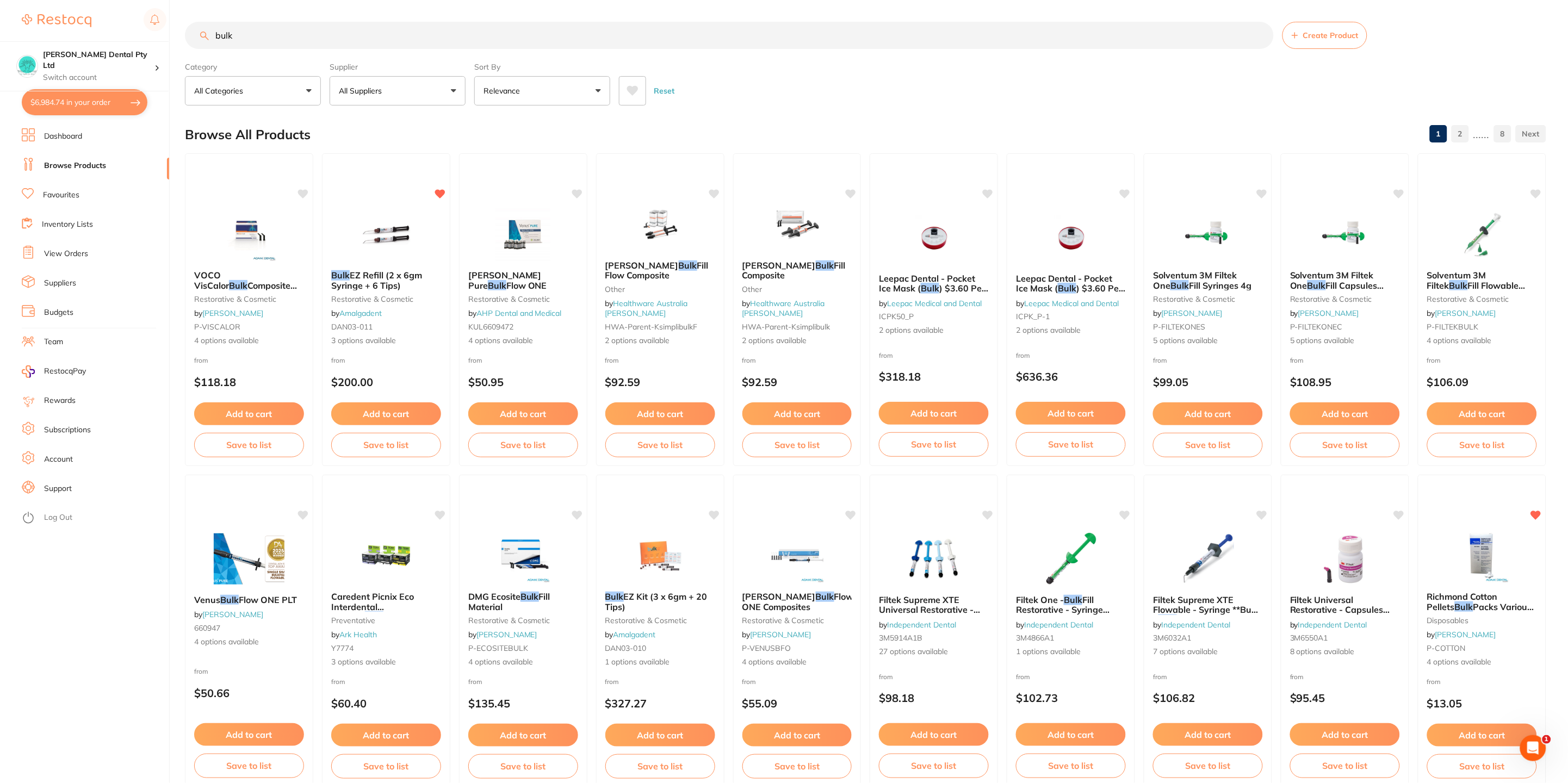
checkbox input "true"
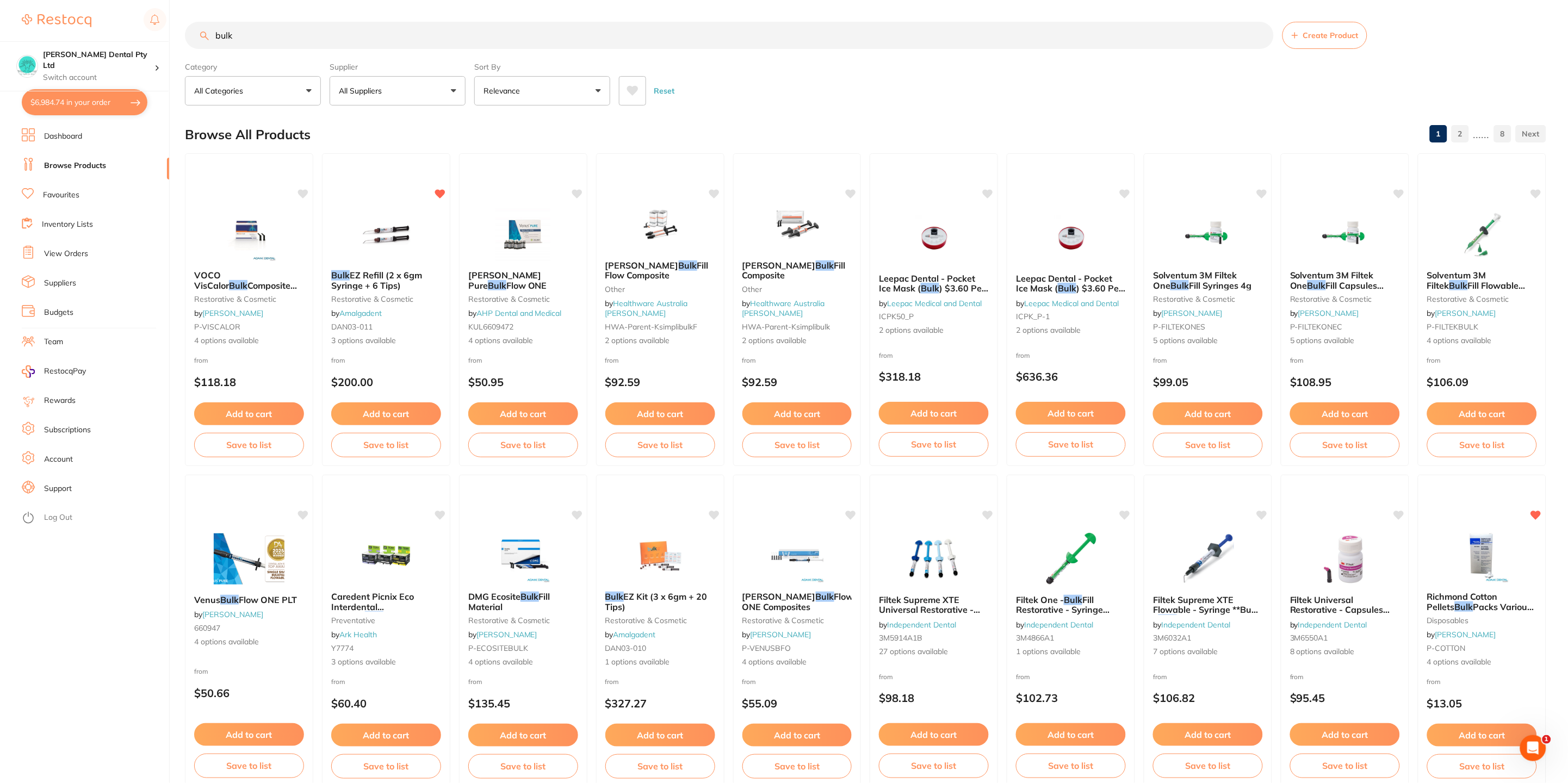
checkbox input "true"
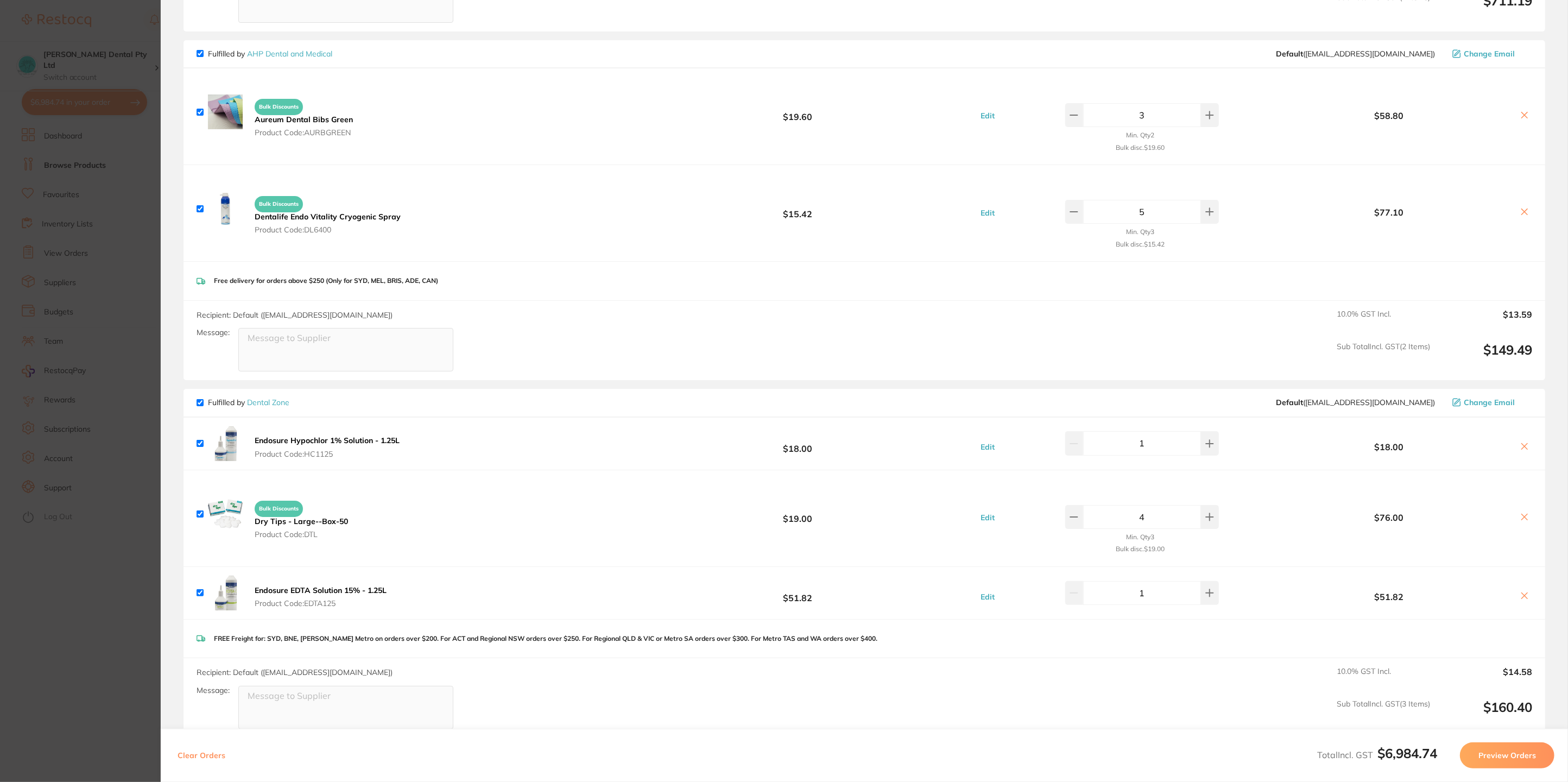
scroll to position [733, 0]
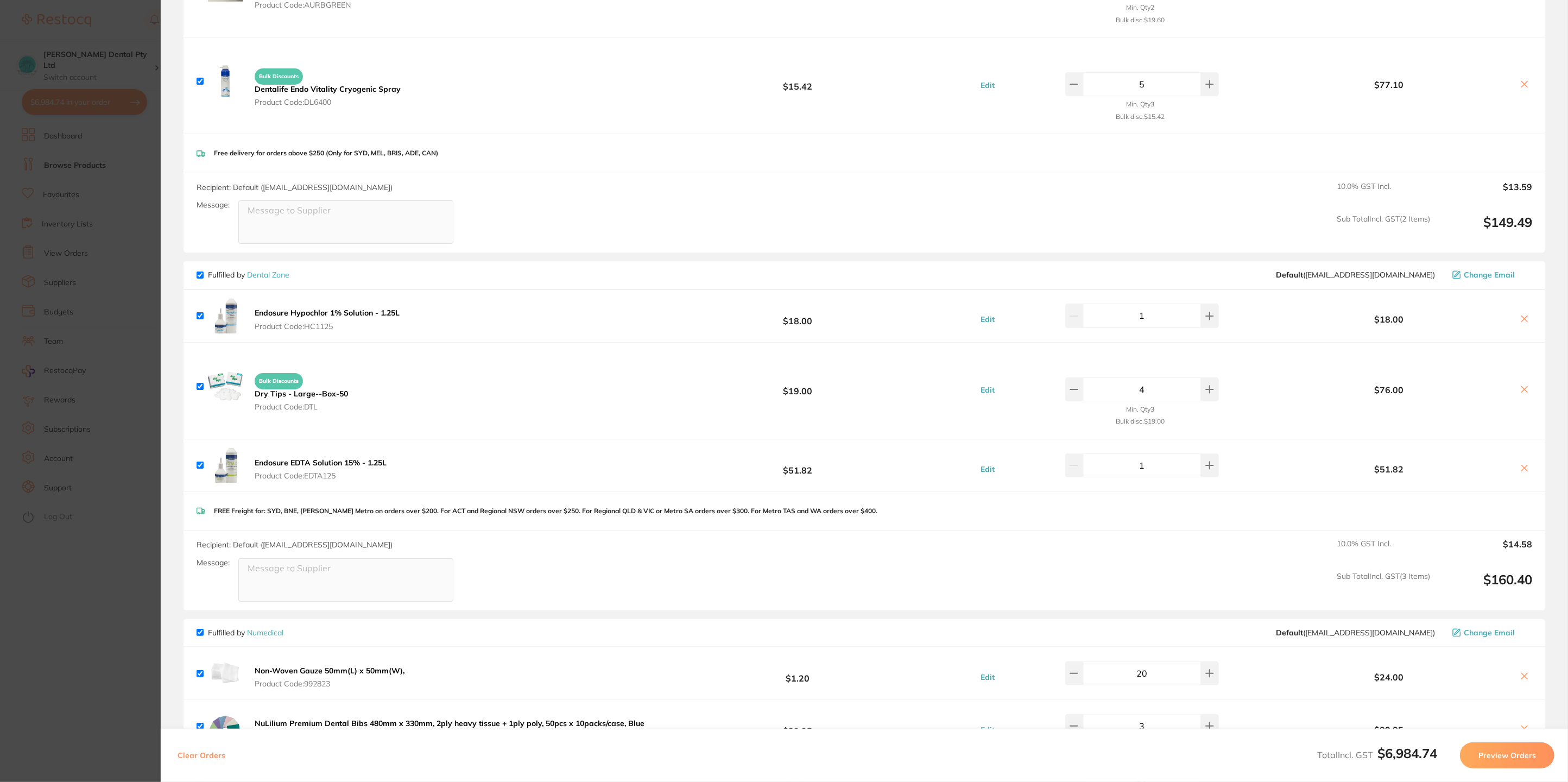
click at [1521, 464] on icon at bounding box center [1525, 468] width 9 height 9
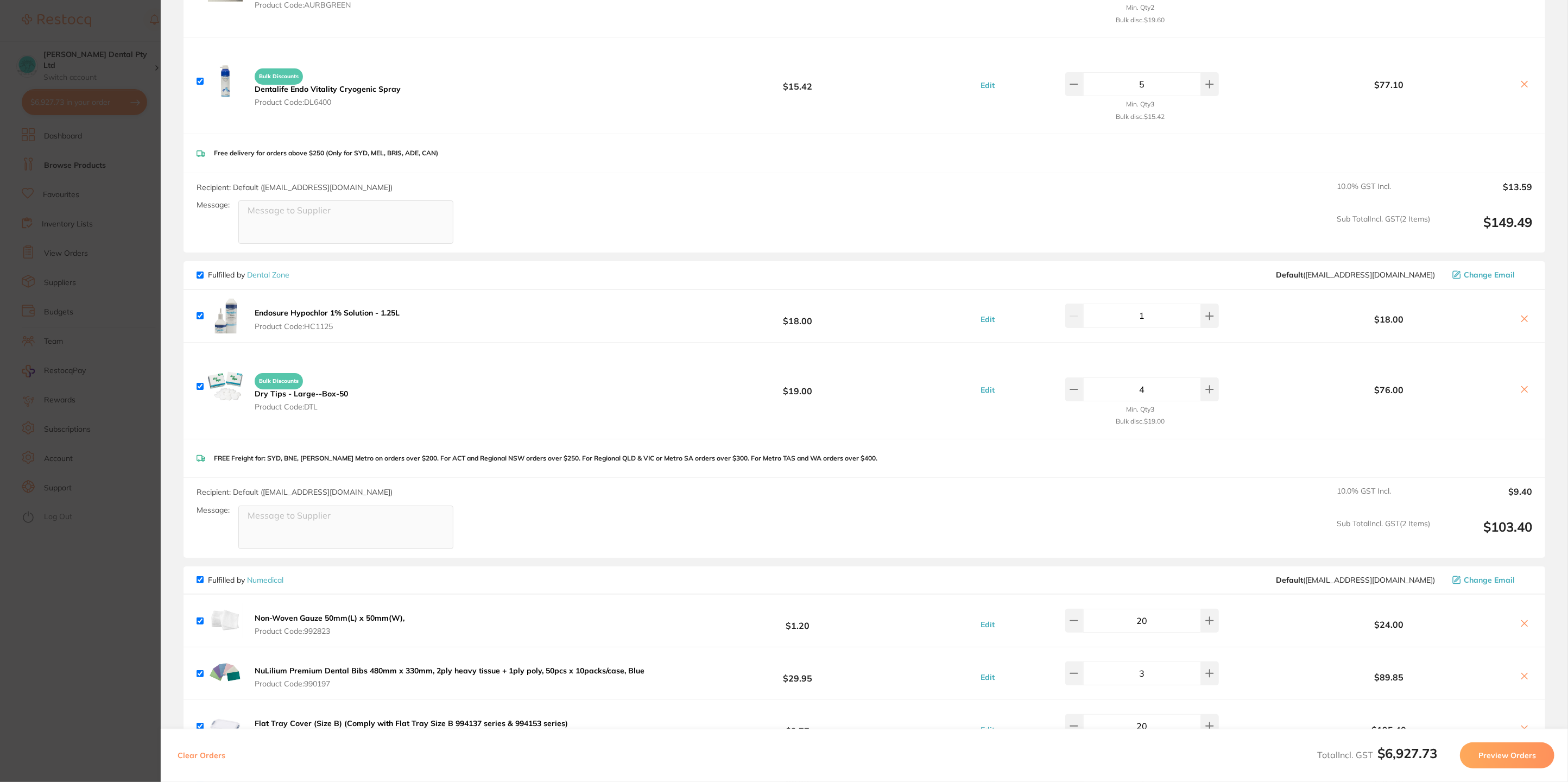
click at [1521, 306] on div "$18.00" at bounding box center [1398, 315] width 267 height 19
click at [1521, 314] on icon at bounding box center [1525, 319] width 9 height 9
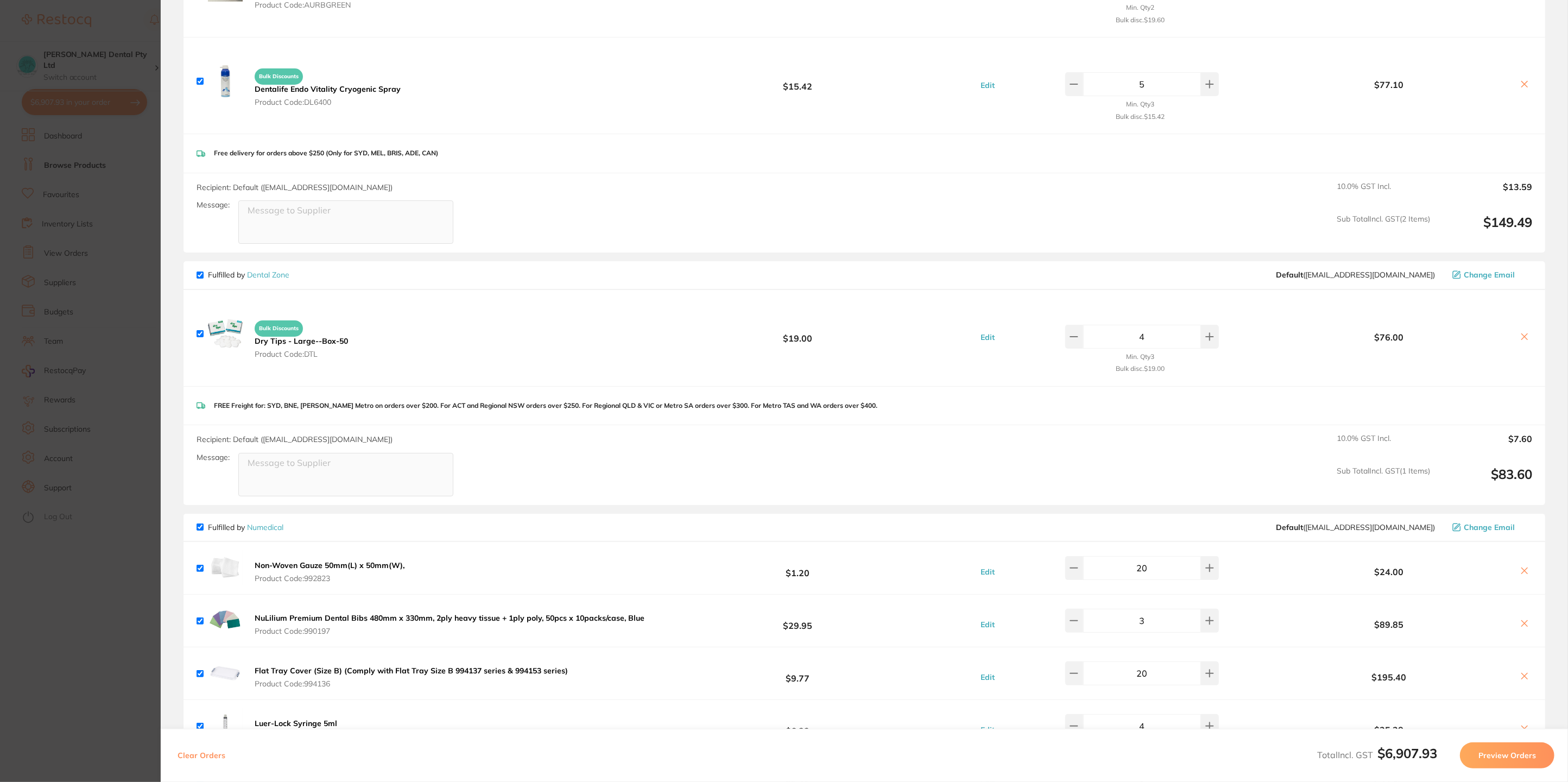
click at [1522, 333] on icon at bounding box center [1525, 337] width 9 height 9
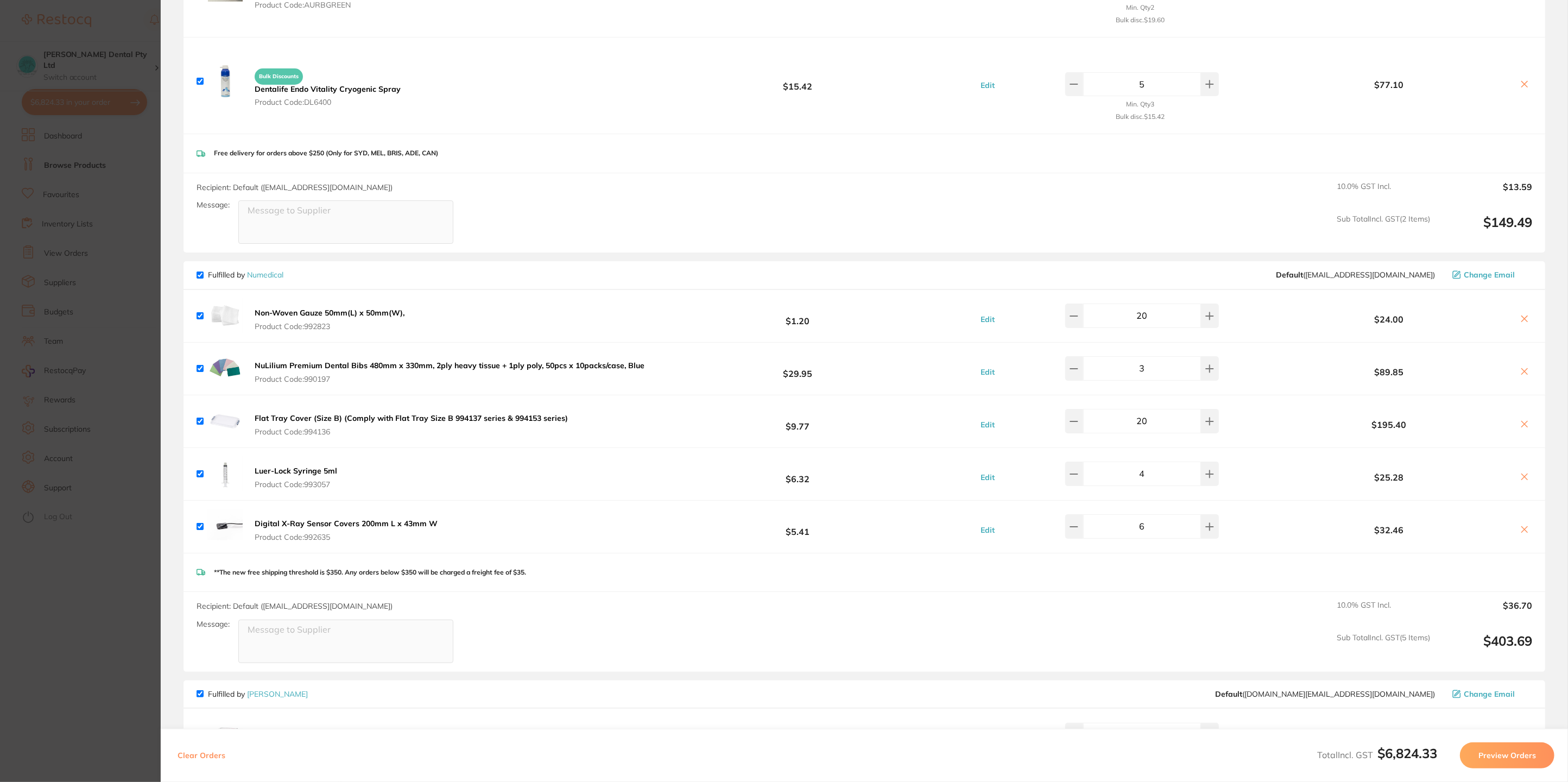
checkbox input "true"
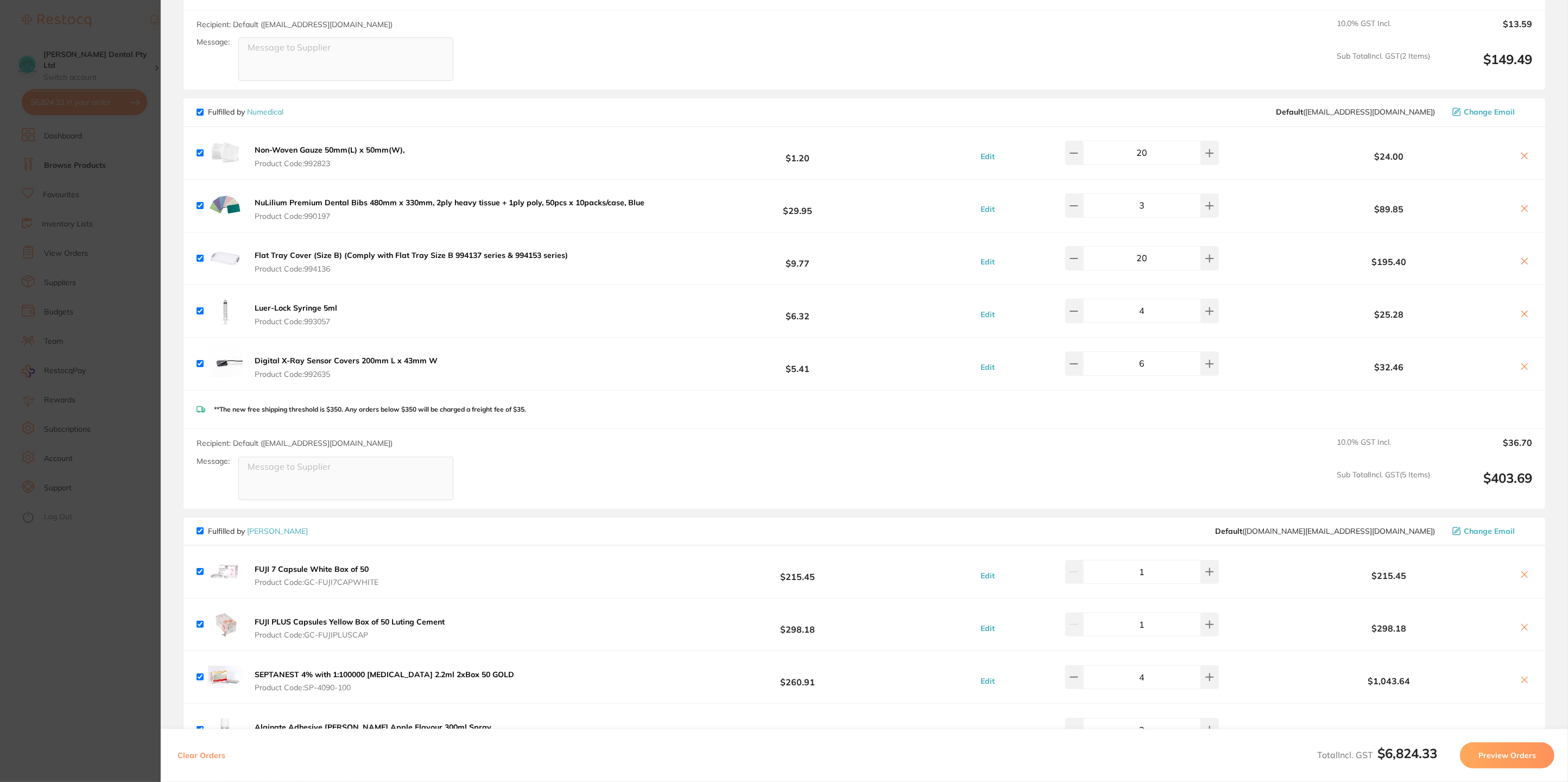
scroll to position [1141, 0]
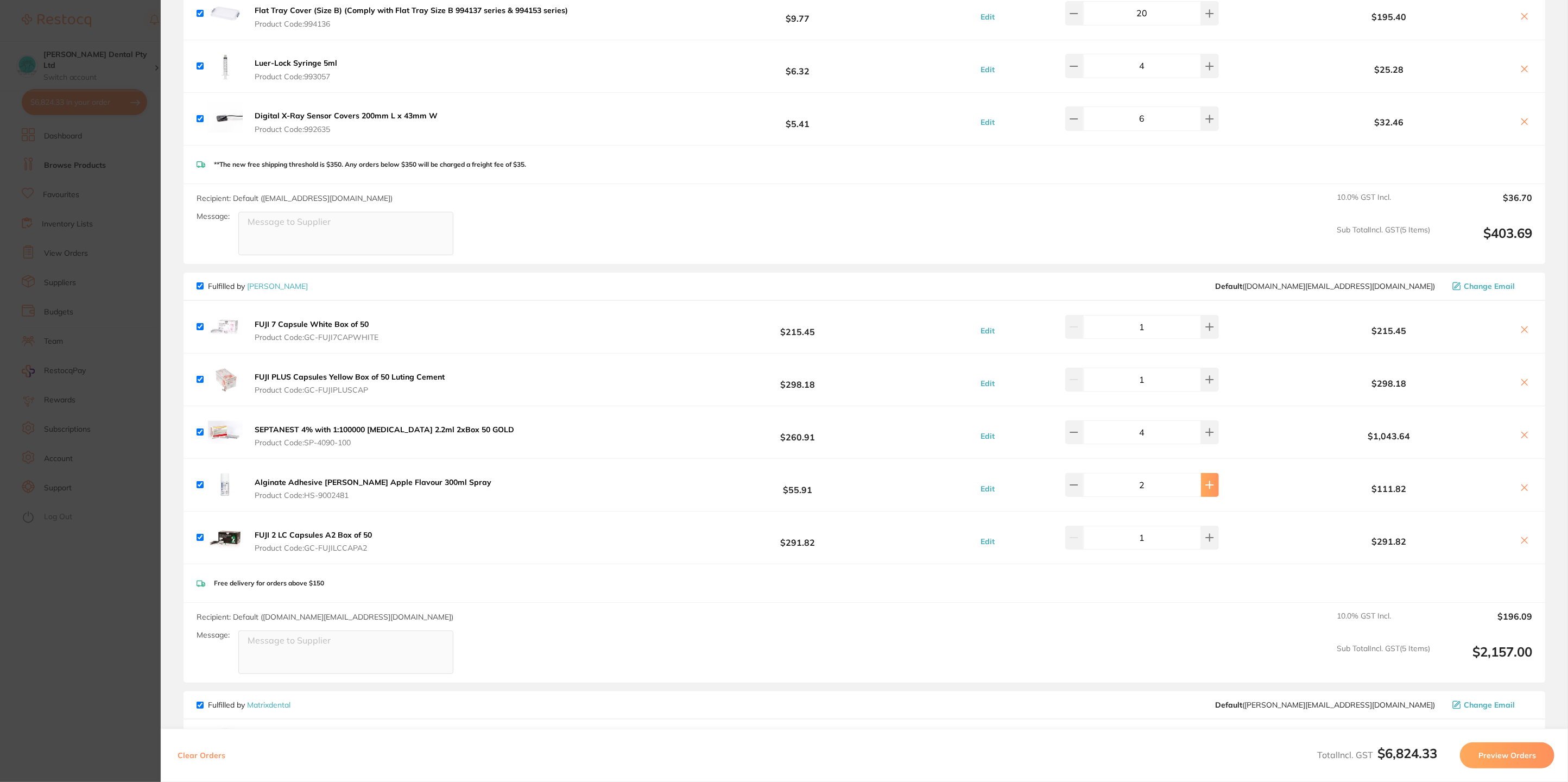
click at [1201, 480] on button at bounding box center [1209, 485] width 18 height 24
click at [1205, 484] on button at bounding box center [1209, 485] width 18 height 24
type input "4"
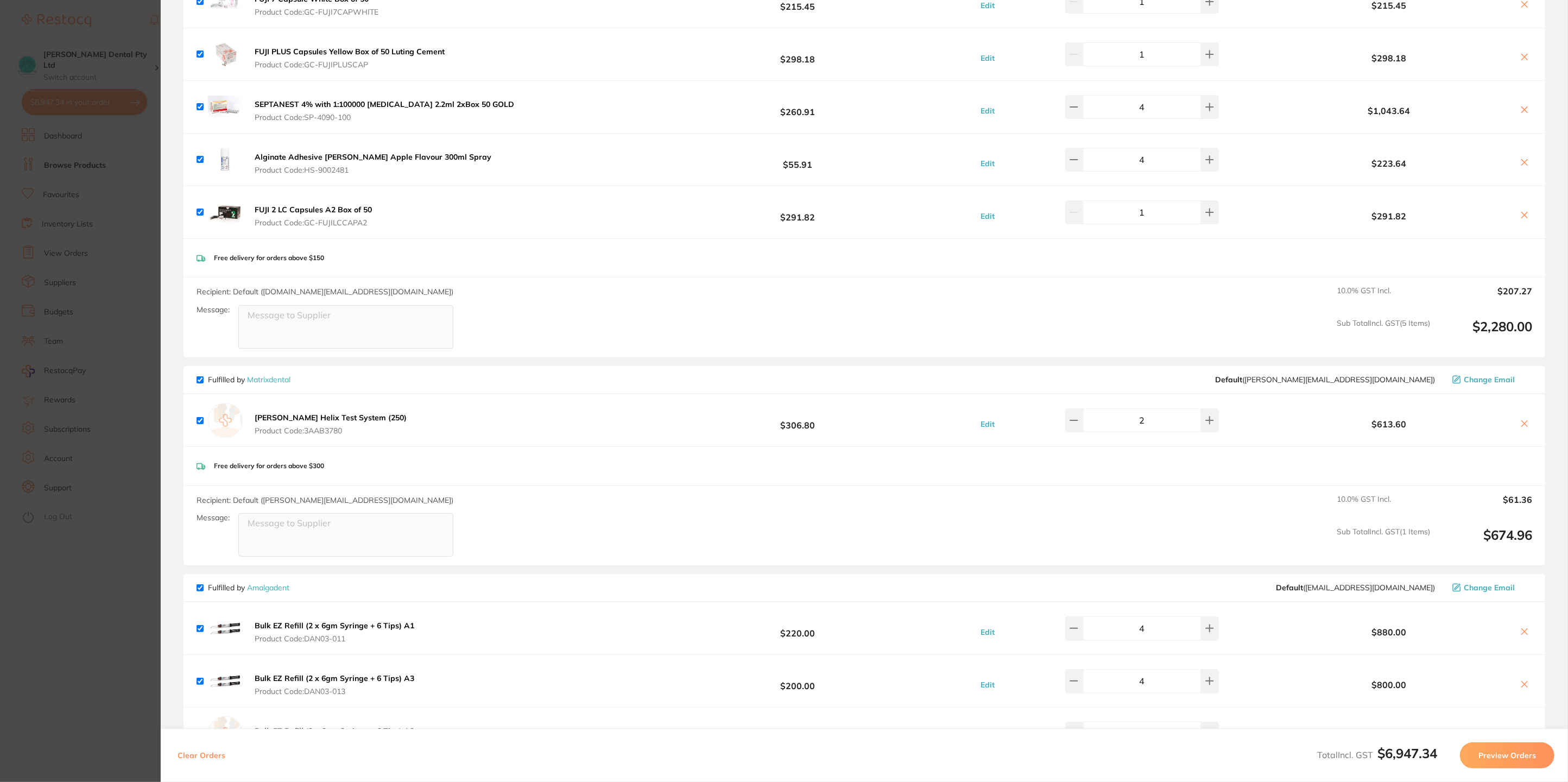
scroll to position [1629, 0]
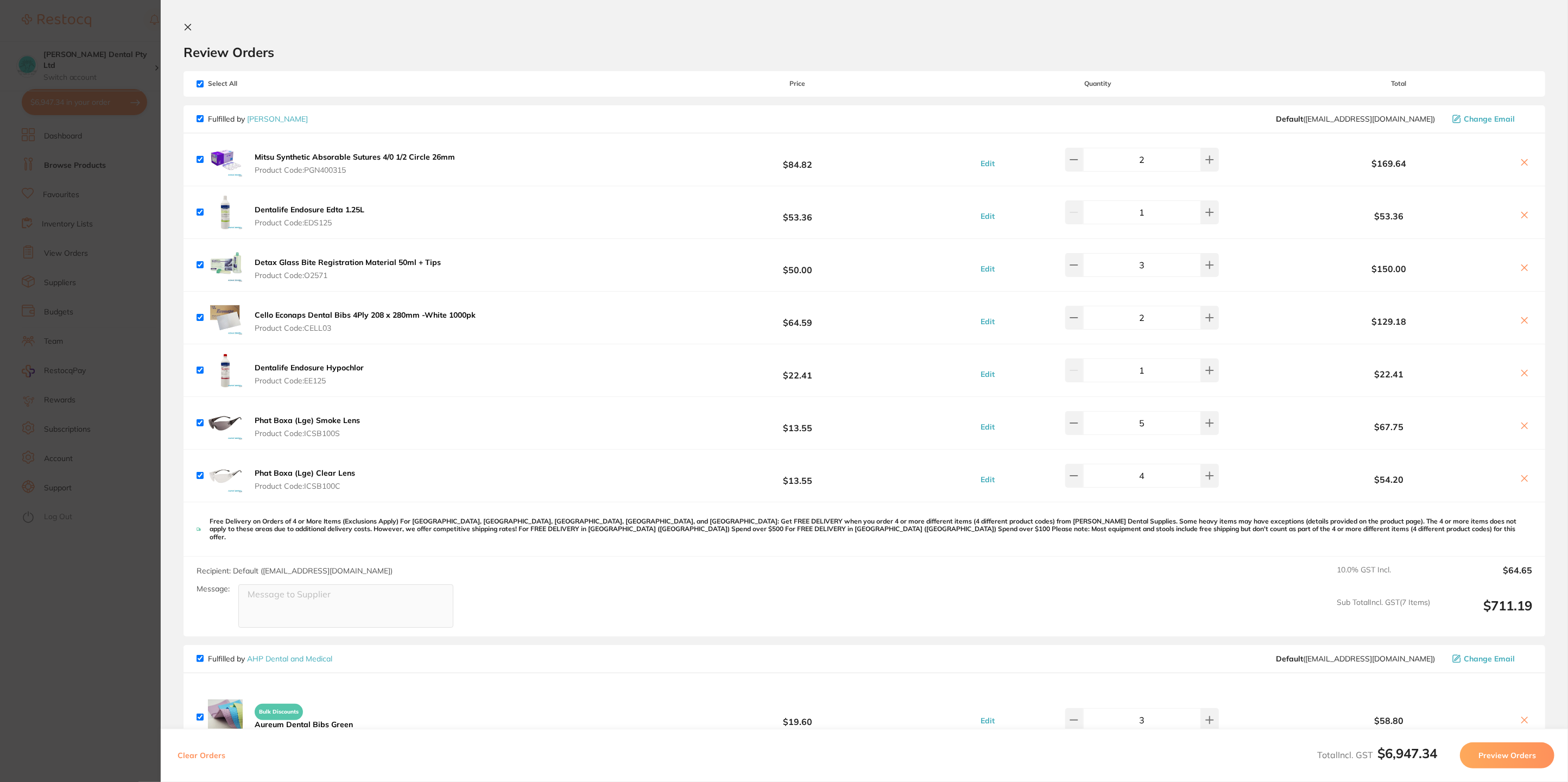
click at [192, 24] on icon at bounding box center [187, 27] width 9 height 9
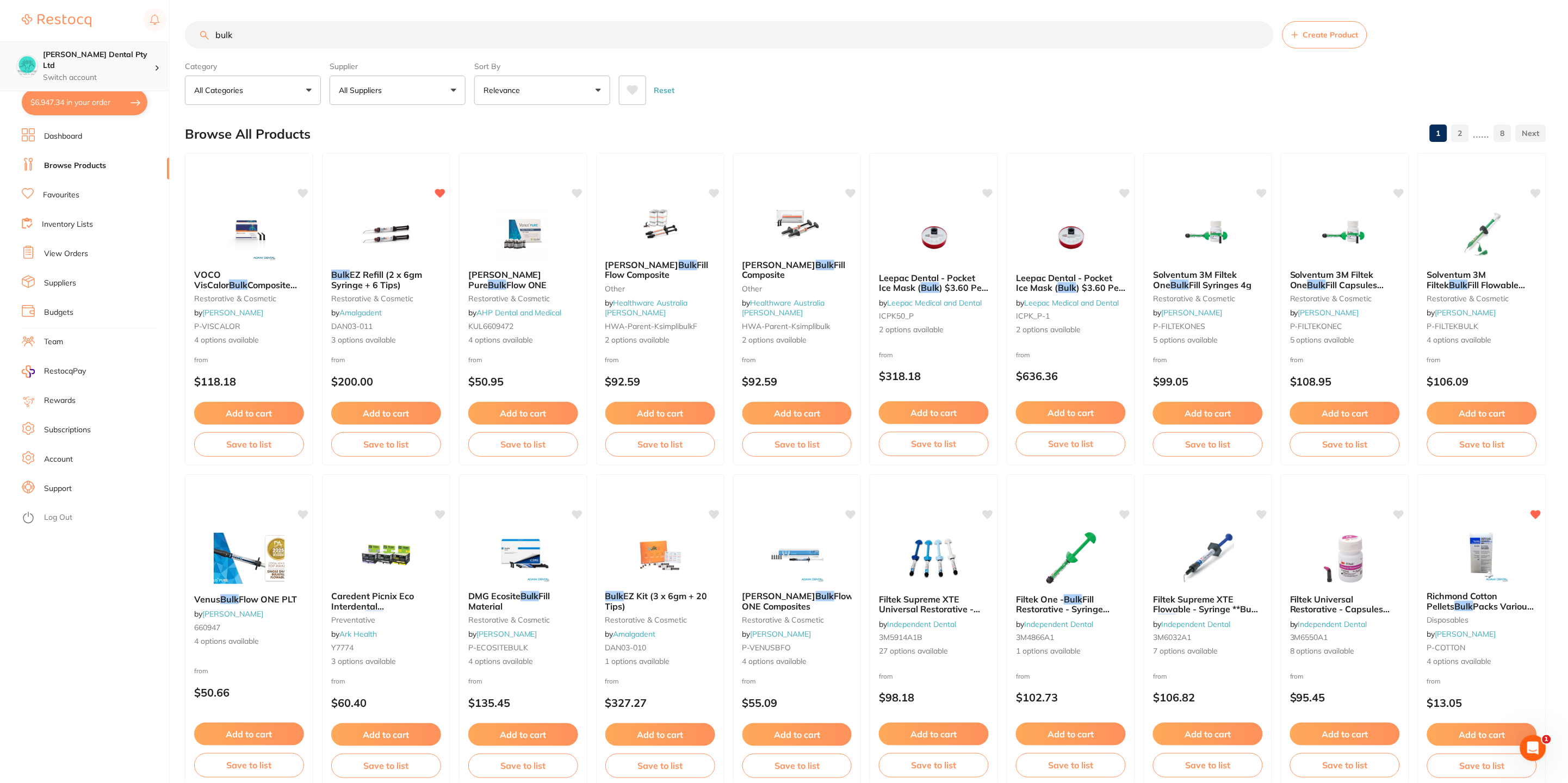
scroll to position [1, 0]
drag, startPoint x: 259, startPoint y: 40, endPoint x: 113, endPoint y: 46, distance: 146.1
click at [73, 47] on div "$6,947.34 Biltoft Dental Pty Ltd Switch account Biltoft Dental Pty Ltd $6,947.3…" at bounding box center [784, 391] width 1568 height 783
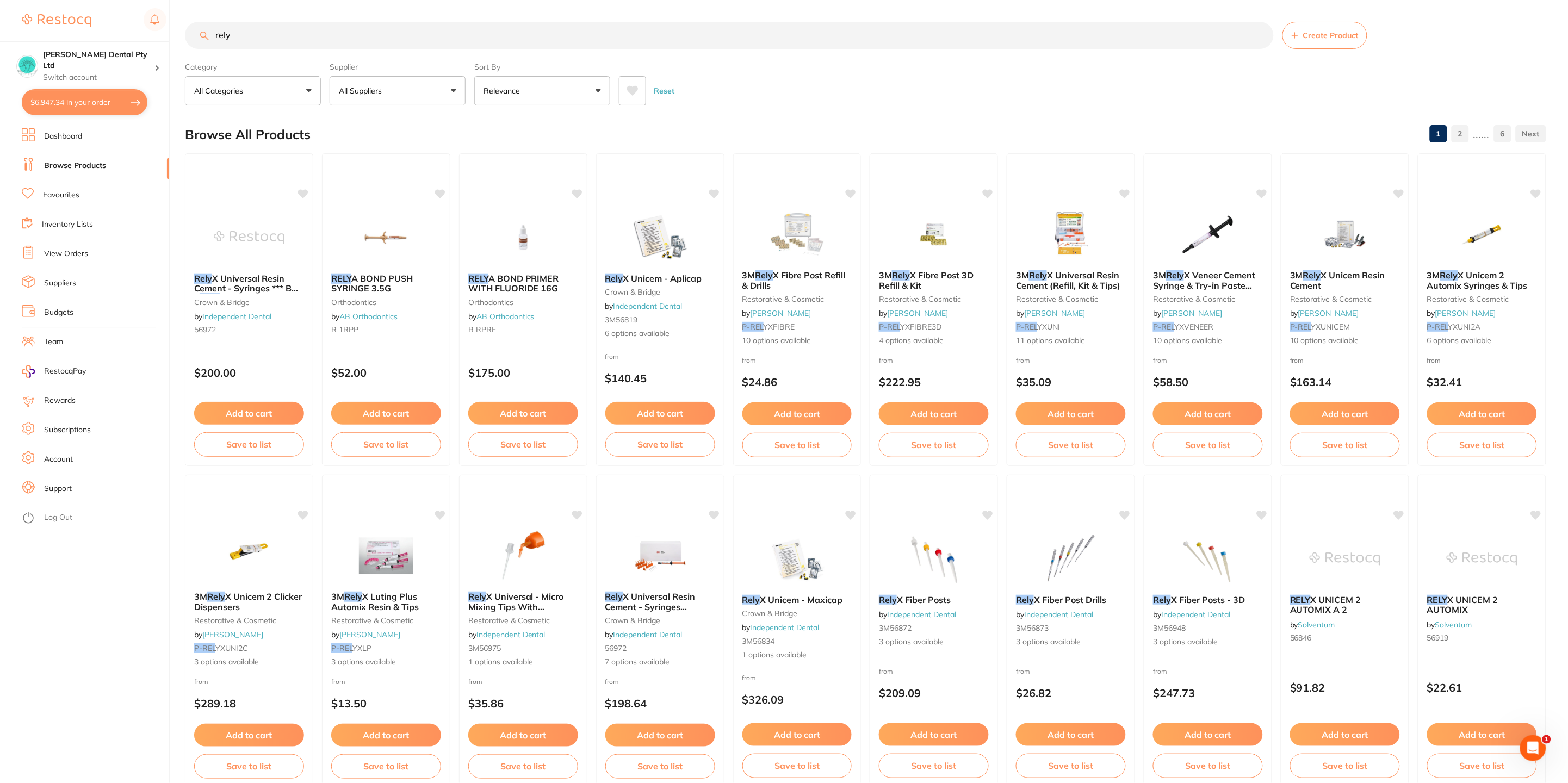
scroll to position [0, 0]
type input "r"
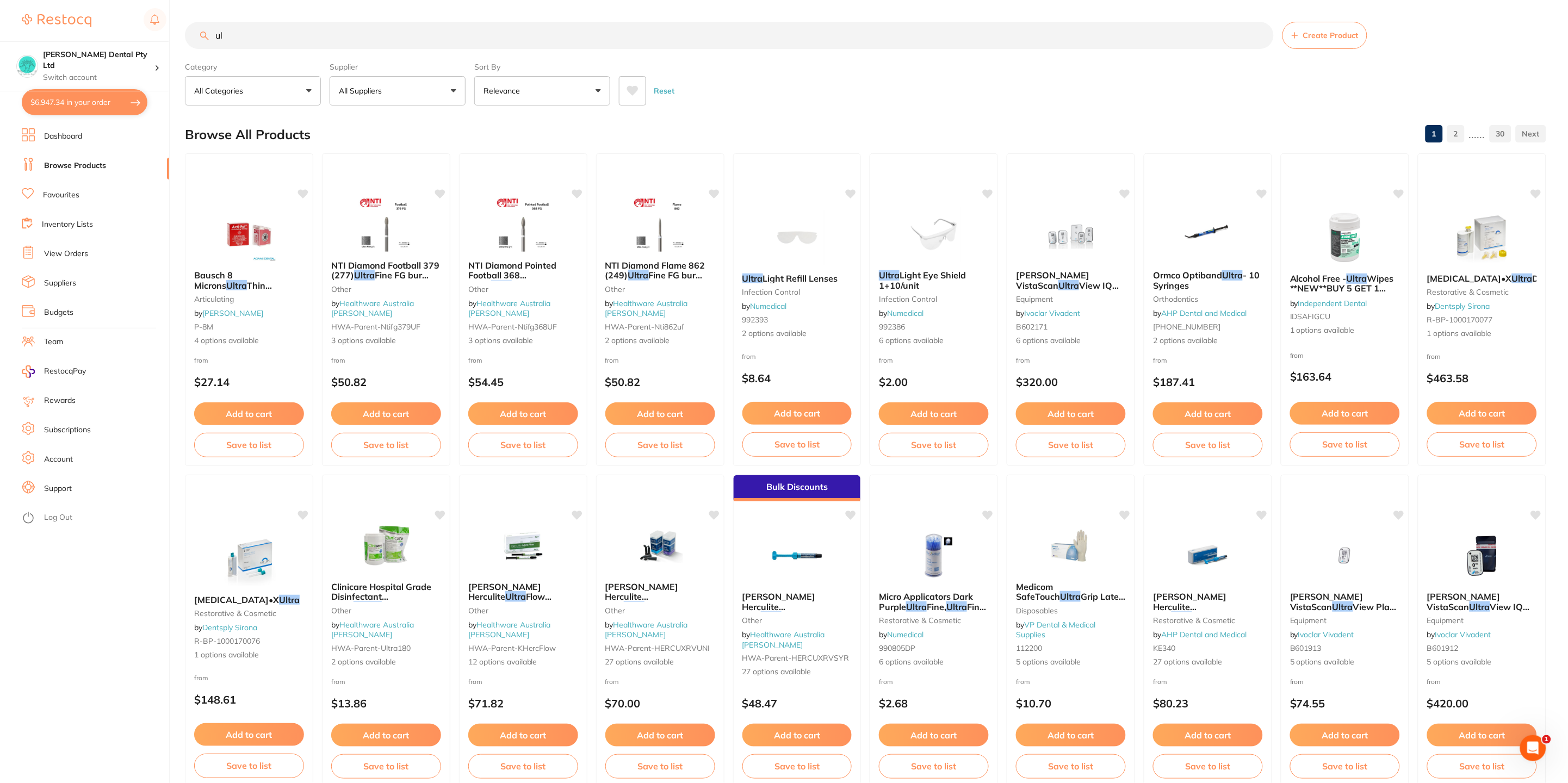
type input "u"
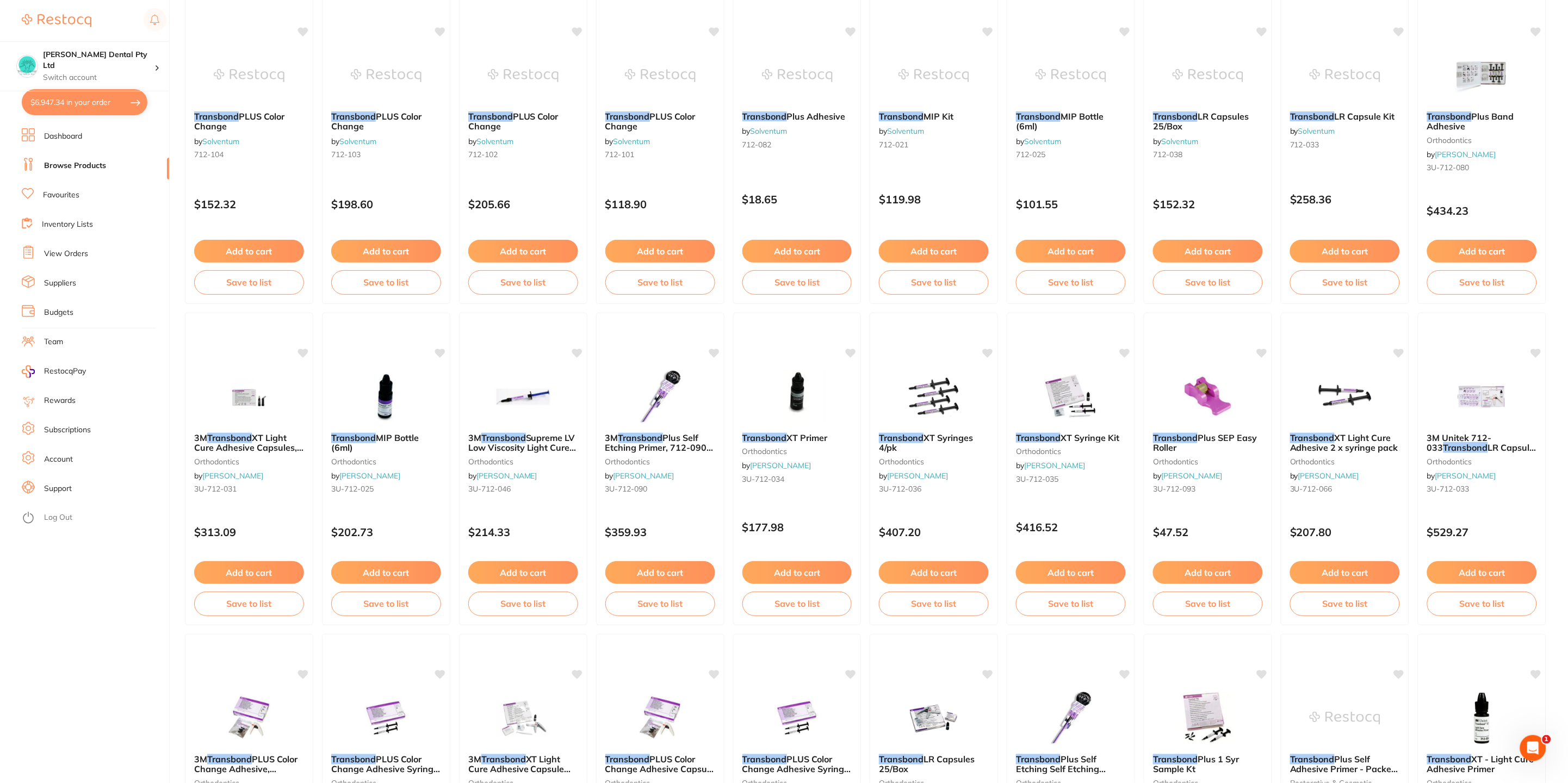
scroll to position [571, 0]
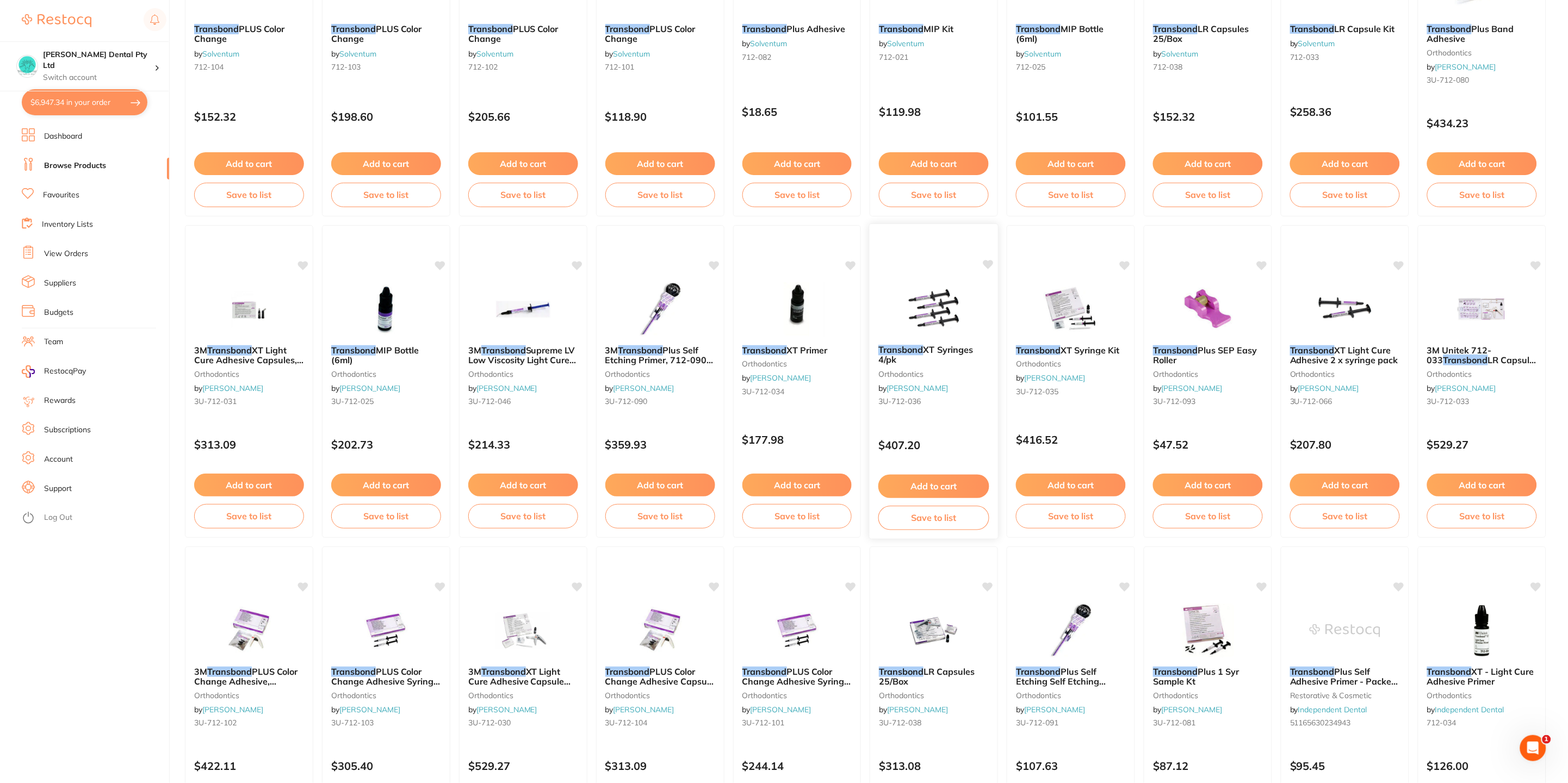
type input "transbond"
click at [927, 346] on span "XT Syringes 4/pk" at bounding box center [926, 355] width 95 height 21
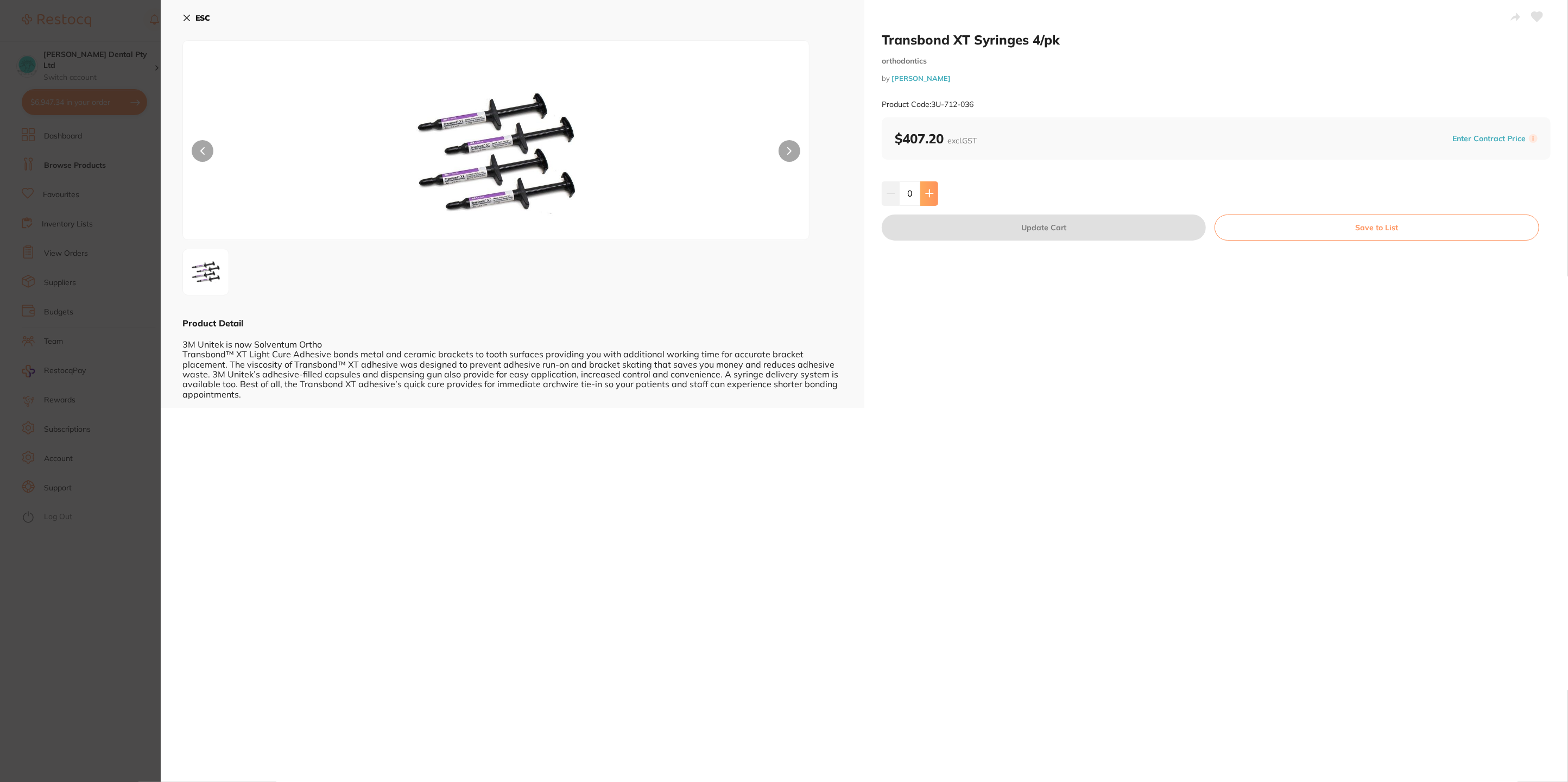
click at [928, 197] on icon at bounding box center [929, 193] width 9 height 9
type input "1"
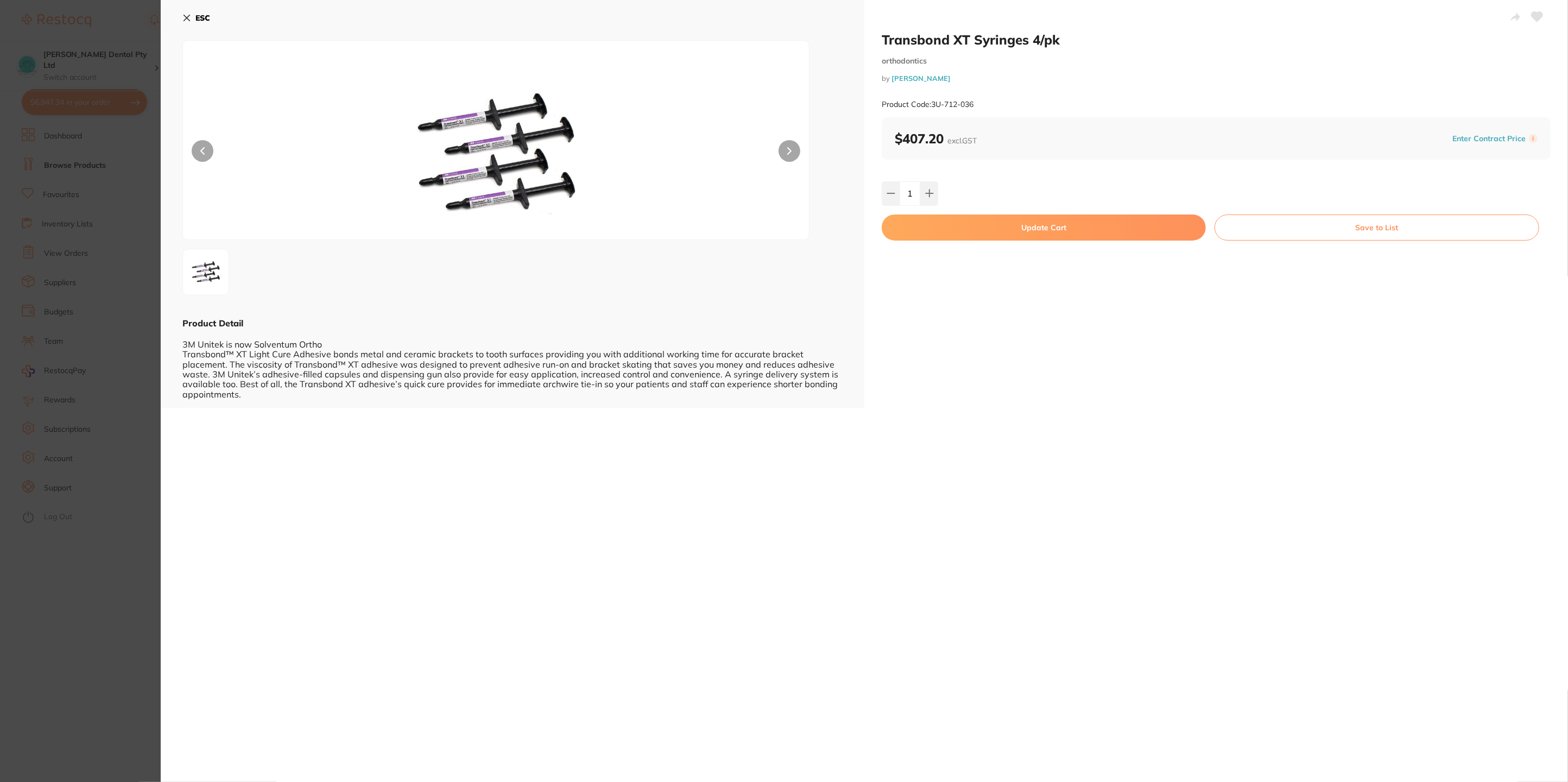
drag, startPoint x: 1040, startPoint y: 227, endPoint x: 1059, endPoint y: 230, distance: 19.2
click at [1040, 226] on button "Update Cart" at bounding box center [1044, 227] width 324 height 26
checkbox input "false"
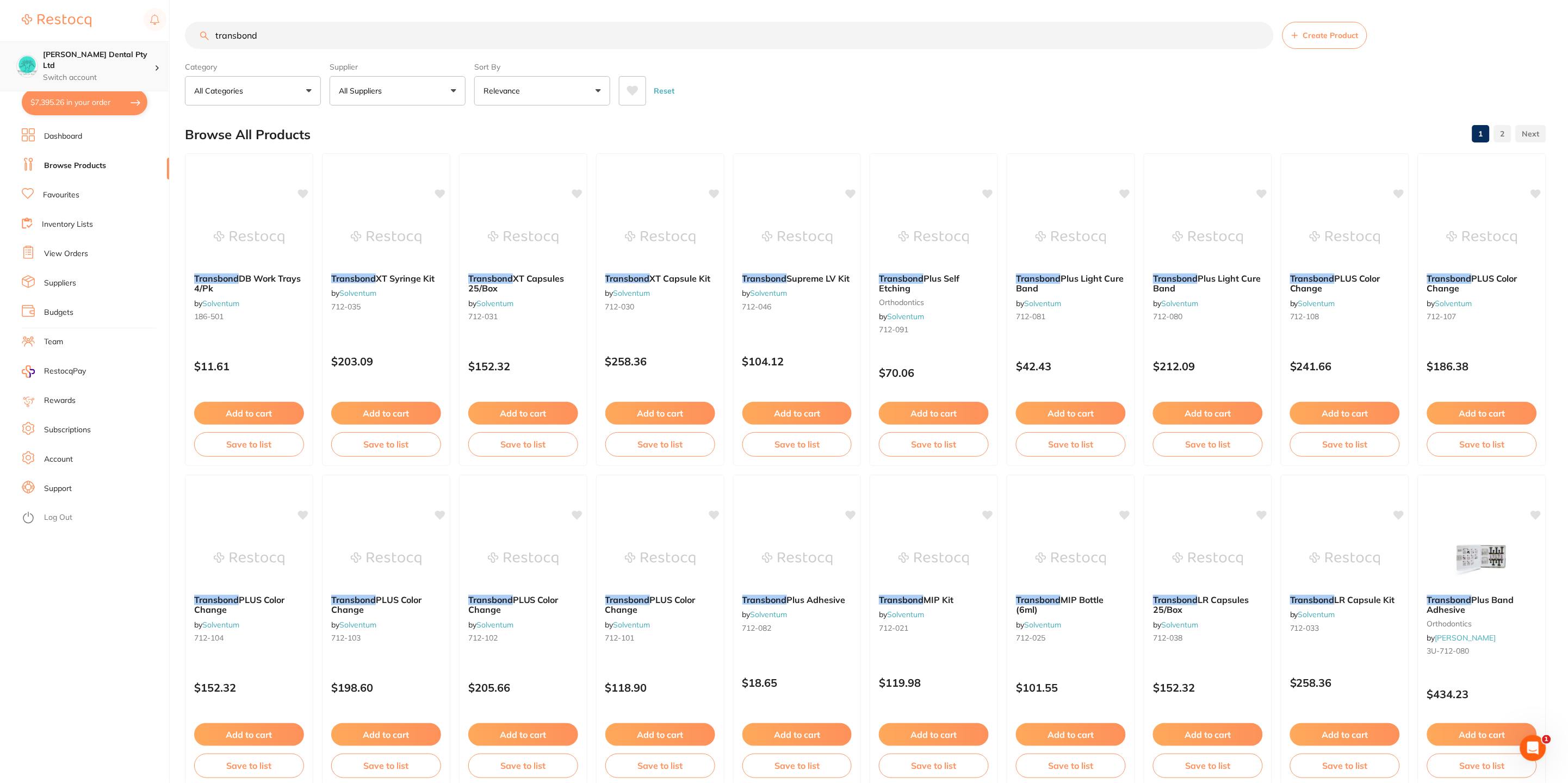
scroll to position [1, 0]
drag, startPoint x: 269, startPoint y: 27, endPoint x: 129, endPoint y: 60, distance: 143.8
click at [129, 60] on div "$7,395.26 Biltoft Dental Pty Ltd Switch account Biltoft Dental Pty Ltd $7,395.2…" at bounding box center [784, 392] width 1568 height 783
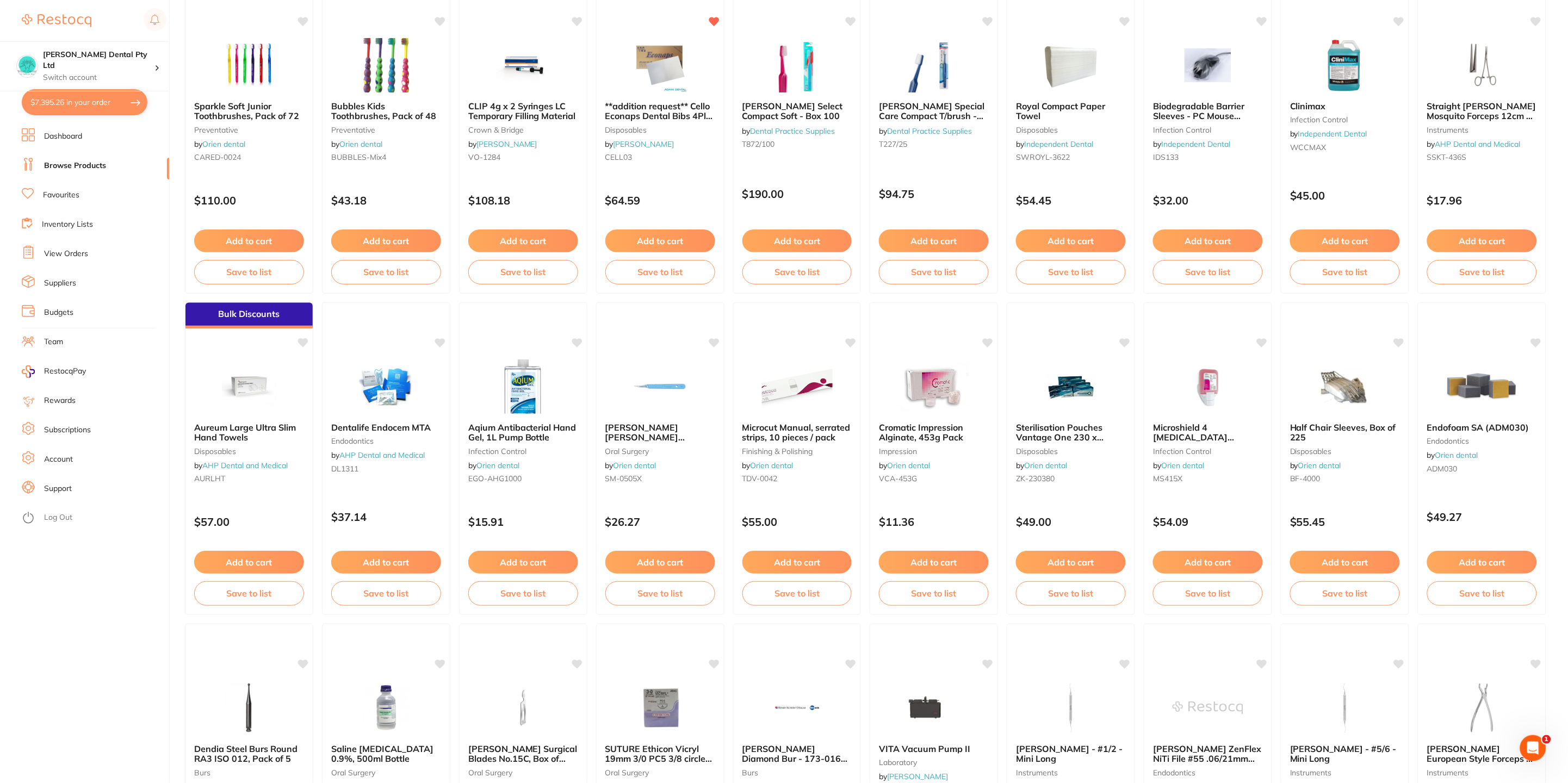
scroll to position [571, 0]
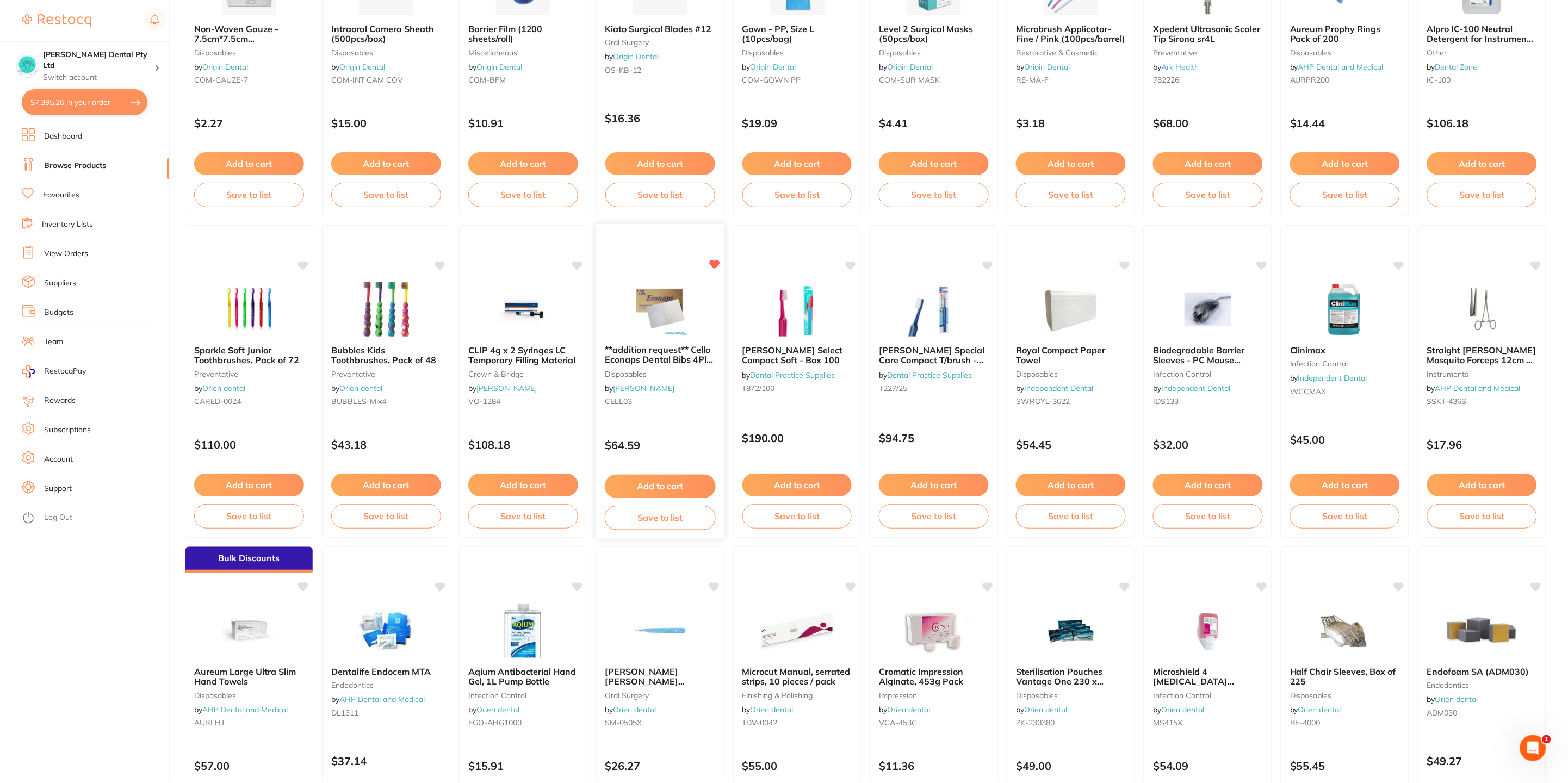
click at [677, 484] on button "Add to cart" at bounding box center [660, 487] width 111 height 23
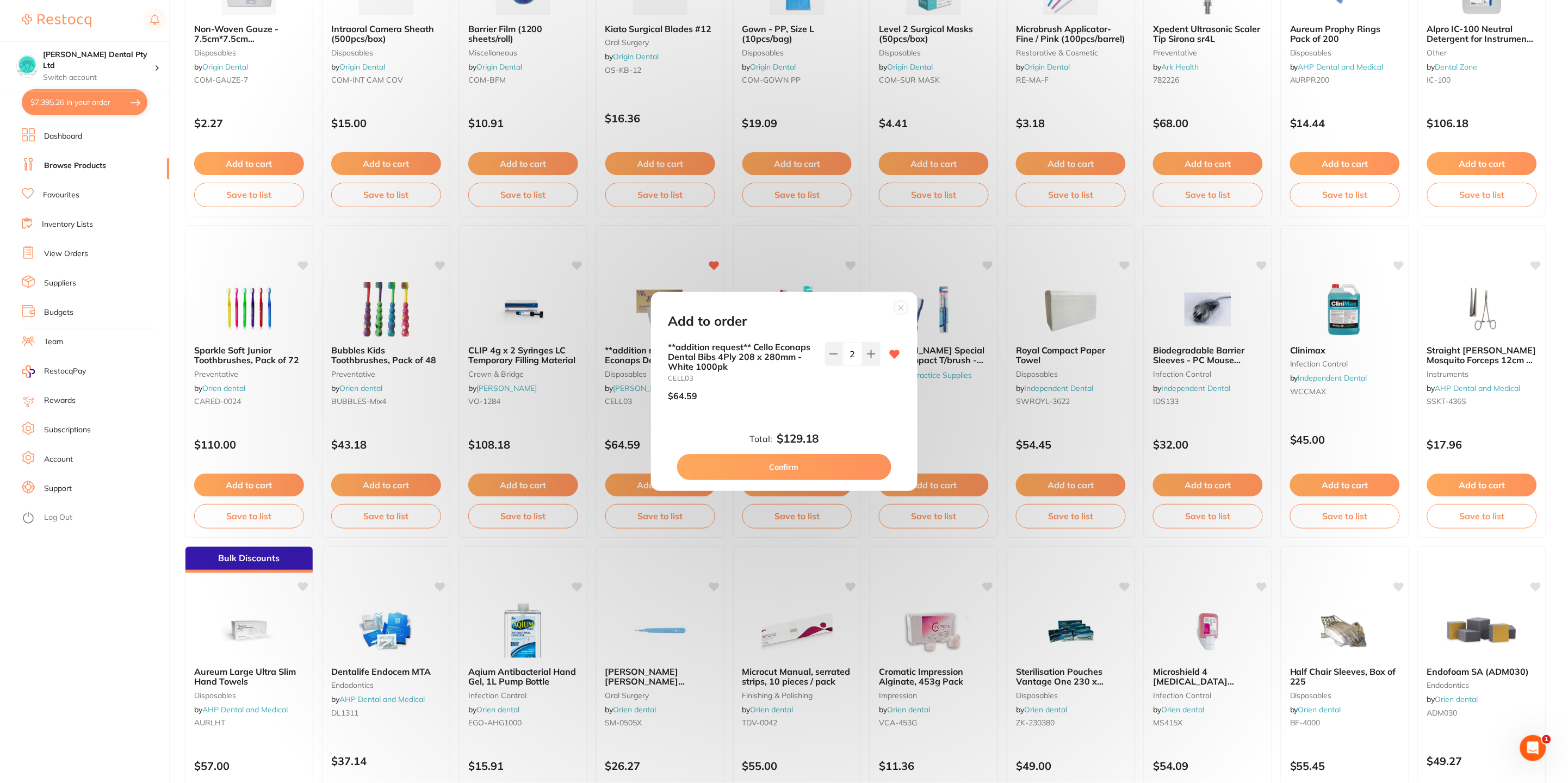
scroll to position [0, 0]
click at [114, 526] on div "Add to order **addition request** Cello Econaps Dental Bibs 4Ply 208 x 280mm -W…" at bounding box center [784, 392] width 1568 height 783
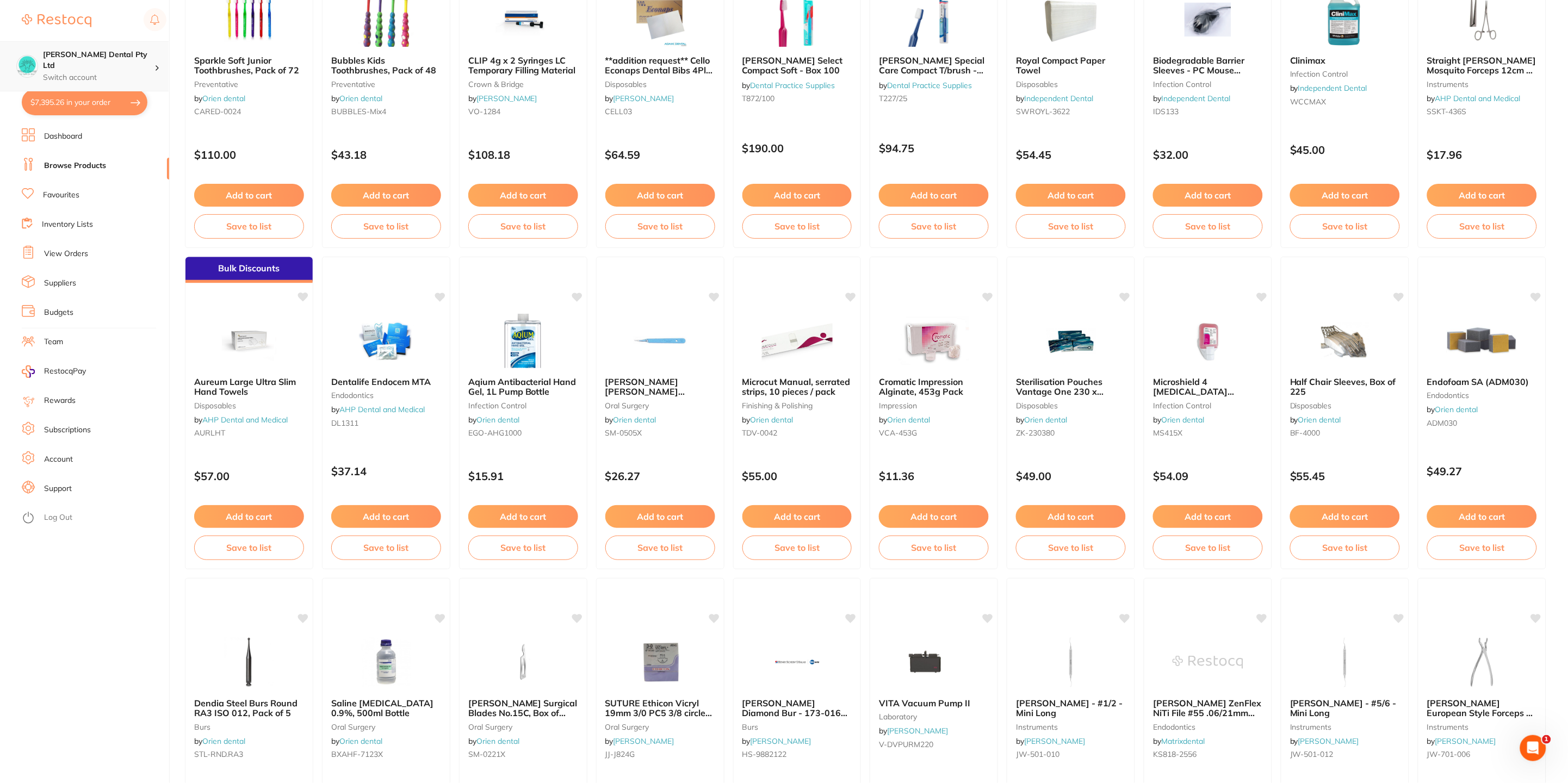
scroll to position [734, 0]
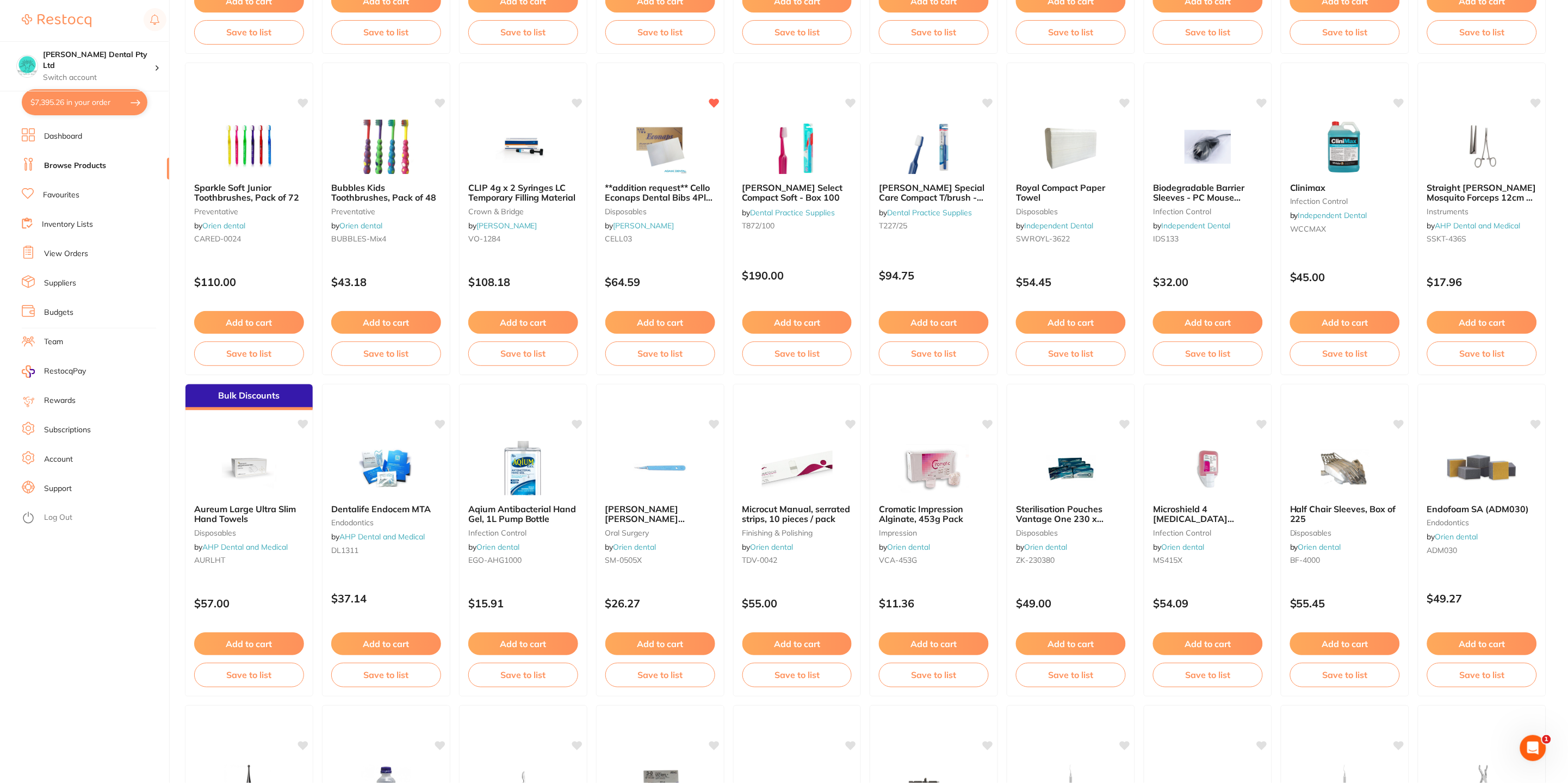
click at [68, 165] on link "Browse Products" at bounding box center [75, 166] width 62 height 11
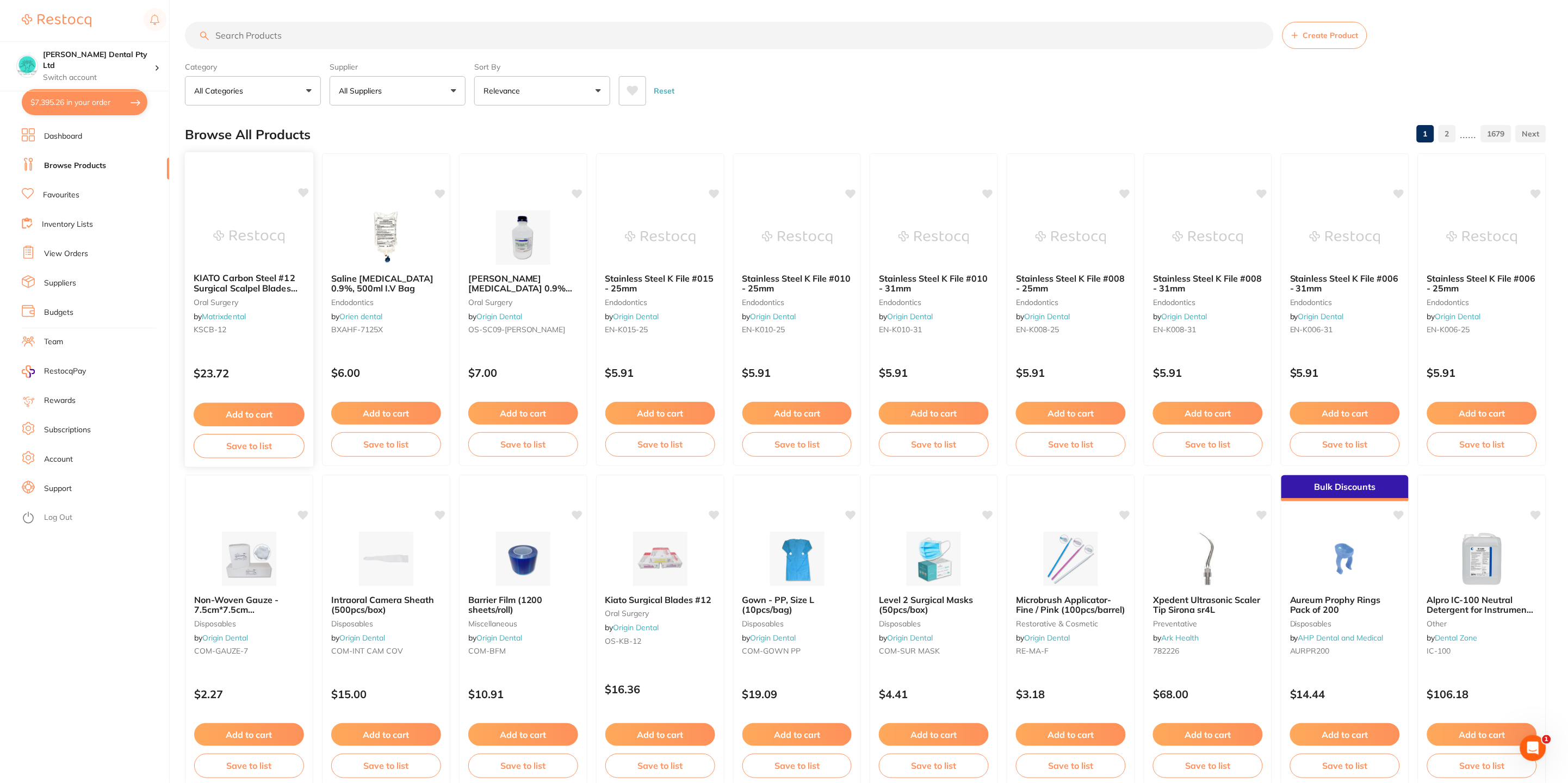
drag, startPoint x: 83, startPoint y: 166, endPoint x: 202, endPoint y: 181, distance: 119.9
click at [93, 163] on link "Browse Products" at bounding box center [75, 166] width 62 height 11
click at [757, 82] on div "Reset" at bounding box center [1078, 87] width 919 height 38
click at [76, 108] on button "$7,395.26 in your order" at bounding box center [85, 102] width 126 height 26
checkbox input "true"
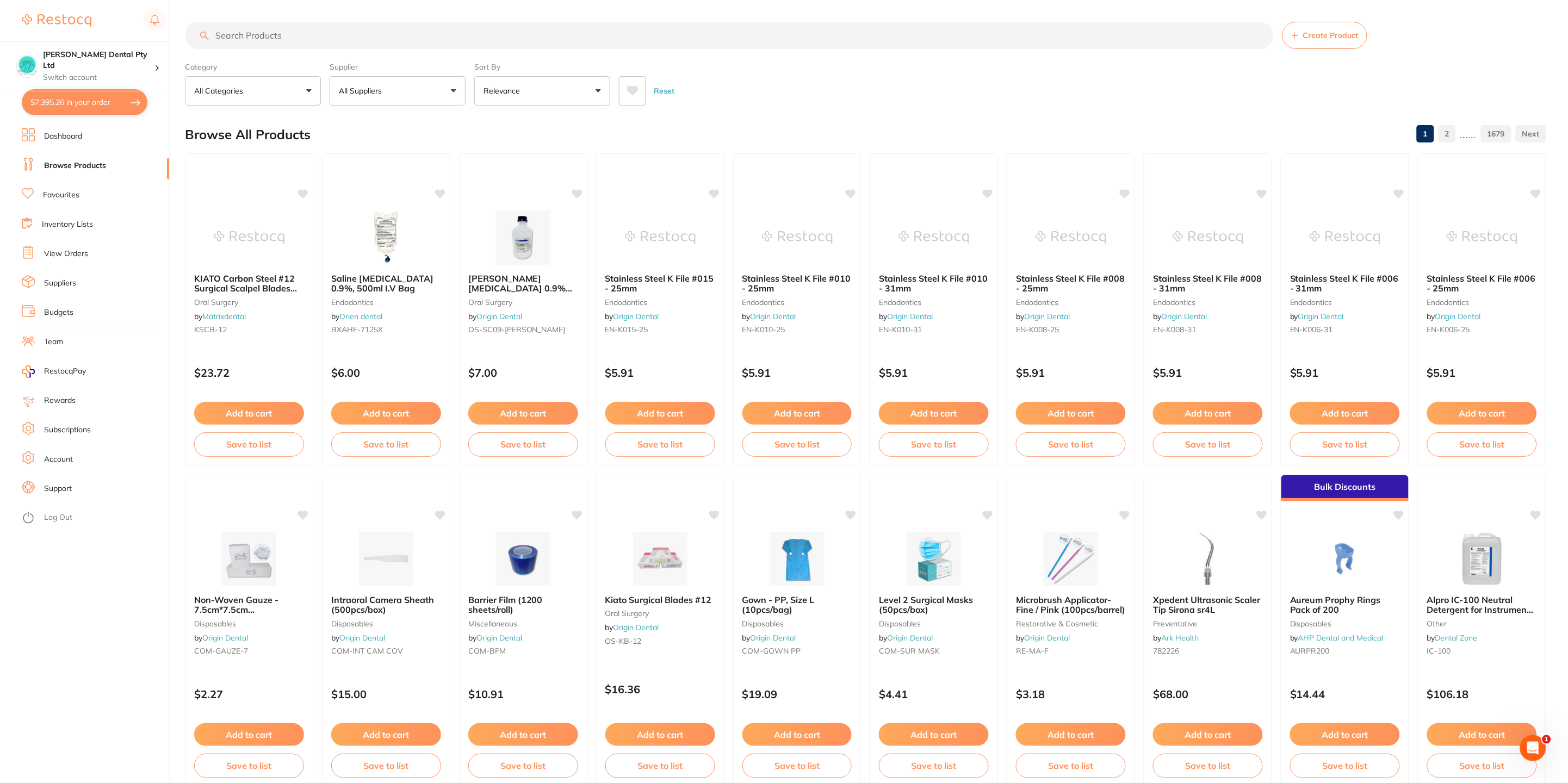
checkbox input "true"
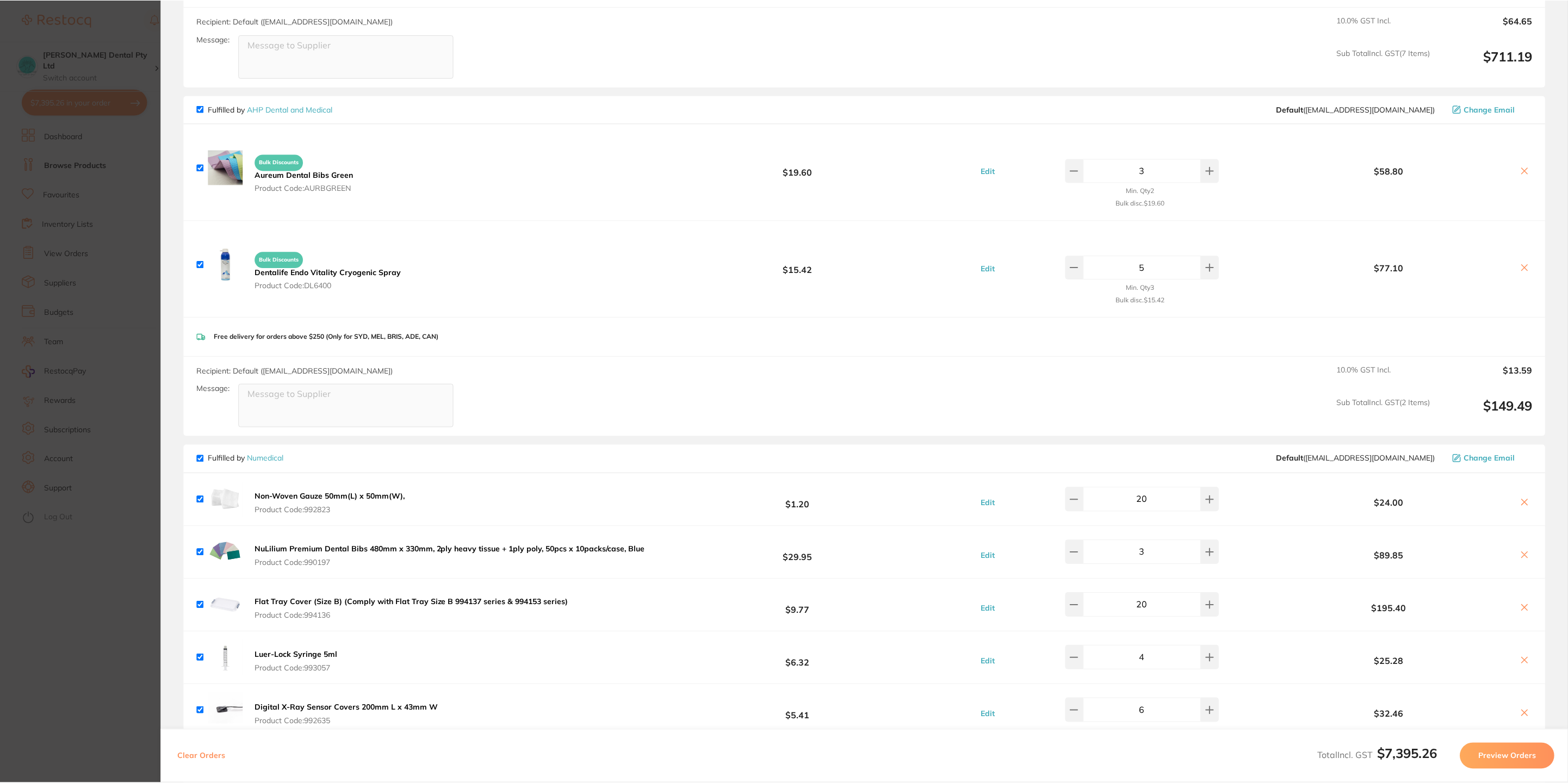
scroll to position [407, 0]
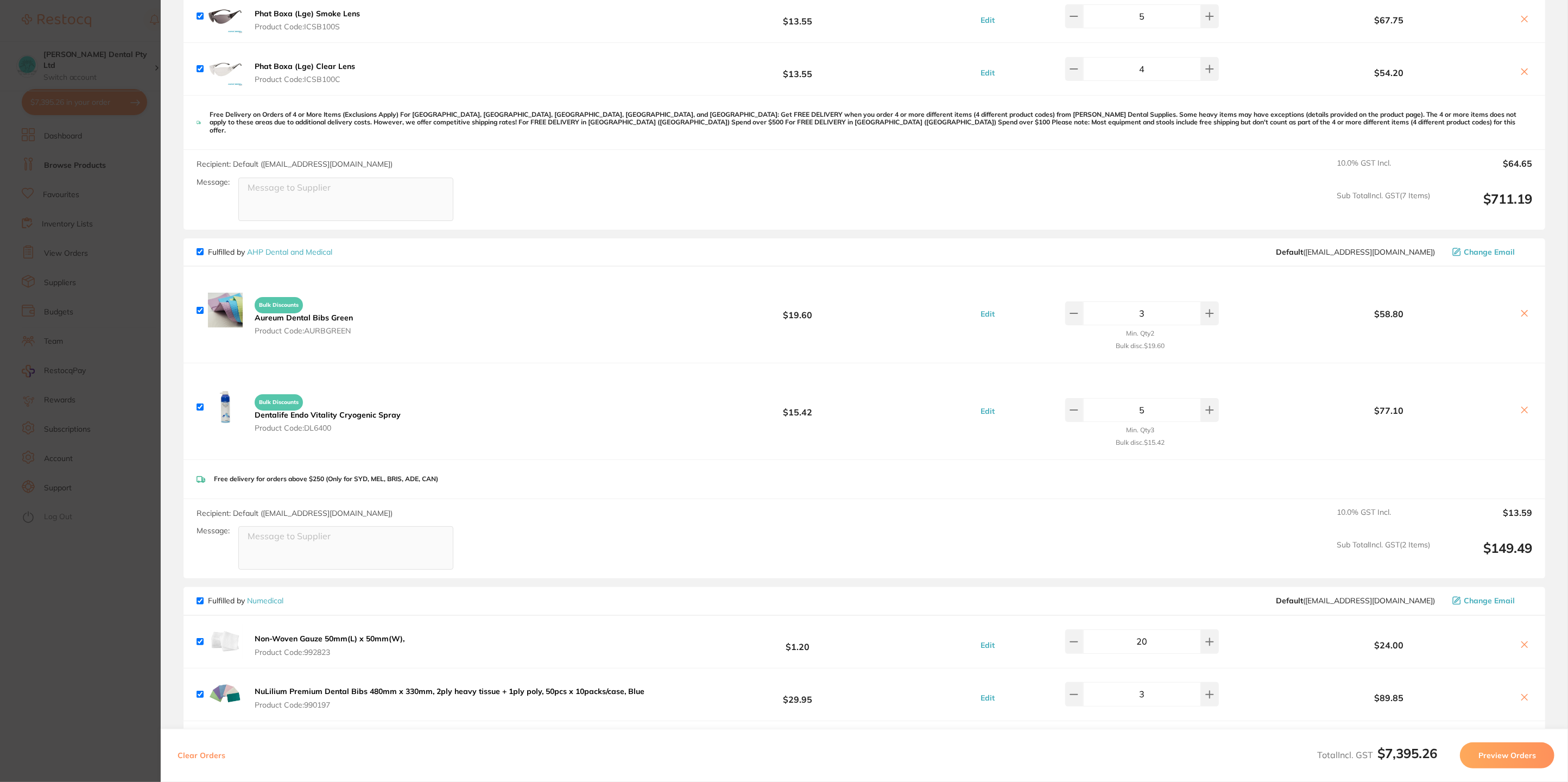
click at [299, 247] on link "AHP Dental and Medical" at bounding box center [290, 252] width 85 height 10
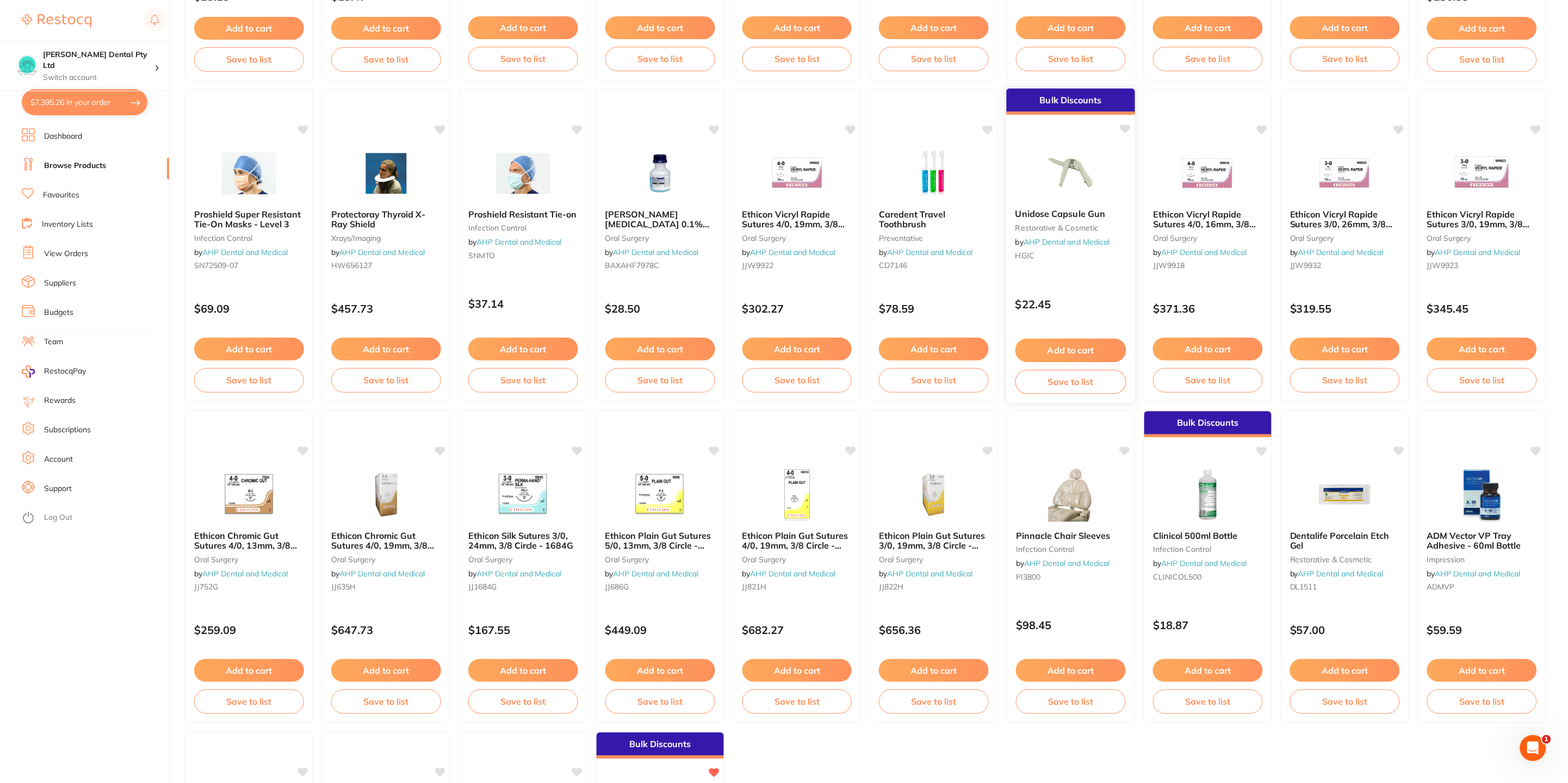
scroll to position [1142, 0]
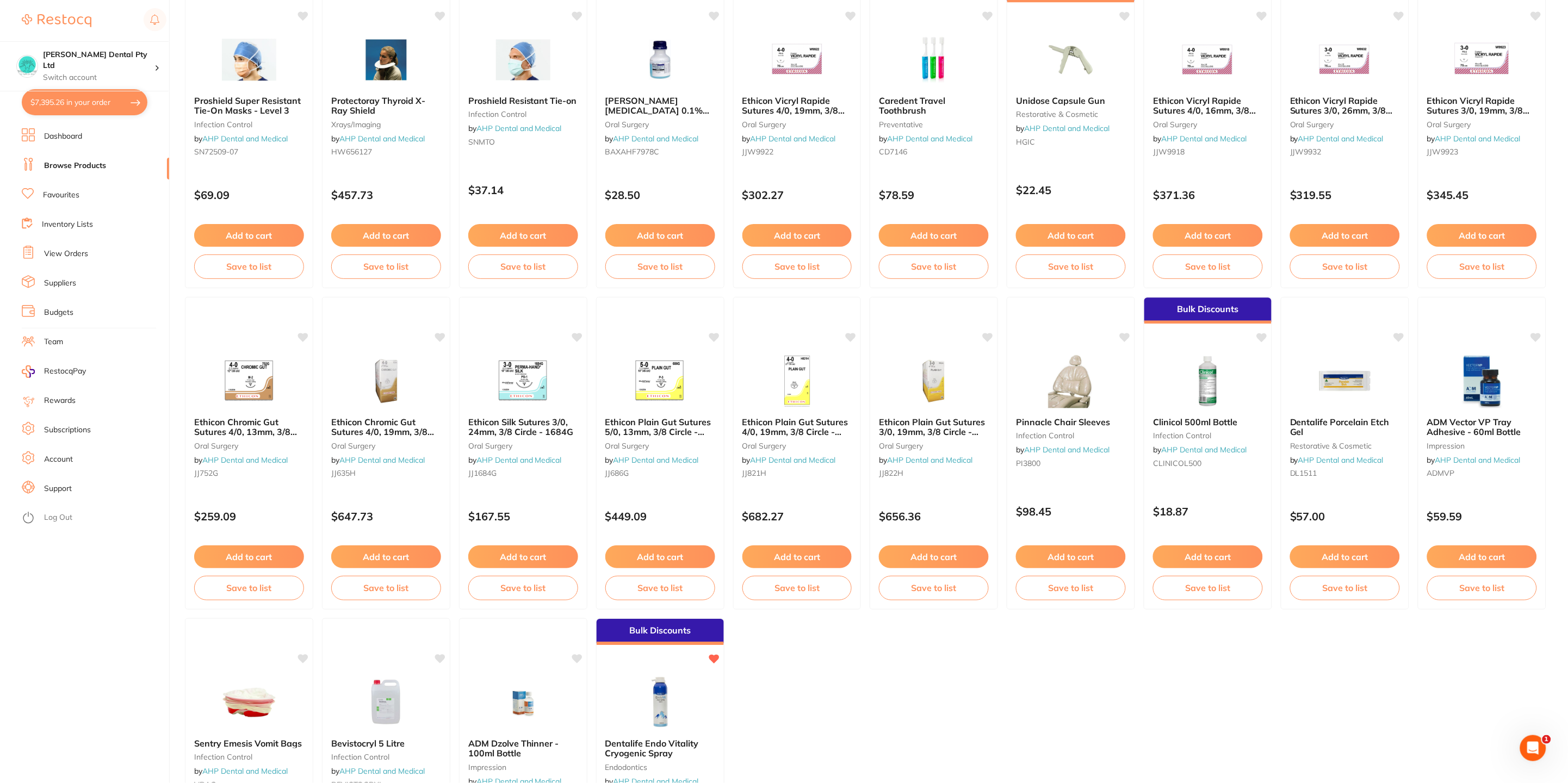
click at [1503, 552] on button "Add to cart" at bounding box center [1482, 557] width 110 height 23
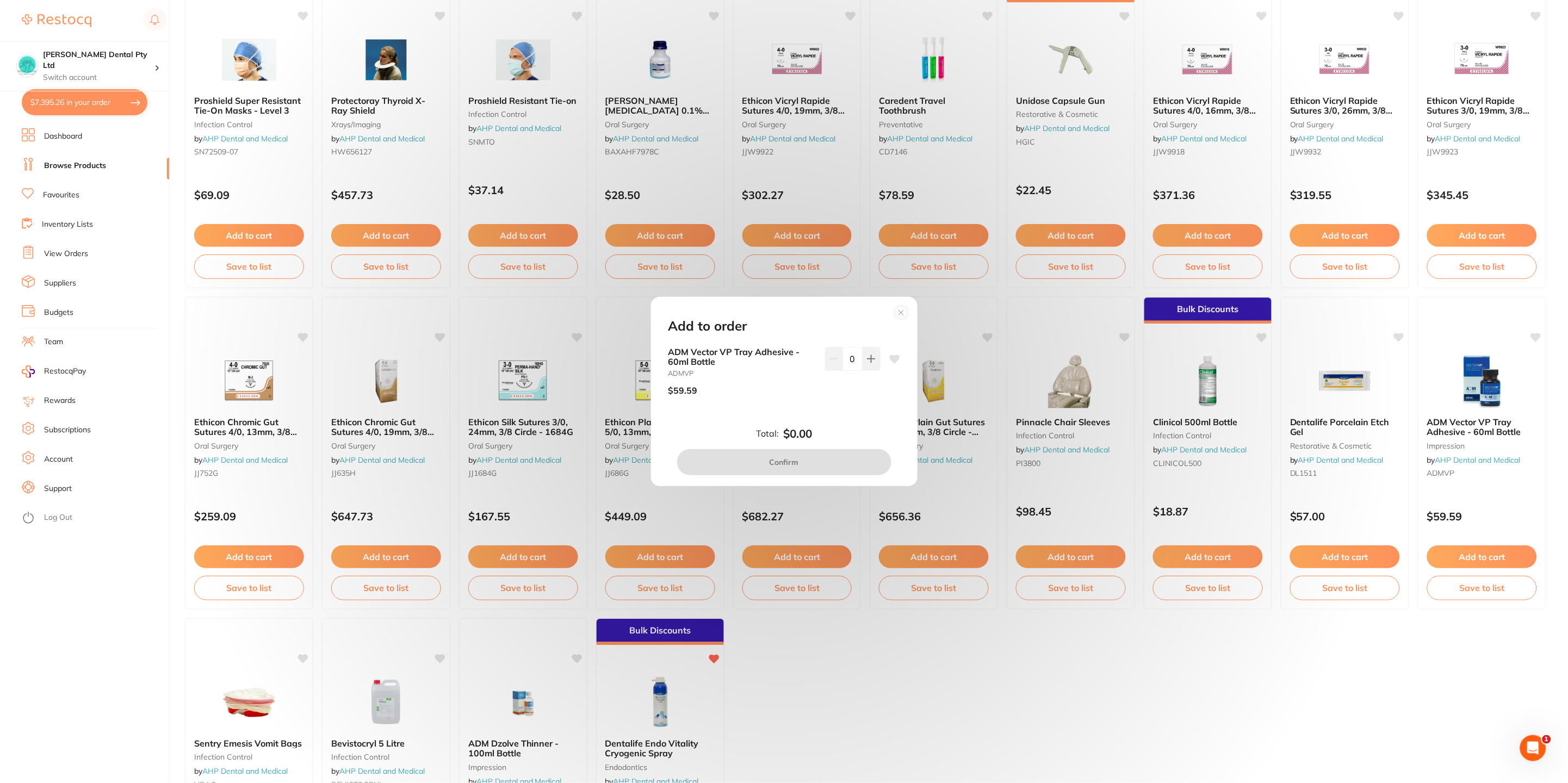
scroll to position [0, 0]
click at [869, 362] on icon at bounding box center [871, 359] width 9 height 9
type input "1"
click at [800, 460] on button "Confirm" at bounding box center [783, 462] width 214 height 26
checkbox input "false"
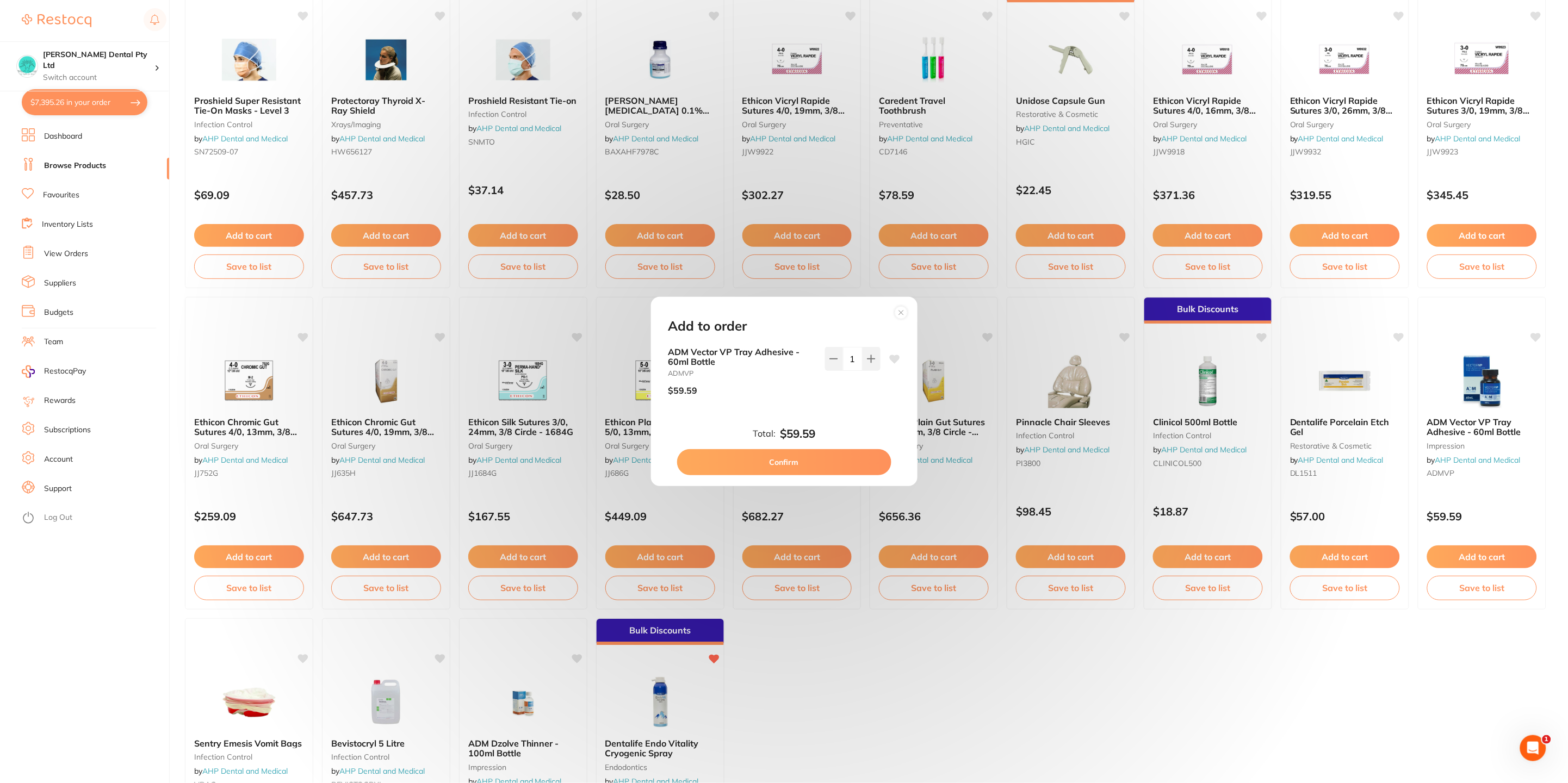
checkbox input "false"
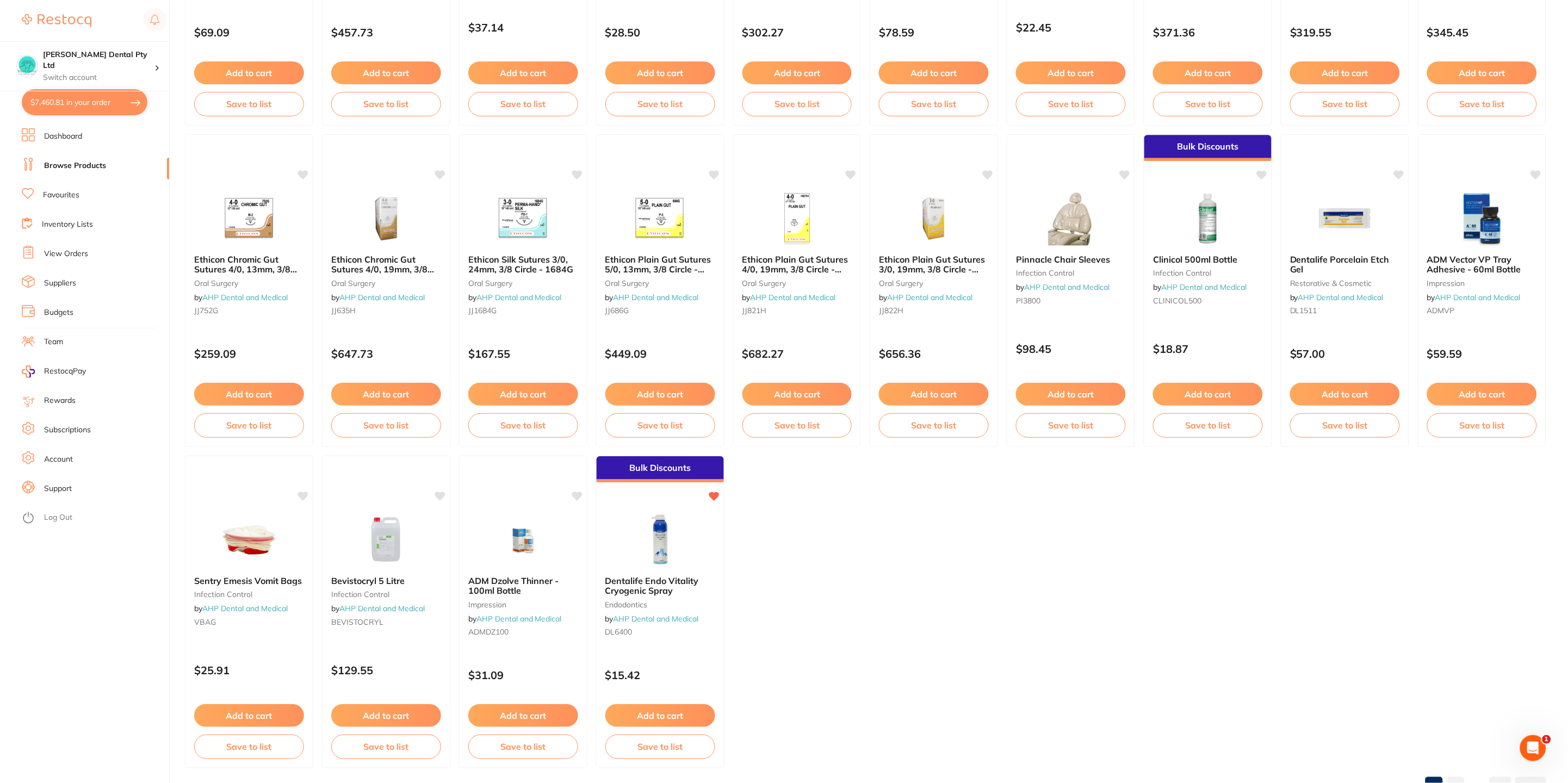
scroll to position [1346, 0]
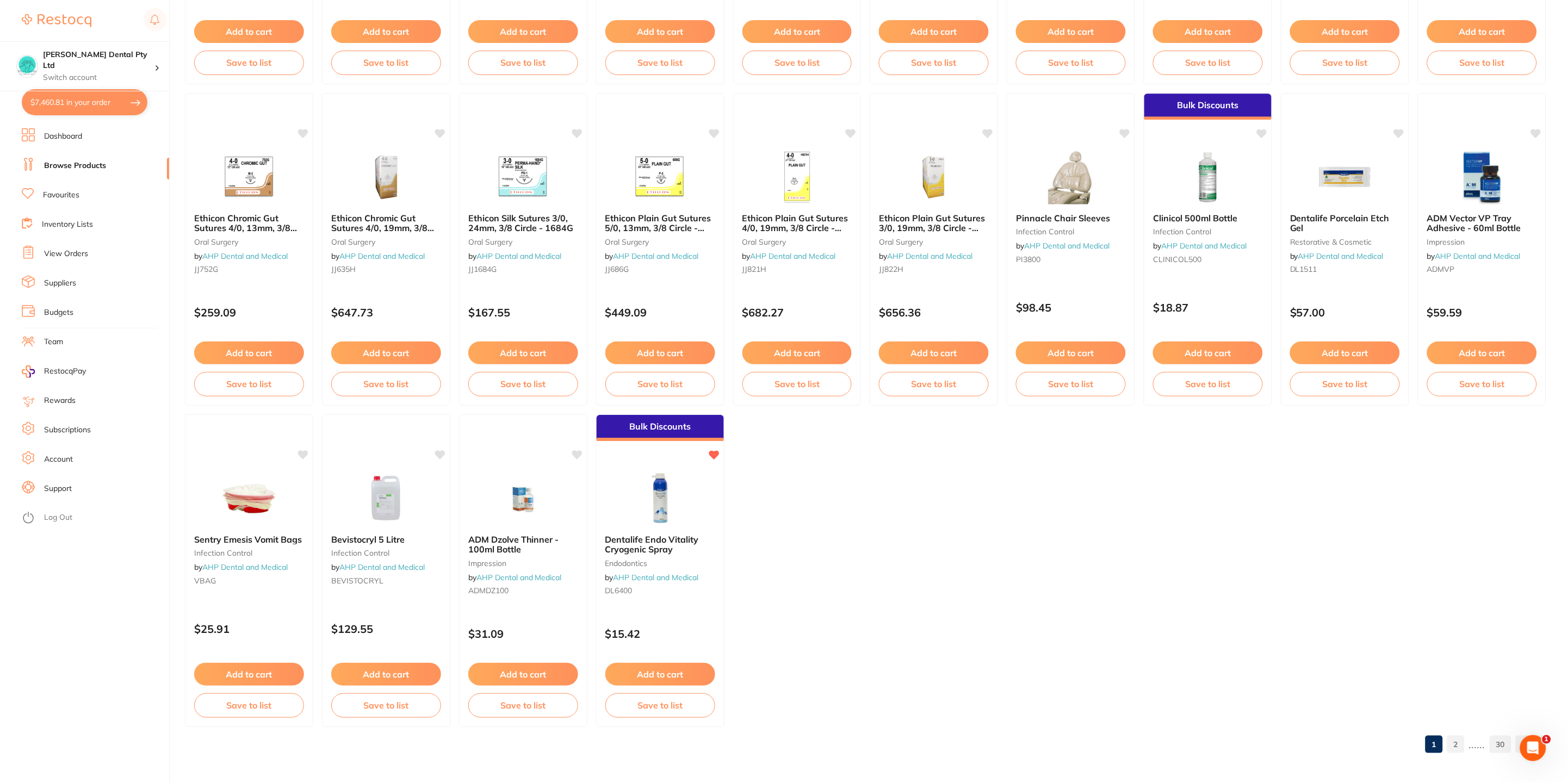
click at [1460, 748] on link "2" at bounding box center [1456, 745] width 18 height 22
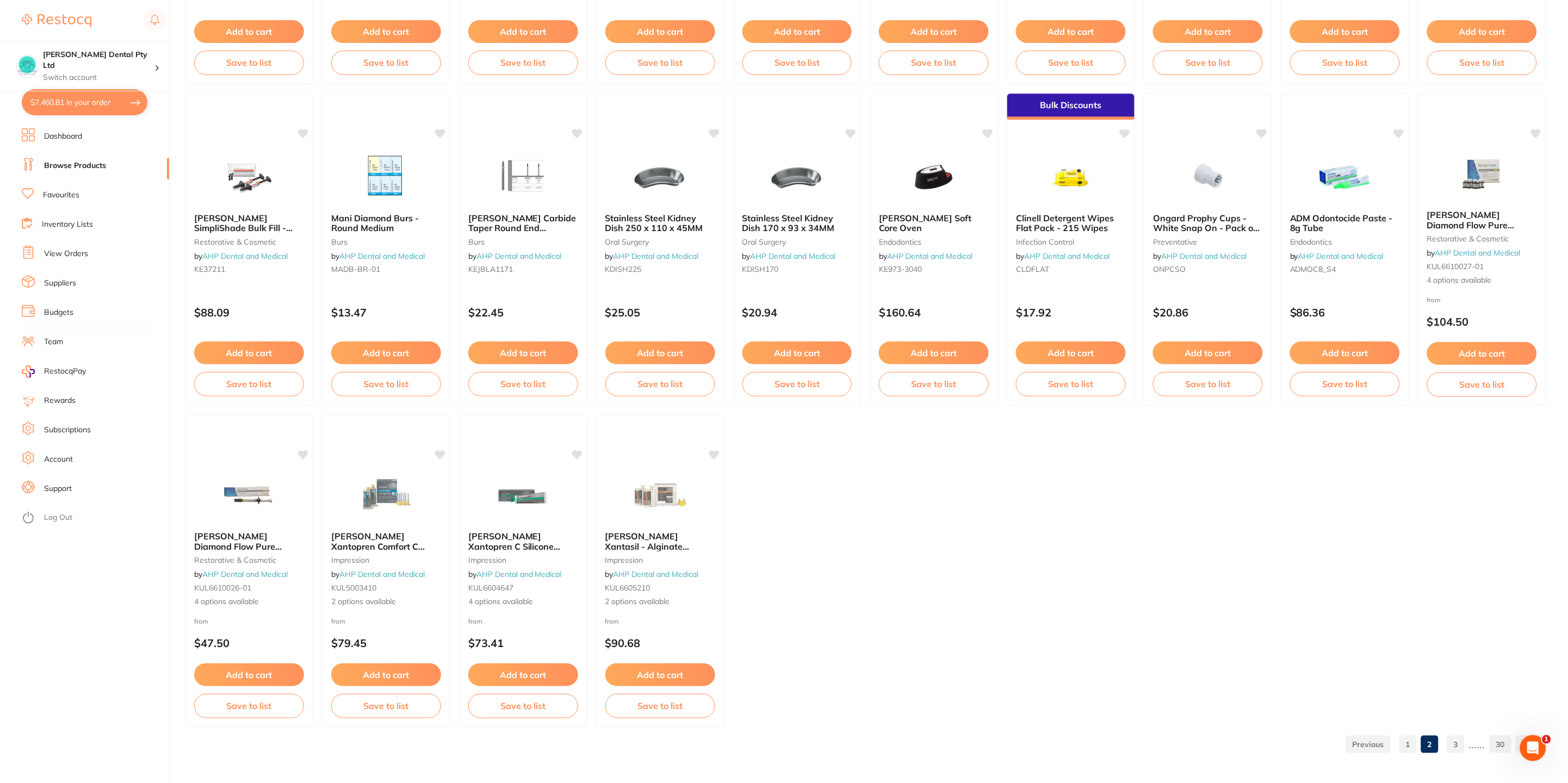
click at [1456, 748] on link "3" at bounding box center [1456, 745] width 18 height 22
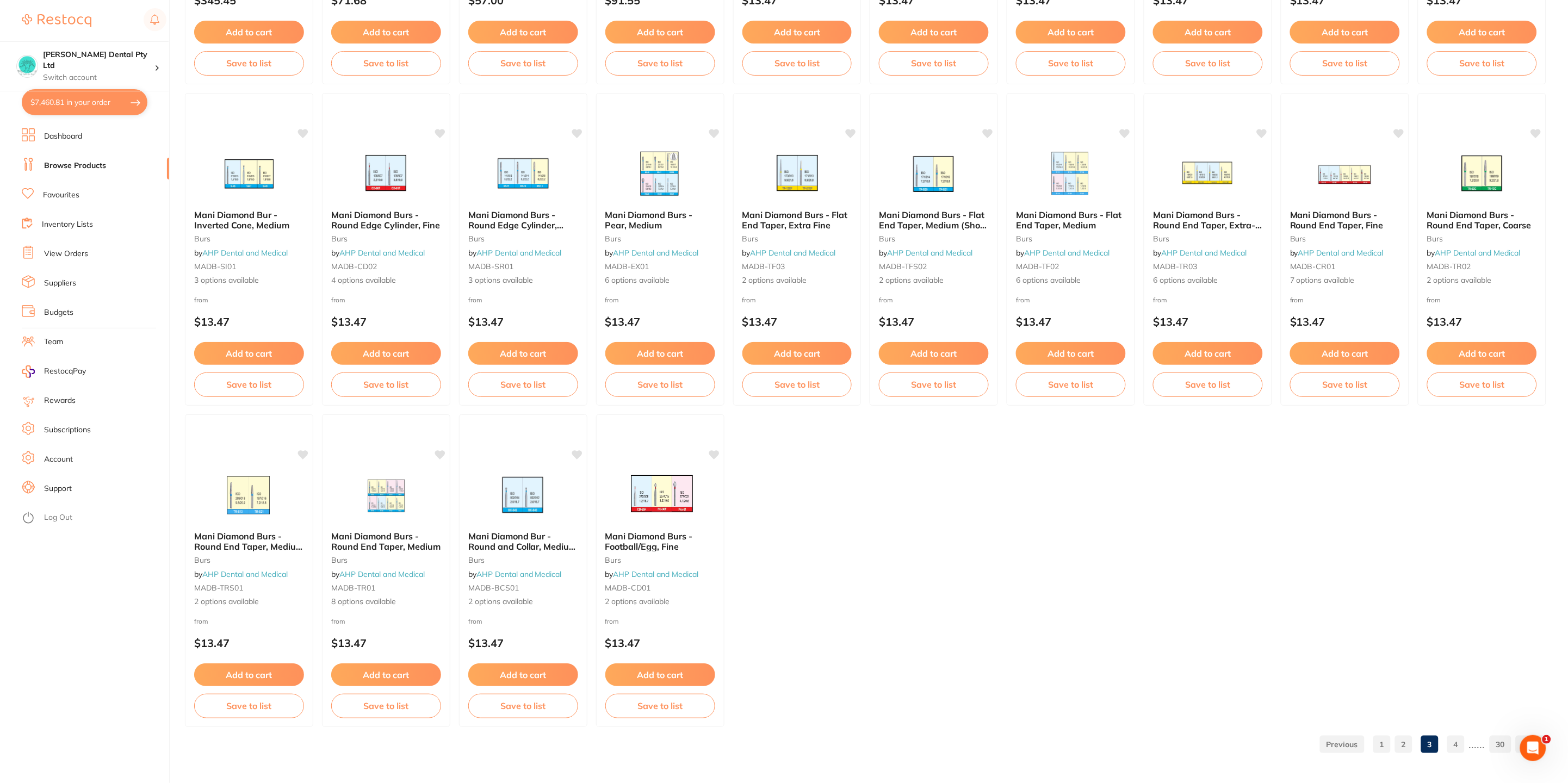
click at [1456, 743] on link "4" at bounding box center [1456, 745] width 18 height 22
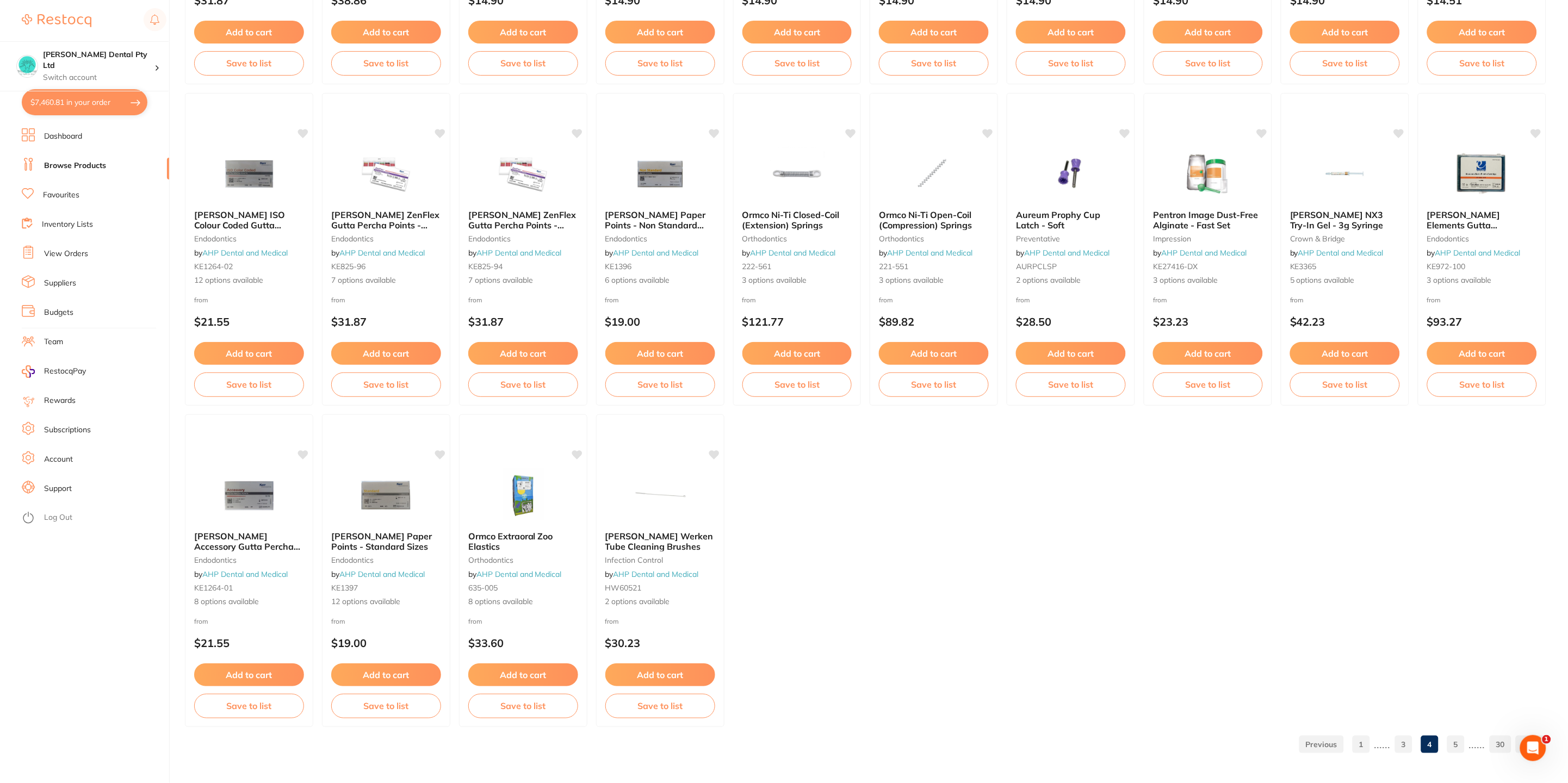
click at [1462, 742] on link "5" at bounding box center [1456, 745] width 18 height 22
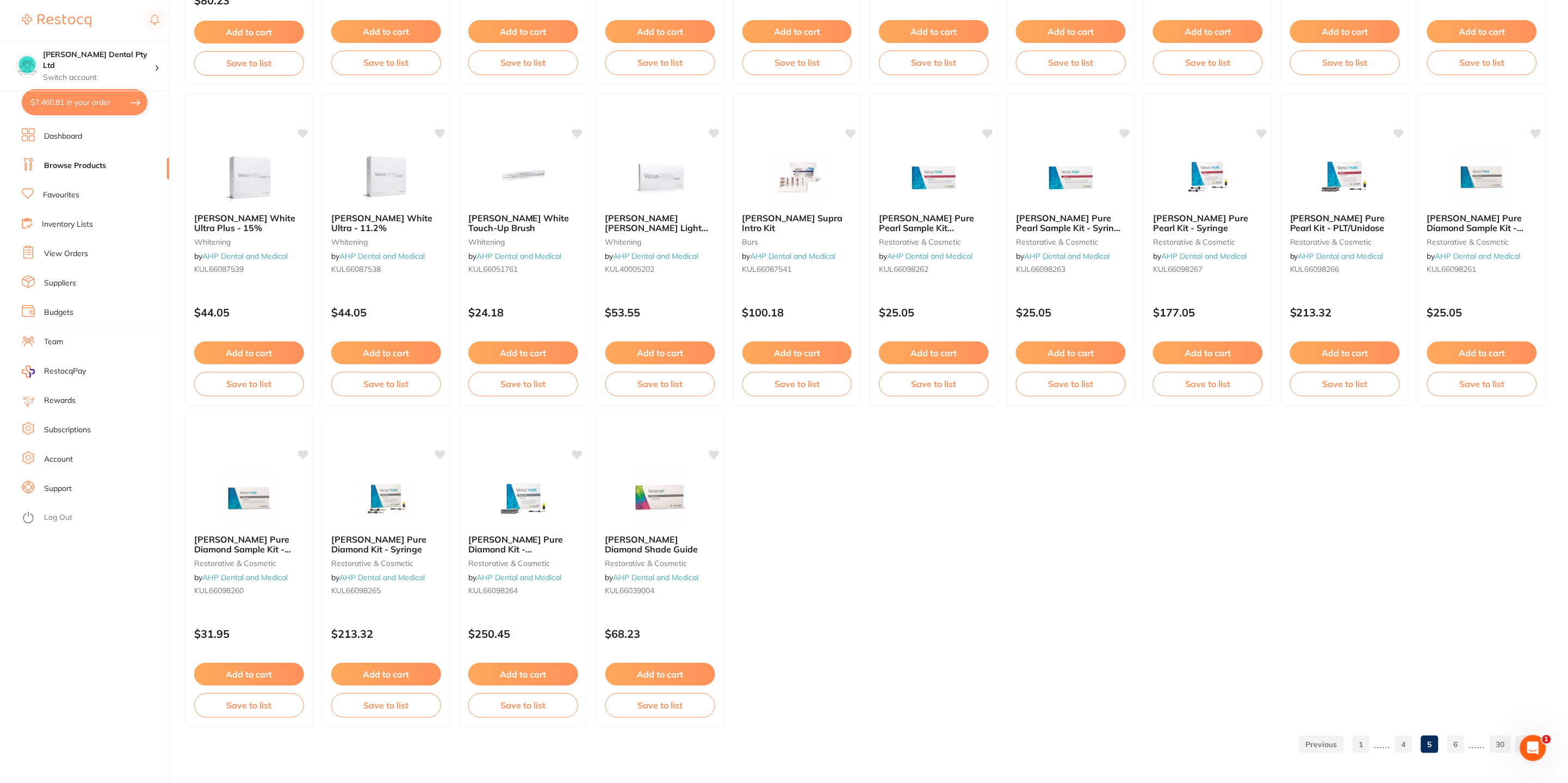
click at [1458, 743] on link "6" at bounding box center [1456, 745] width 18 height 22
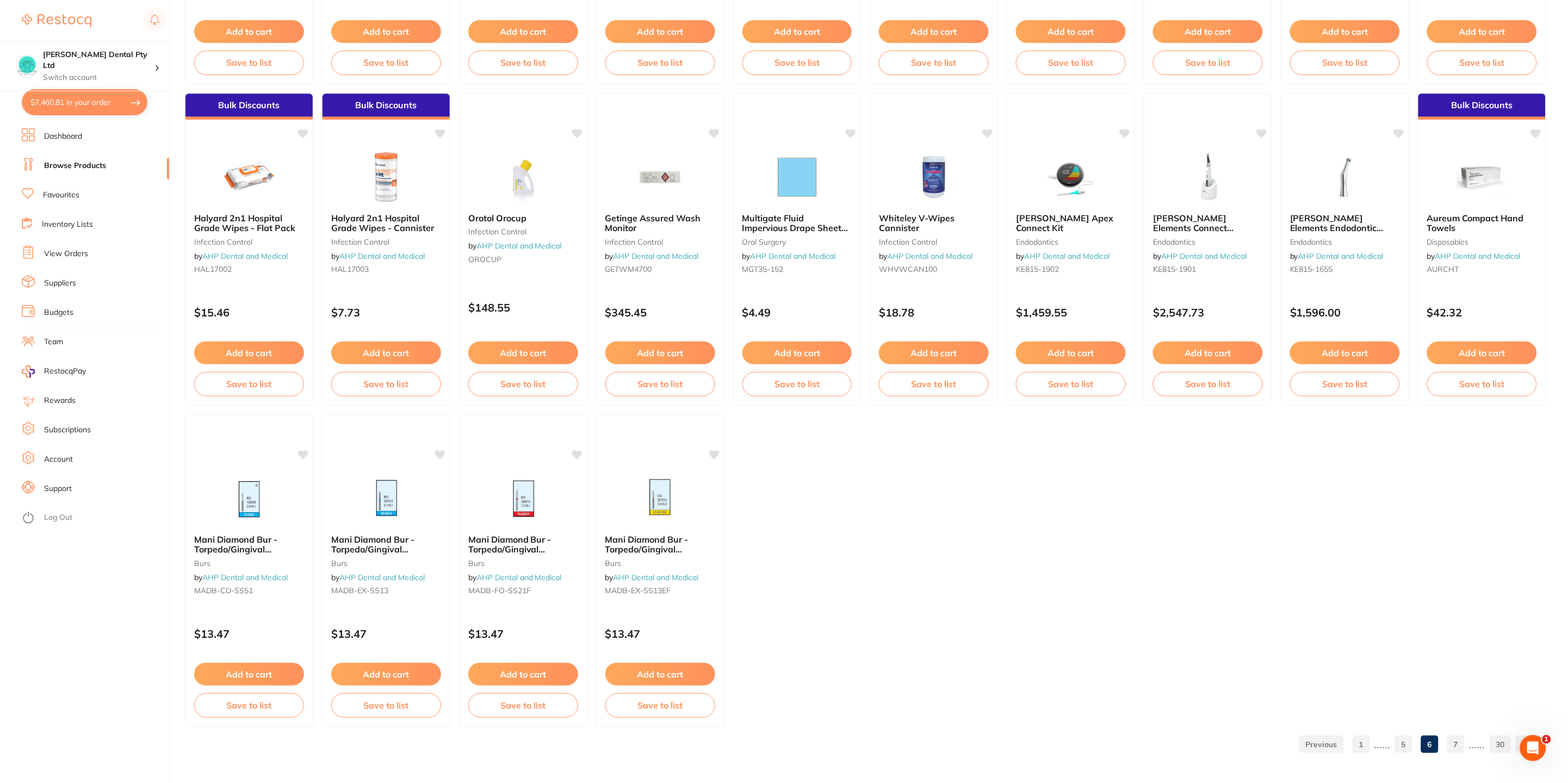
click at [1459, 746] on link "7" at bounding box center [1456, 745] width 18 height 22
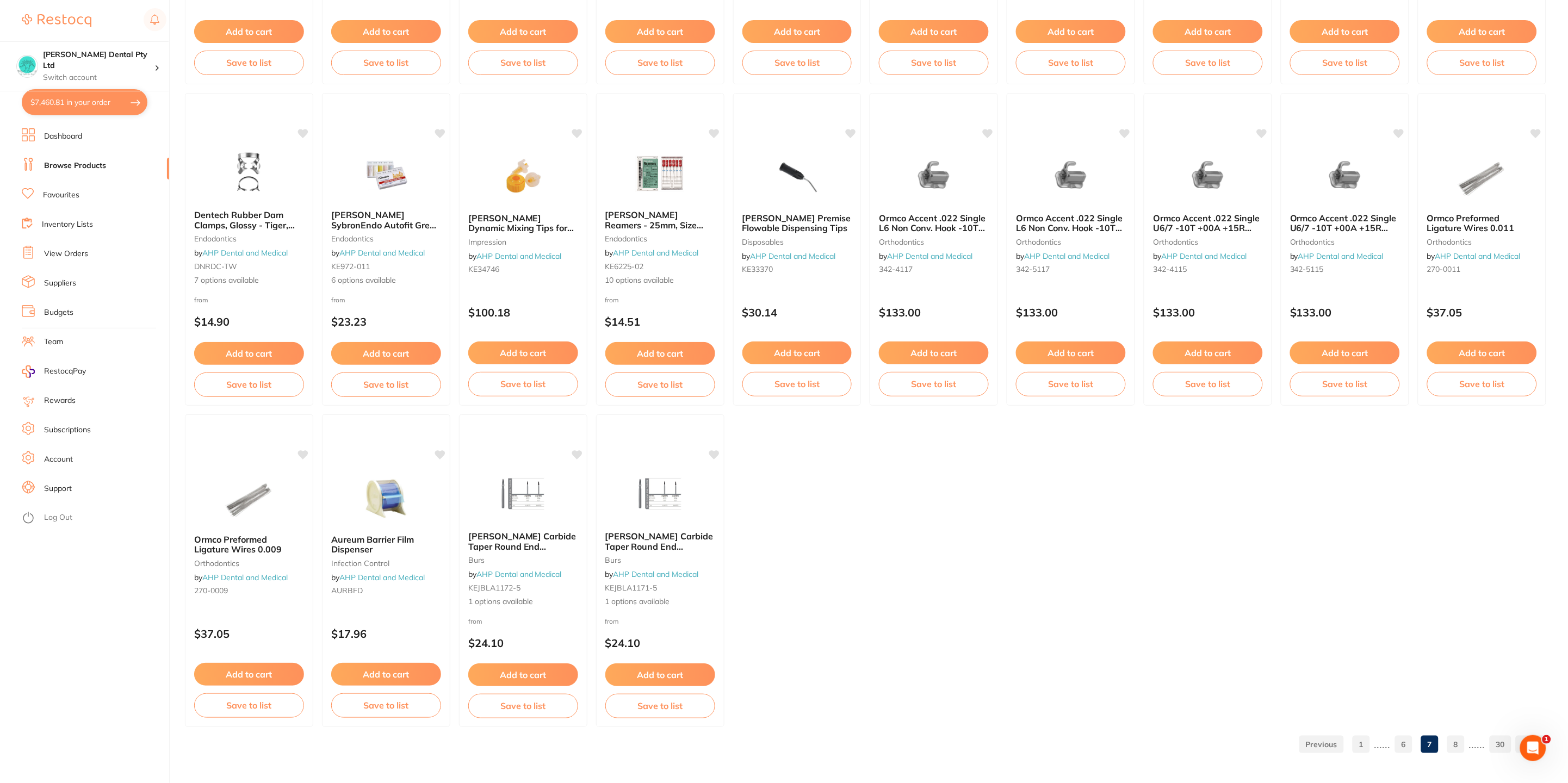
click at [1461, 746] on link "8" at bounding box center [1456, 745] width 18 height 22
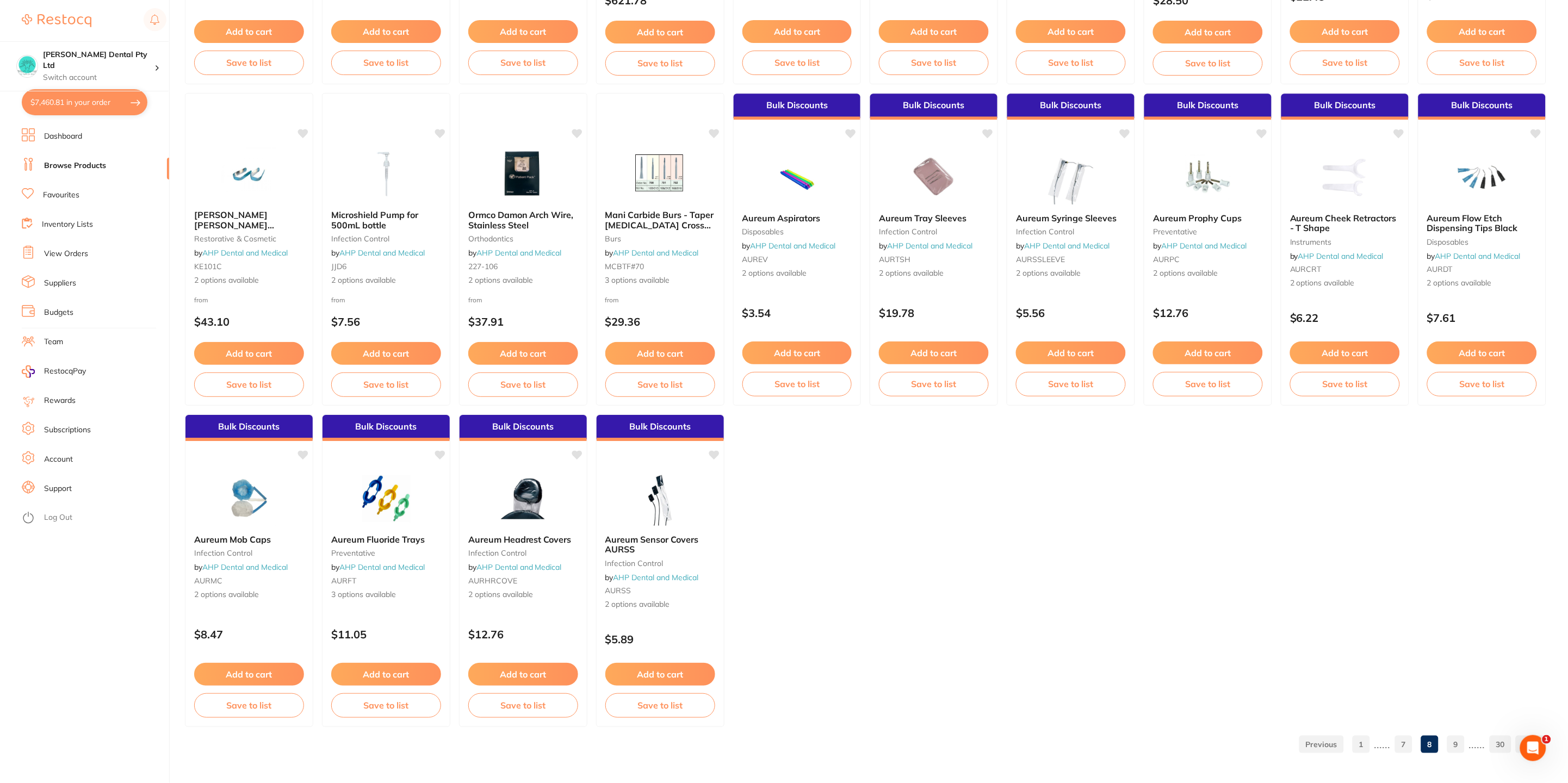
click at [1455, 740] on link "9" at bounding box center [1456, 745] width 18 height 22
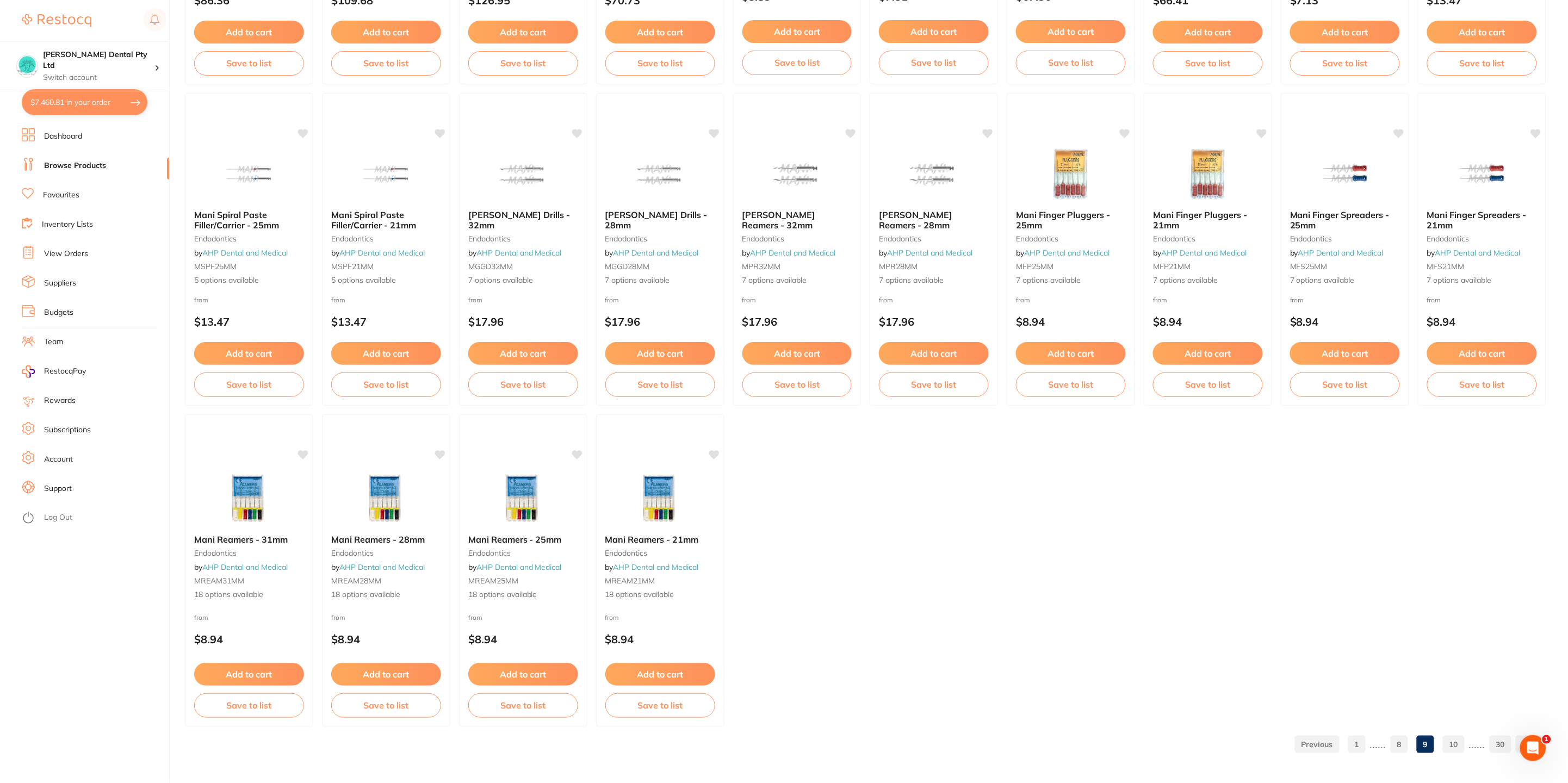
click at [1457, 751] on link "10" at bounding box center [1453, 745] width 22 height 22
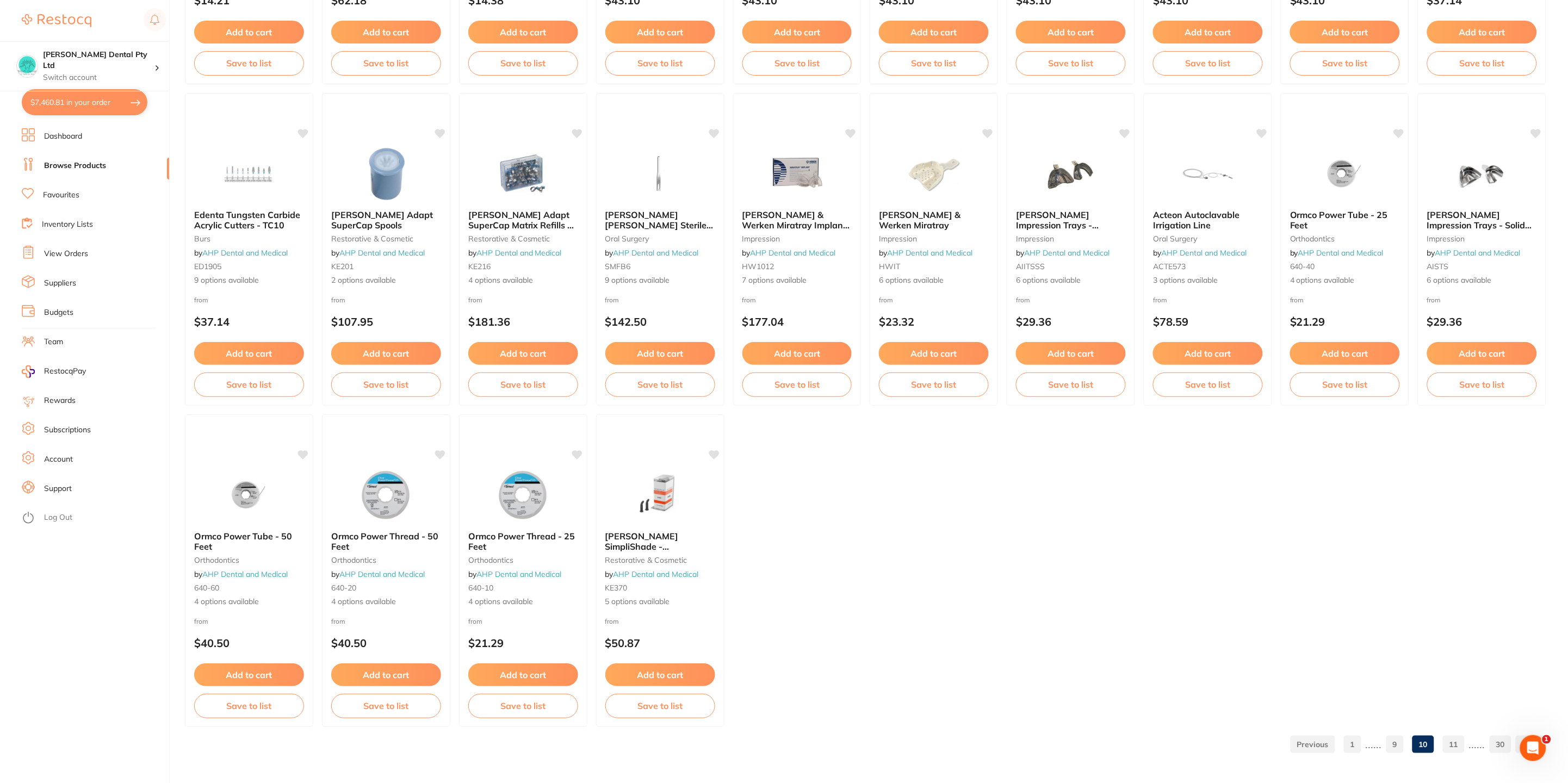
click at [1461, 745] on link "11" at bounding box center [1453, 745] width 22 height 22
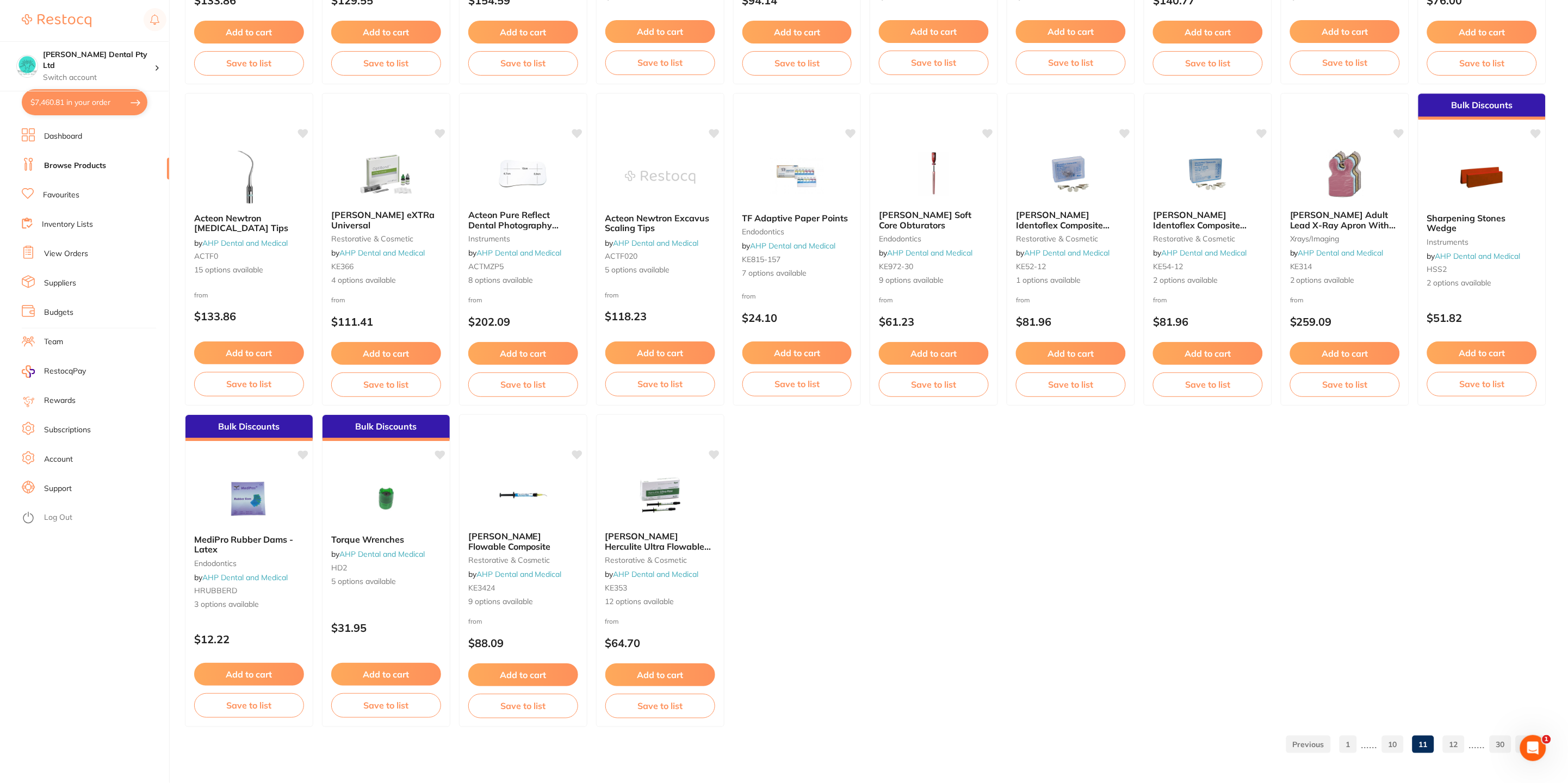
click at [1454, 743] on link "12" at bounding box center [1453, 745] width 22 height 22
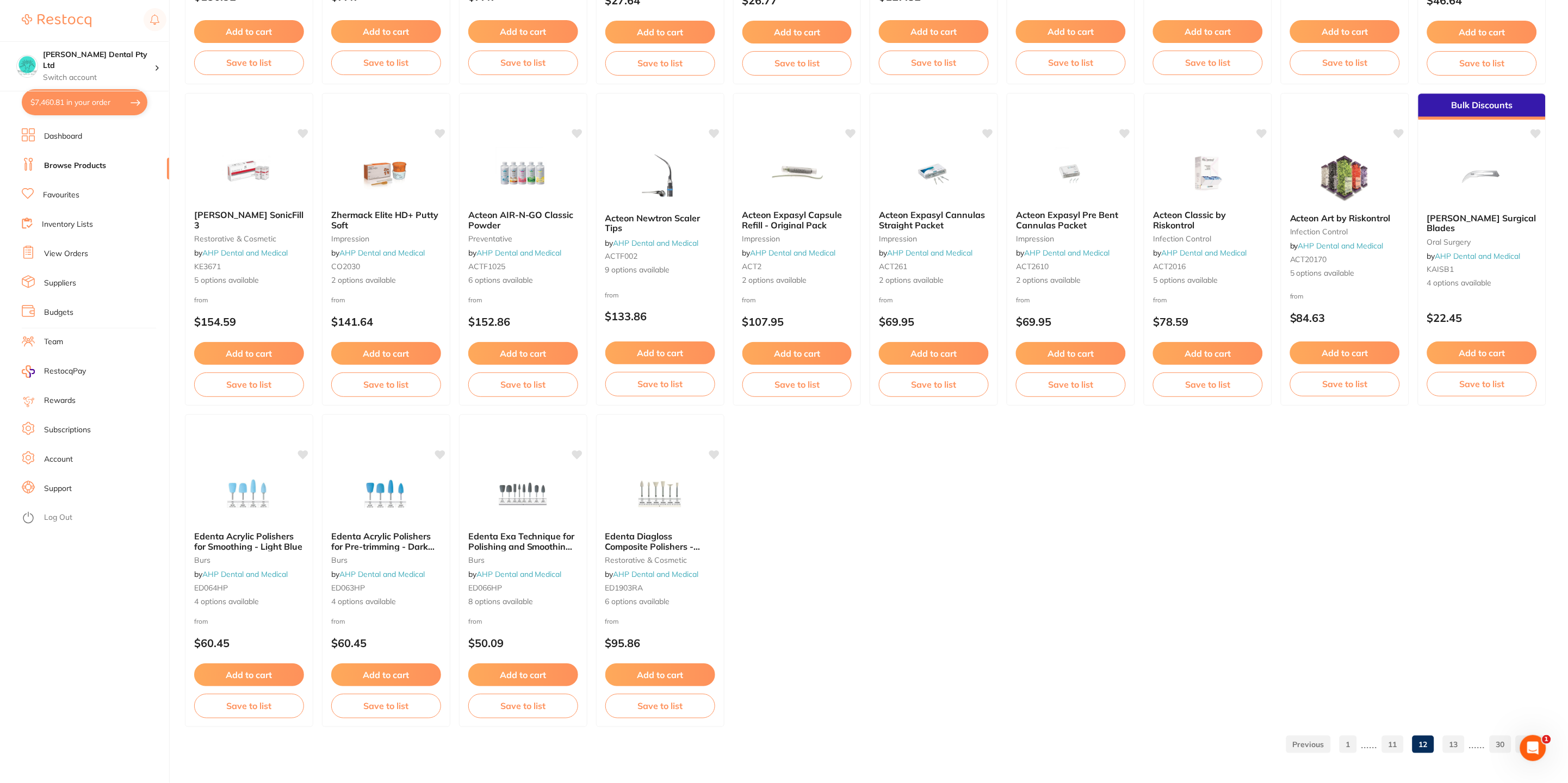
click at [1457, 736] on link "13" at bounding box center [1453, 745] width 22 height 22
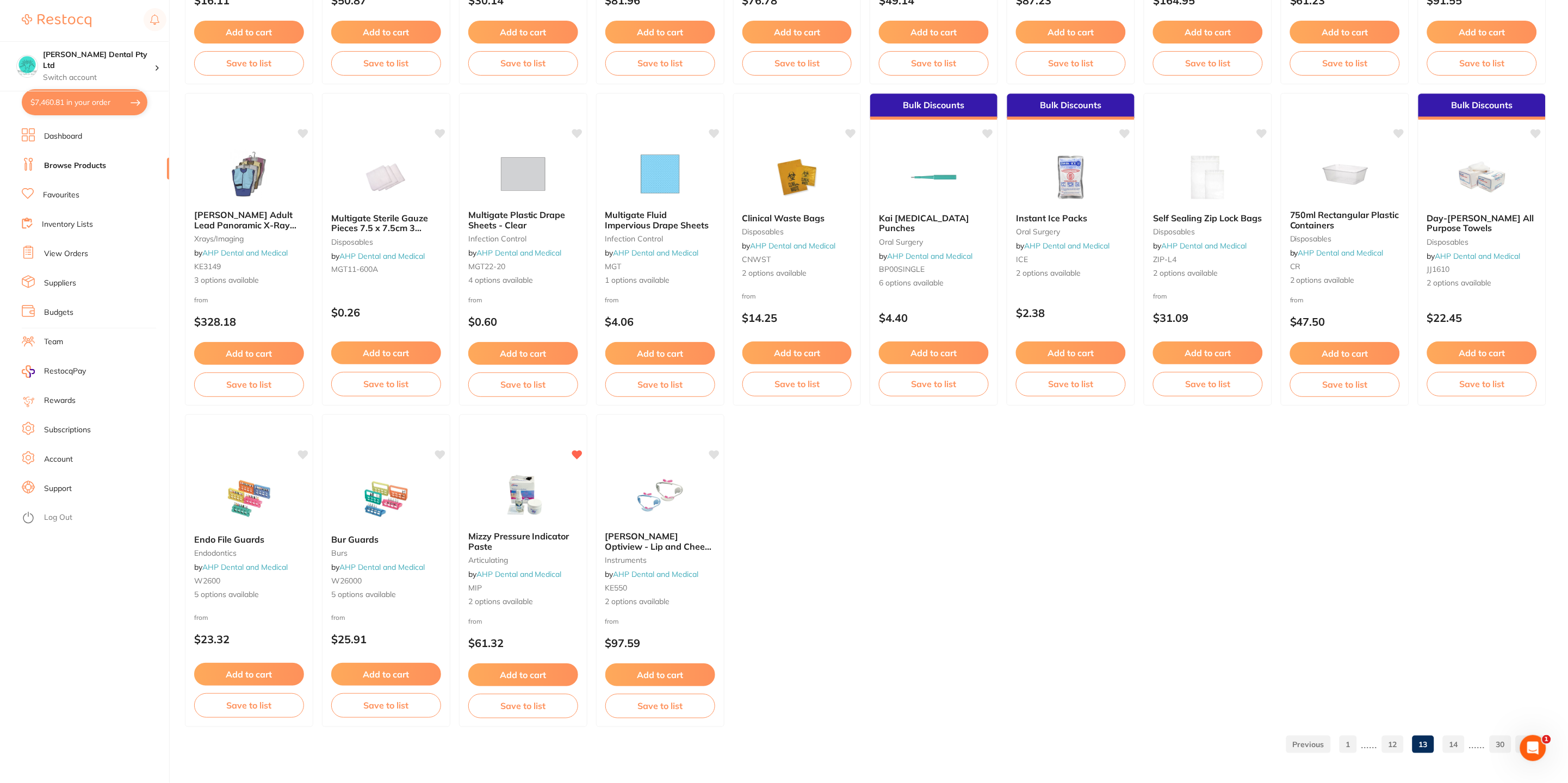
click at [1447, 741] on link "14" at bounding box center [1453, 745] width 22 height 22
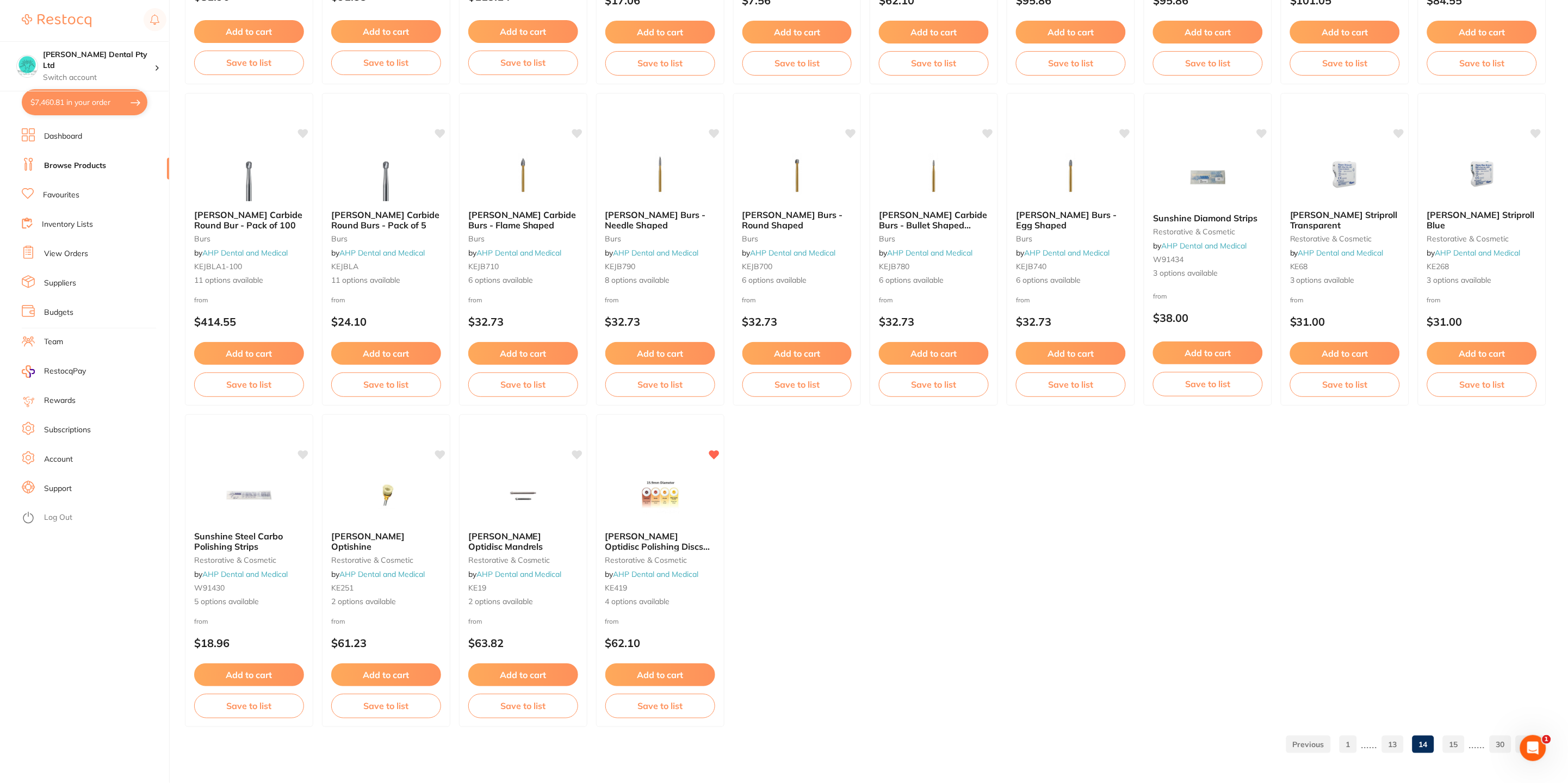
click at [1455, 740] on link "15" at bounding box center [1453, 745] width 22 height 22
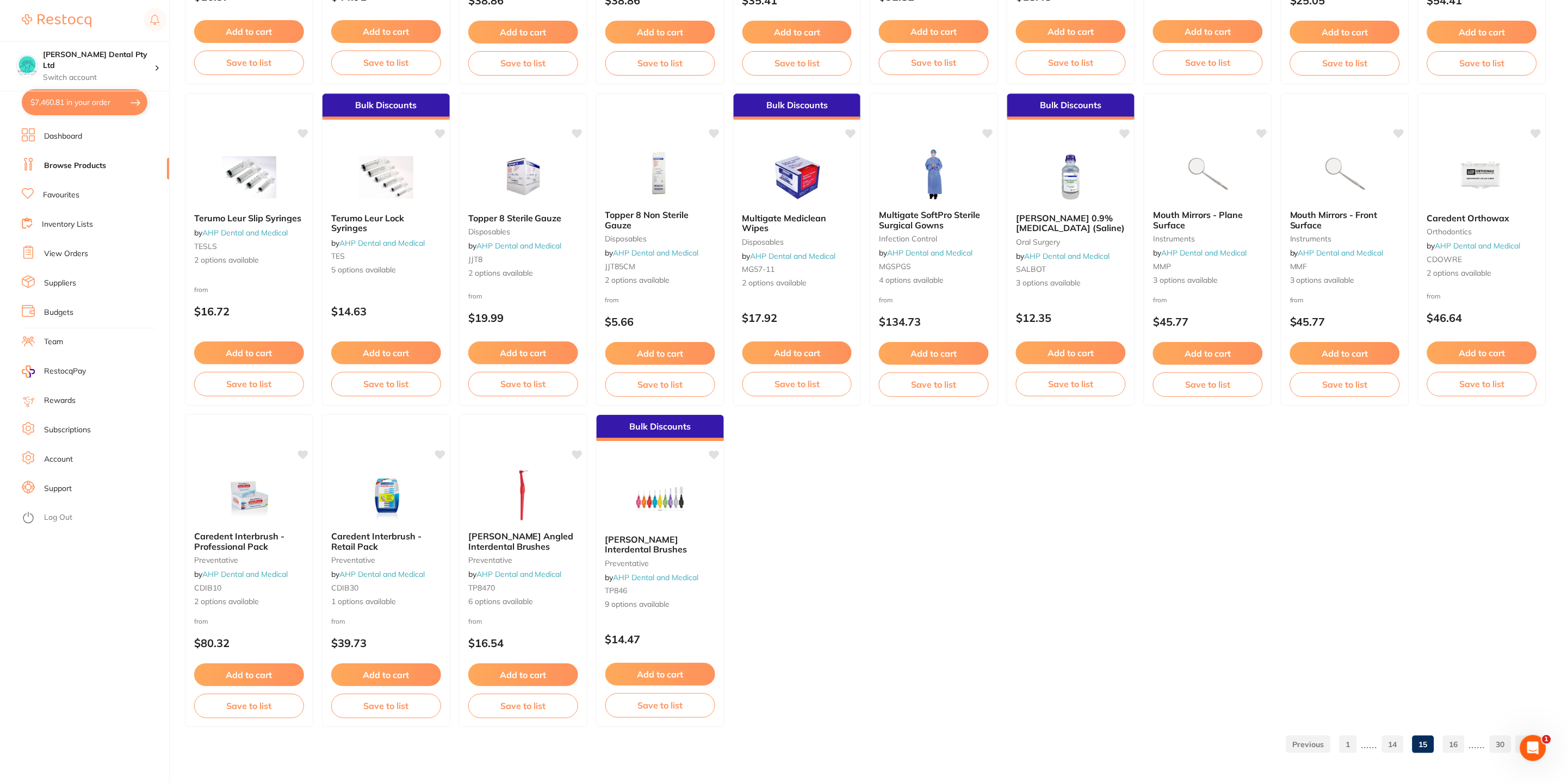
click at [1458, 745] on link "16" at bounding box center [1453, 745] width 22 height 22
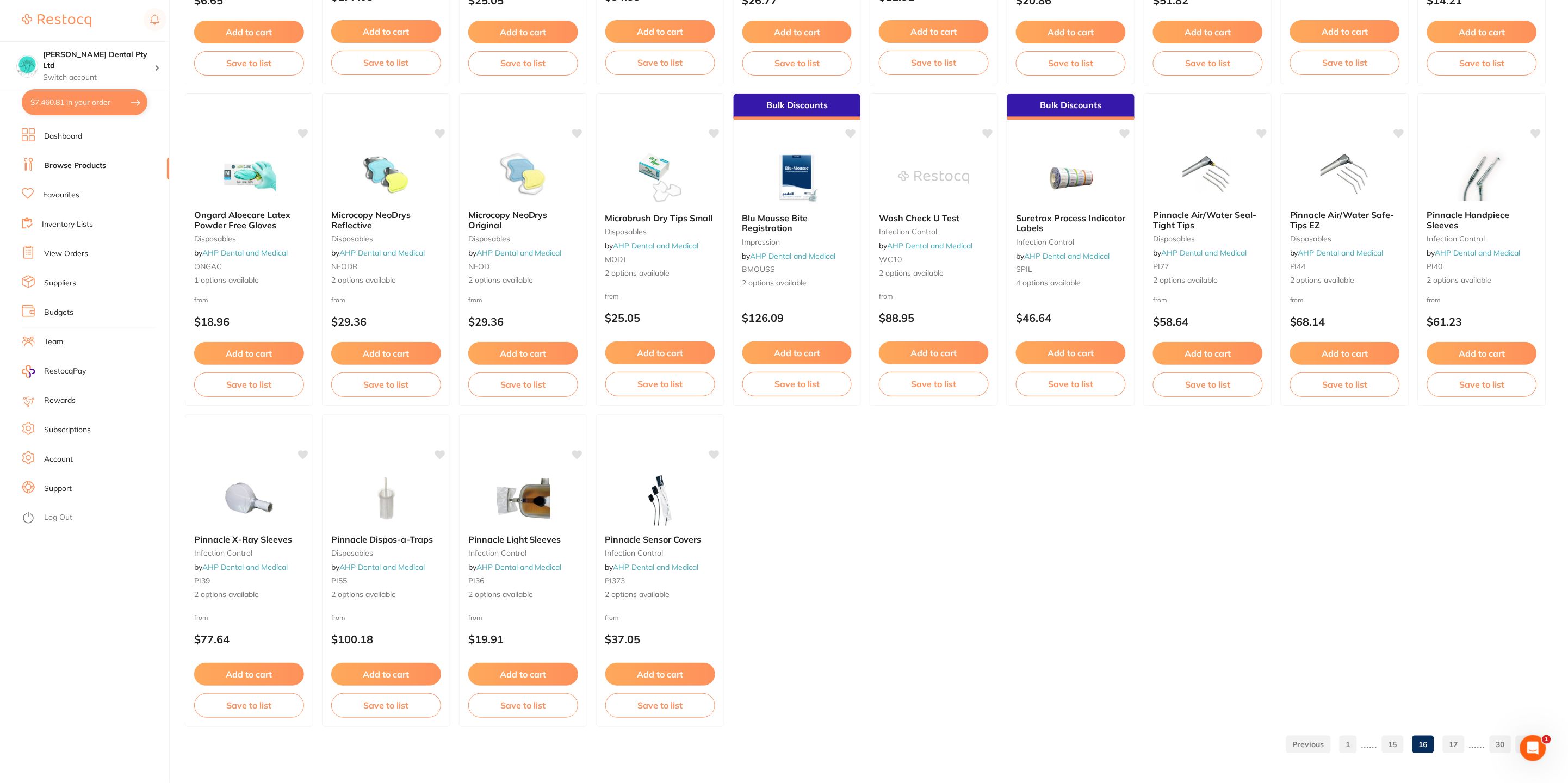
click at [1460, 746] on link "17" at bounding box center [1453, 745] width 22 height 22
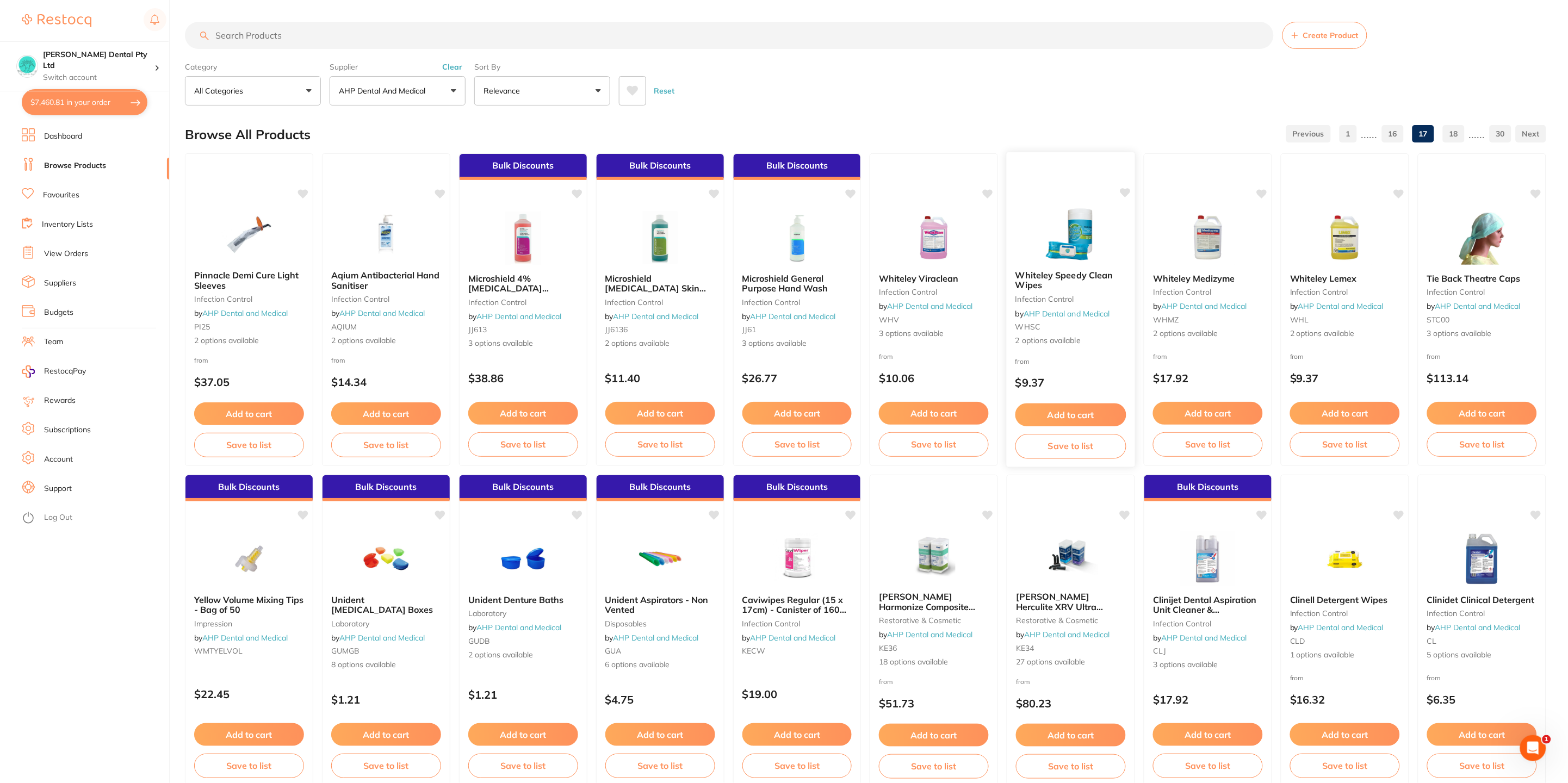
scroll to position [0, 0]
click at [545, 285] on span "Microshield 4% Chlorhexidine Surgical Hand Wash" at bounding box center [511, 288] width 87 height 31
click at [529, 284] on span "Microshield 4% Chlorhexidine Surgical Hand Wash" at bounding box center [511, 288] width 85 height 31
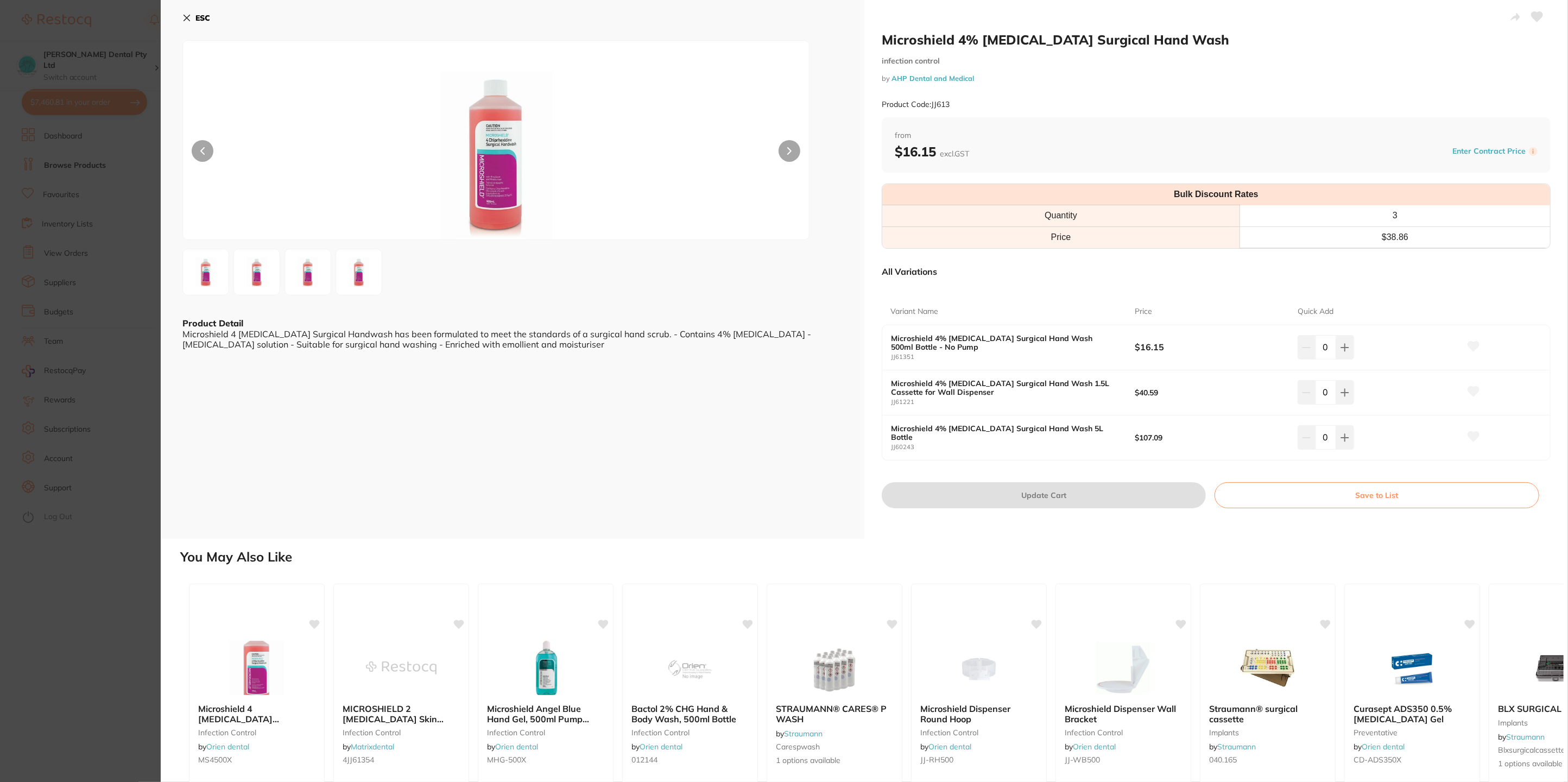
click at [185, 16] on icon at bounding box center [187, 18] width 6 height 6
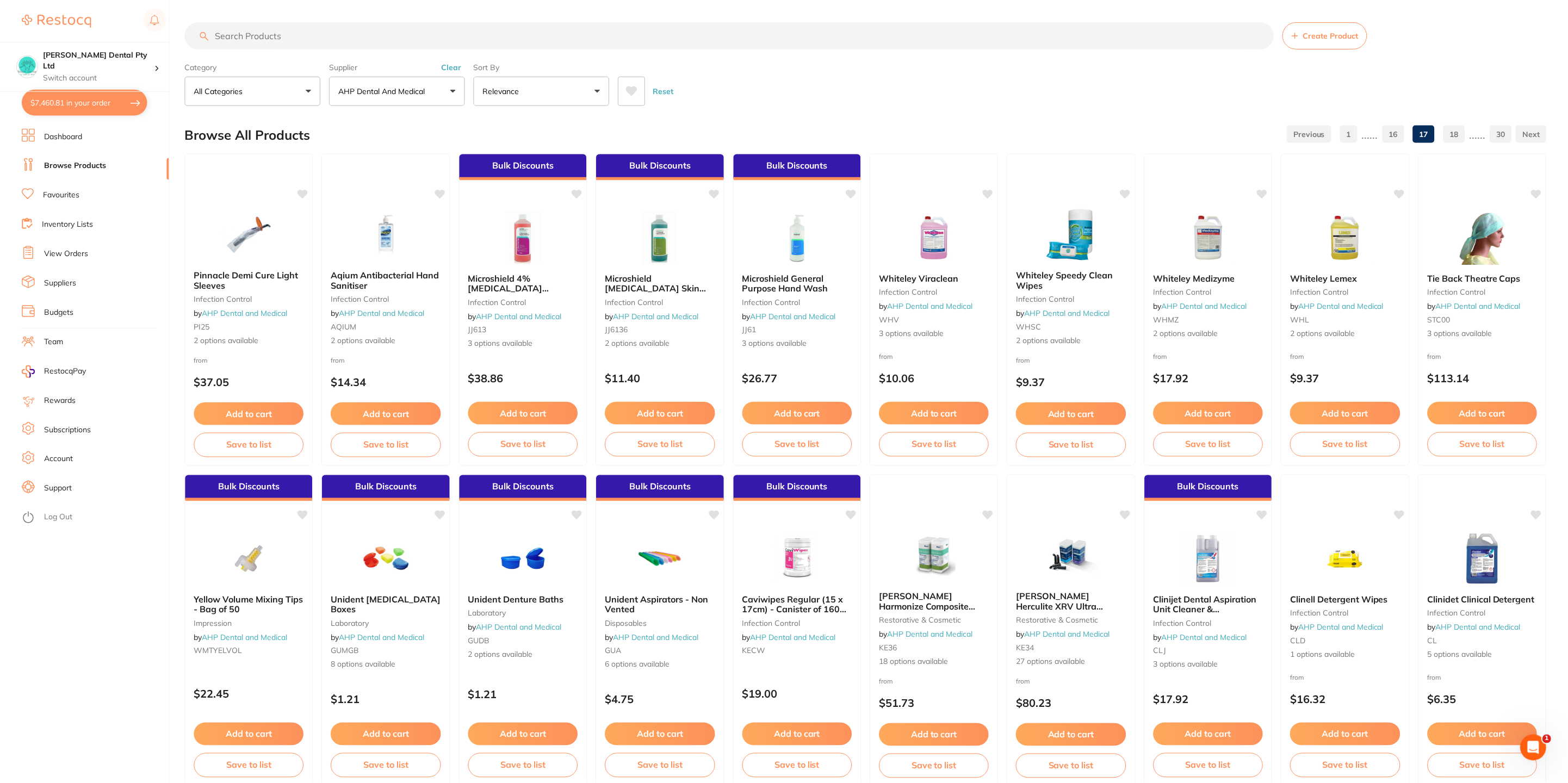
scroll to position [2, 0]
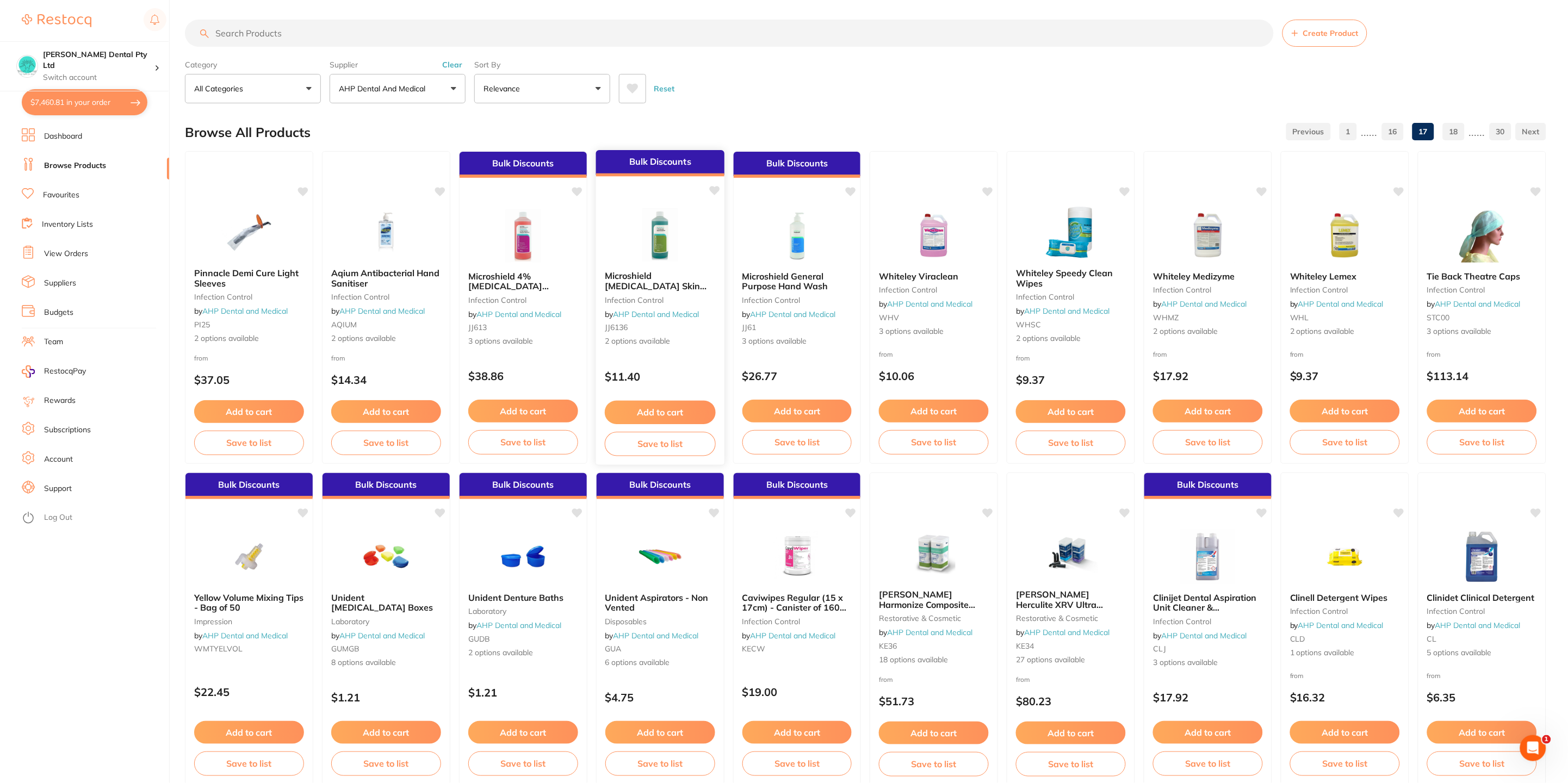
click at [645, 274] on span "Microshield Triclosan Skin Cleanser" at bounding box center [656, 285] width 102 height 31
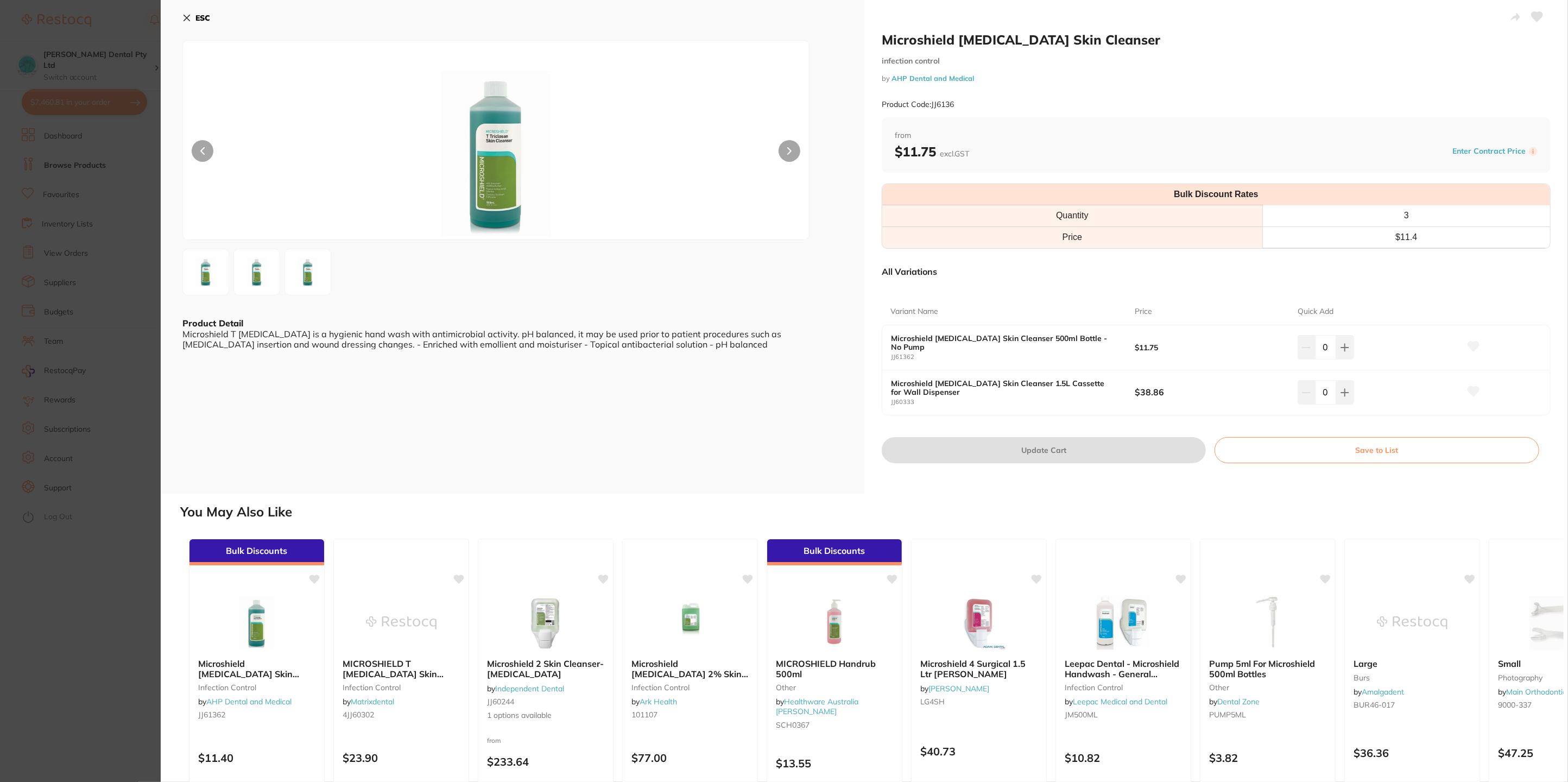
click at [192, 17] on button "ESC" at bounding box center [196, 18] width 27 height 18
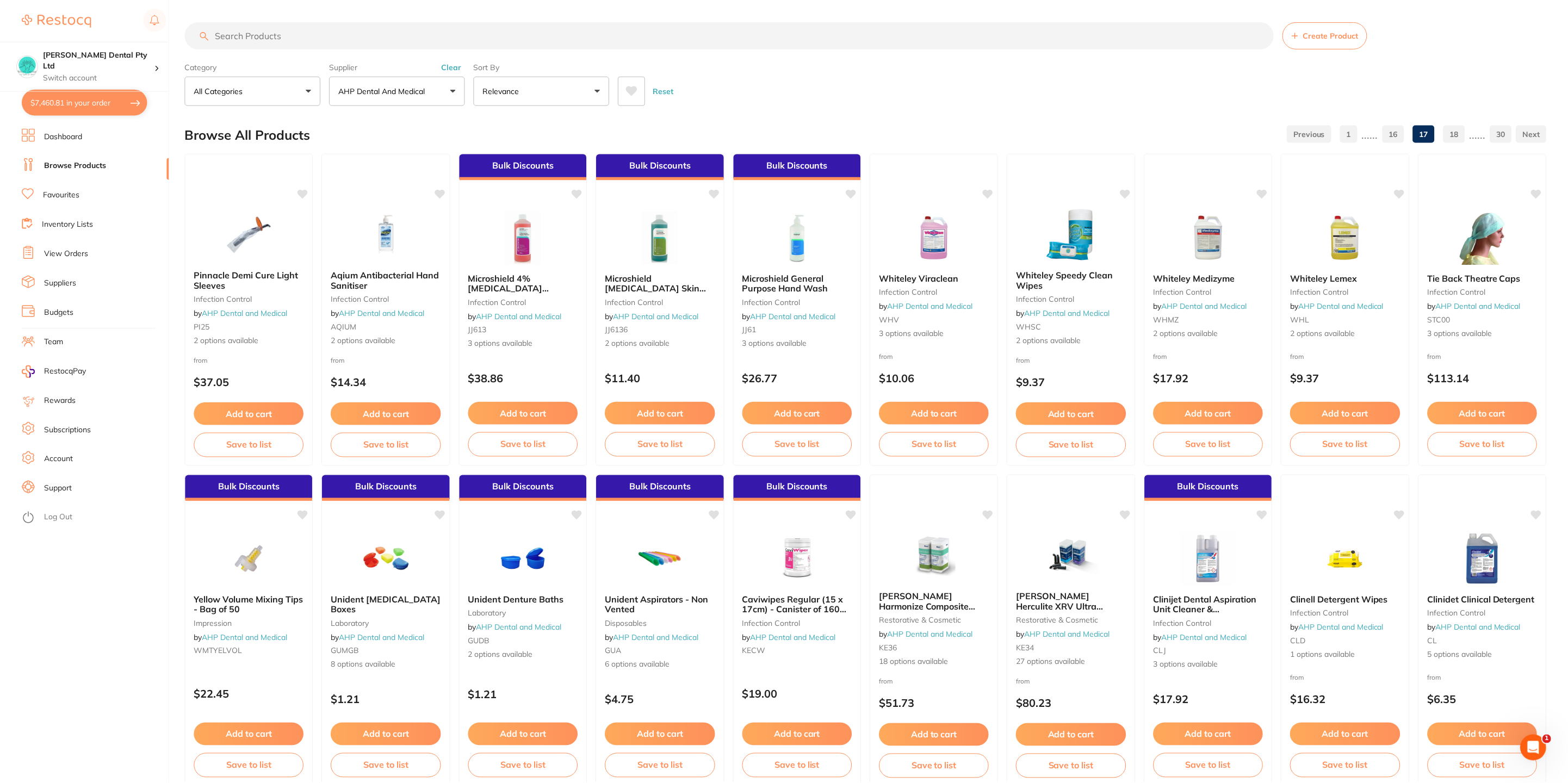
scroll to position [2, 0]
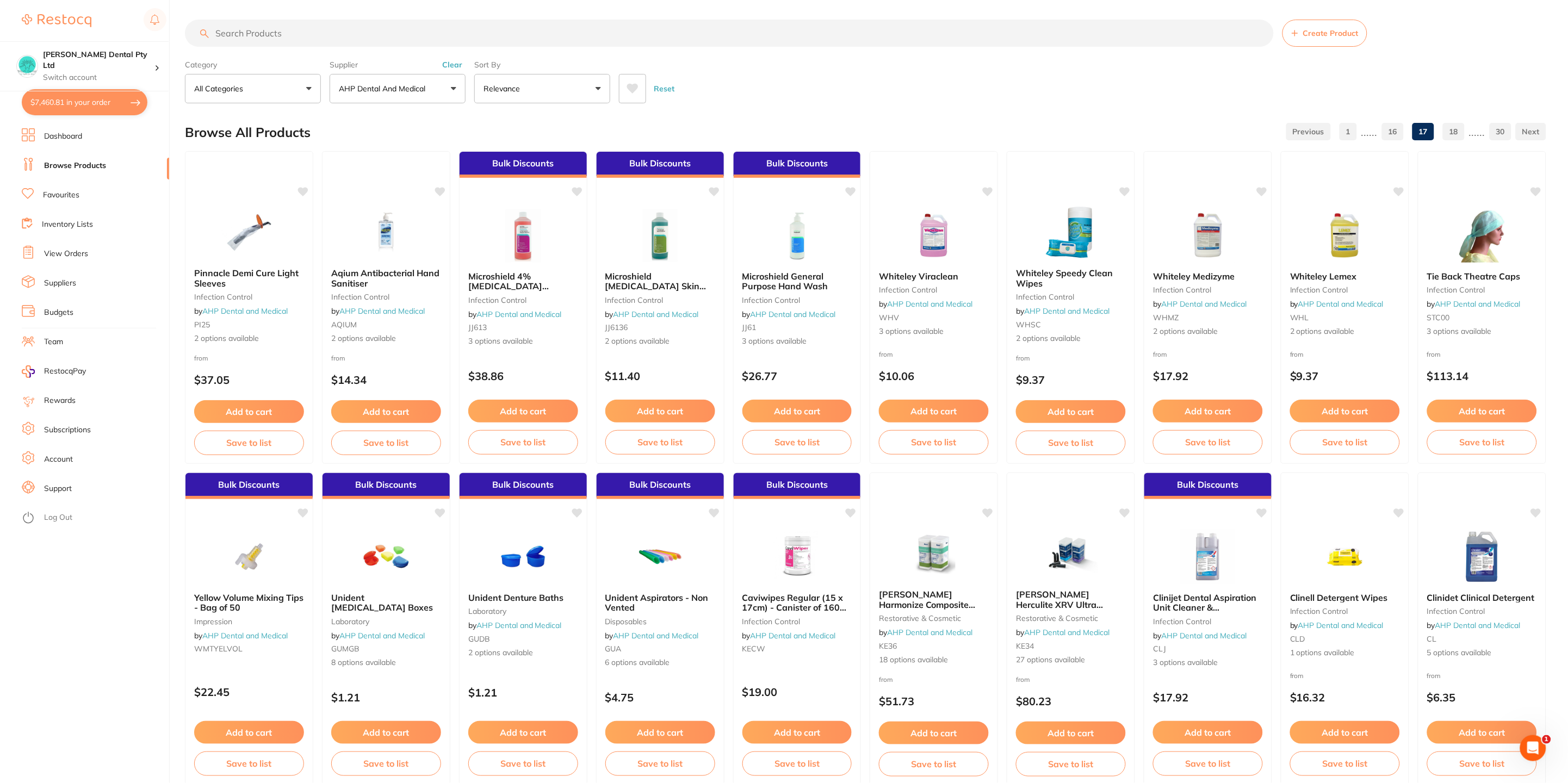
click at [363, 41] on input "search" at bounding box center [729, 33] width 1089 height 27
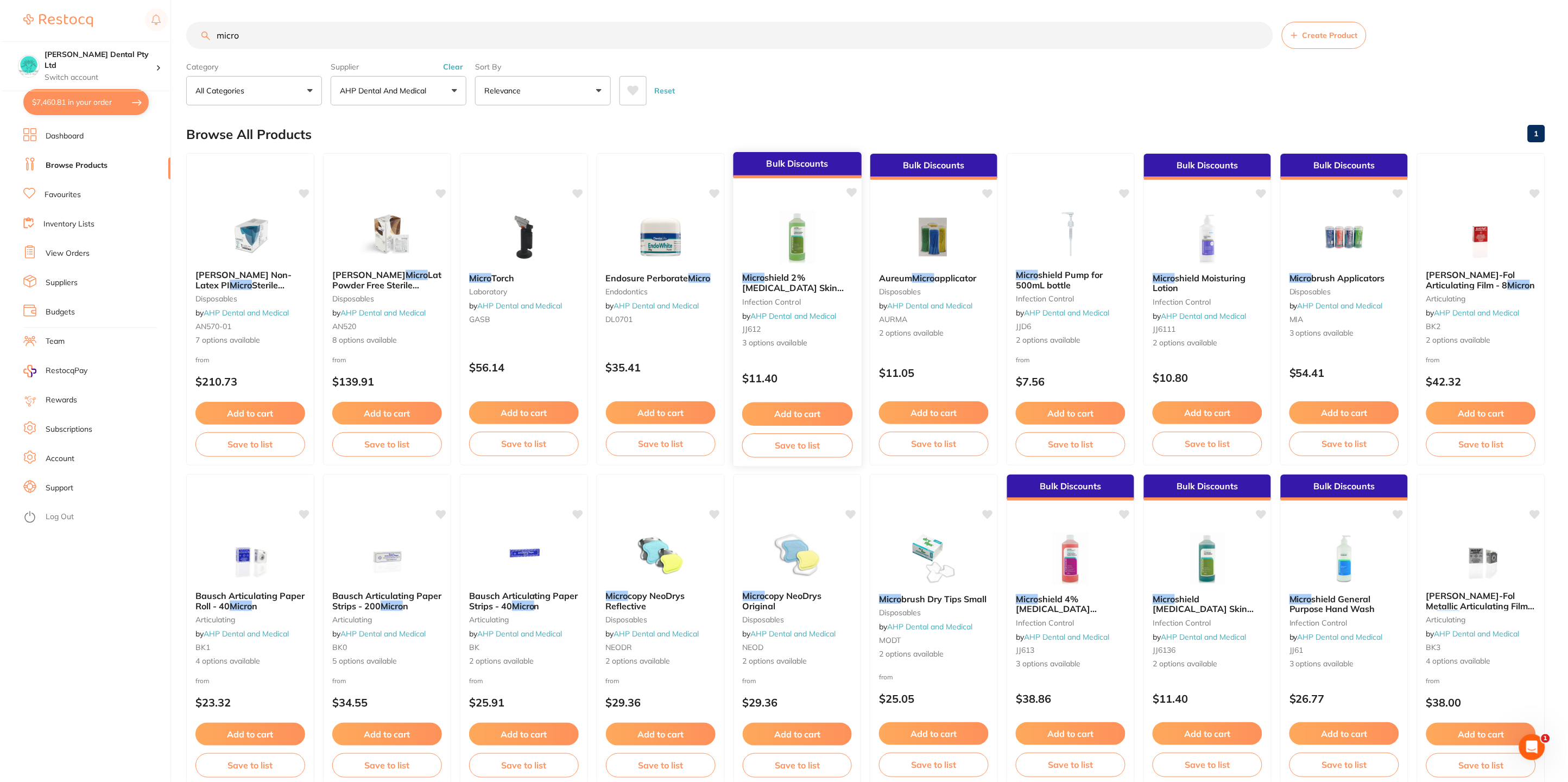
scroll to position [0, 0]
type input "micro"
click at [763, 286] on span "shield 2% Chlorhexidine Skin Cleanser" at bounding box center [792, 287] width 102 height 31
